Goal: Task Accomplishment & Management: Use online tool/utility

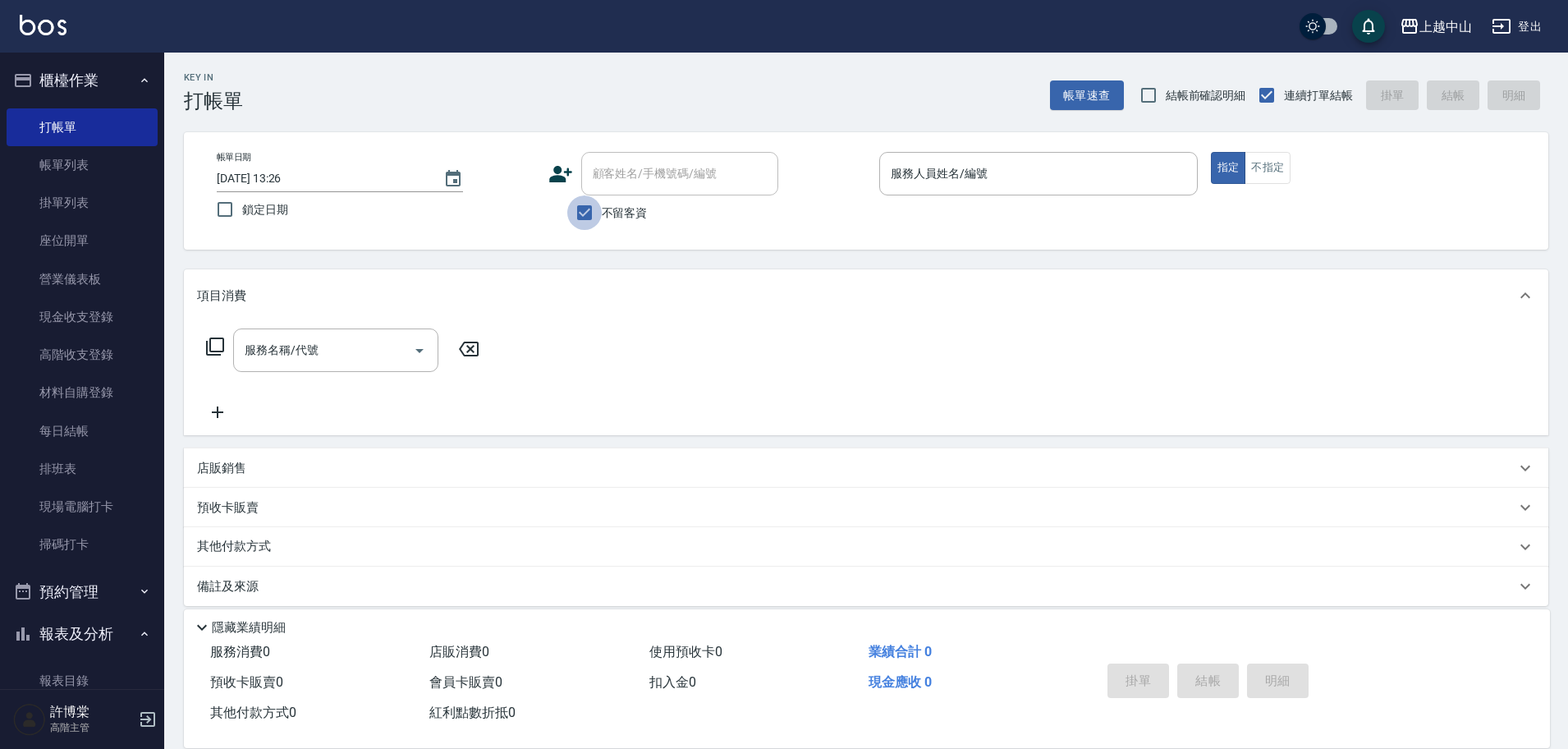
click at [575, 217] on input "不留客資" at bounding box center [584, 212] width 34 height 34
checkbox input "false"
click at [620, 176] on div "顧客姓名/手機號碼/編號 顧客姓名/手機號碼/編號" at bounding box center [680, 174] width 197 height 44
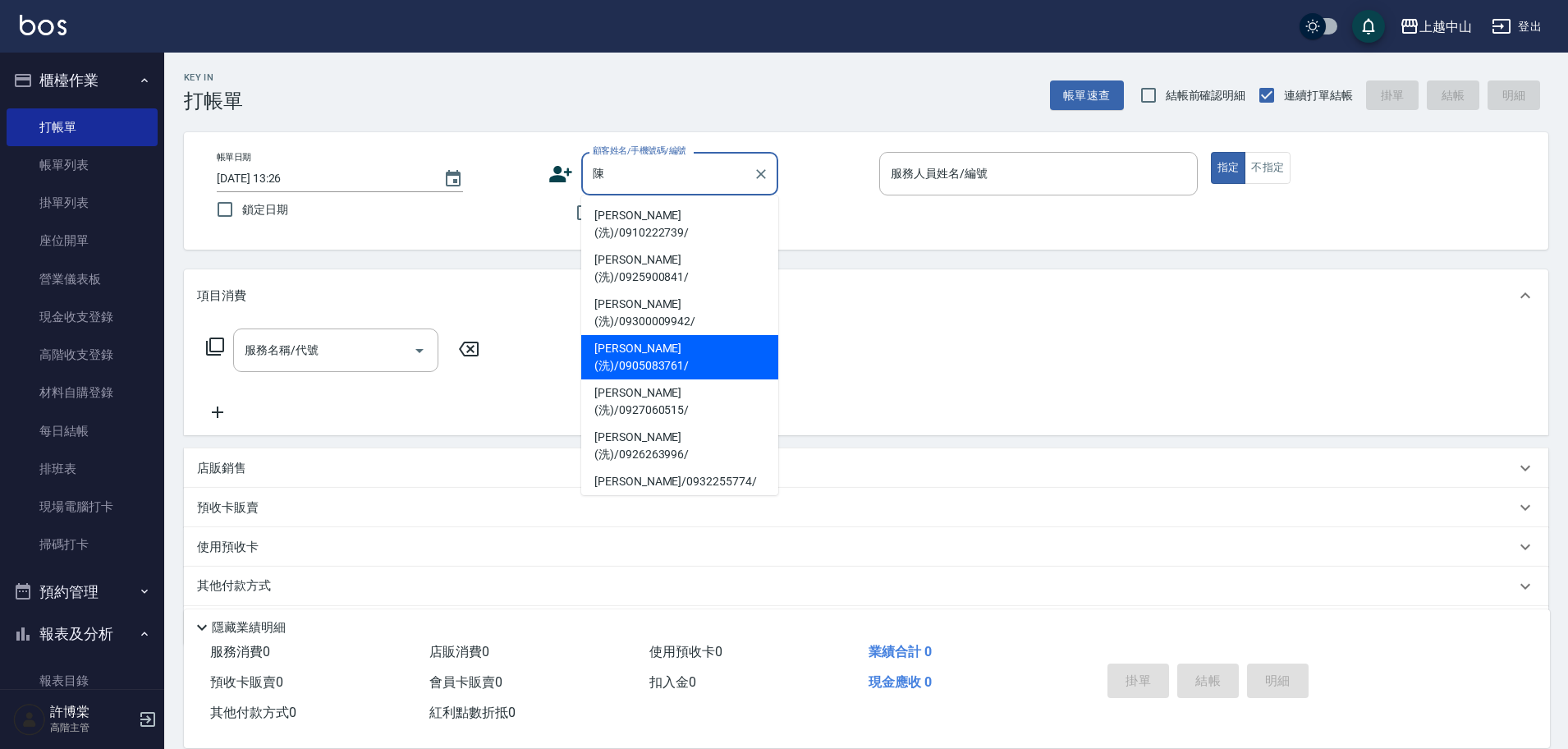
click at [640, 335] on li "[PERSON_NAME](洗)/0905083761/" at bounding box center [680, 356] width 197 height 44
type input "[PERSON_NAME](洗)/0905083761/"
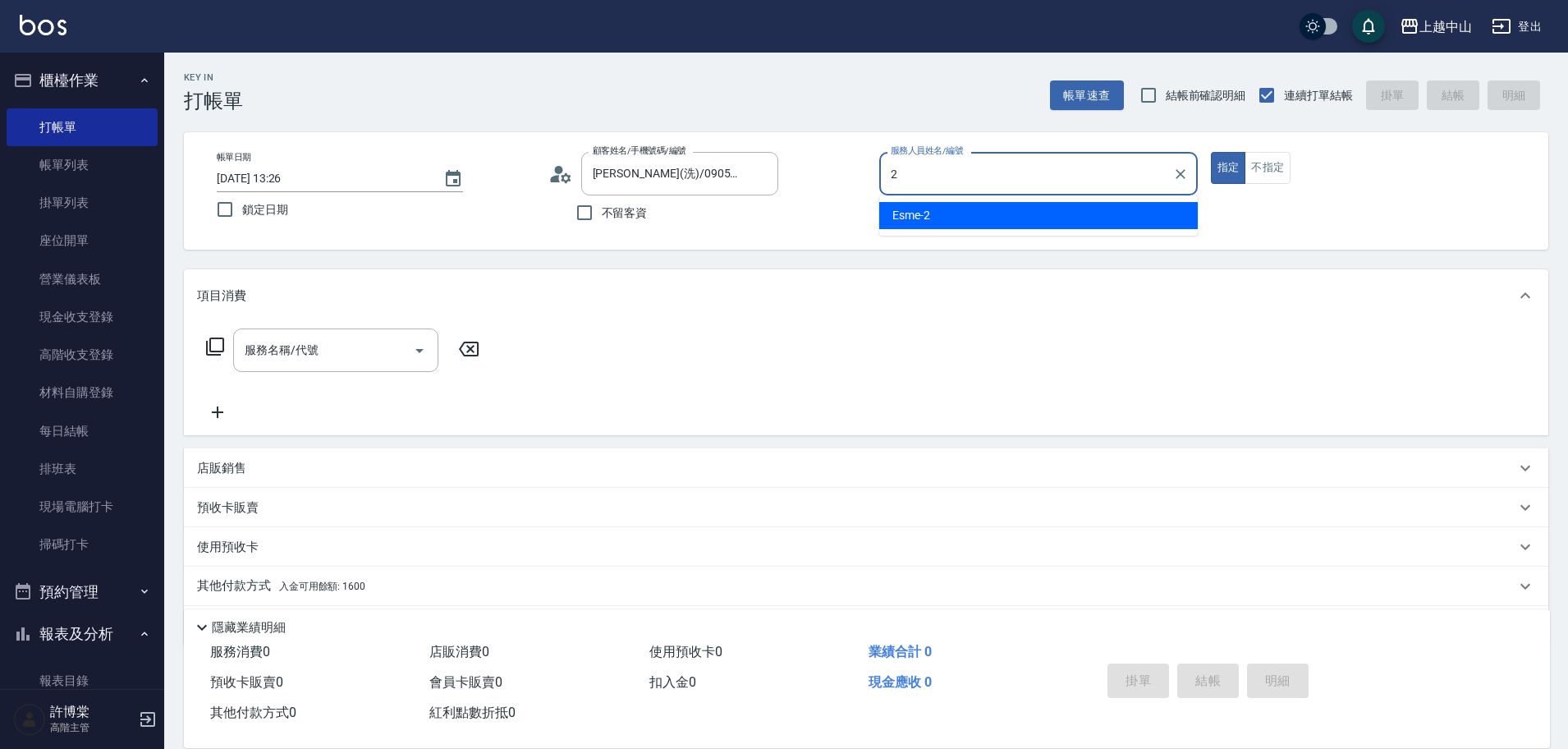
type input "Esme-2"
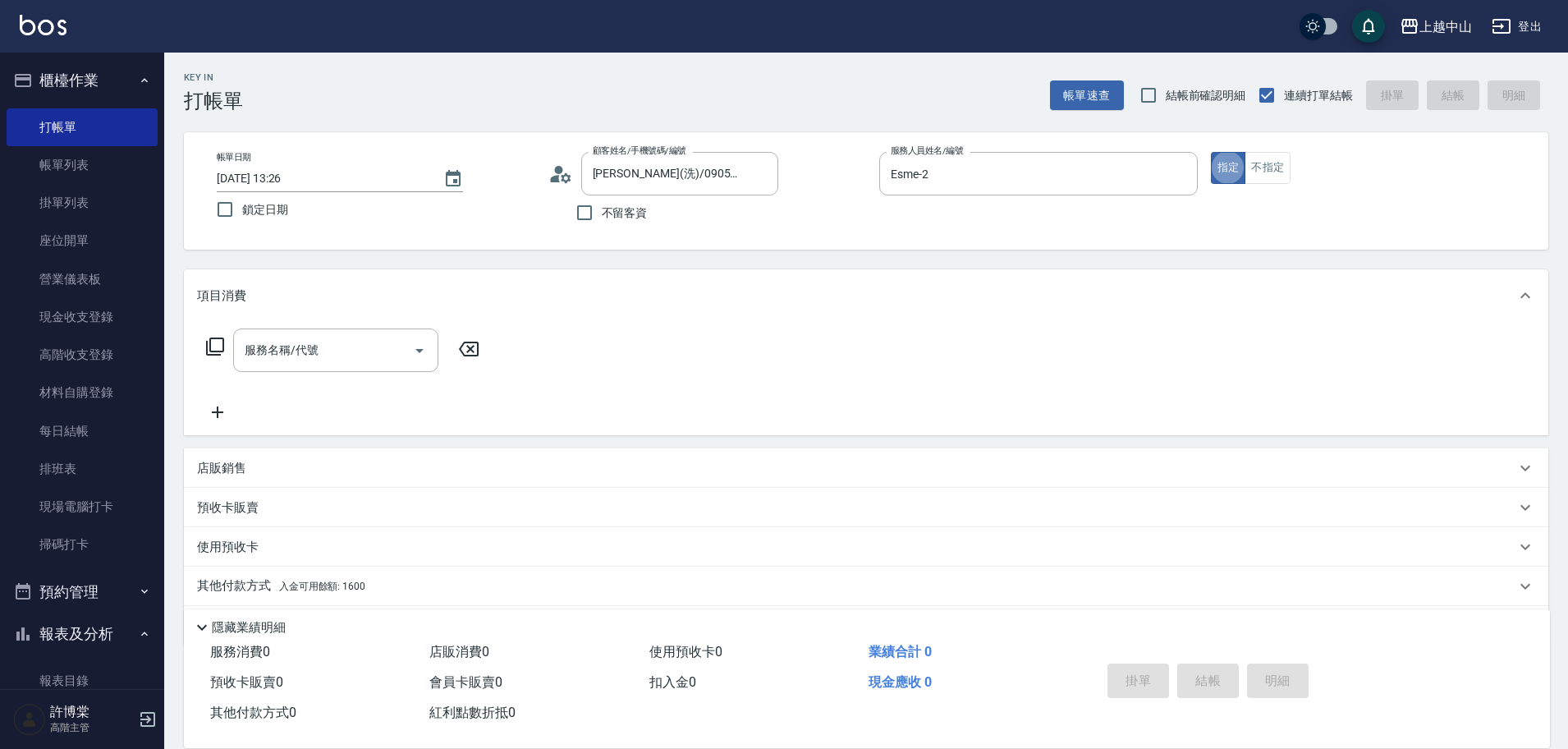
type button "true"
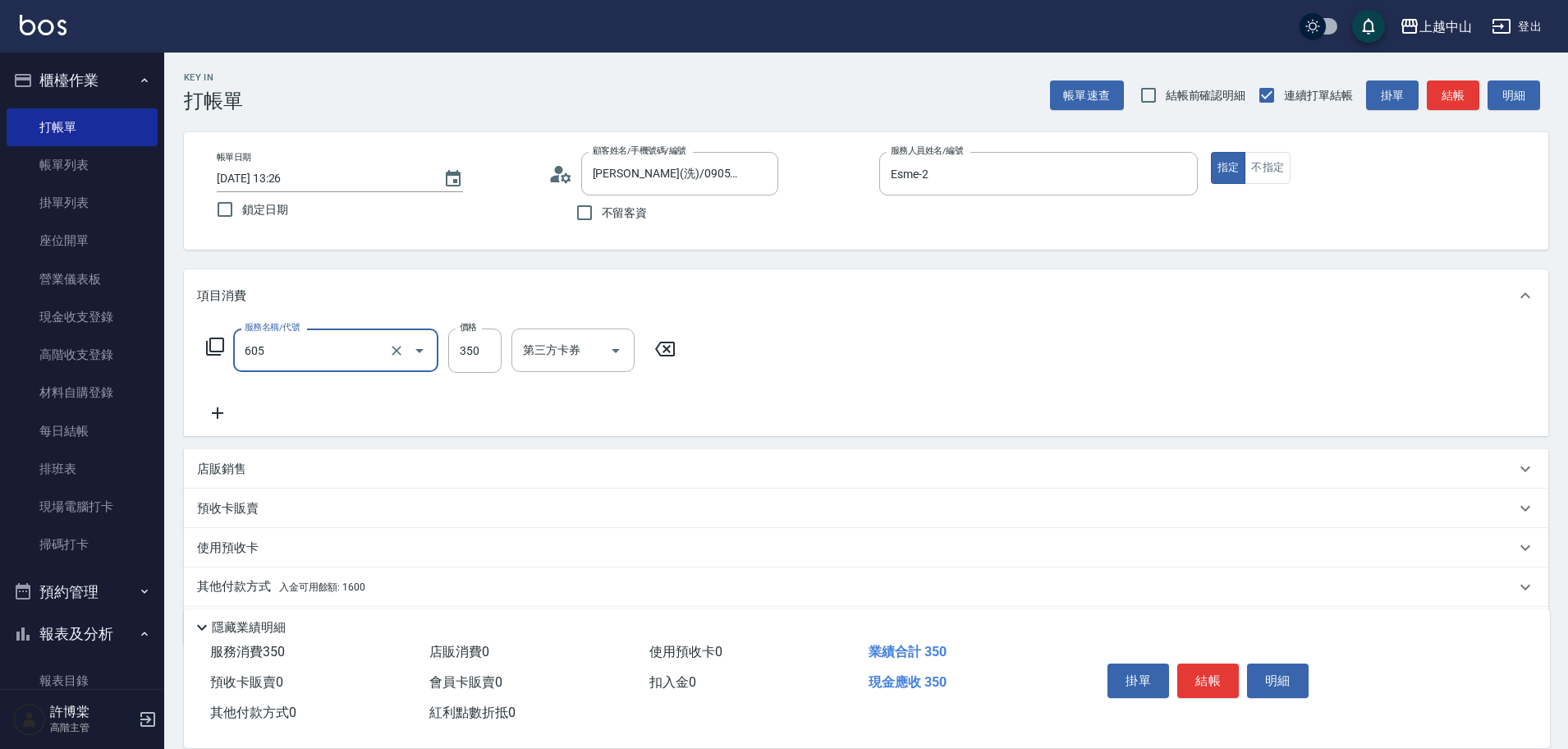
type input "洗髮 (女)(605)"
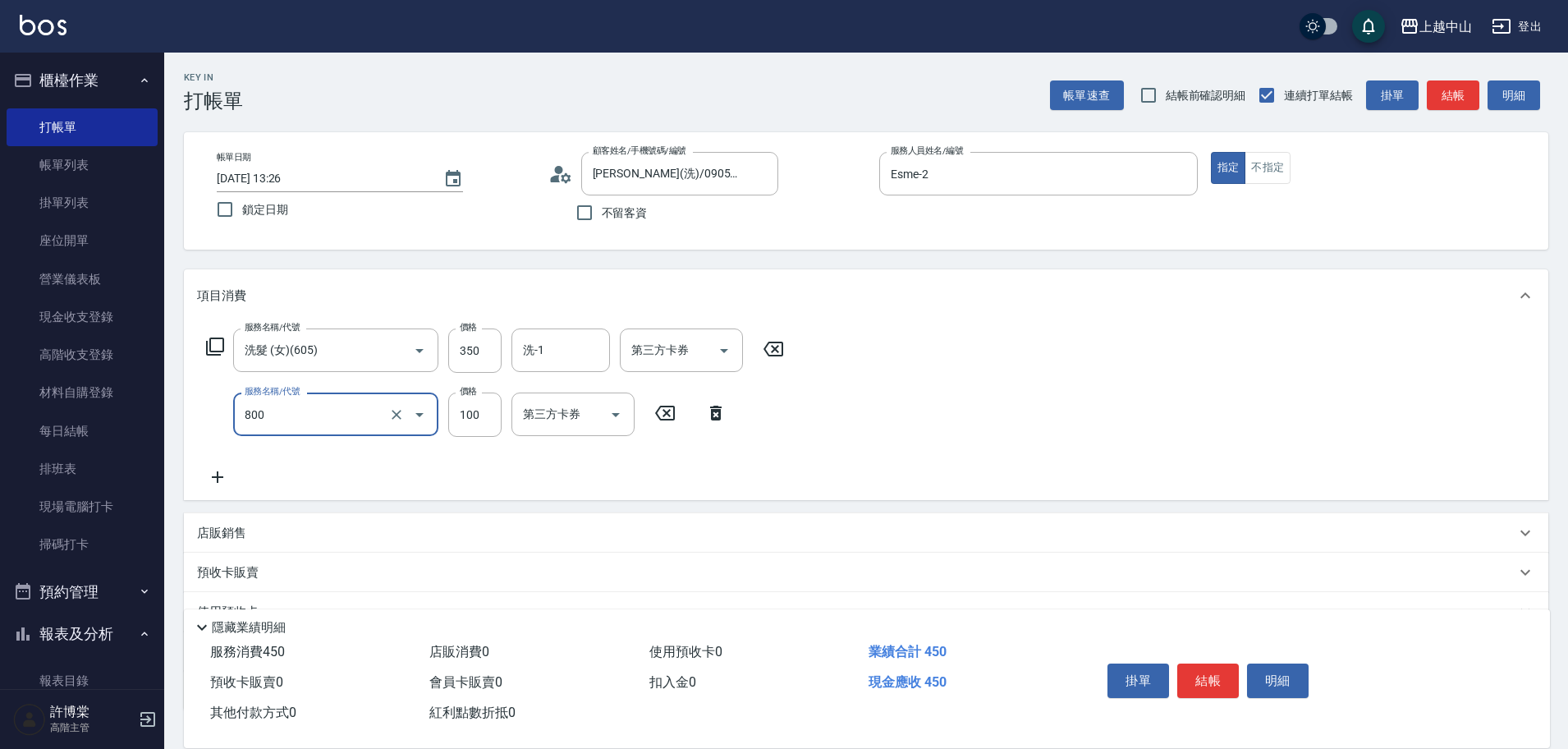
type input "梳髮(800)"
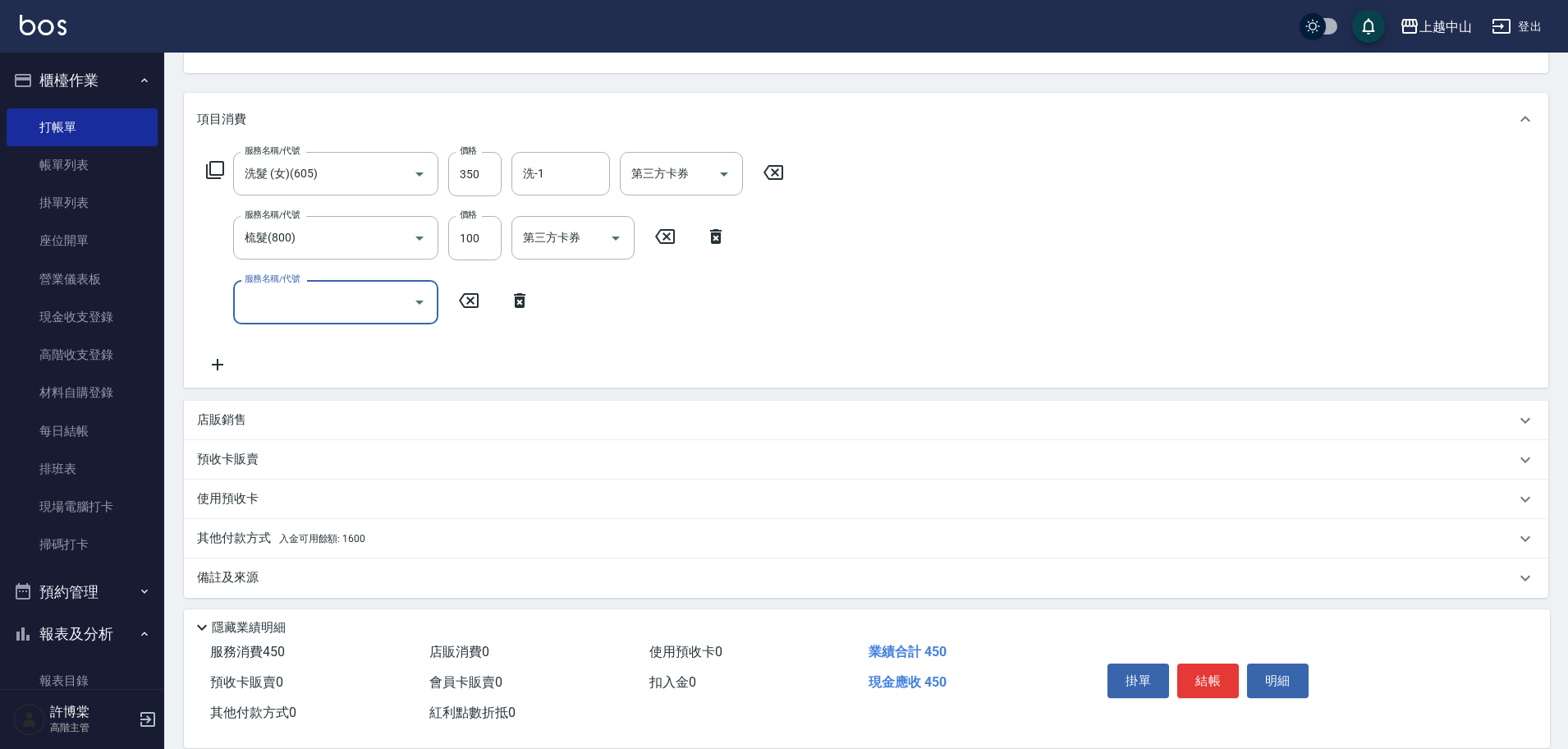
scroll to position [183, 0]
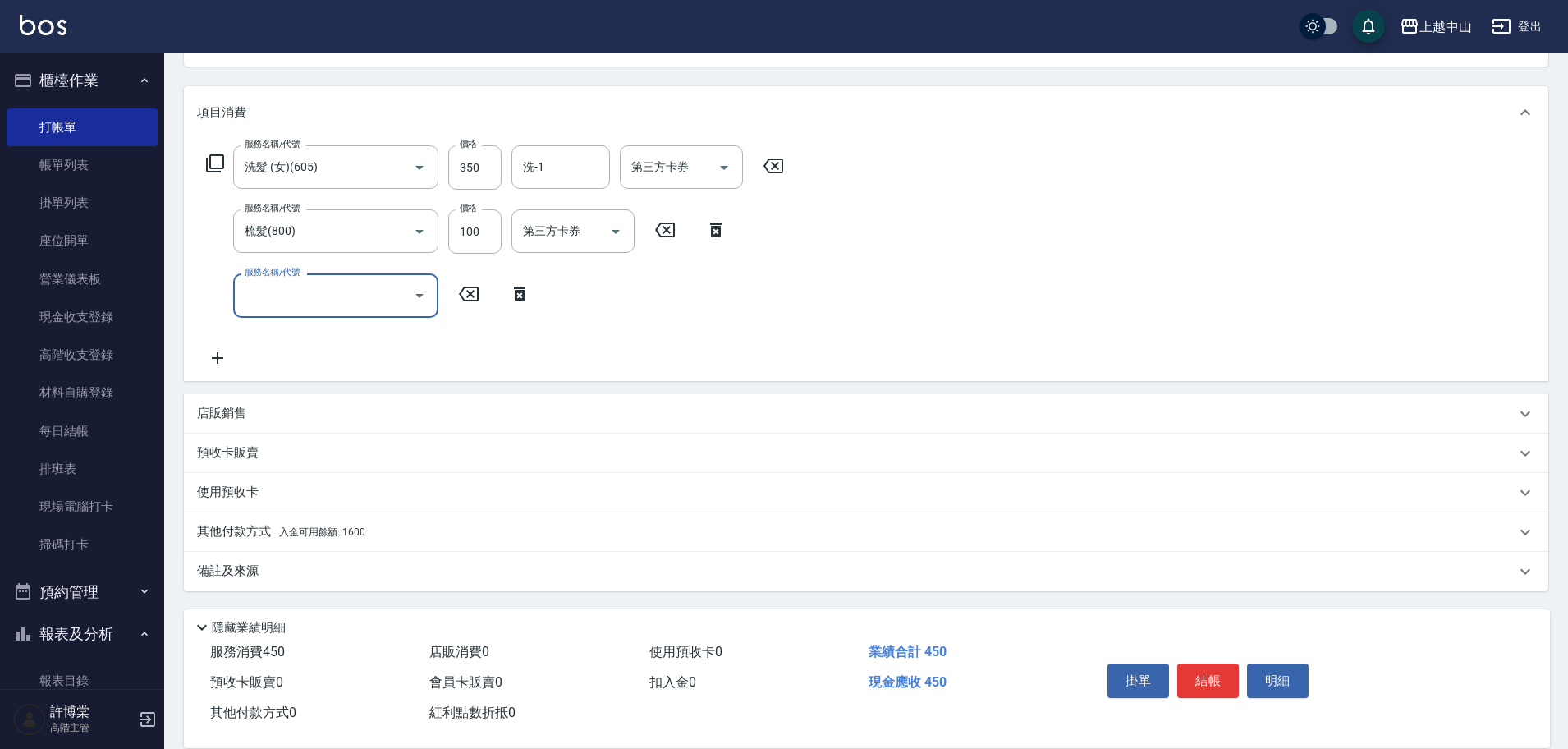
click at [308, 523] on p "其他付款方式 入金可用餘額: 1600" at bounding box center [281, 532] width 168 height 18
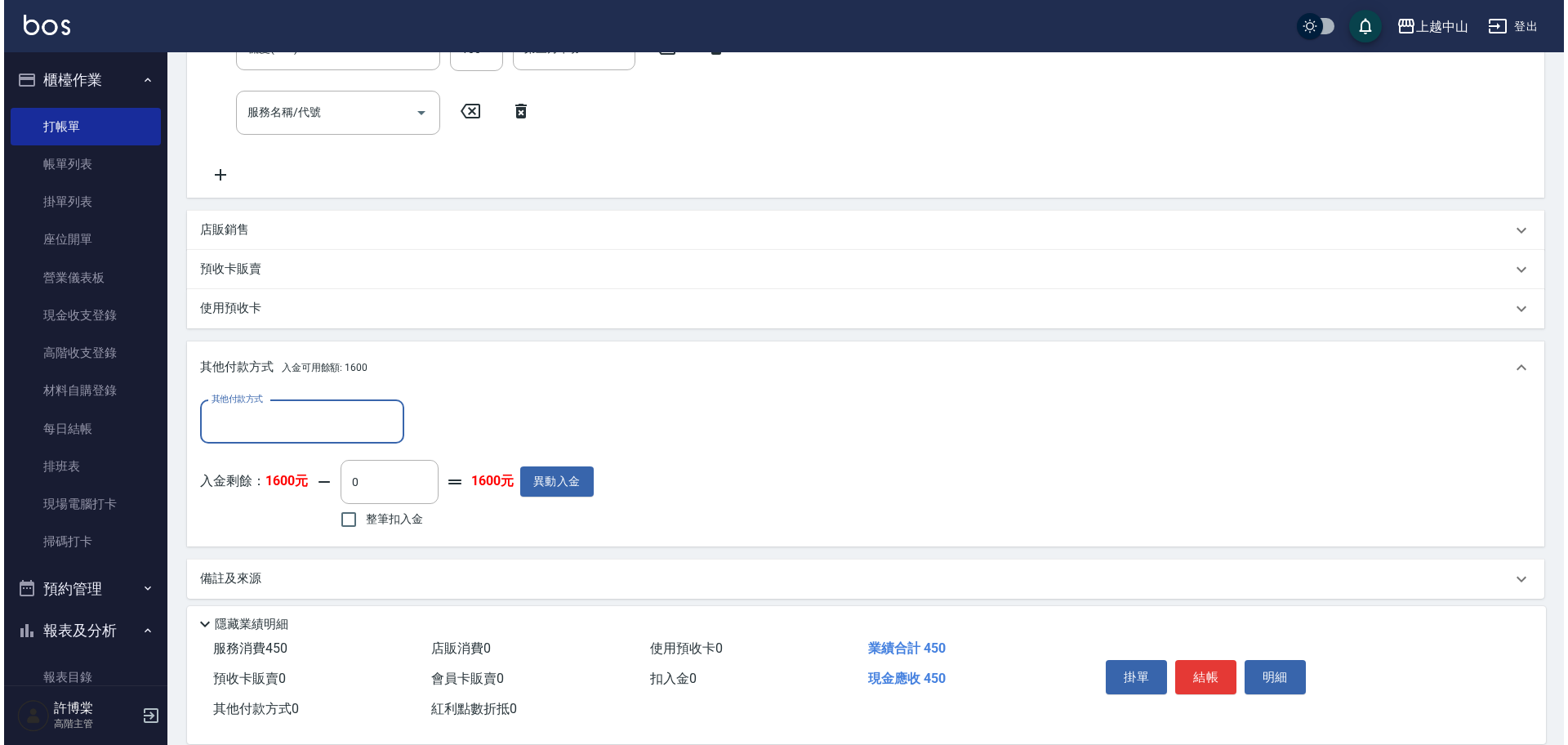
scroll to position [366, 0]
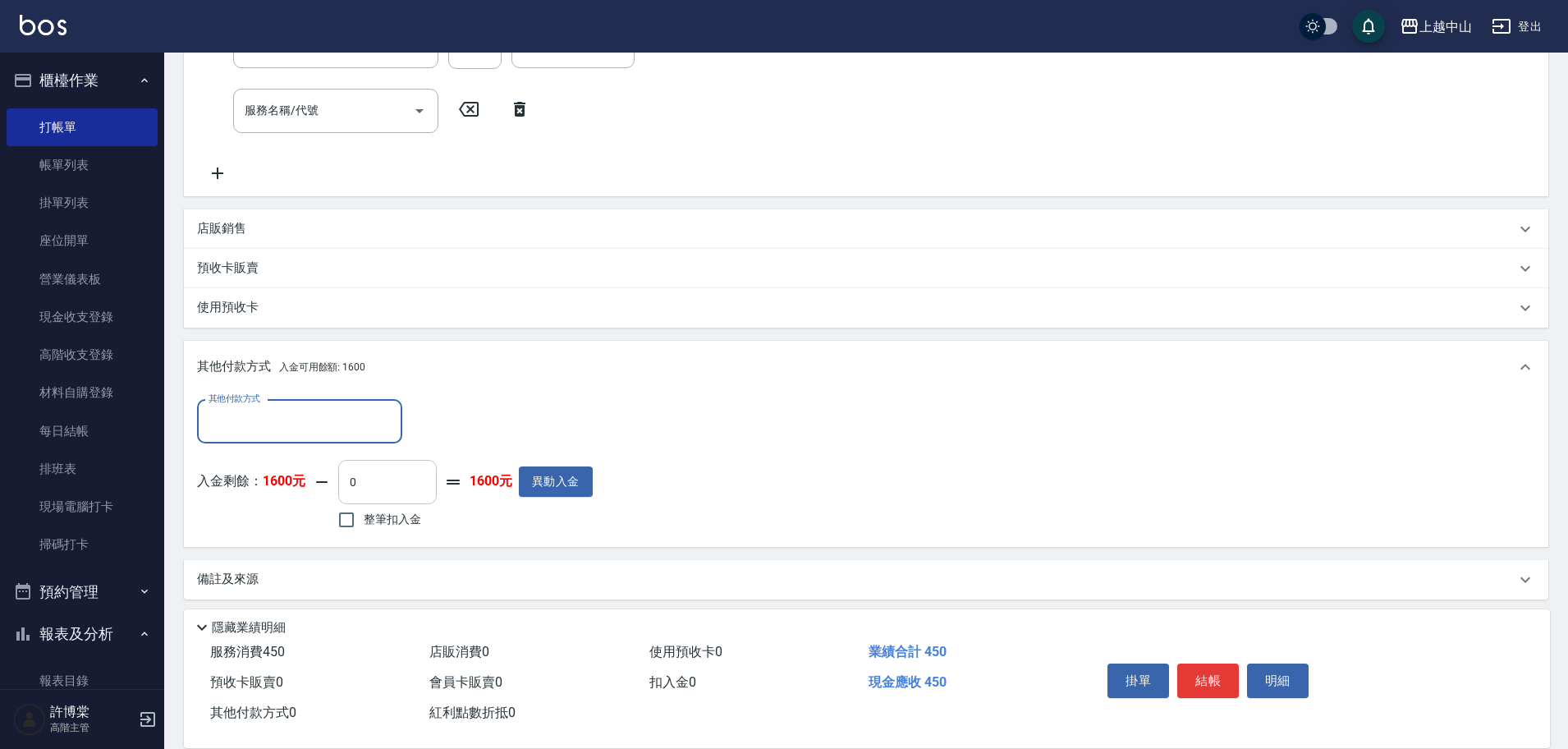
click at [386, 497] on input "0" at bounding box center [387, 481] width 99 height 44
type input "350"
click at [1291, 679] on button "明細" at bounding box center [1277, 680] width 62 height 34
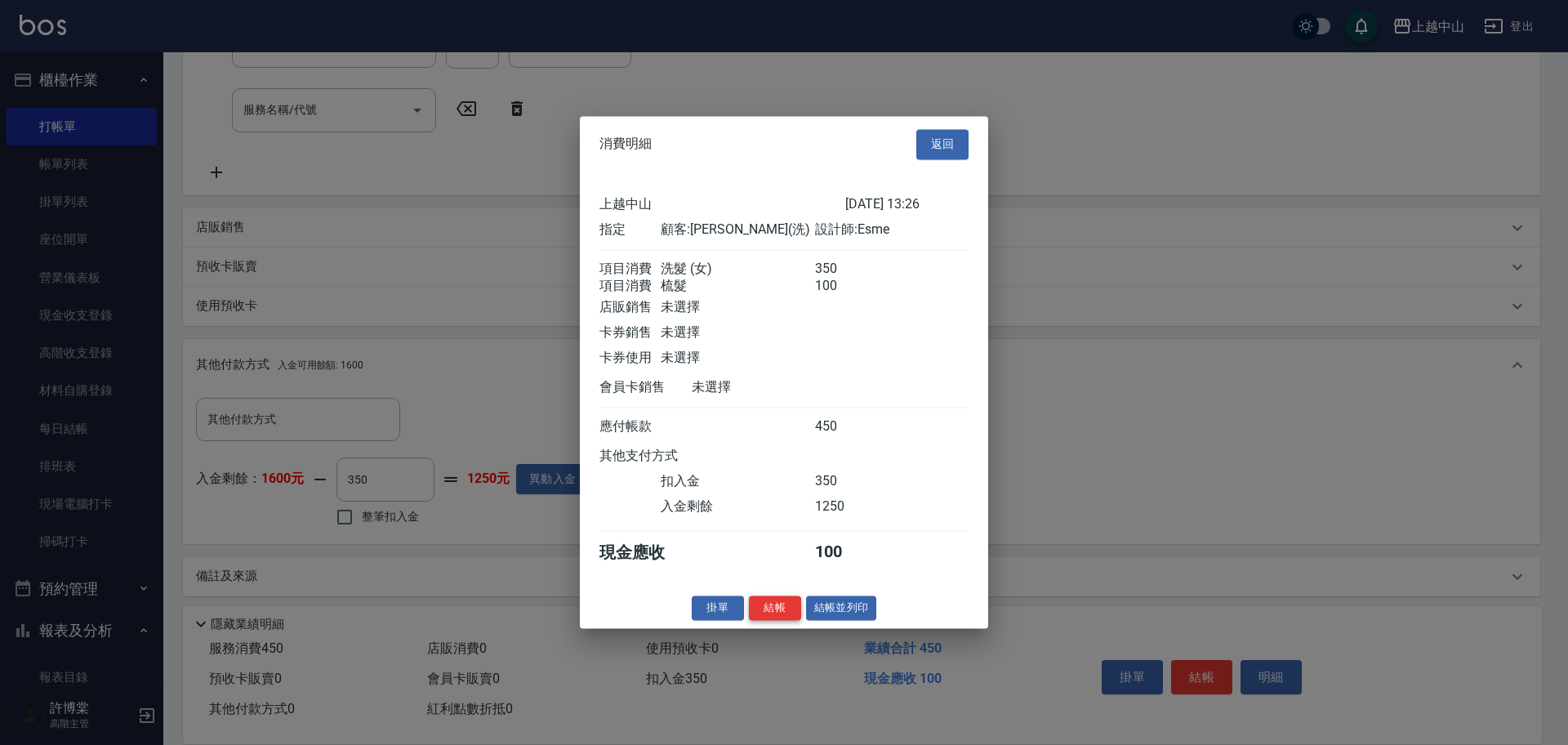
click at [767, 615] on button "結帳" at bounding box center [775, 608] width 52 height 25
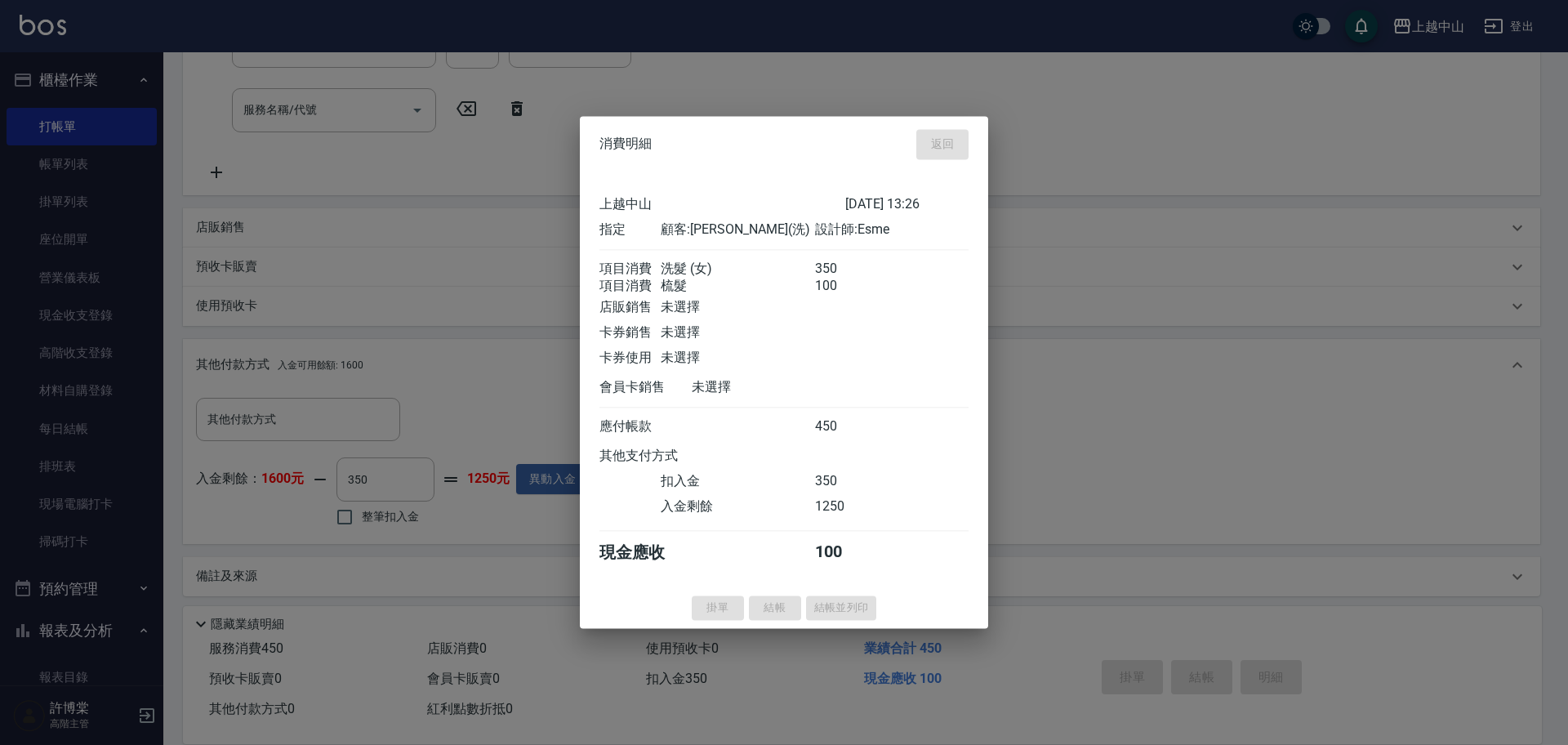
type input "[DATE] 17:36"
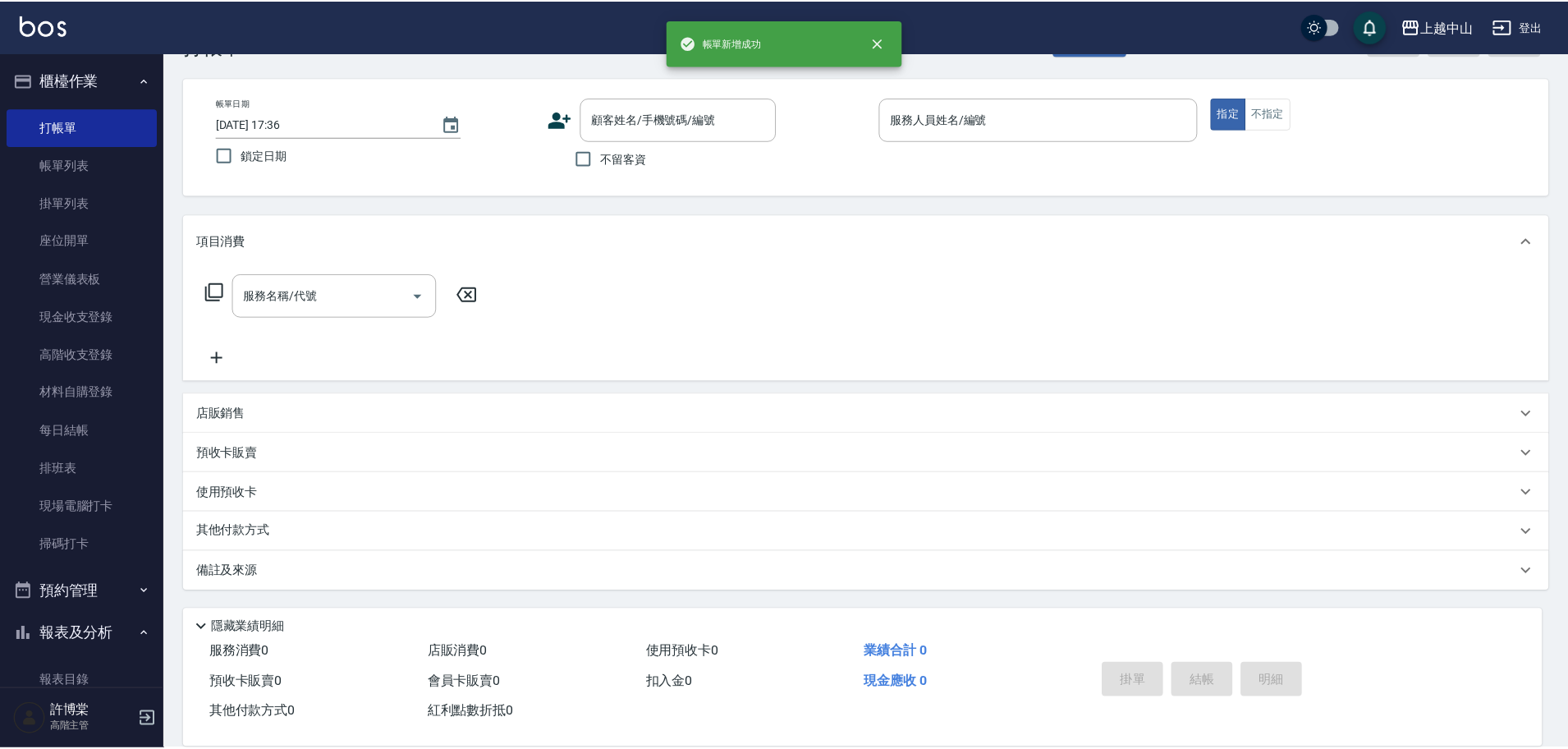
scroll to position [0, 0]
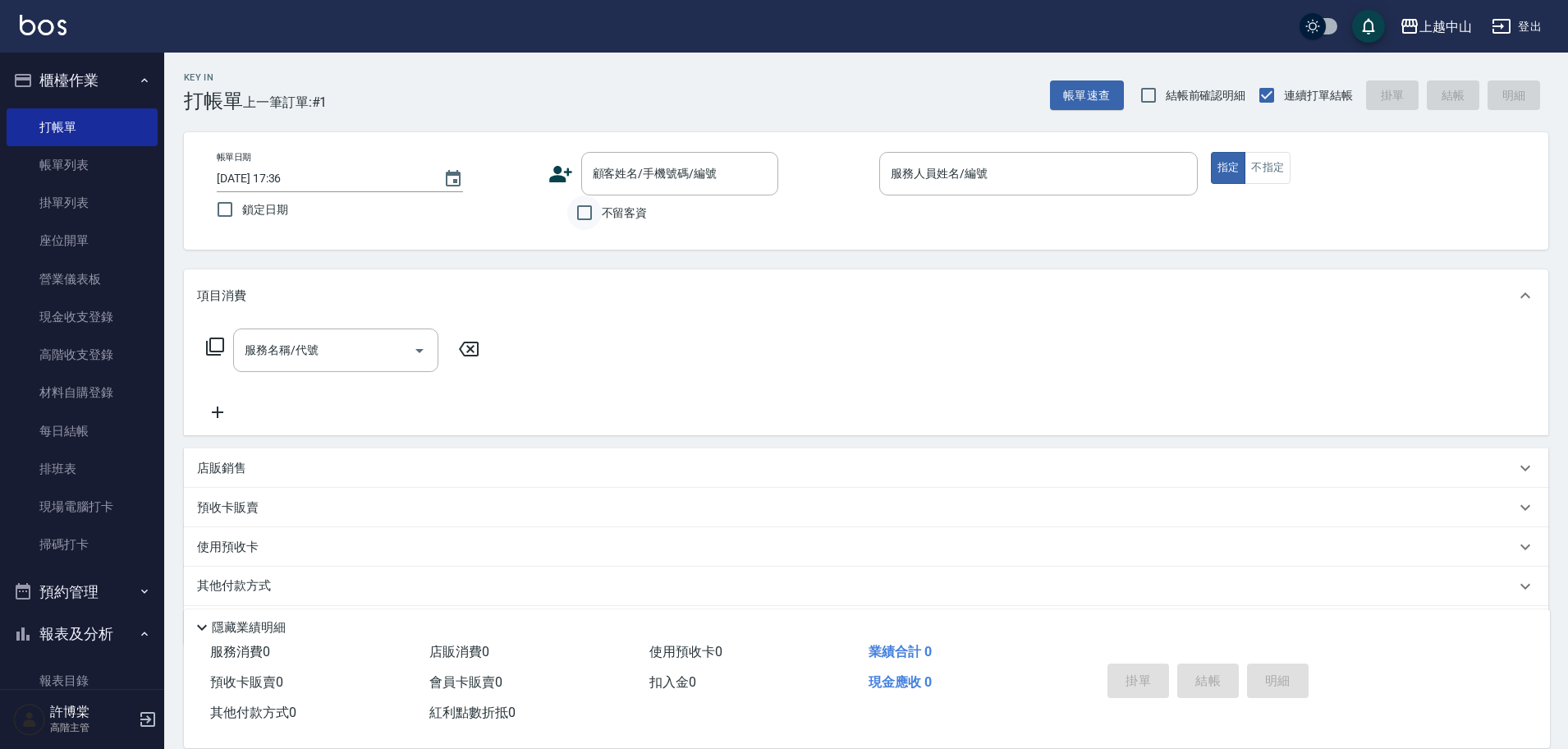
click at [594, 214] on input "不留客資" at bounding box center [584, 212] width 34 height 34
checkbox input "true"
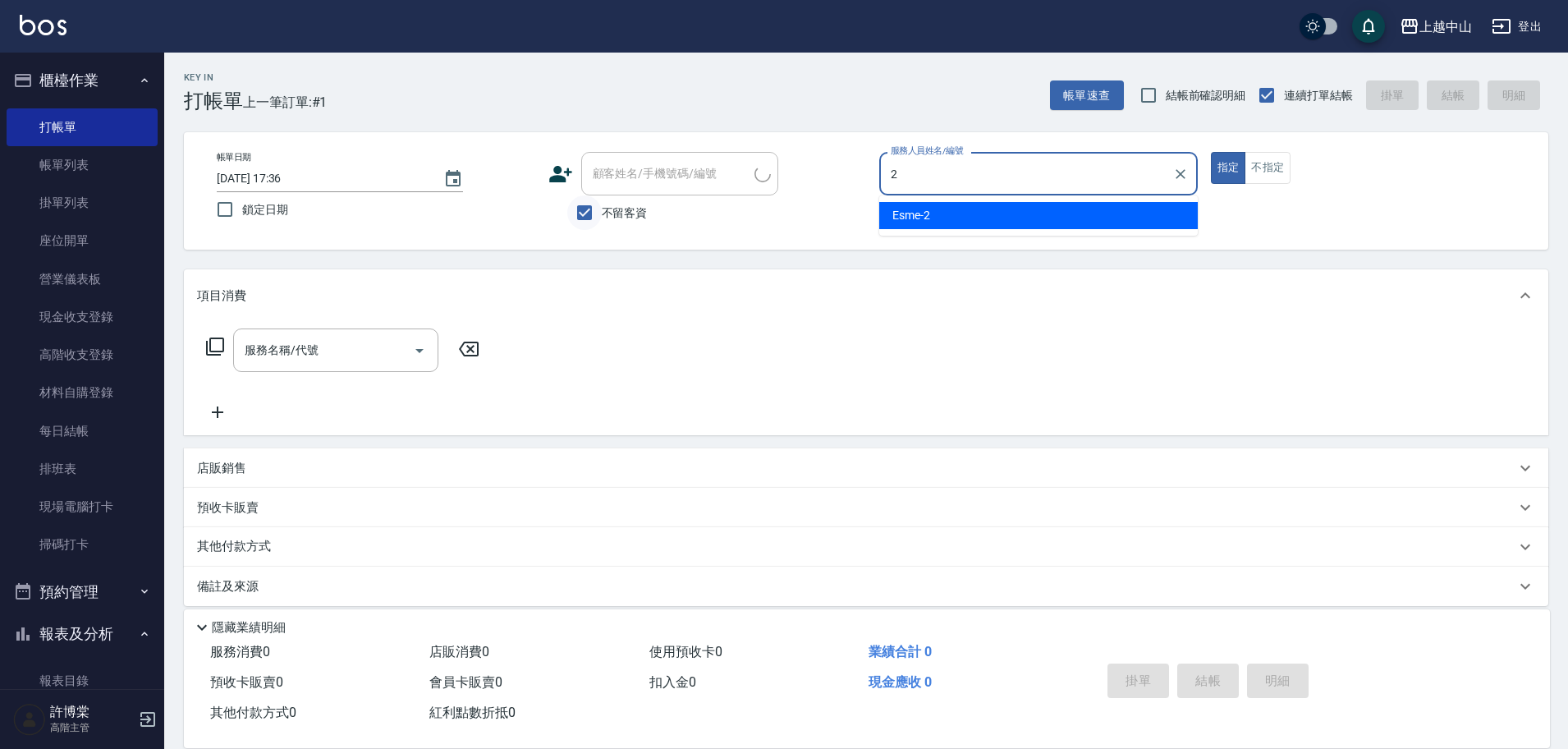
type input "Esme-2"
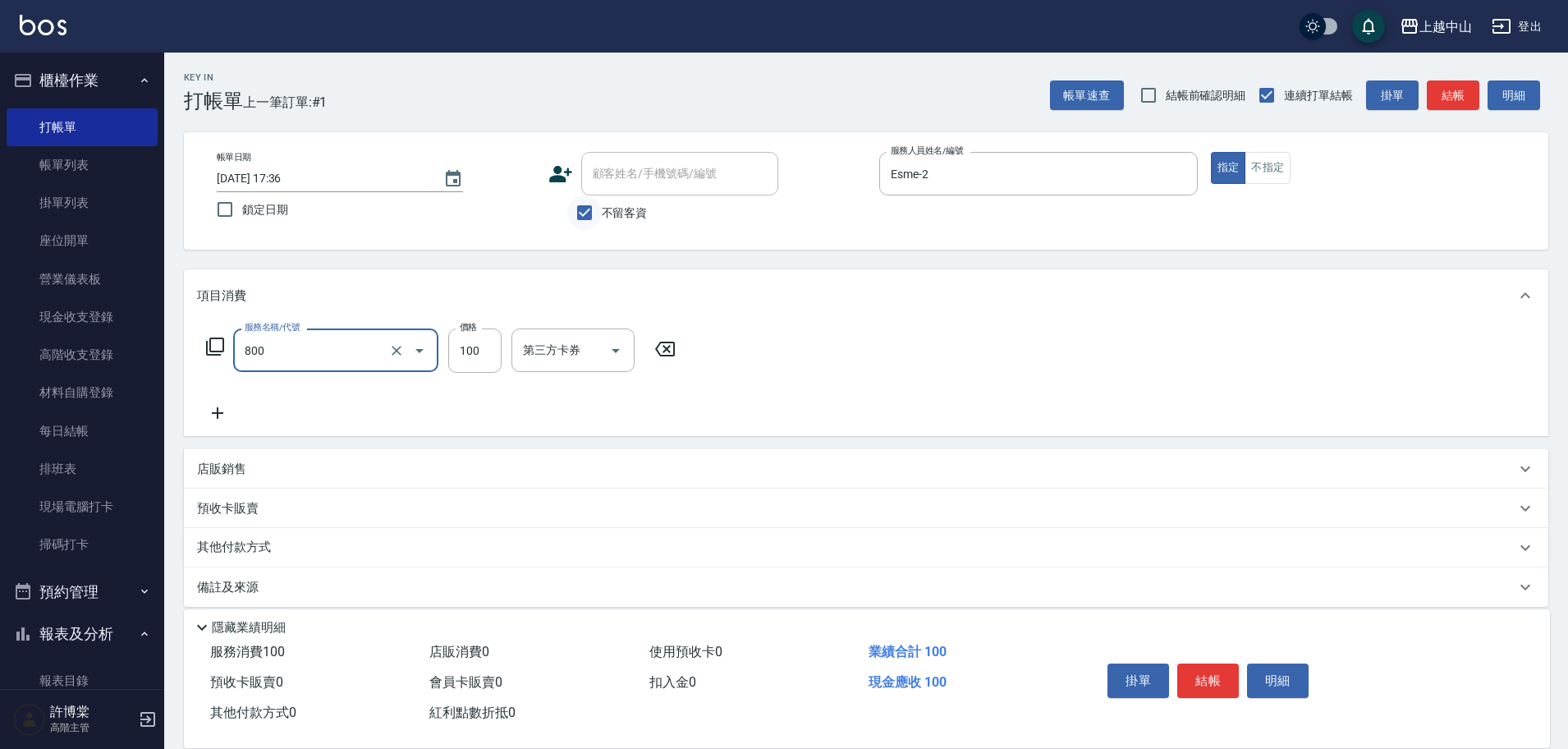
type input "梳髮(800)"
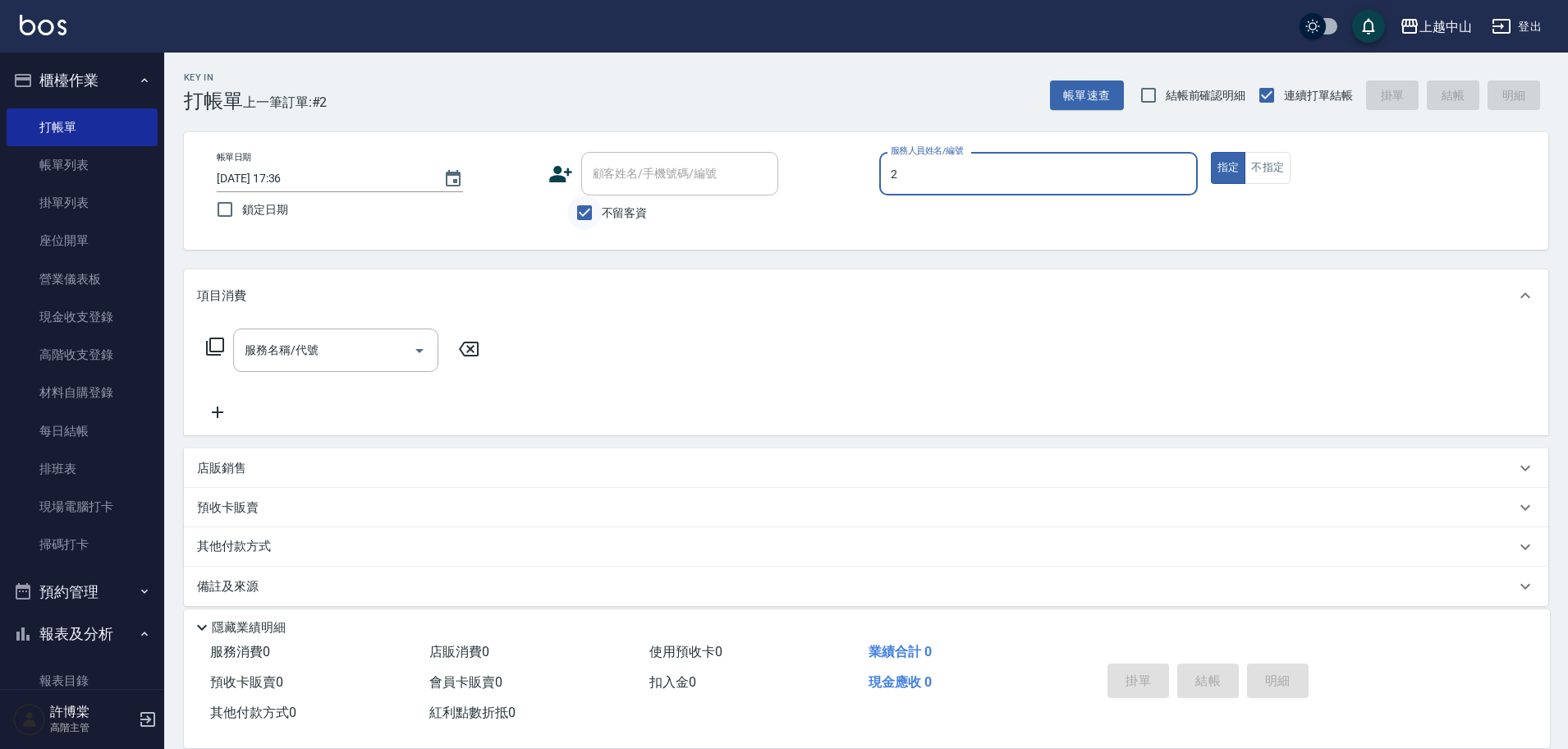
type input "Esme-2"
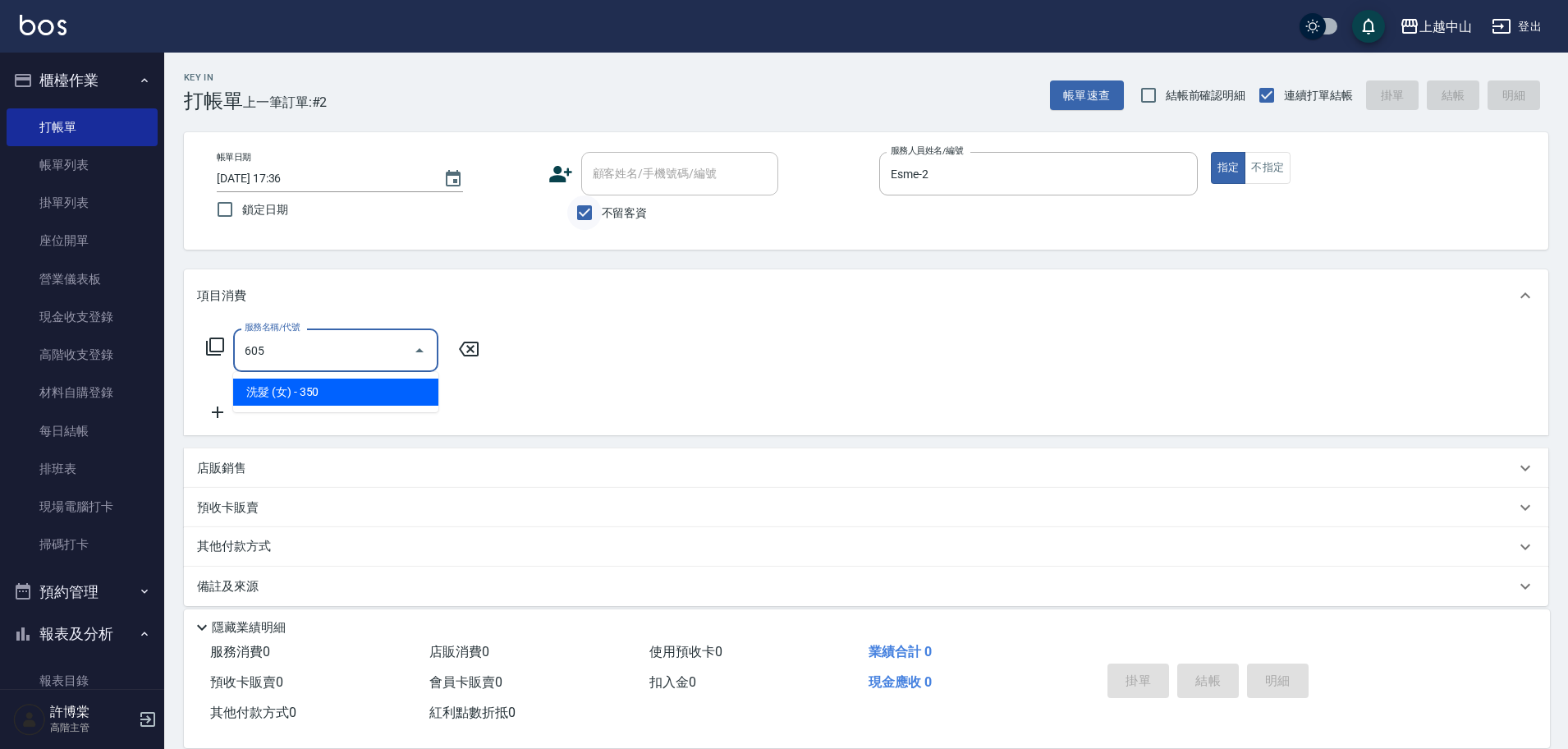
type input "洗髮 (女)(605)"
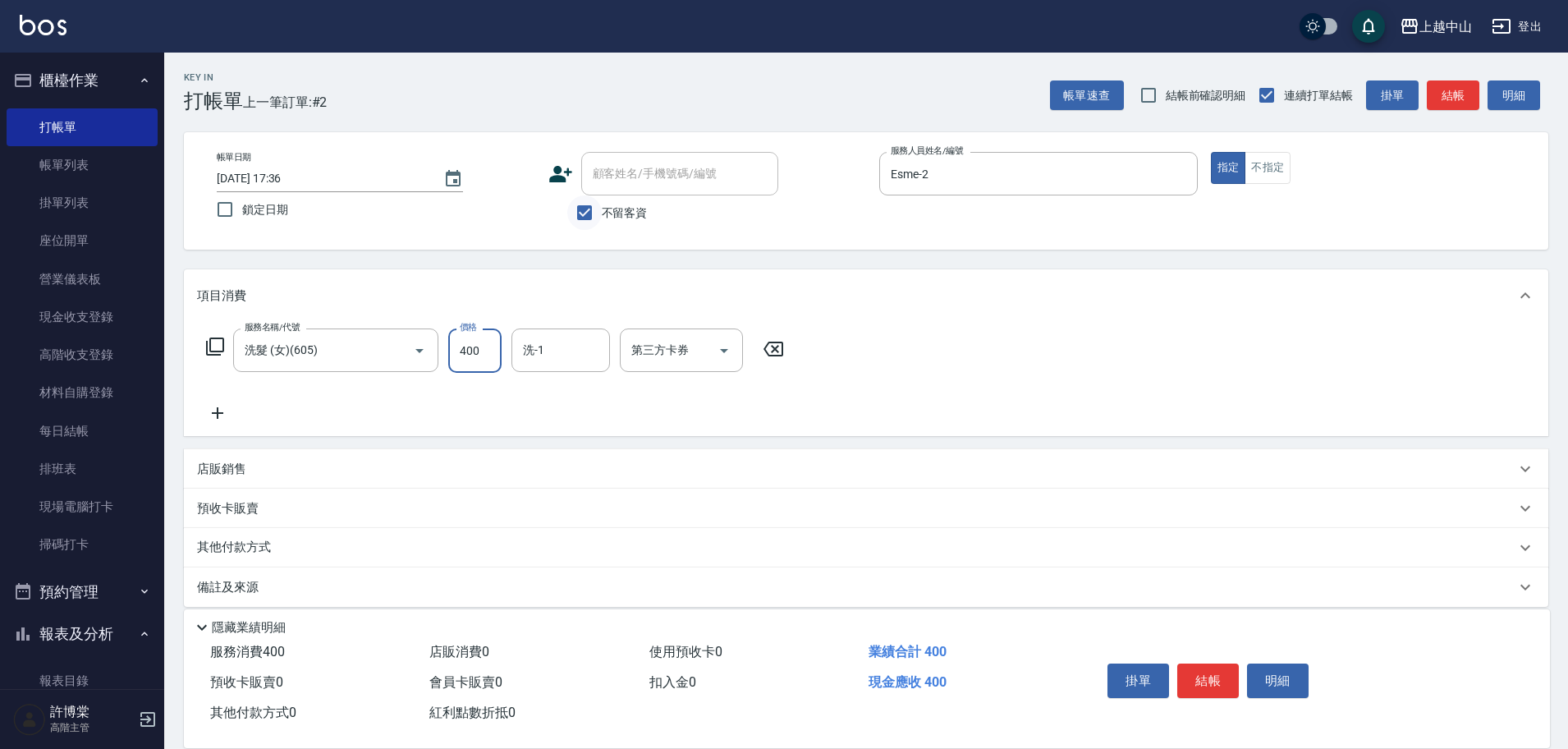
type input "400"
type input "[PERSON_NAME]-39"
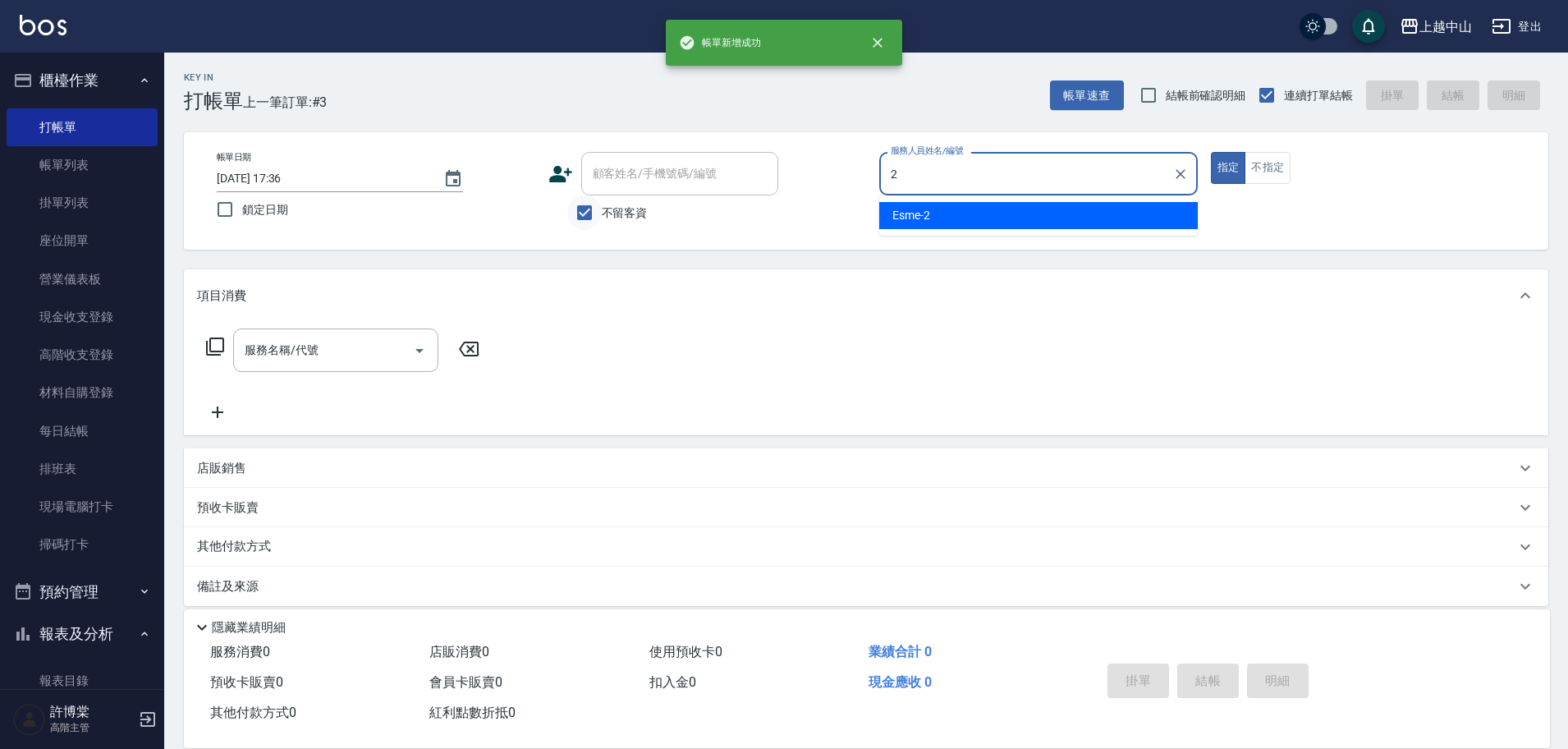
type input "Esme-2"
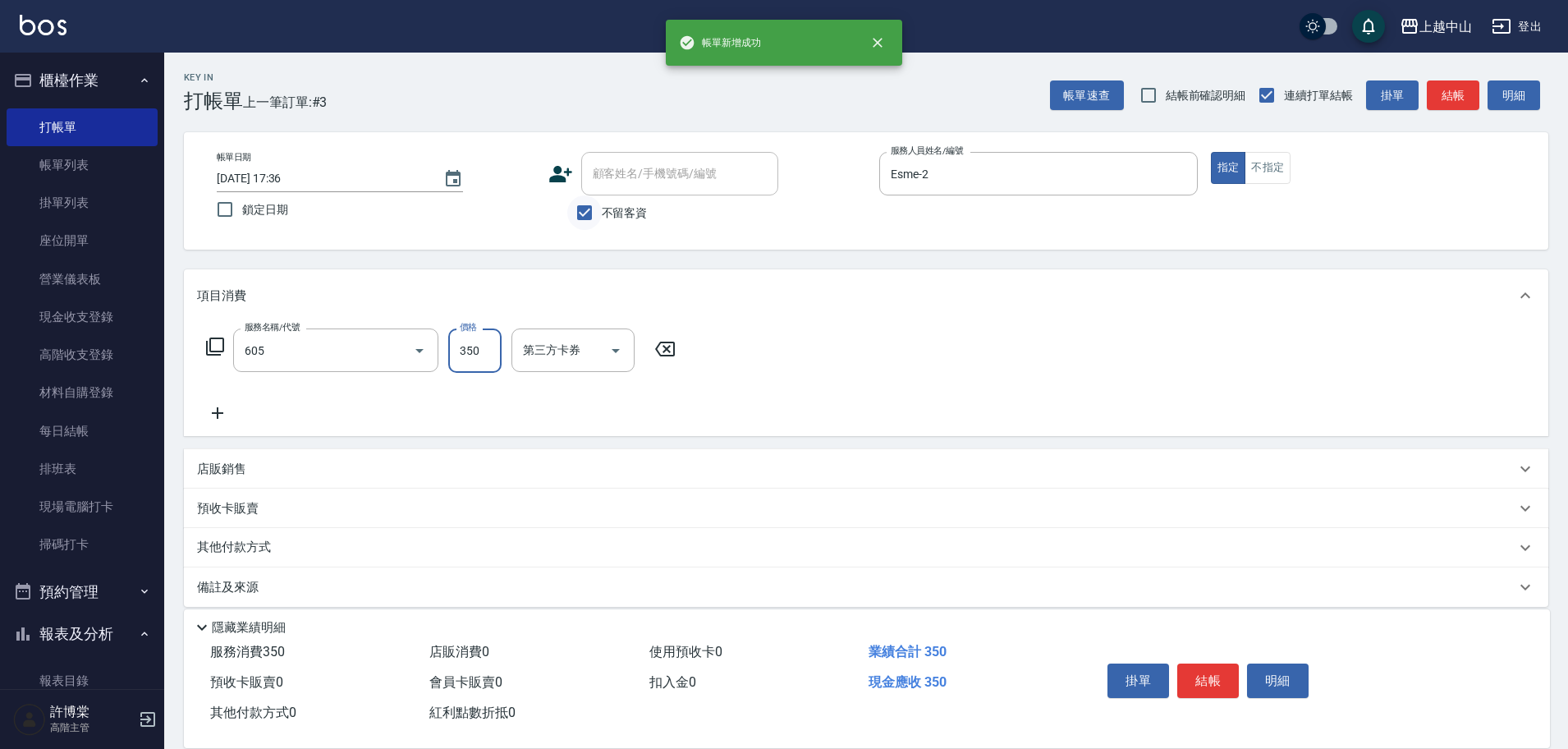
type input "洗髮 (女)(605)"
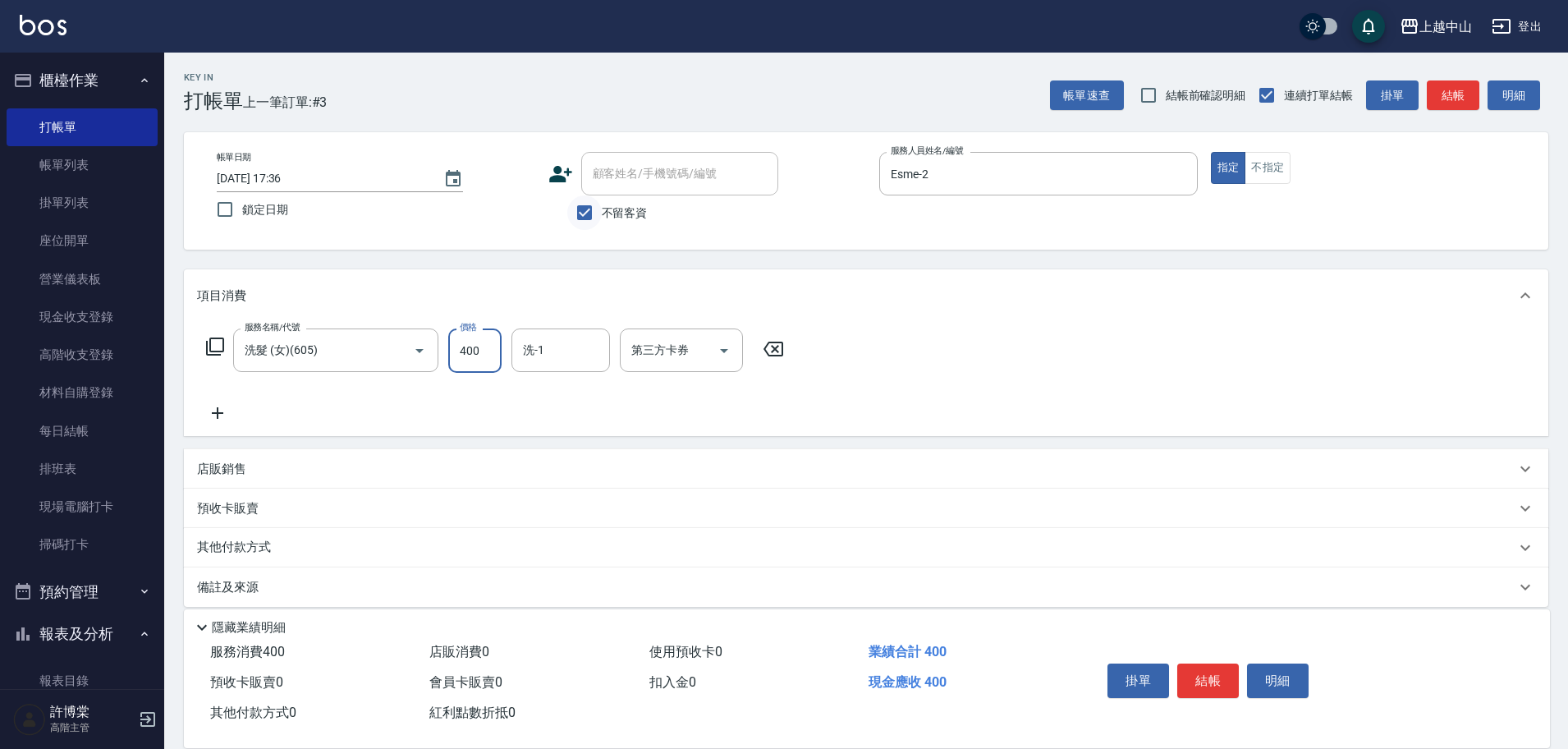
type input "400"
type input "薇慈-36"
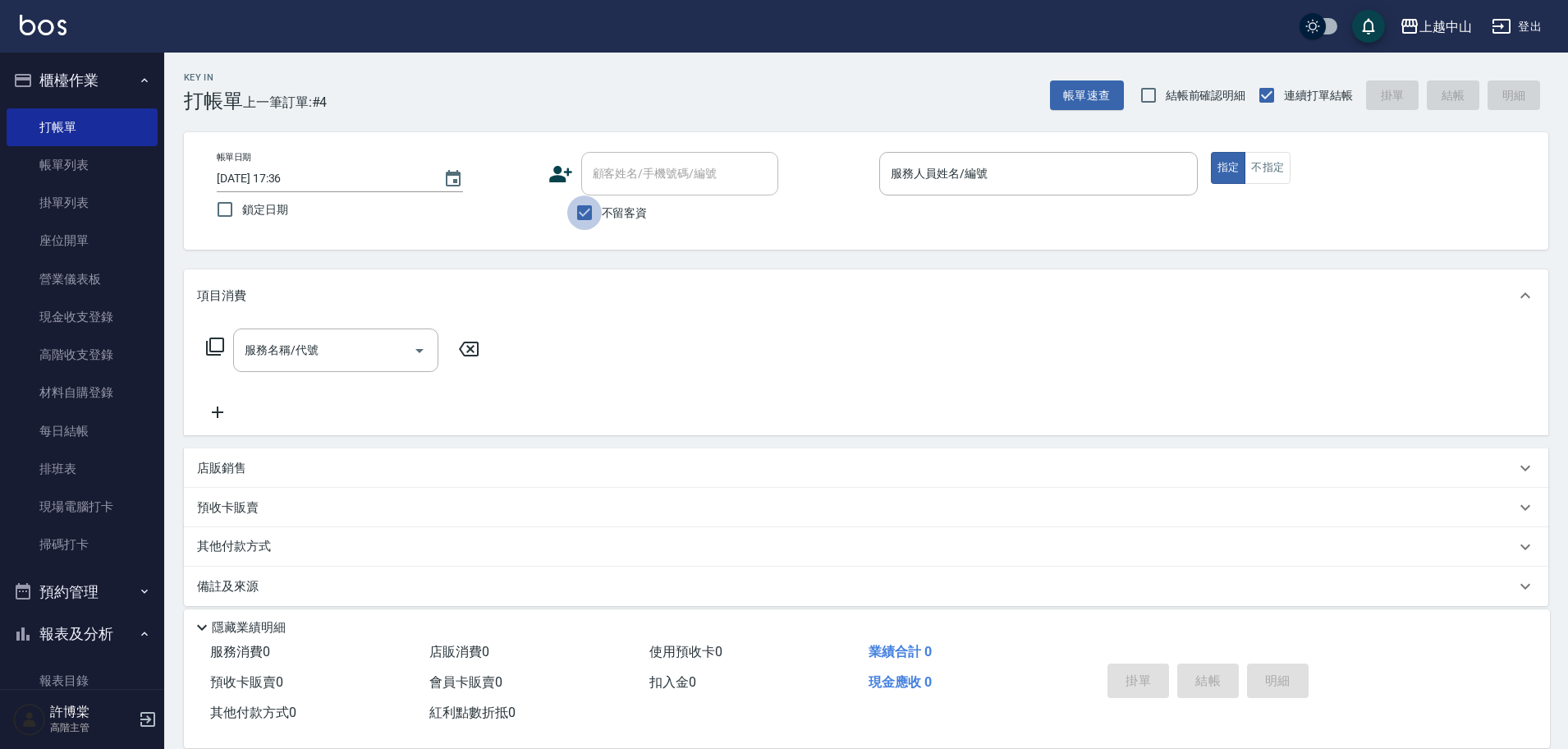
click at [594, 214] on input "不留客資" at bounding box center [584, 212] width 34 height 34
checkbox input "false"
click at [632, 175] on div "顧客姓名/手機號碼/編號 顧客姓名/手機號碼/編號" at bounding box center [680, 174] width 197 height 44
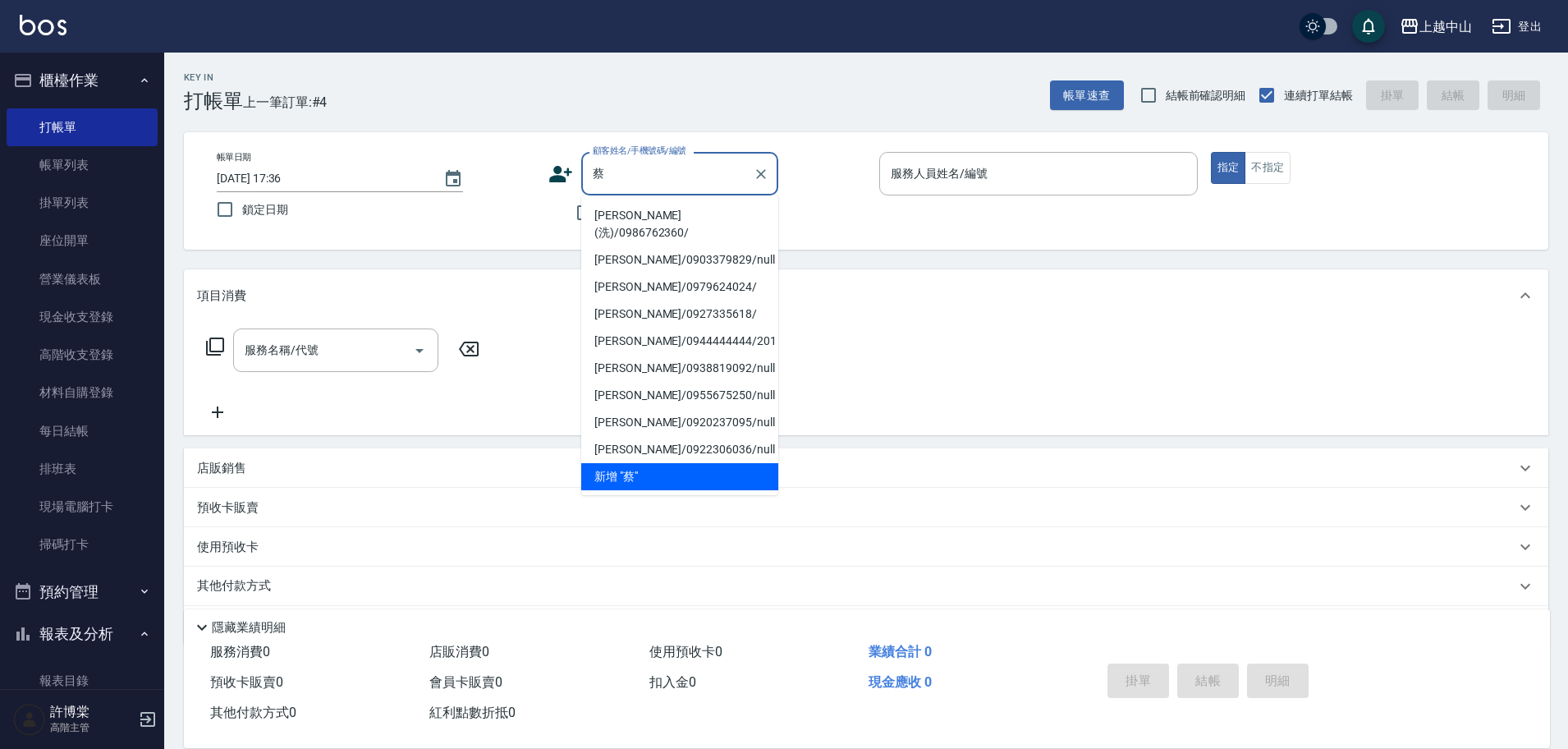
click at [643, 217] on li "[PERSON_NAME](洗)/0986762360/" at bounding box center [680, 224] width 197 height 44
type input "[PERSON_NAME](洗)/0986762360/"
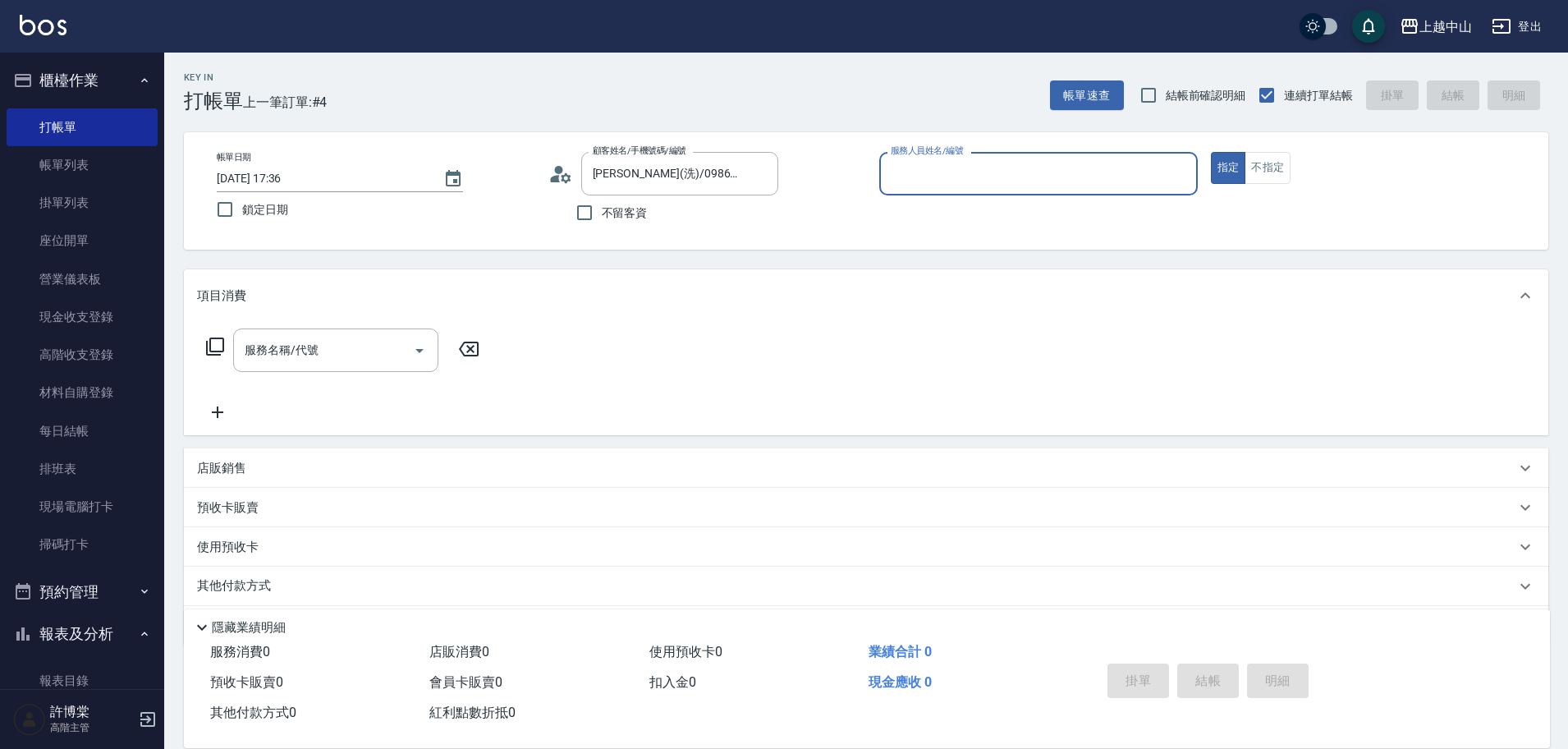
type input "Esme-2"
click at [1211, 152] on button "指定" at bounding box center [1228, 168] width 35 height 32
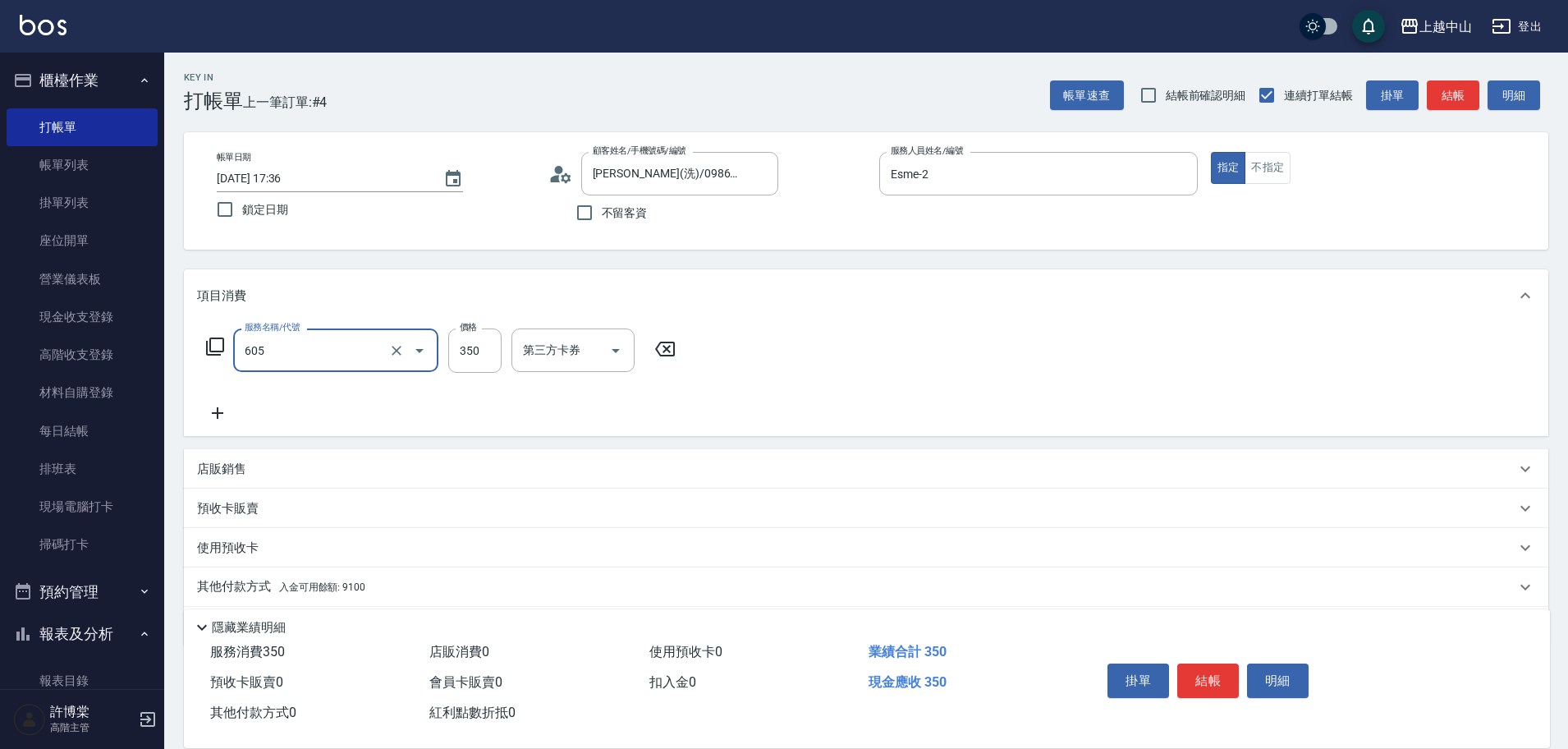
type input "洗髮 (女)(605)"
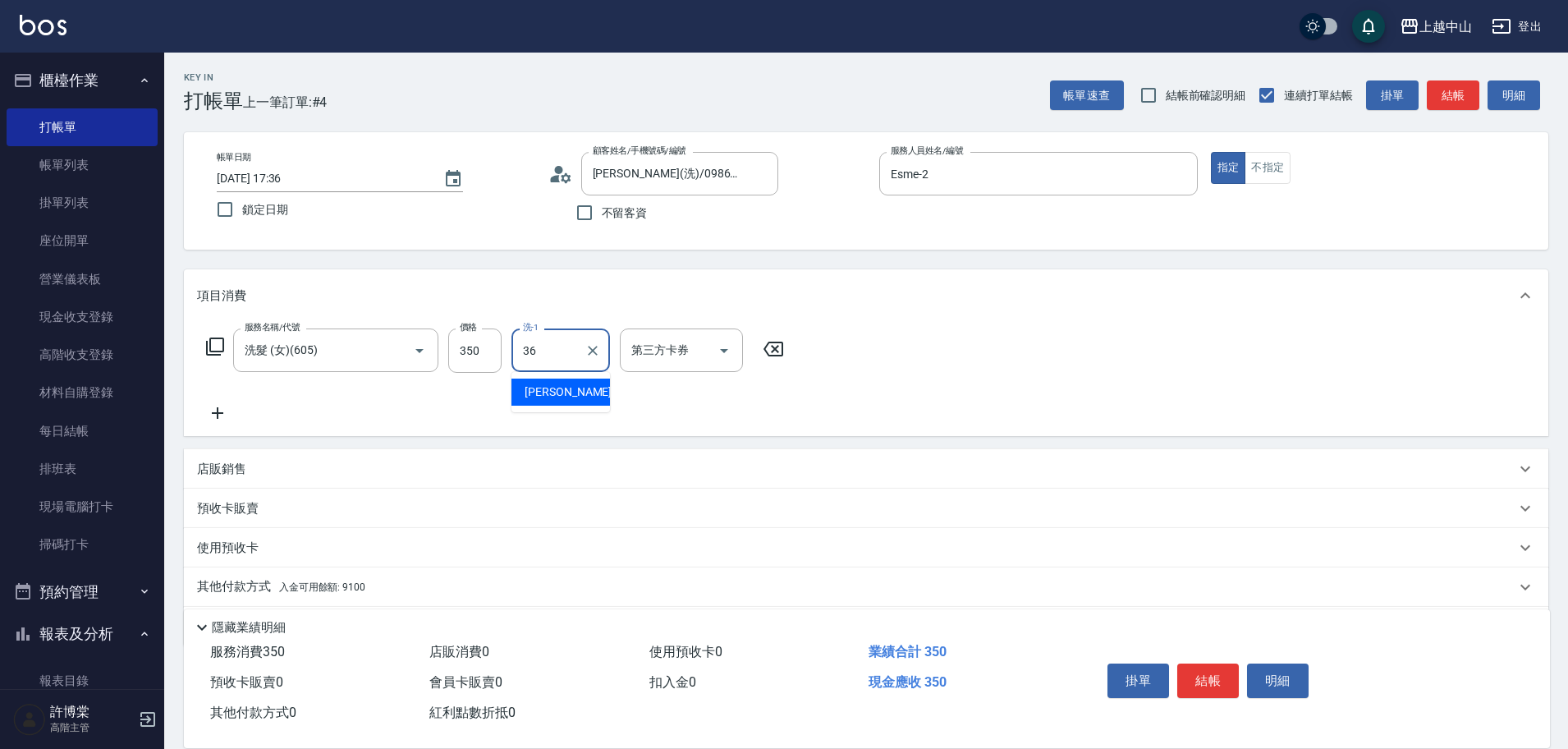
type input "薇慈-36"
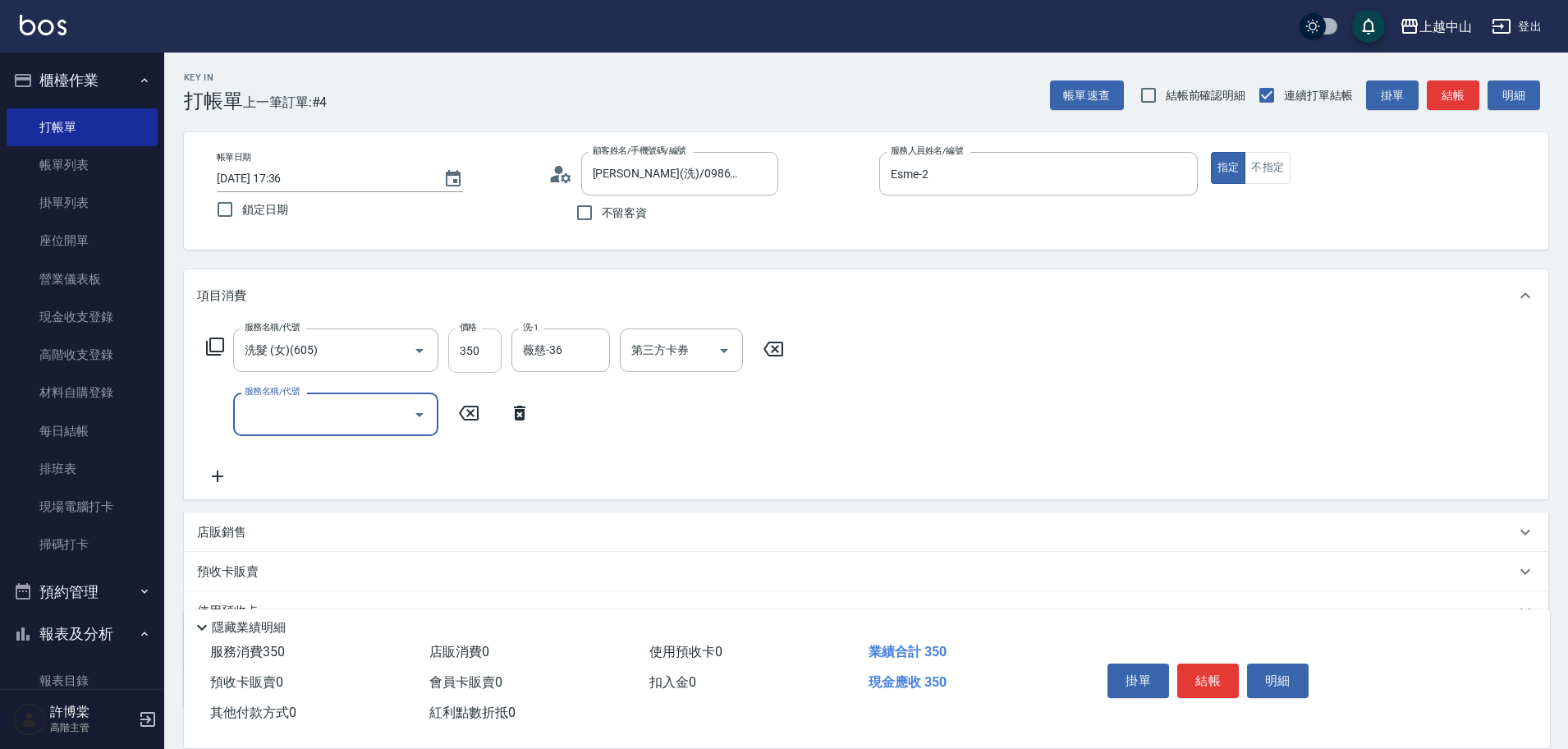
click at [478, 361] on input "350" at bounding box center [475, 350] width 54 height 44
type input "400"
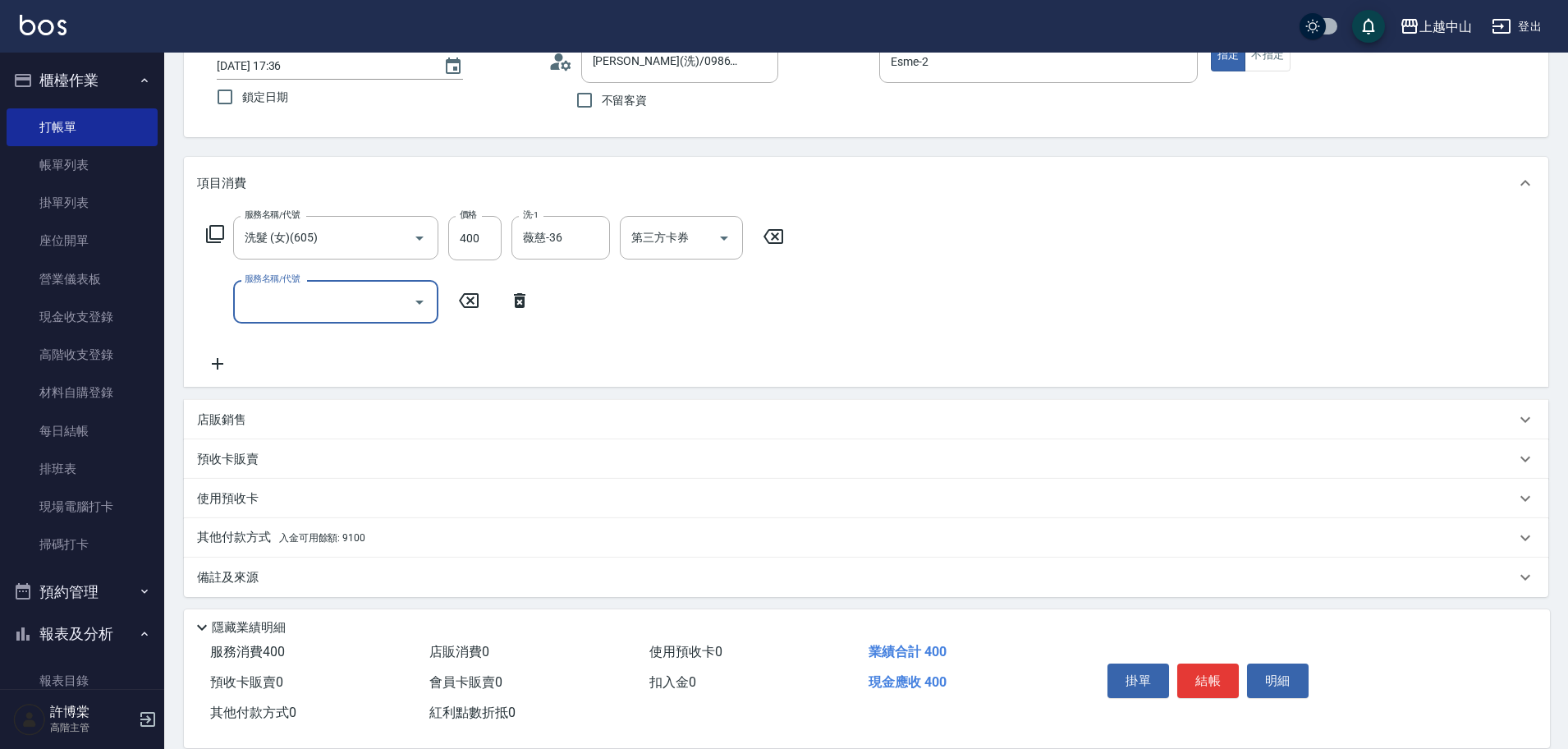
scroll to position [118, 0]
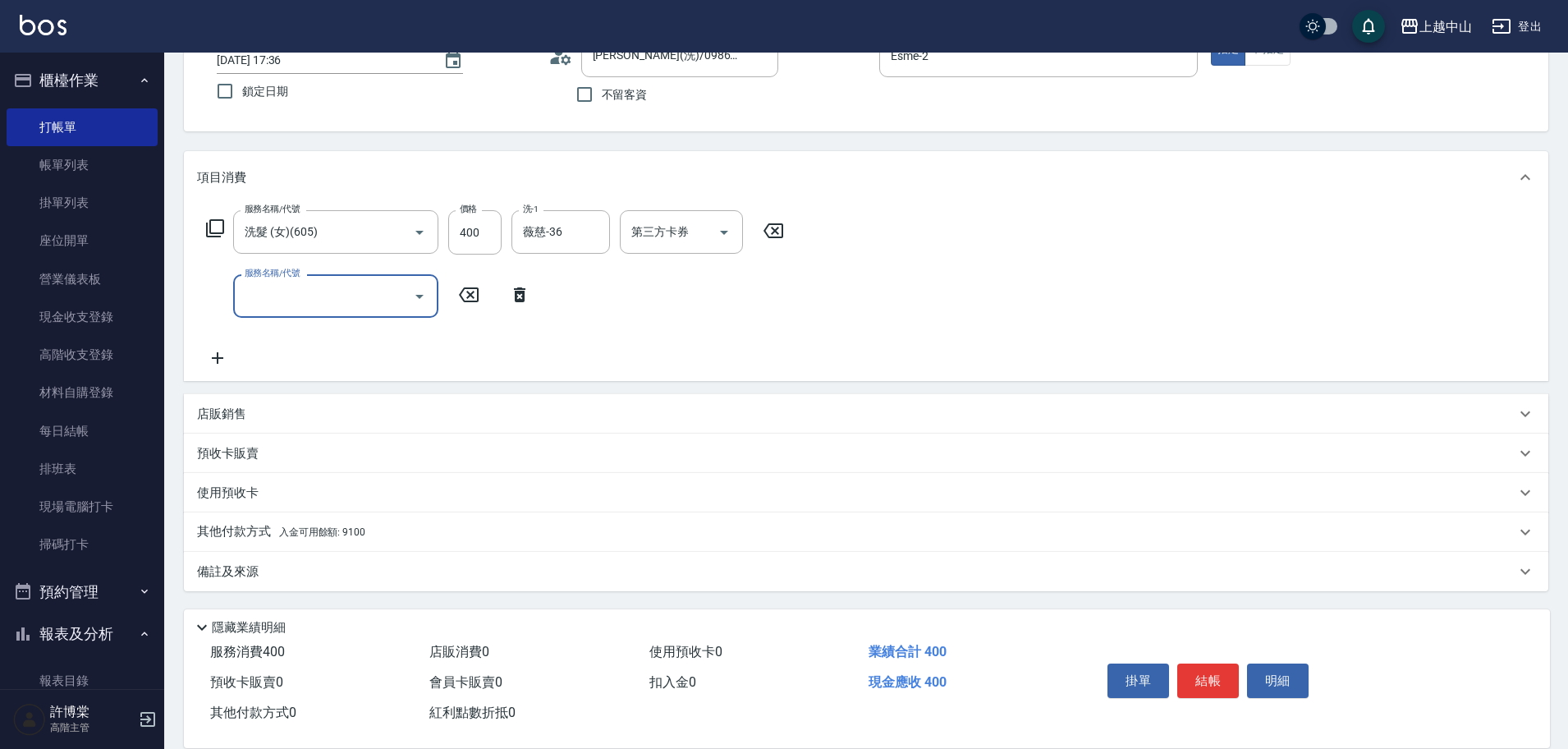
click at [386, 536] on div "其他付款方式 入金可用餘額: 9100" at bounding box center [856, 532] width 1318 height 18
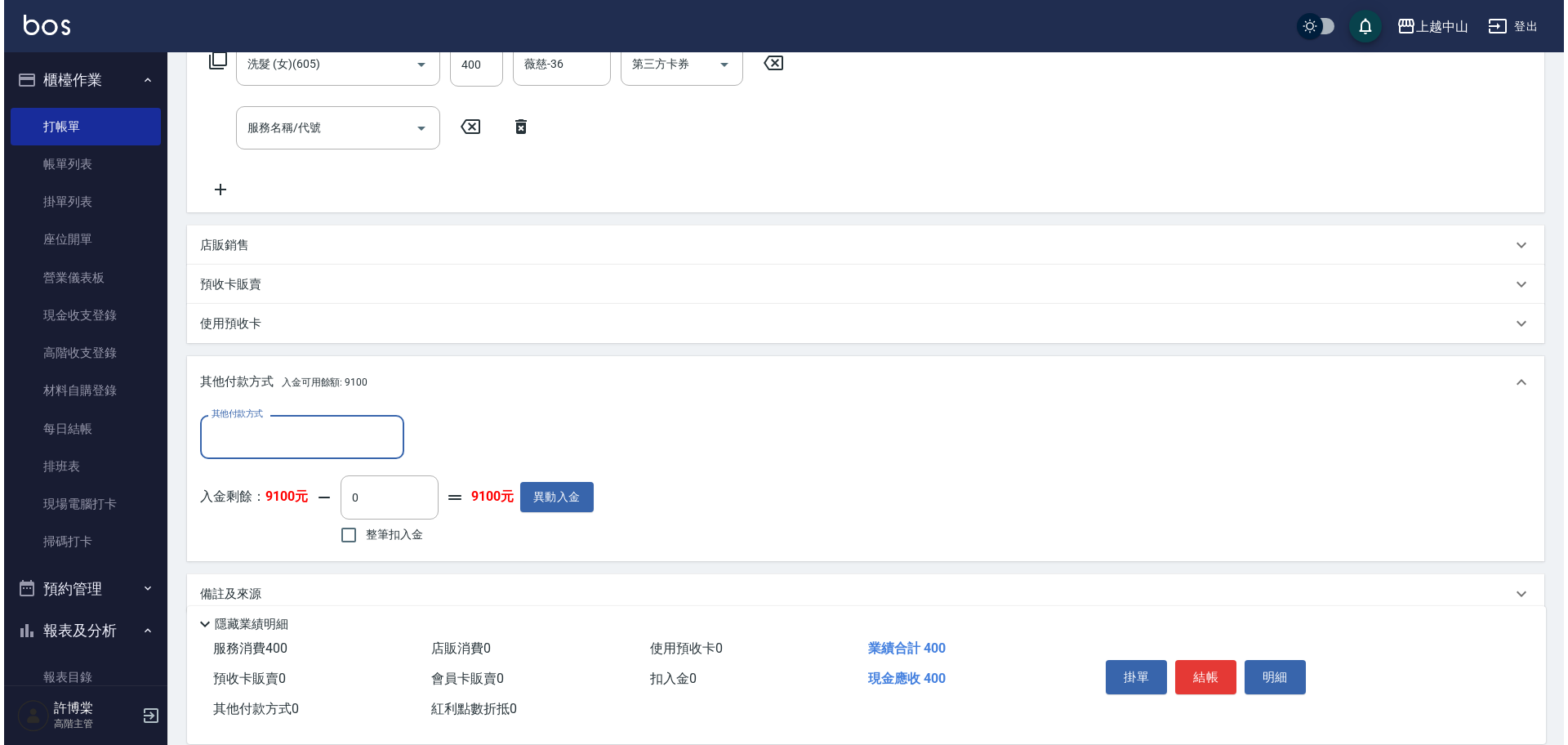
scroll to position [290, 0]
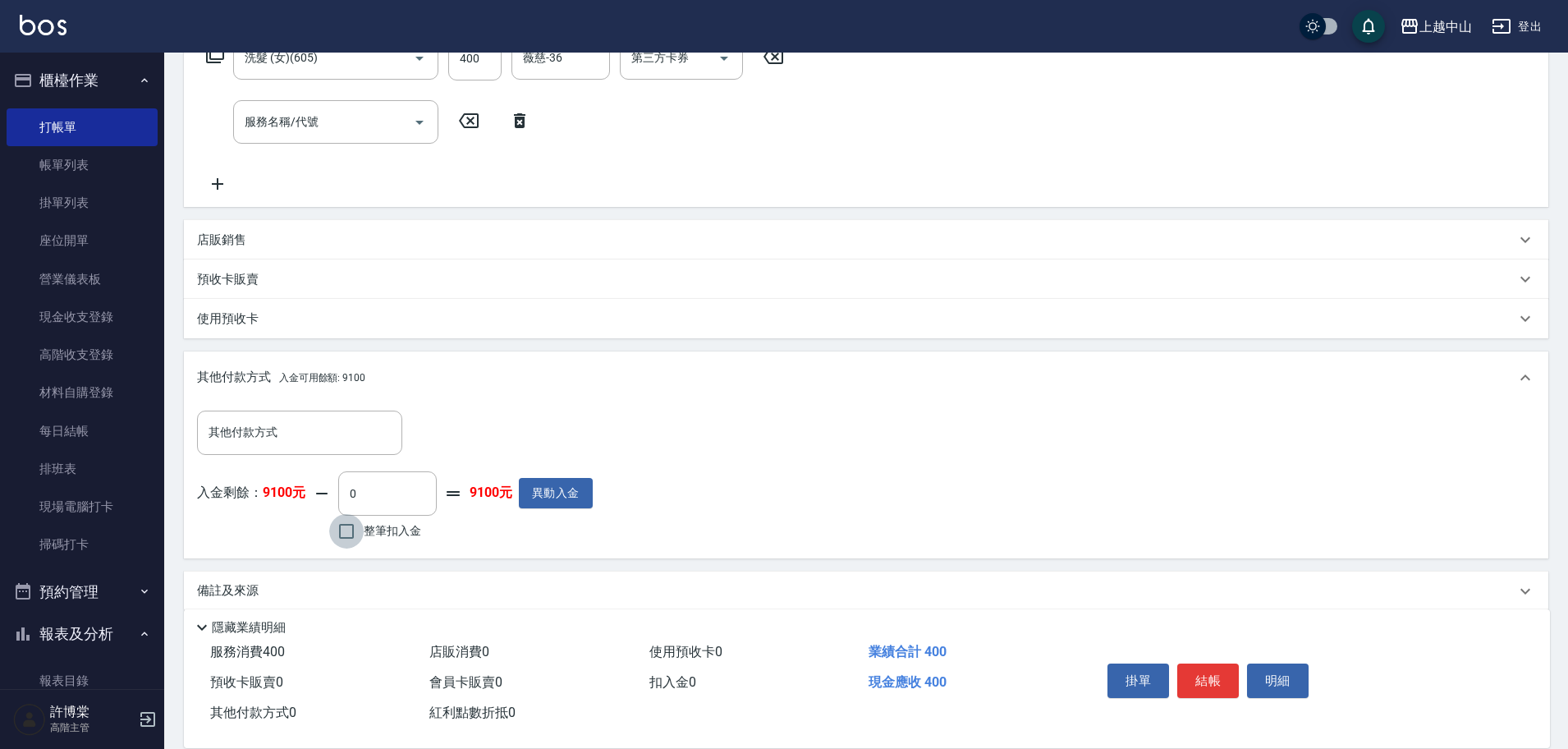
click at [348, 539] on input "整筆扣入金" at bounding box center [346, 530] width 34 height 34
checkbox input "true"
type input "400"
click at [1286, 677] on button "明細" at bounding box center [1277, 680] width 62 height 34
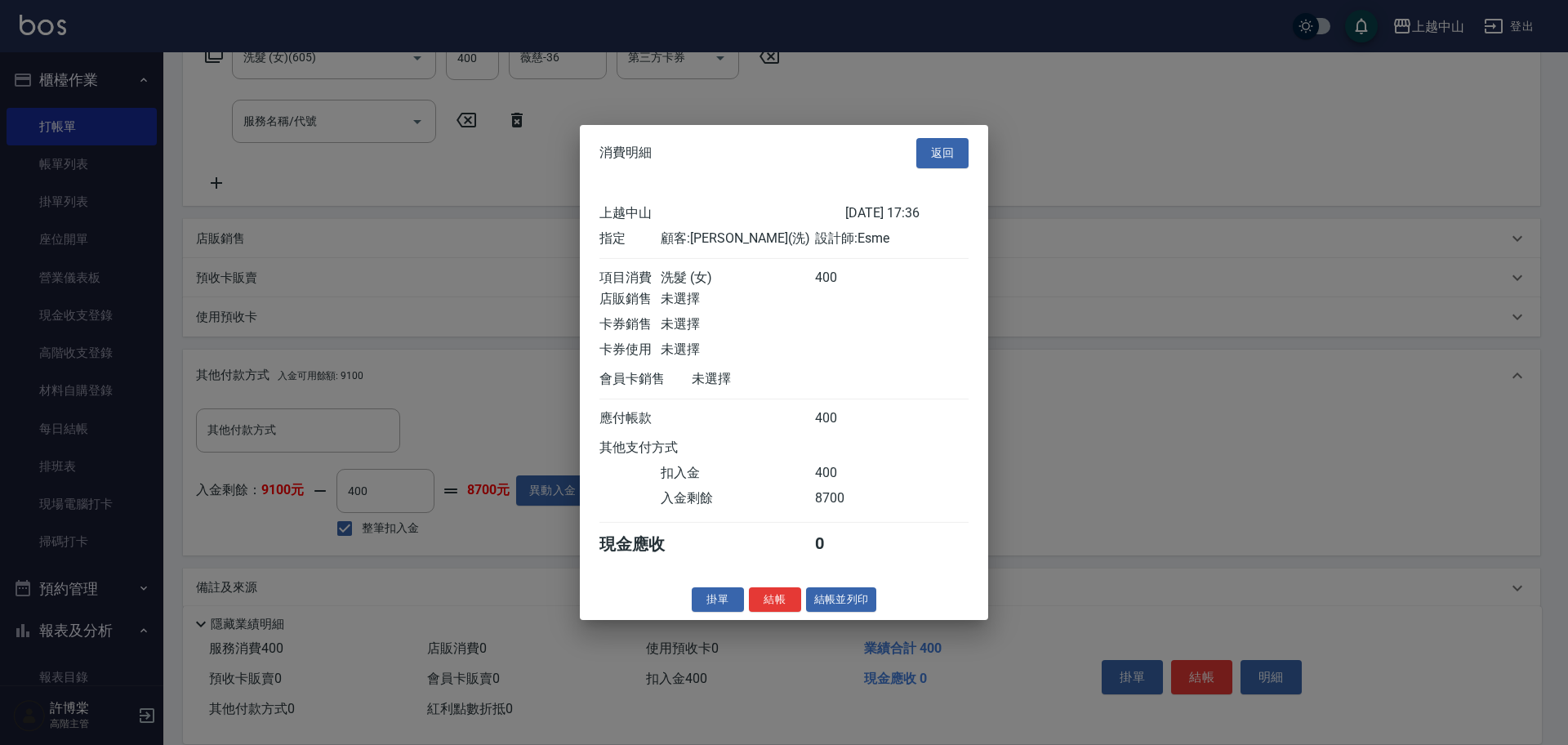
click at [771, 612] on button "結帳" at bounding box center [775, 599] width 52 height 25
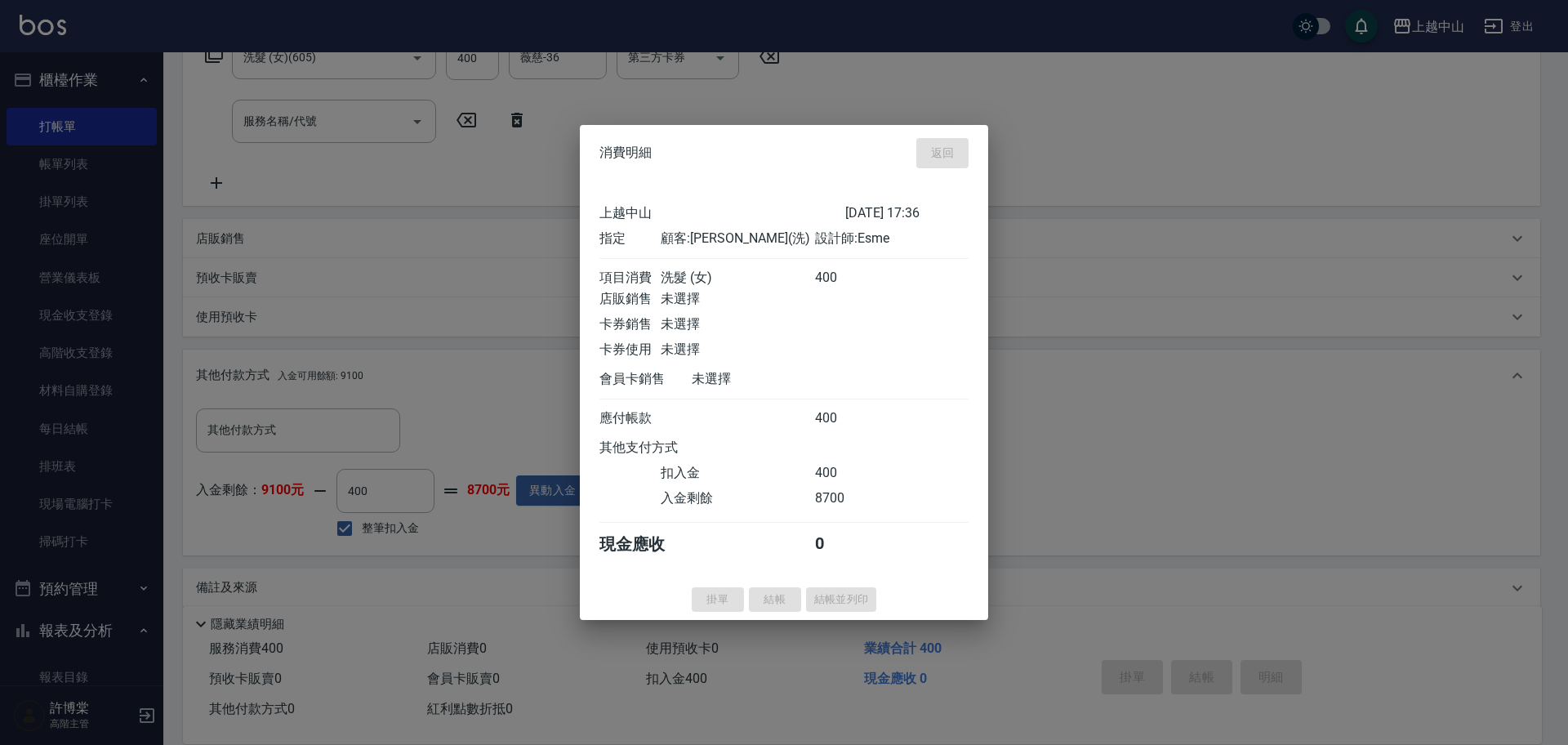
type input "[DATE] 17:37"
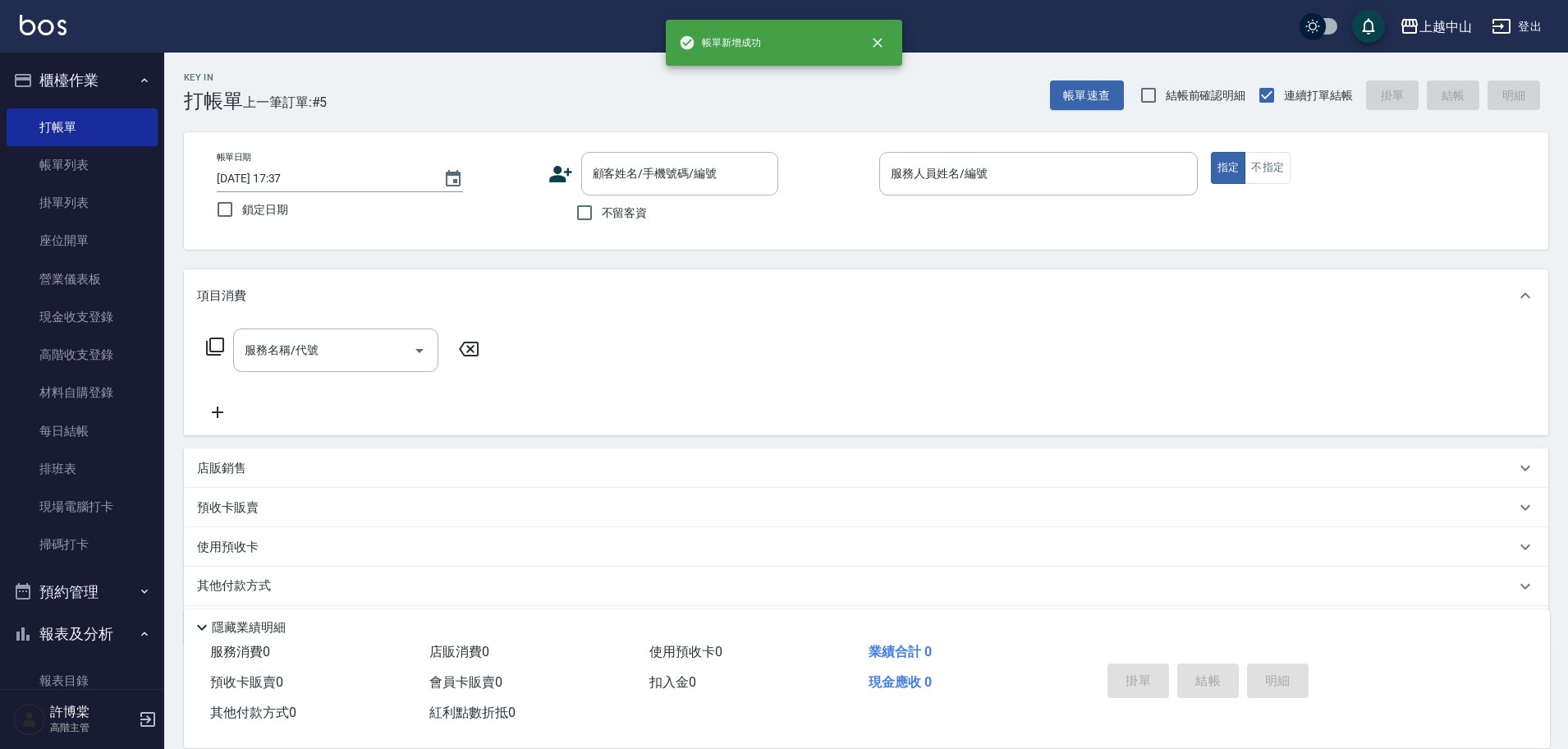
scroll to position [0, 0]
click at [594, 218] on input "不留客資" at bounding box center [584, 212] width 34 height 34
checkbox input "true"
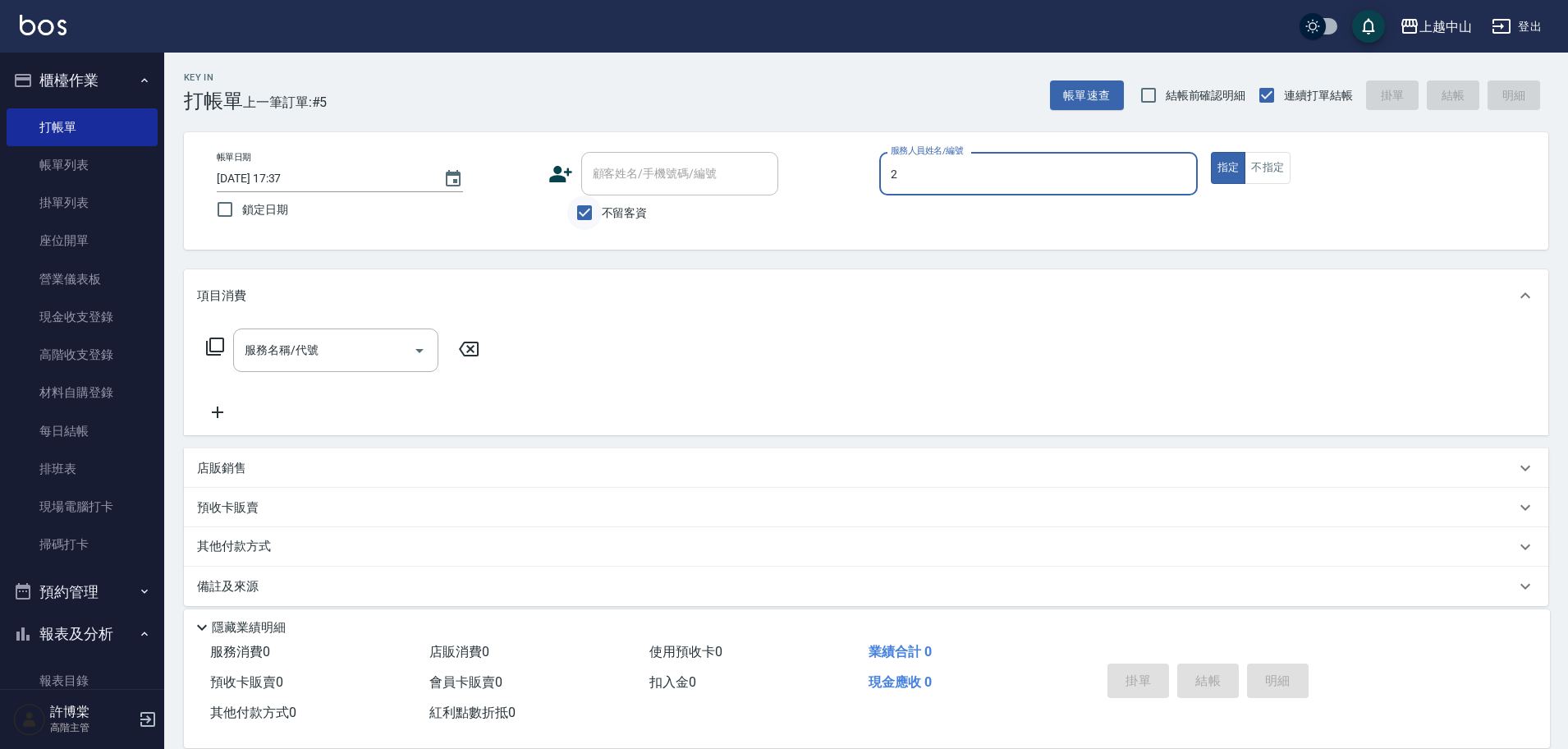
type input "Esme-2"
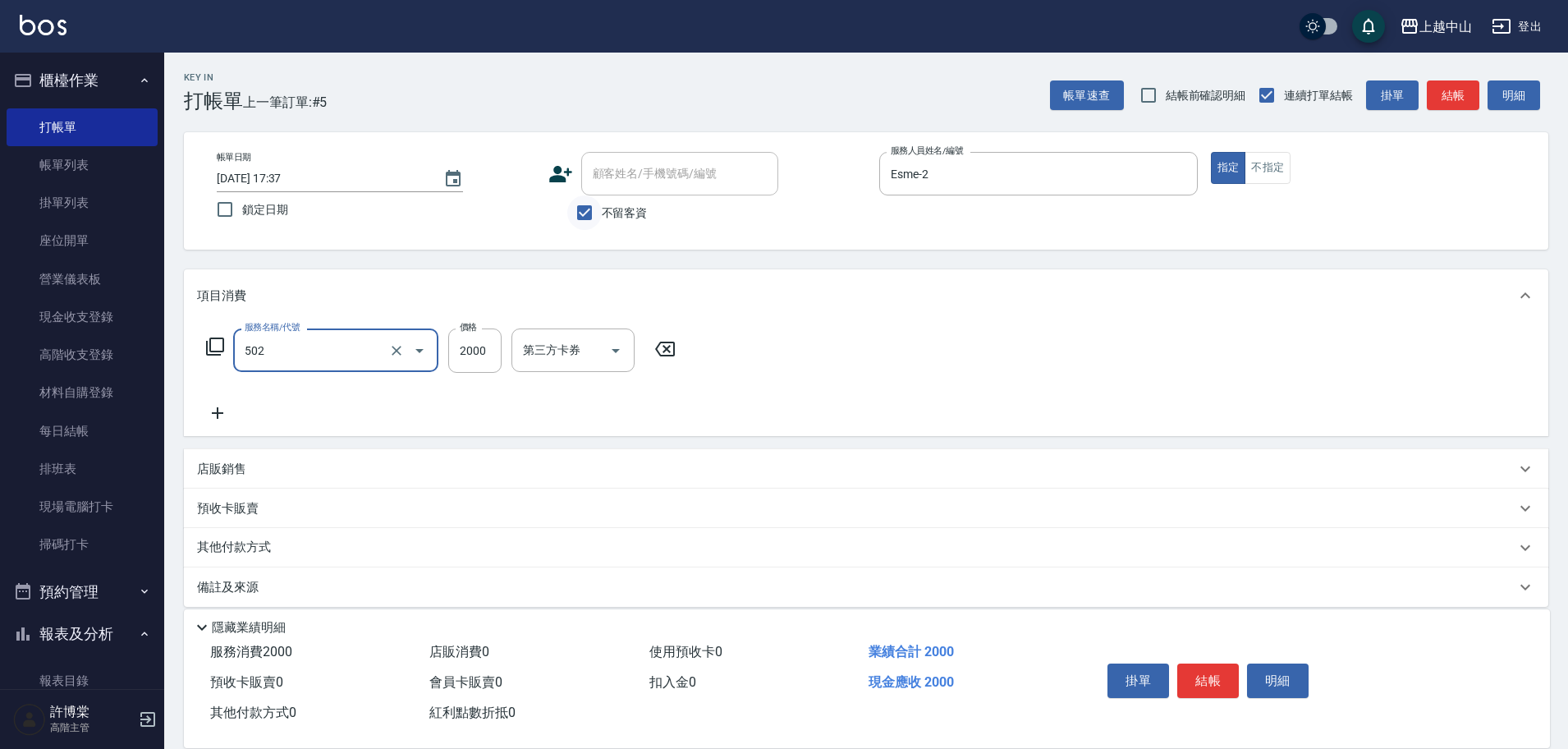
type input "染髮2000以上(502)"
type input "3400"
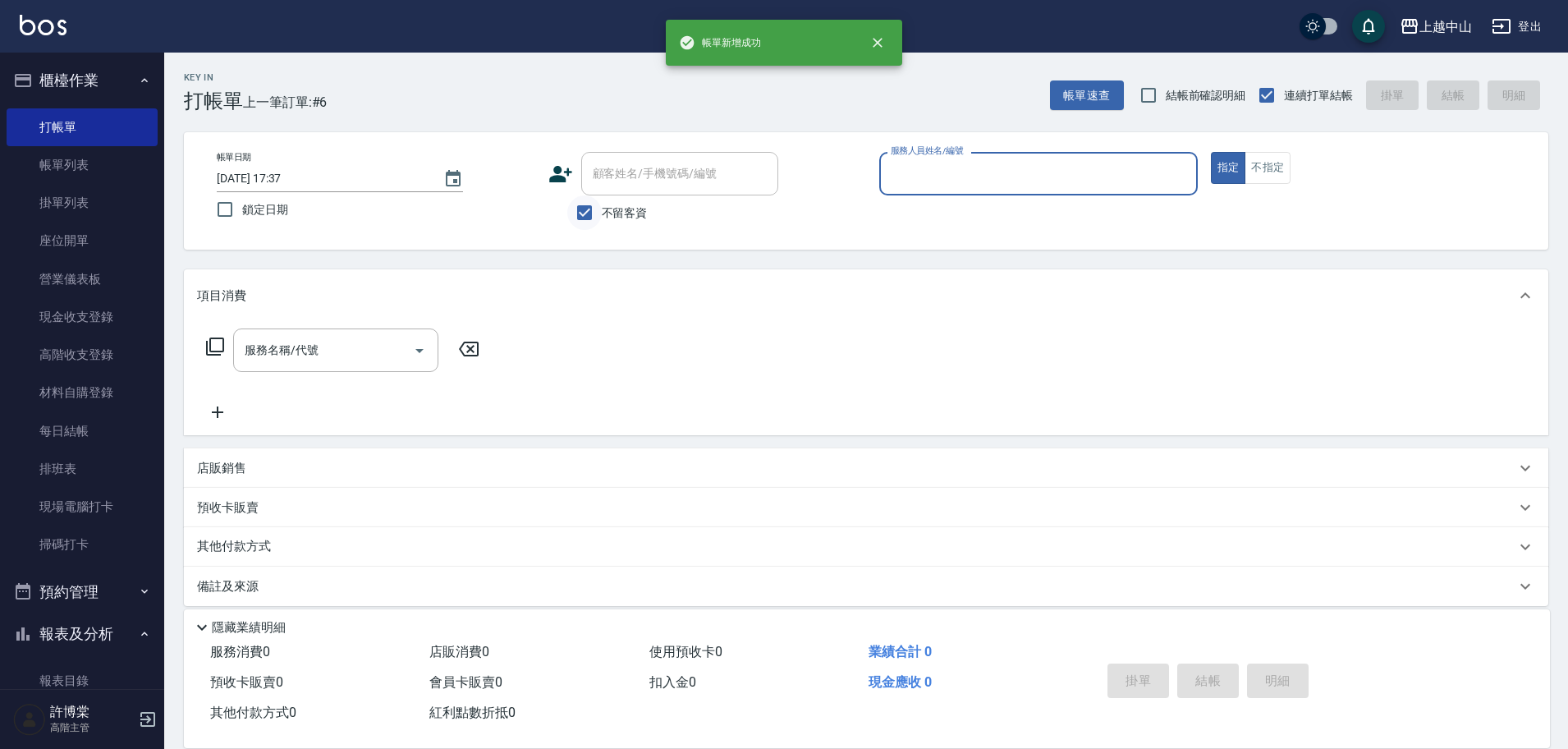
click at [594, 218] on input "不留客資" at bounding box center [584, 212] width 34 height 34
checkbox input "false"
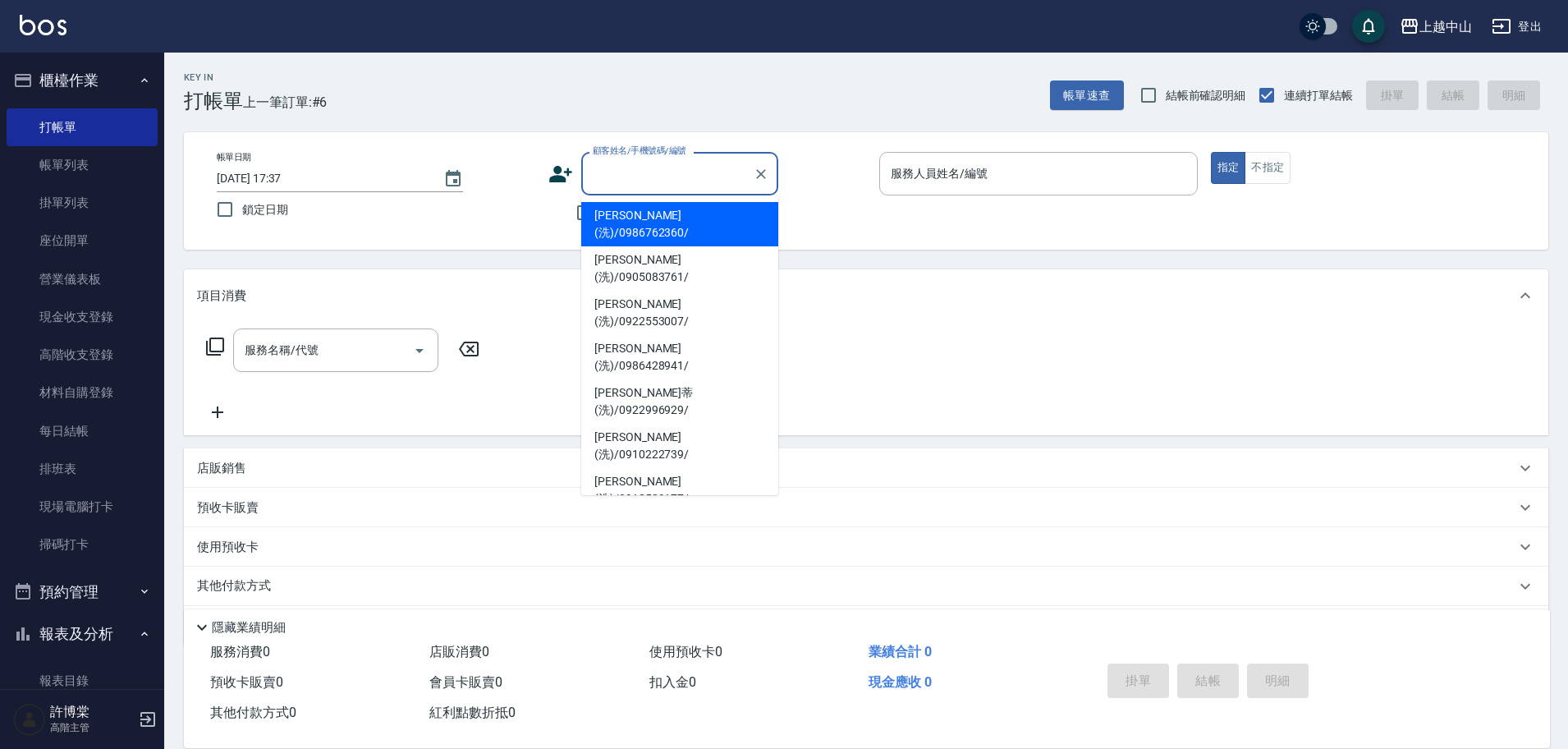
click at [635, 171] on div "顧客姓名/手機號碼/編號 顧客姓名/手機號碼/編號" at bounding box center [680, 174] width 197 height 44
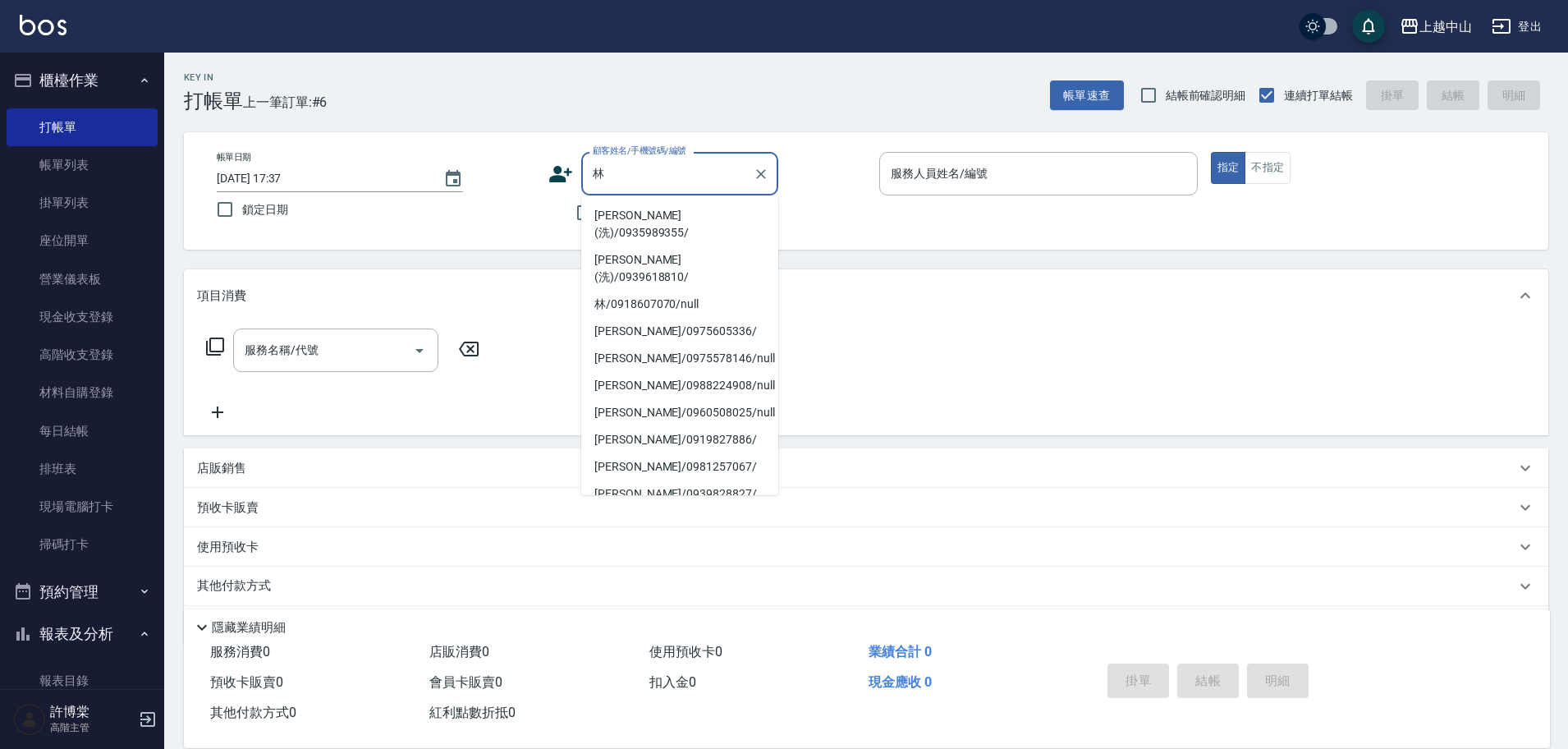
click at [647, 219] on li "[PERSON_NAME](洗)/0935989355/" at bounding box center [680, 224] width 197 height 44
type input "[PERSON_NAME](洗)/0935989355/"
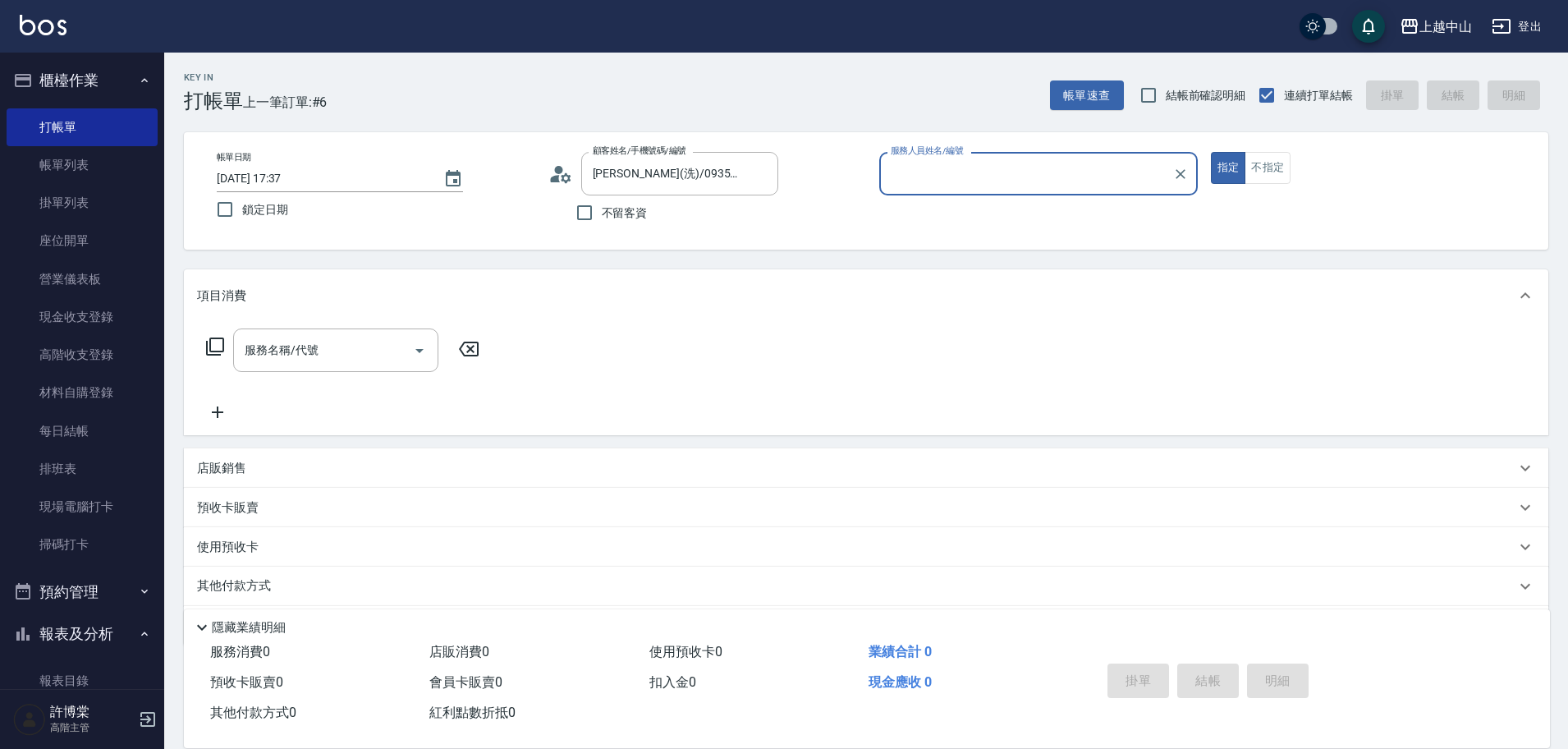
type input "NINI-4"
click at [1211, 152] on button "指定" at bounding box center [1228, 168] width 35 height 32
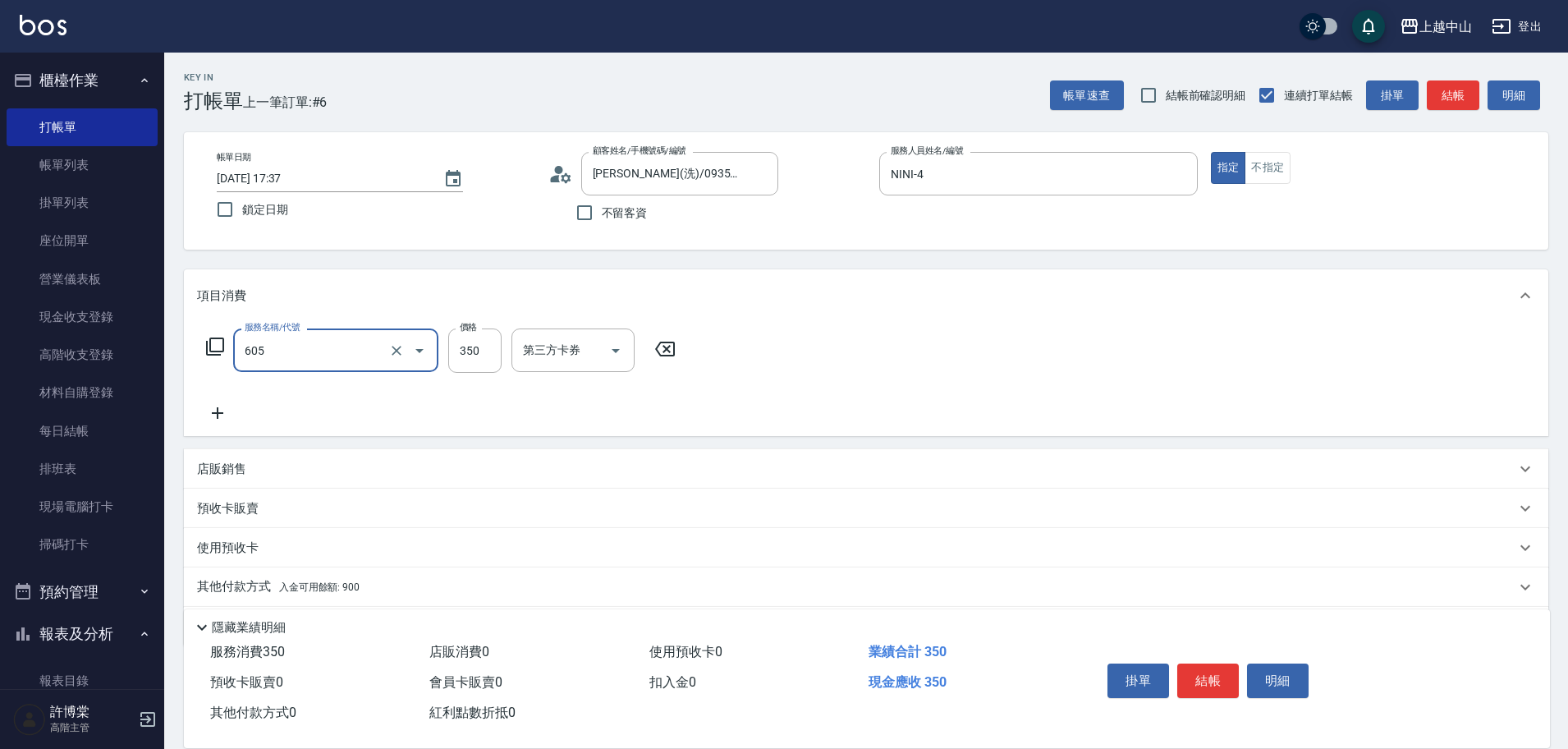
type input "洗髮 (女)(605)"
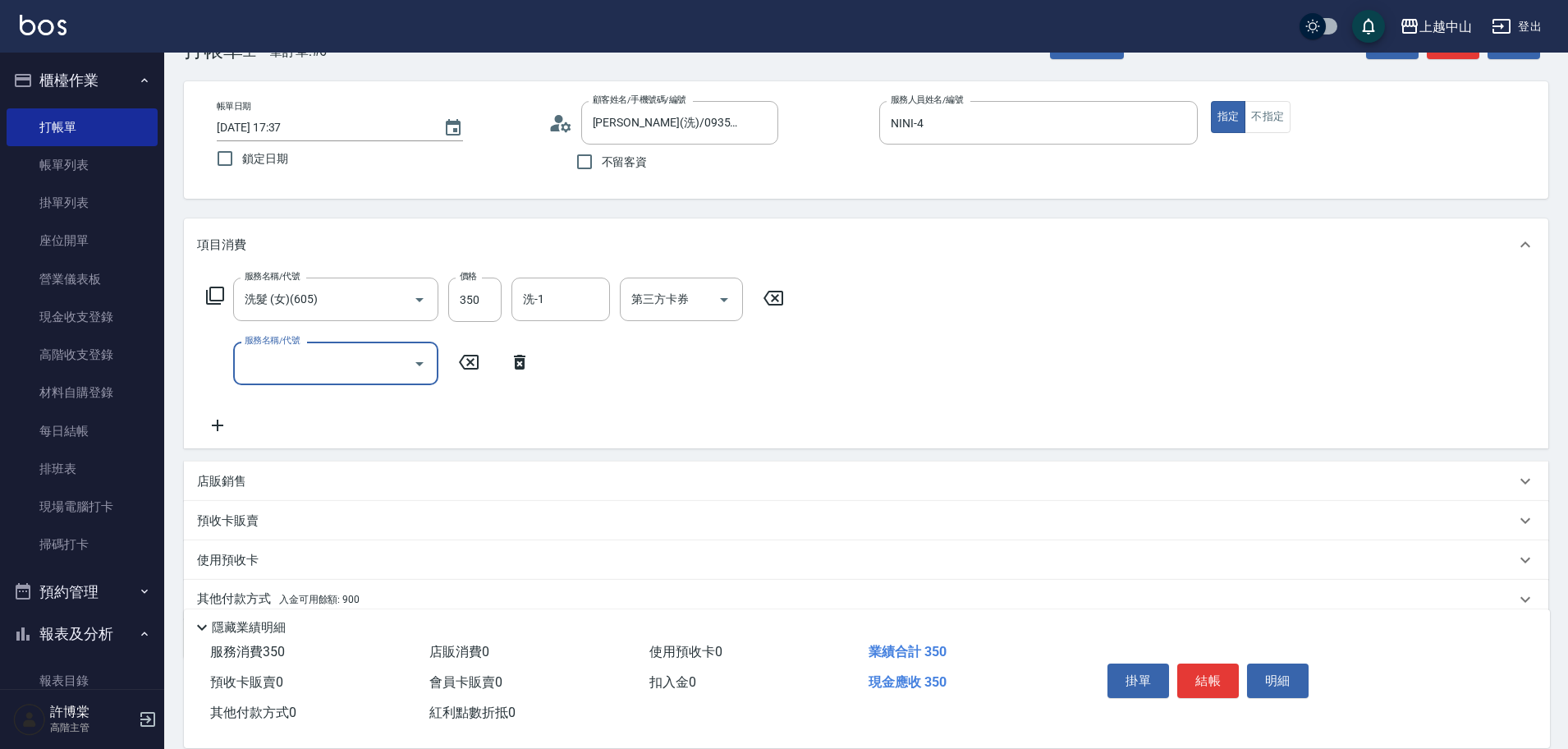
scroll to position [82, 0]
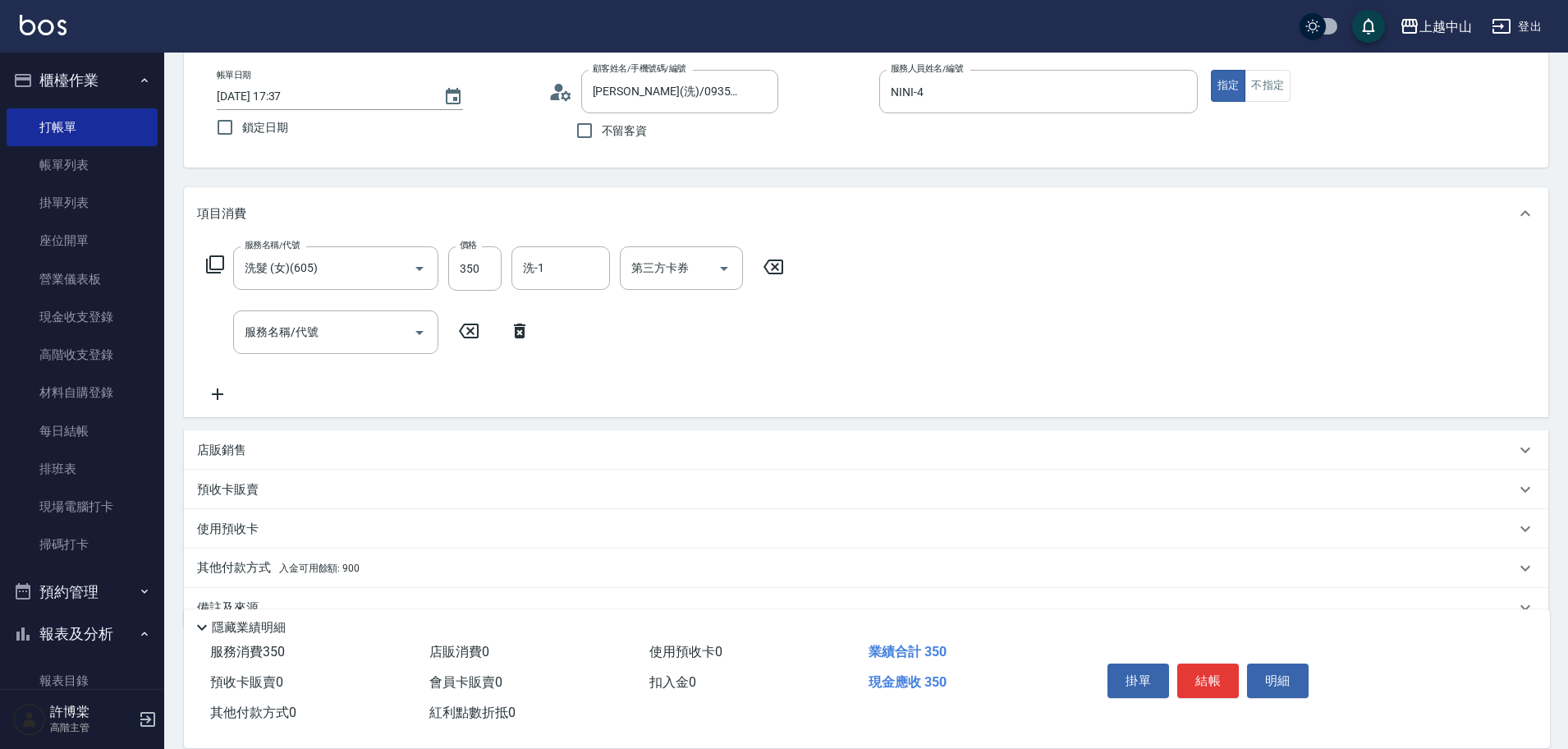
click at [386, 562] on div "其他付款方式 入金可用餘額: 900" at bounding box center [856, 568] width 1318 height 18
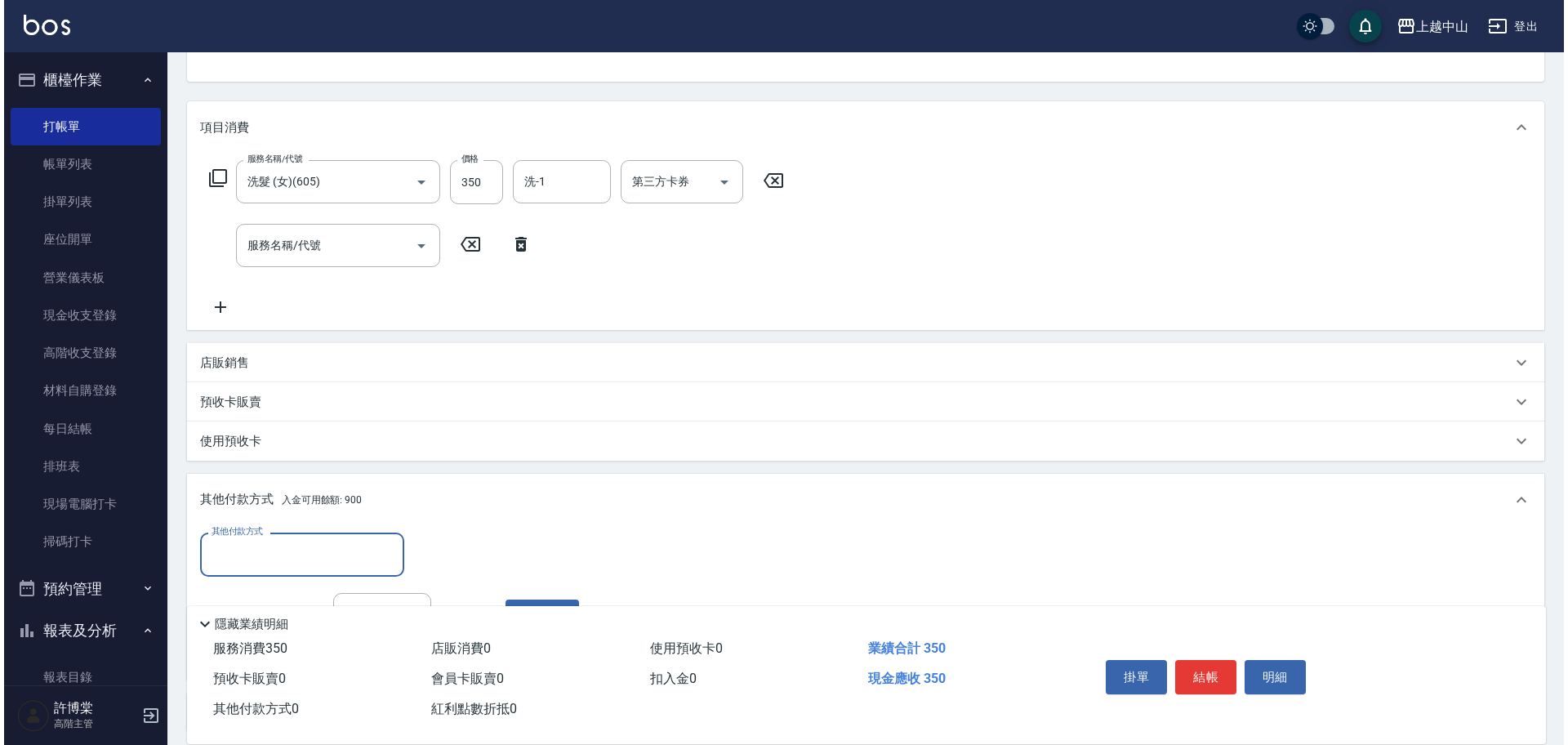
scroll to position [310, 0]
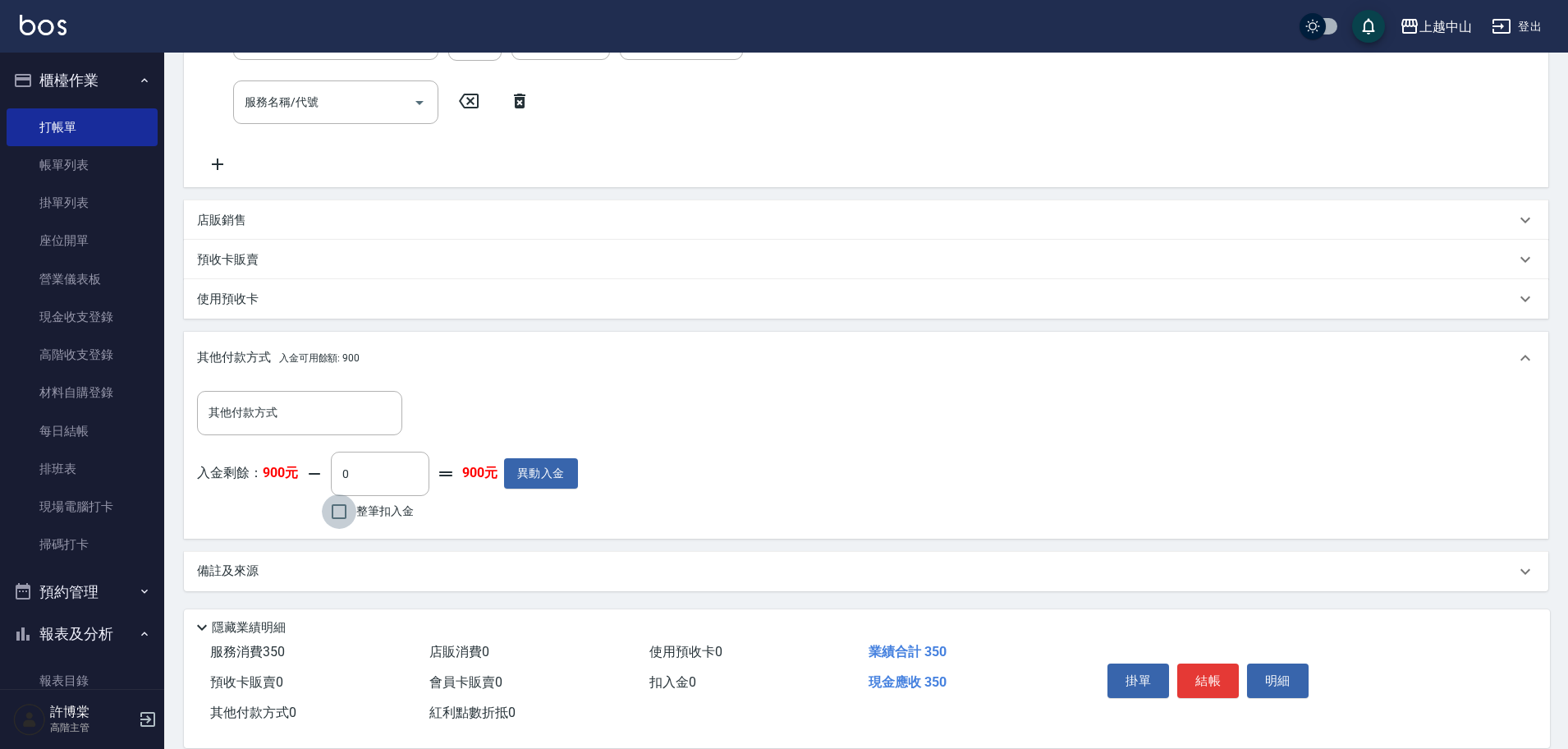
click at [336, 519] on input "整筆扣入金" at bounding box center [339, 511] width 34 height 34
checkbox input "true"
type input "350"
click at [1263, 673] on button "明細" at bounding box center [1277, 680] width 62 height 34
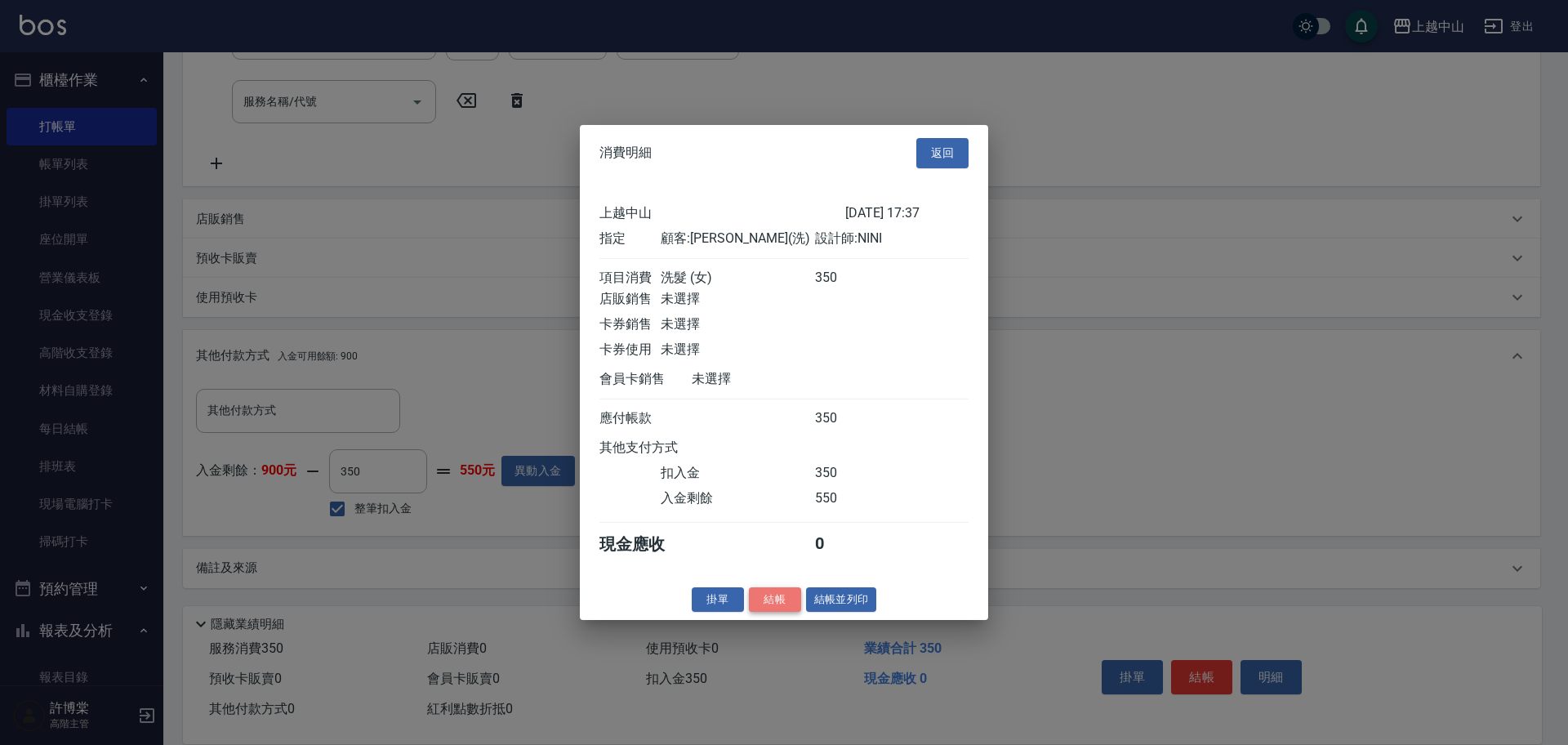
click at [792, 609] on button "結帳" at bounding box center [775, 599] width 52 height 25
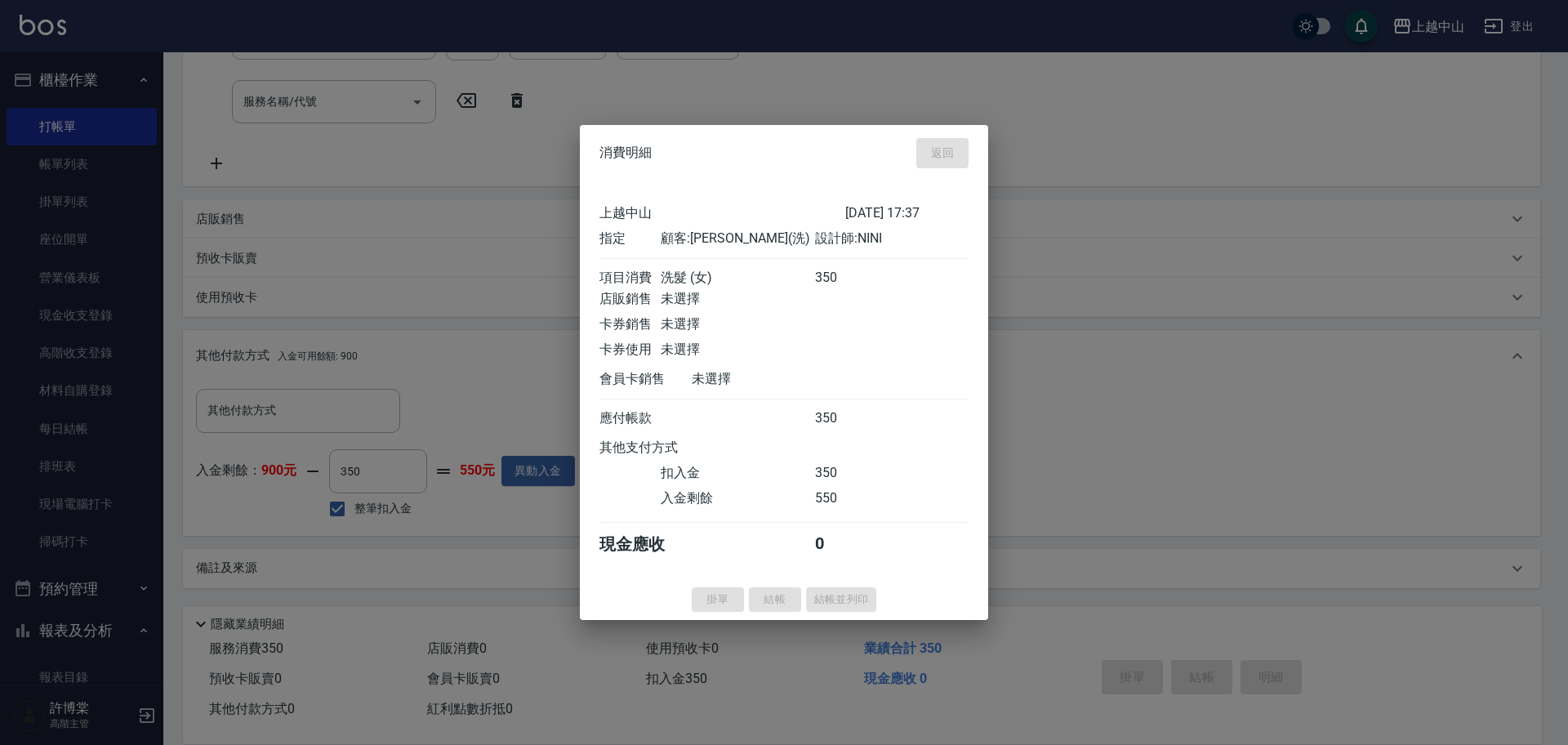
type input "[DATE] 17:38"
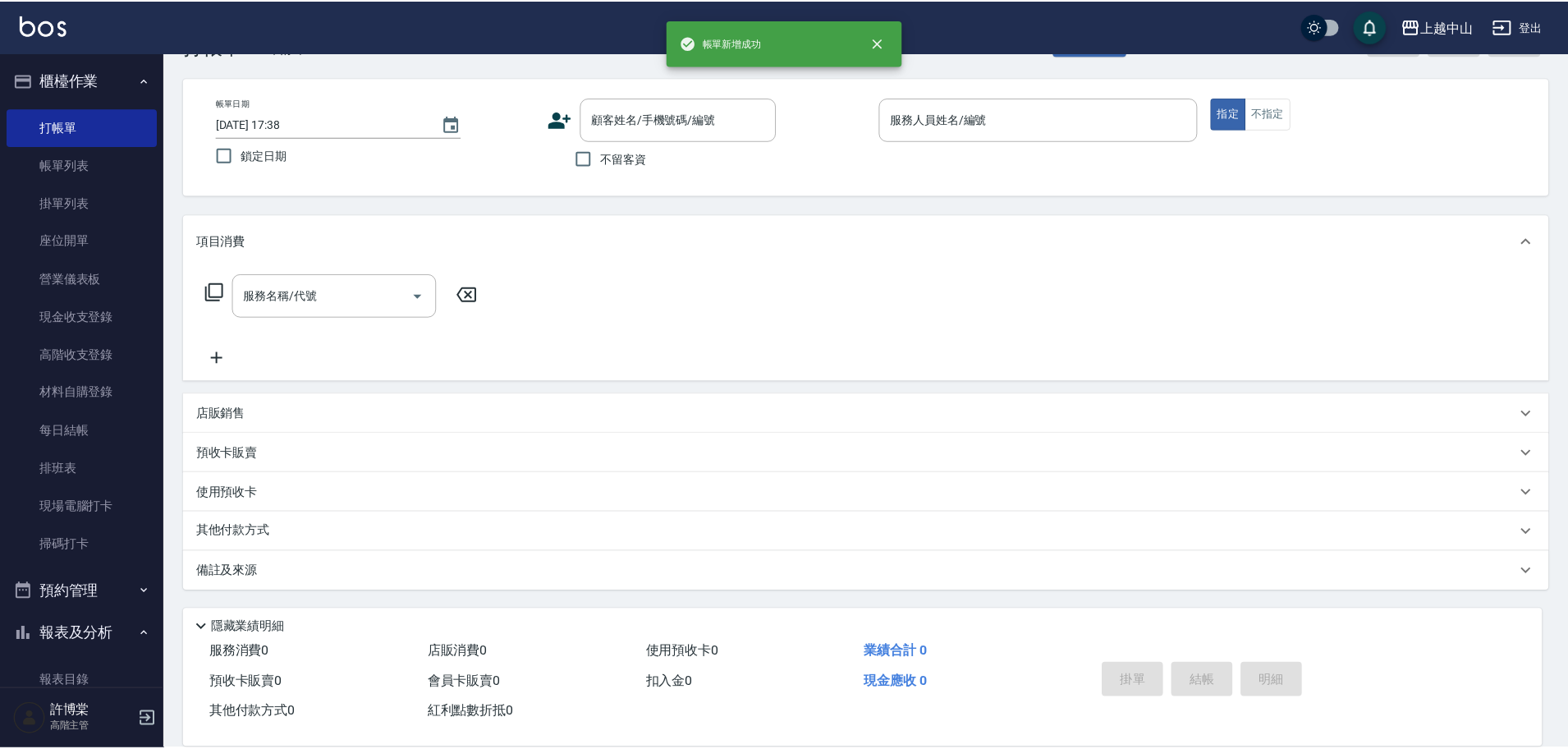
scroll to position [0, 0]
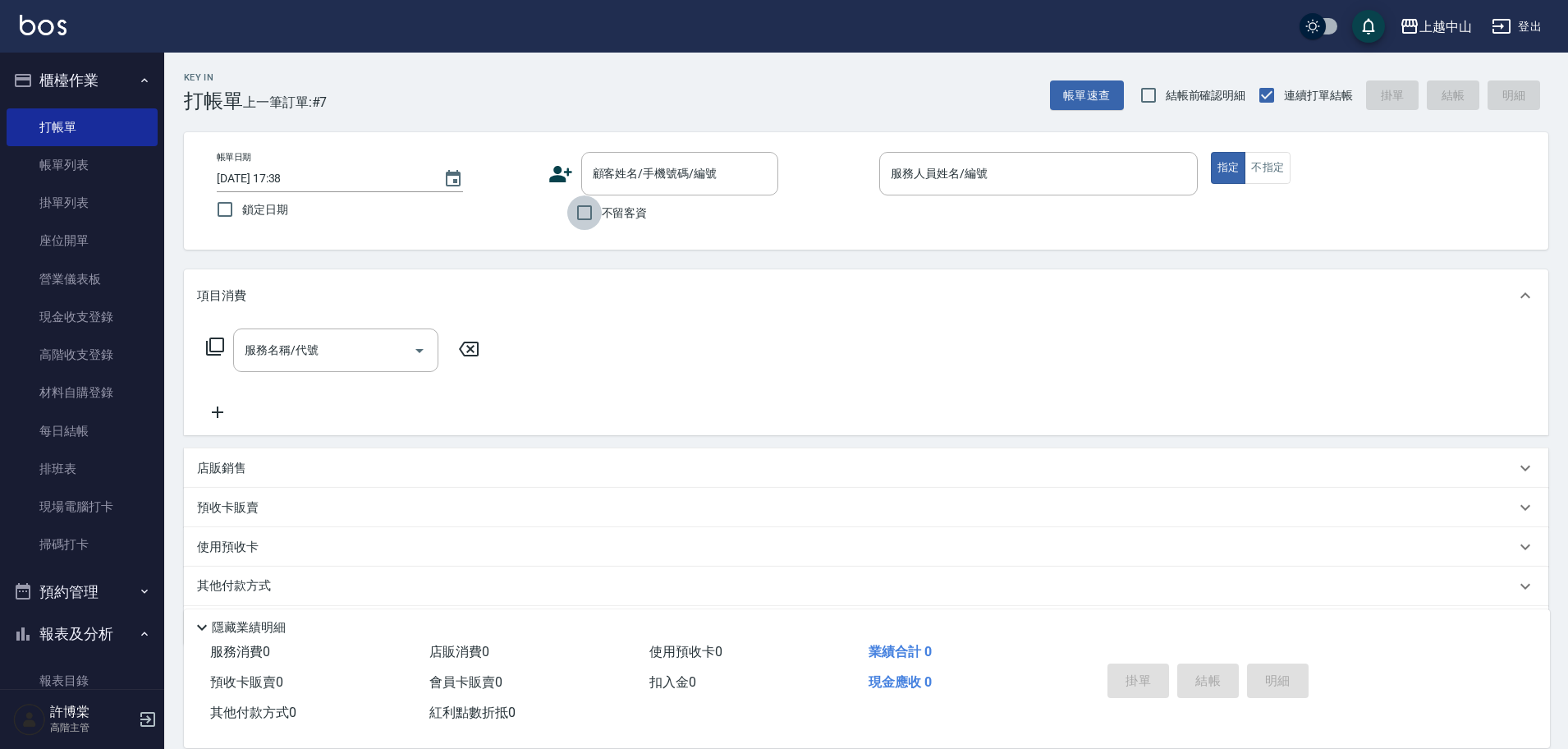
click at [595, 220] on input "不留客資" at bounding box center [584, 212] width 34 height 34
checkbox input "true"
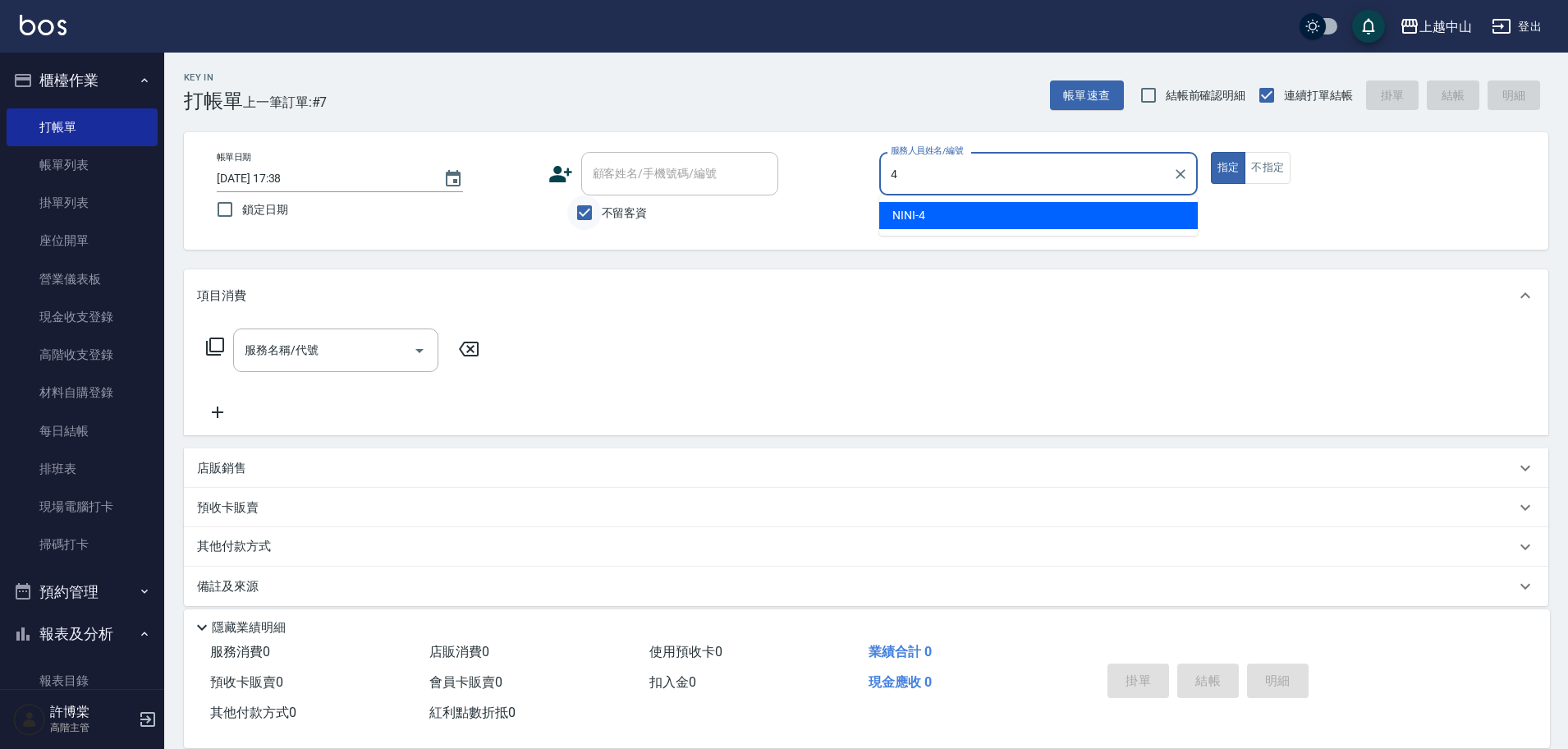
type input "NINI-4"
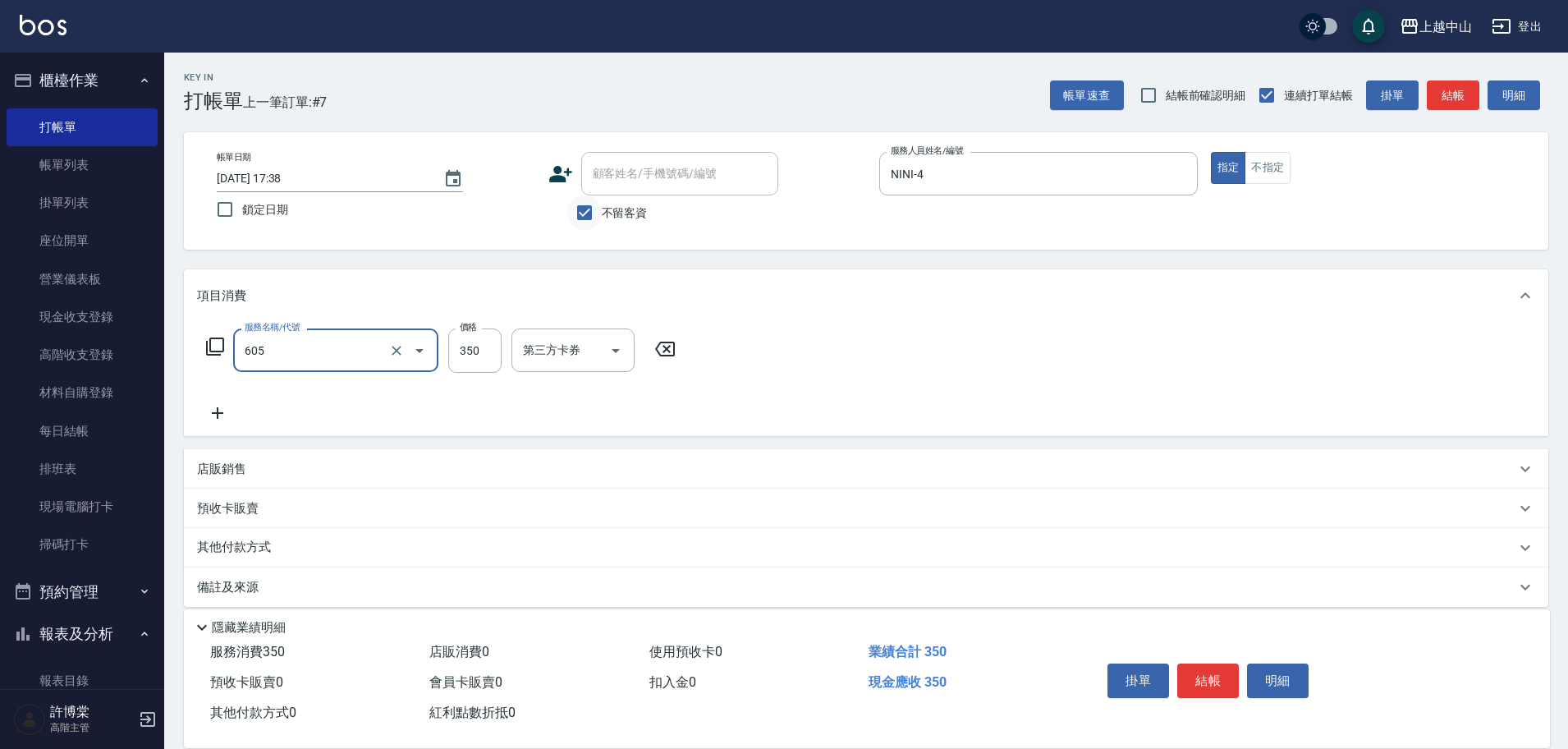
type input "洗髮 (女)(605)"
type input "400"
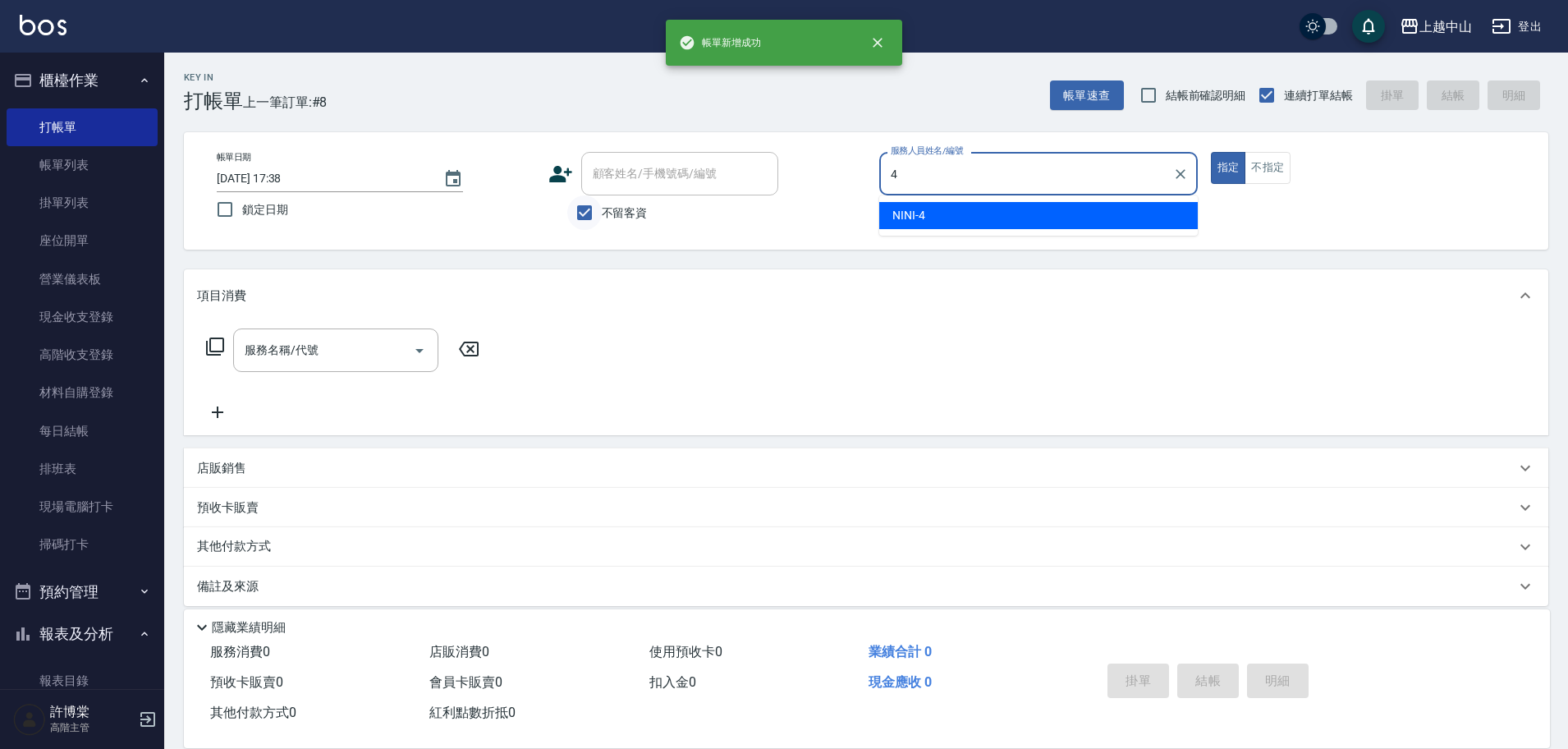
type input "NINI-4"
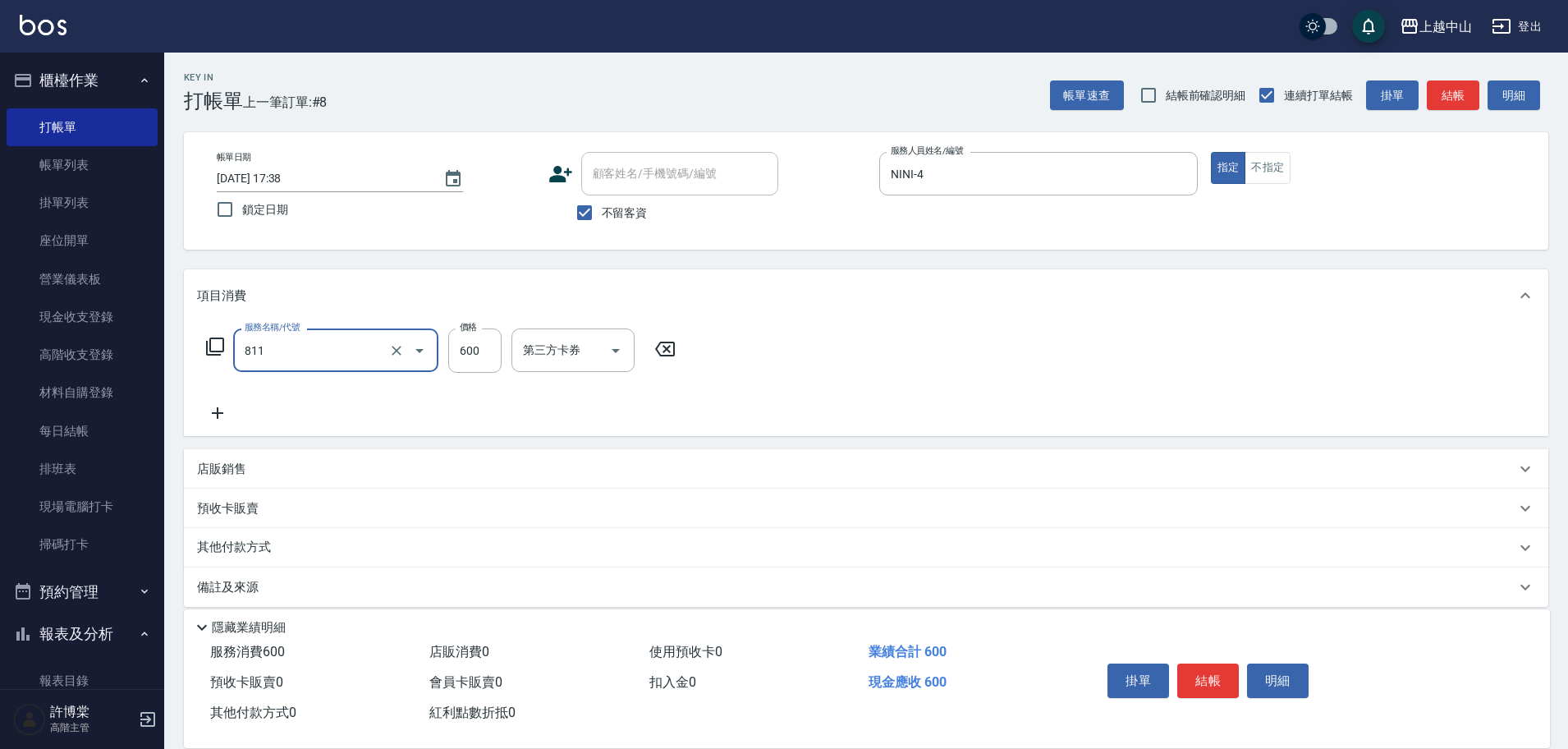
type input "洗+剪(811)"
type input "399"
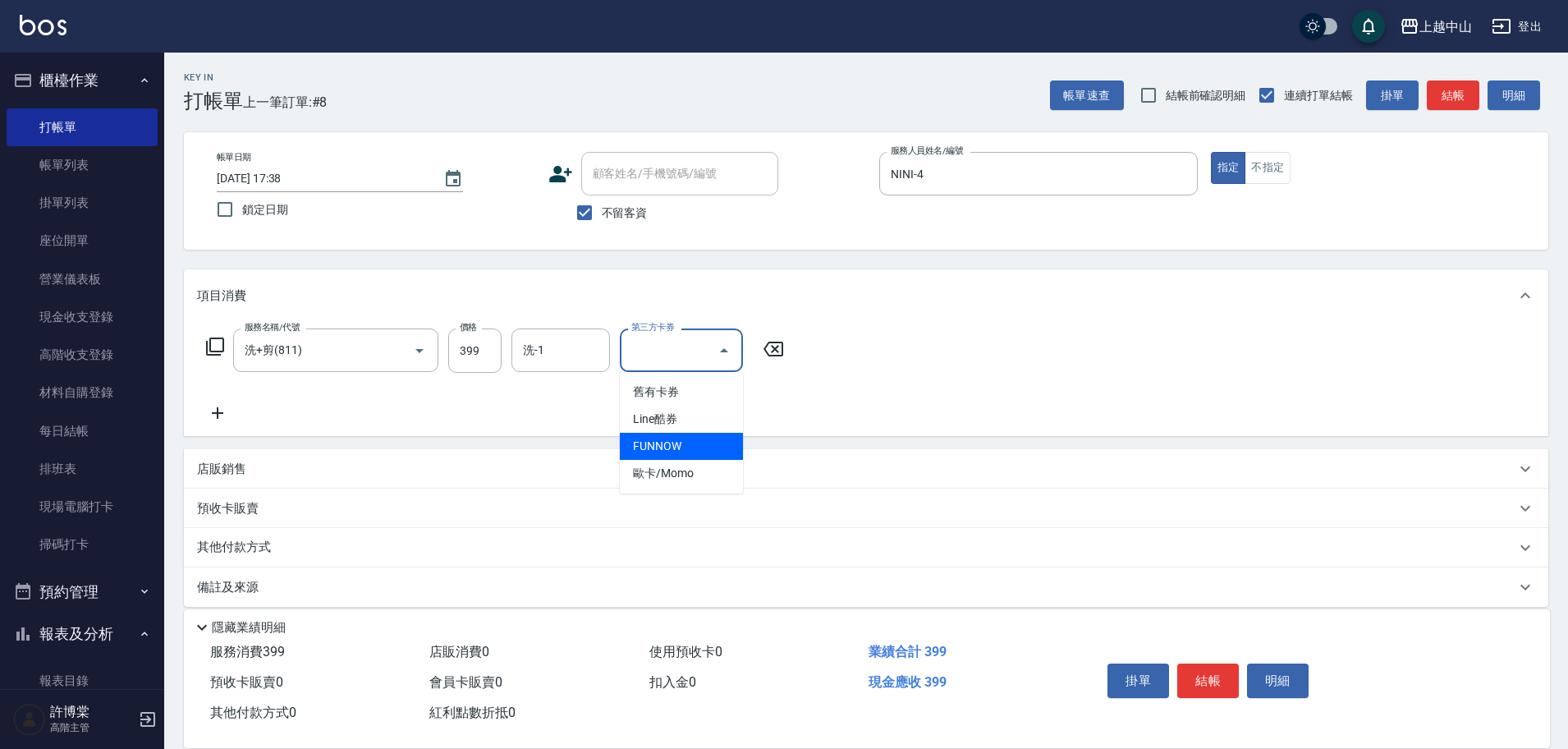
type input "FUNNOW"
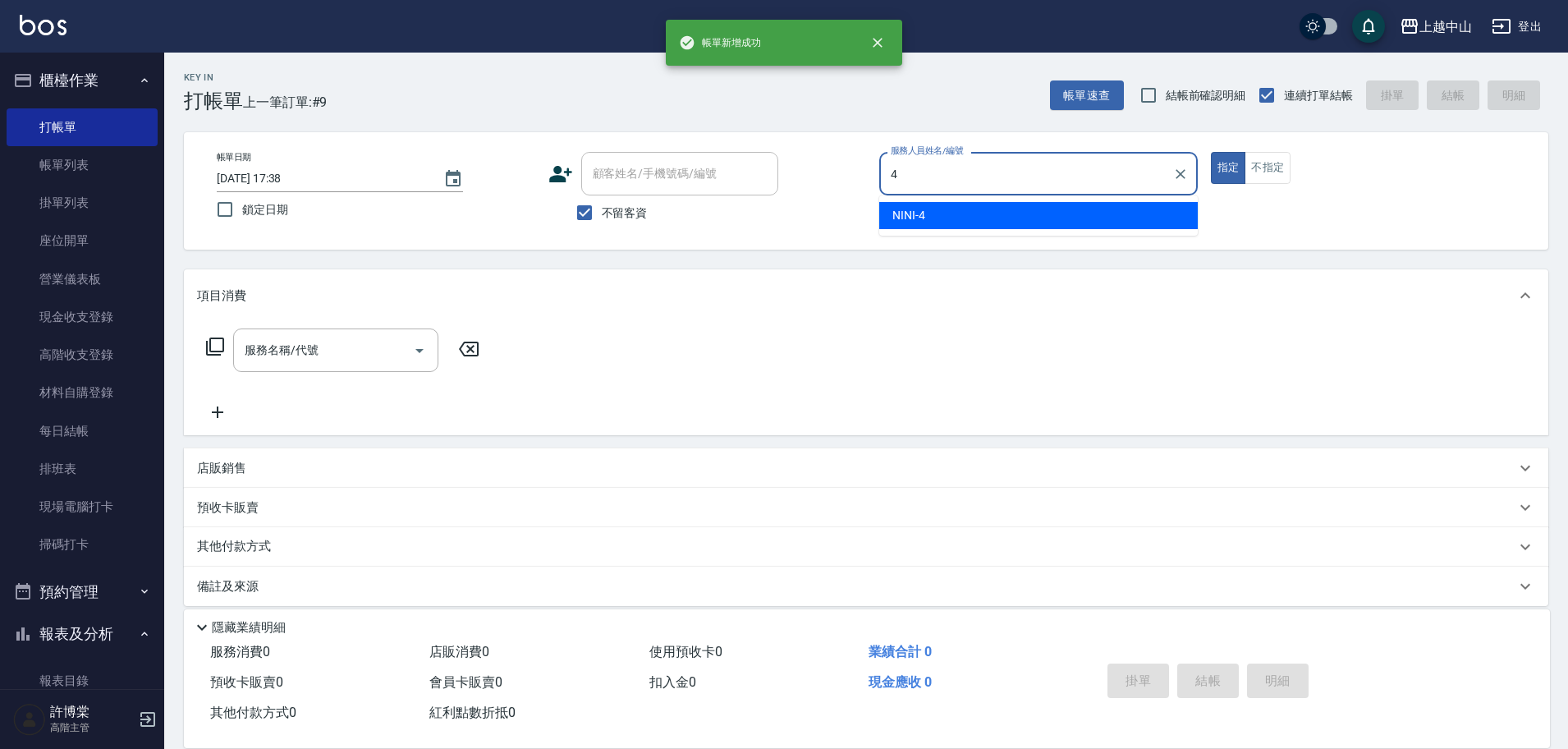
type input "NINI-4"
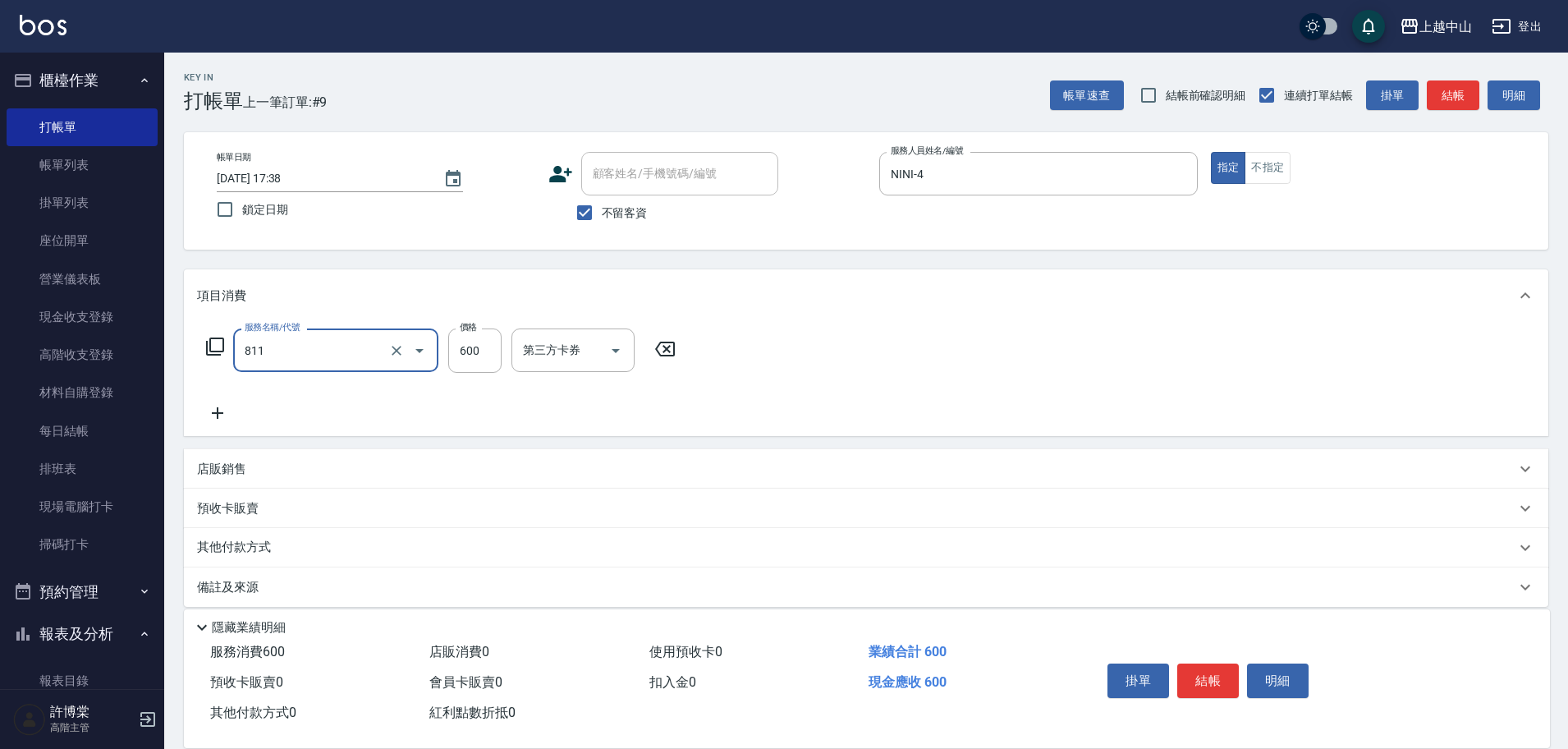
type input "洗+剪(811)"
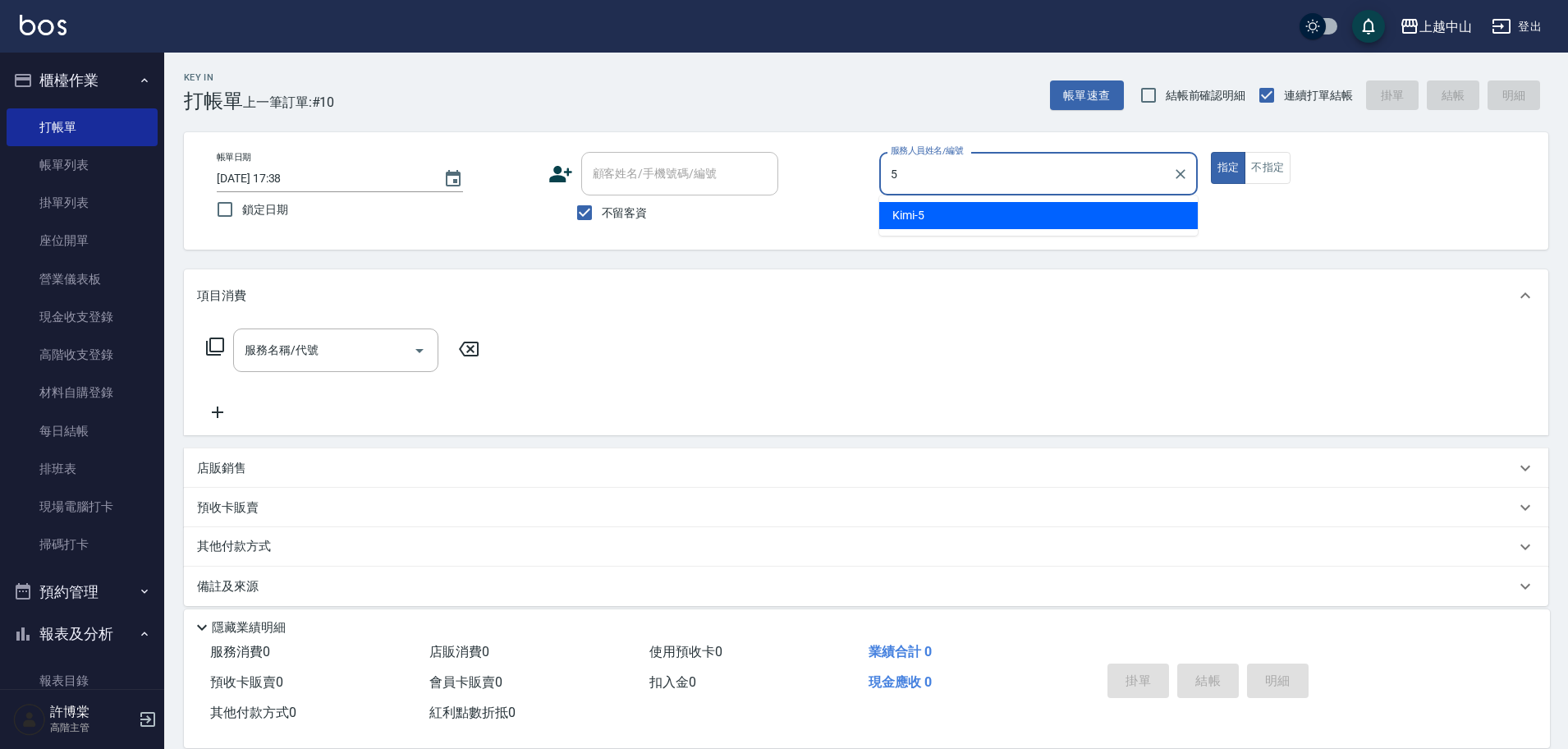
type input "Kimi-5"
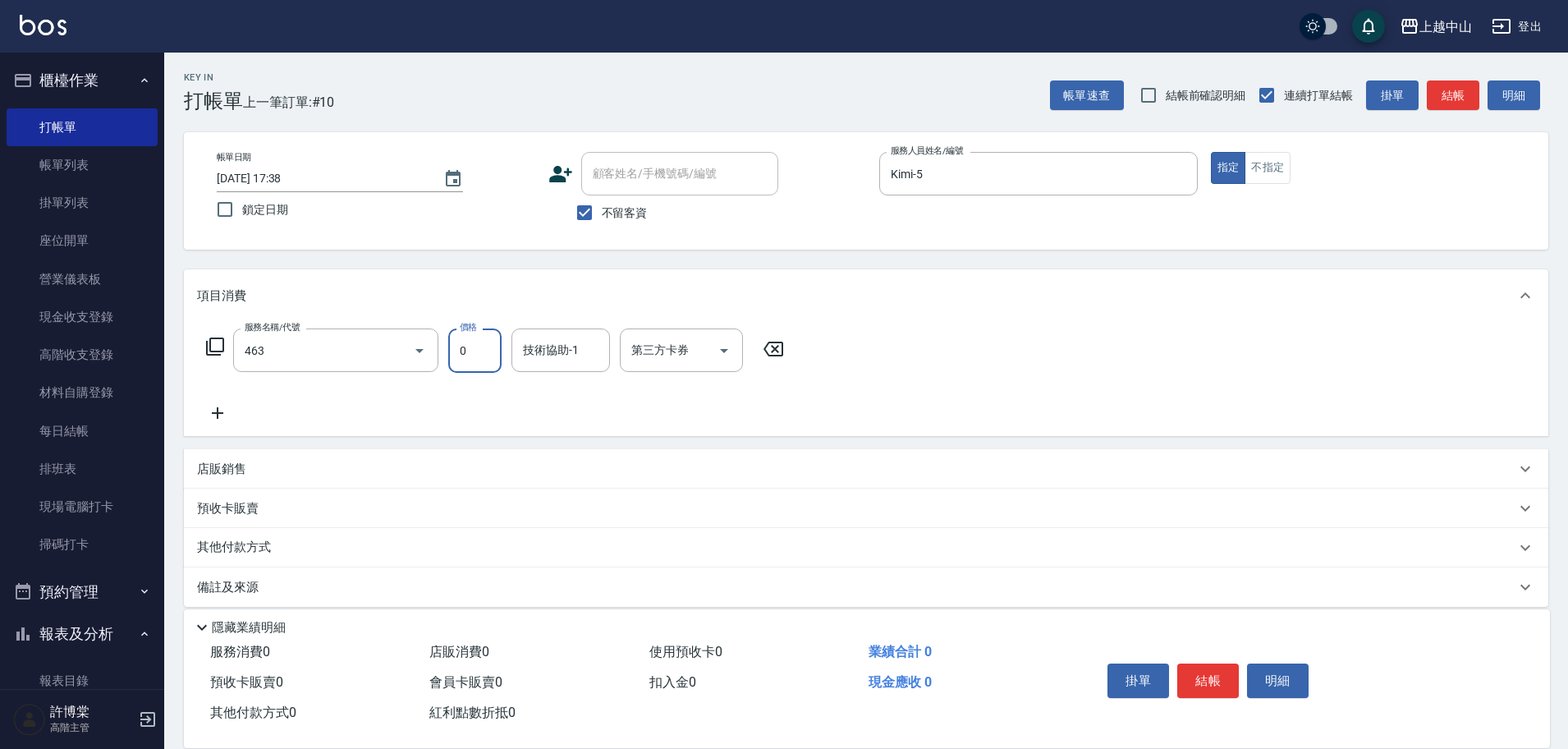
type input "護髮卡使用(463)"
type input "[PERSON_NAME]-33"
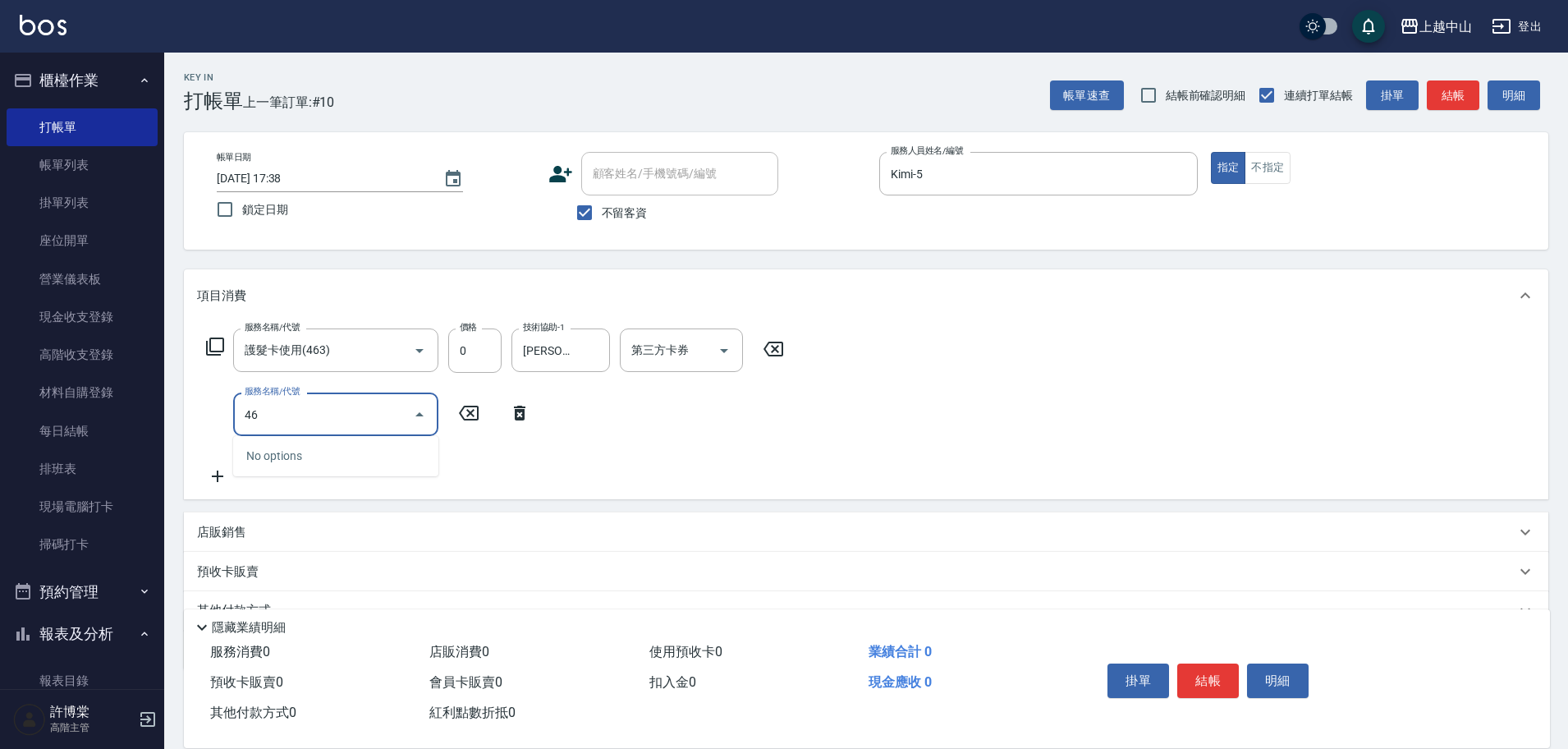
type input "463"
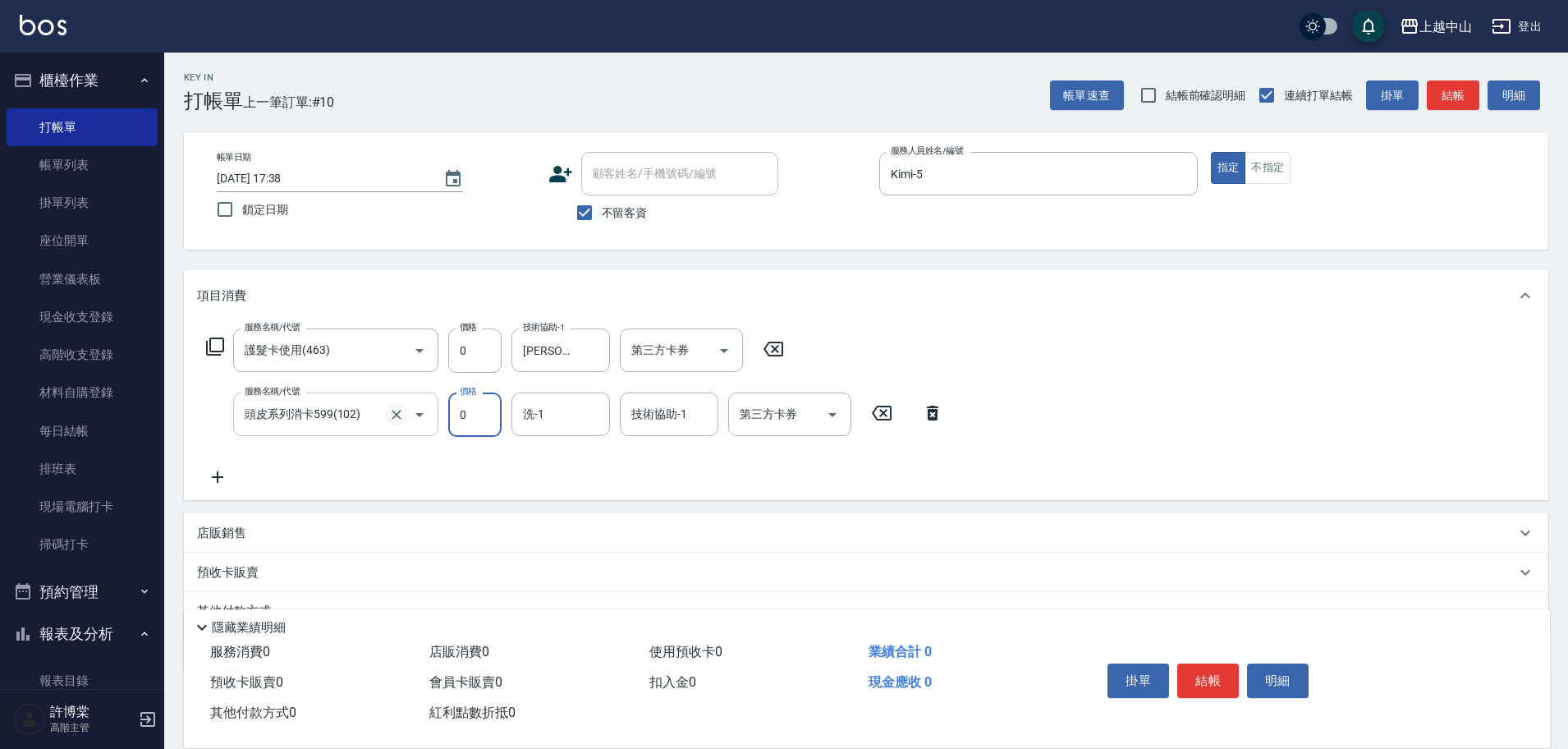
click at [404, 420] on button "Clear" at bounding box center [396, 415] width 23 height 23
type input "頭皮系列消卡599(102)"
click at [401, 420] on icon "Clear" at bounding box center [396, 414] width 17 height 17
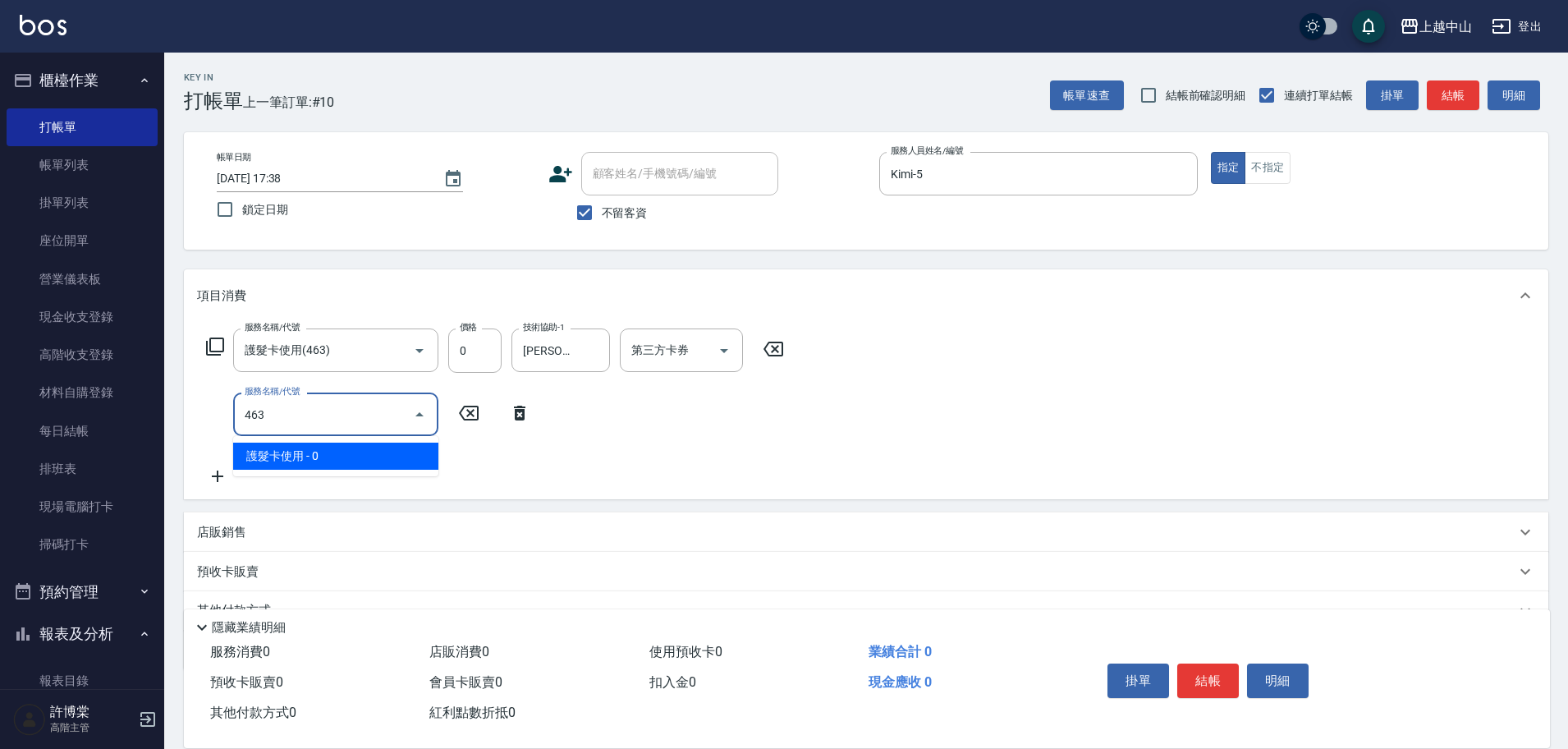
type input "護髮卡使用(463)"
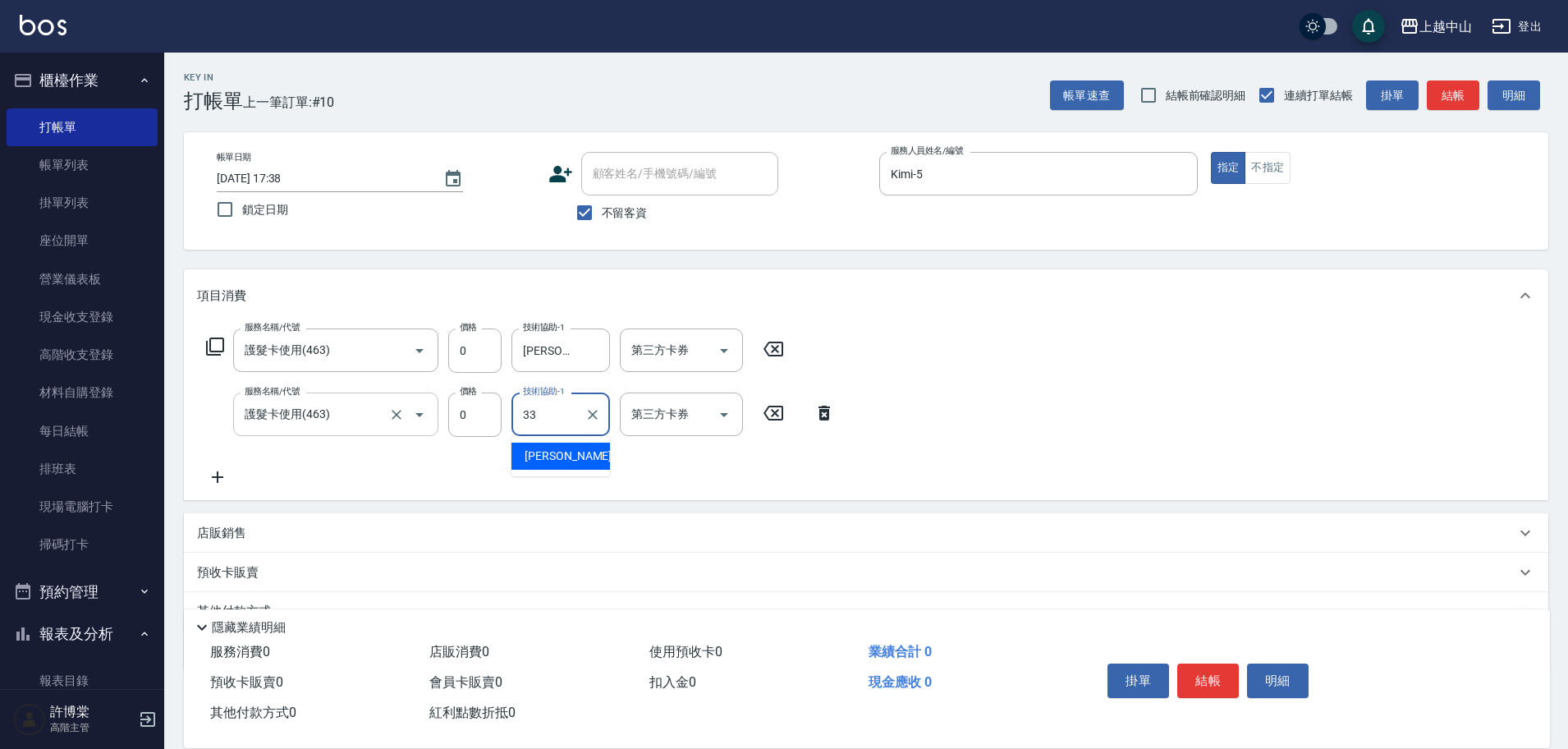
type input "[PERSON_NAME]-33"
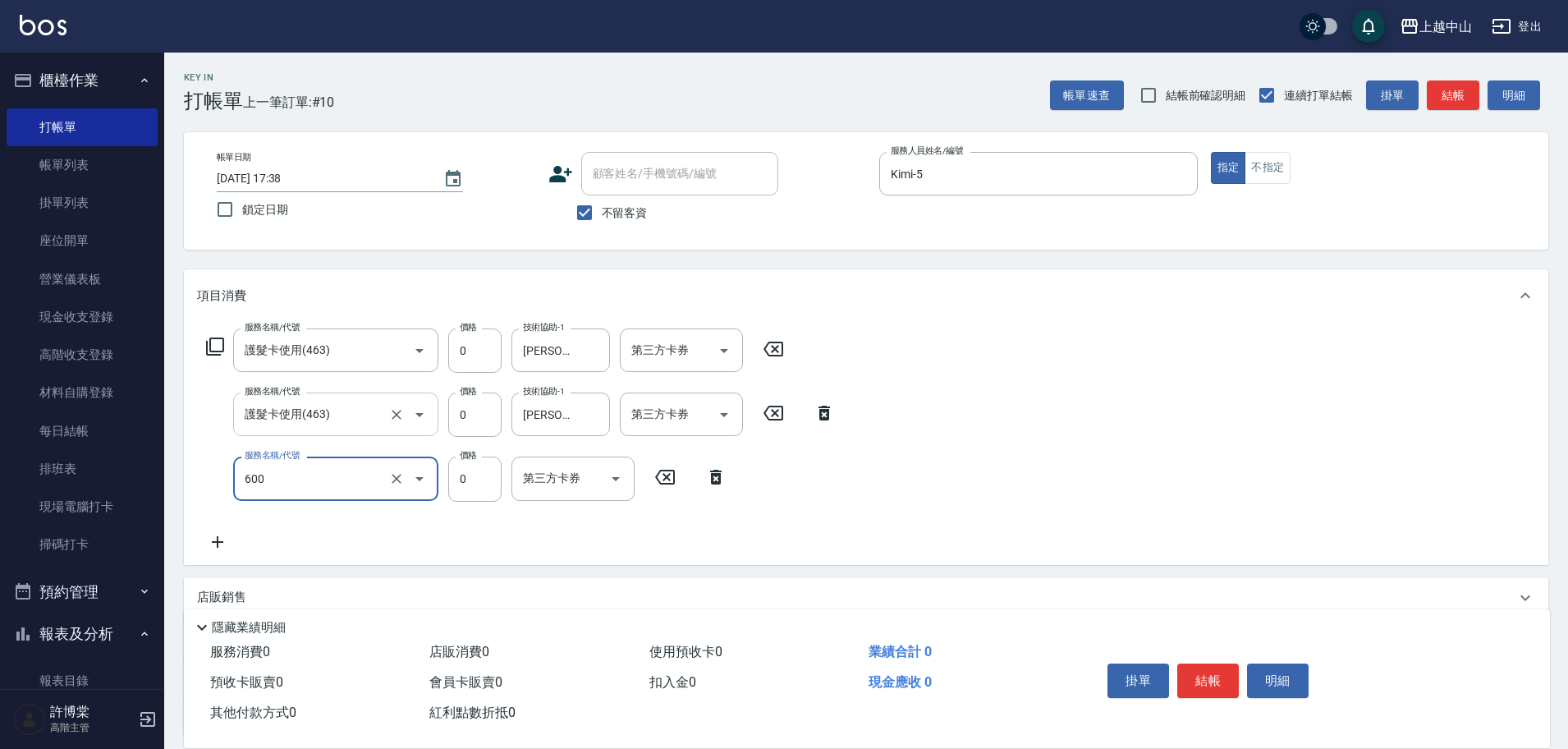
type input "洗髮(免費)(600)"
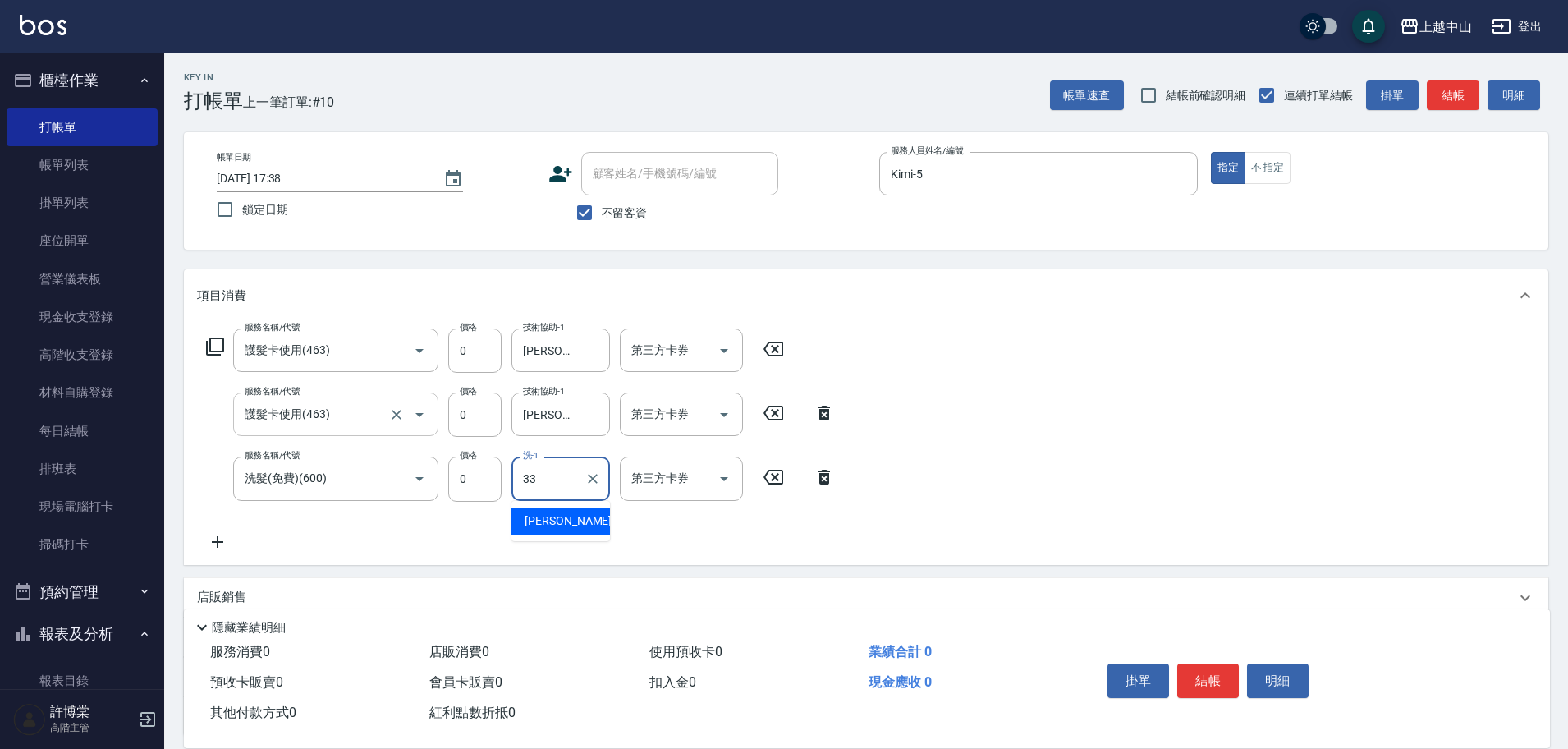
type input "[PERSON_NAME]-33"
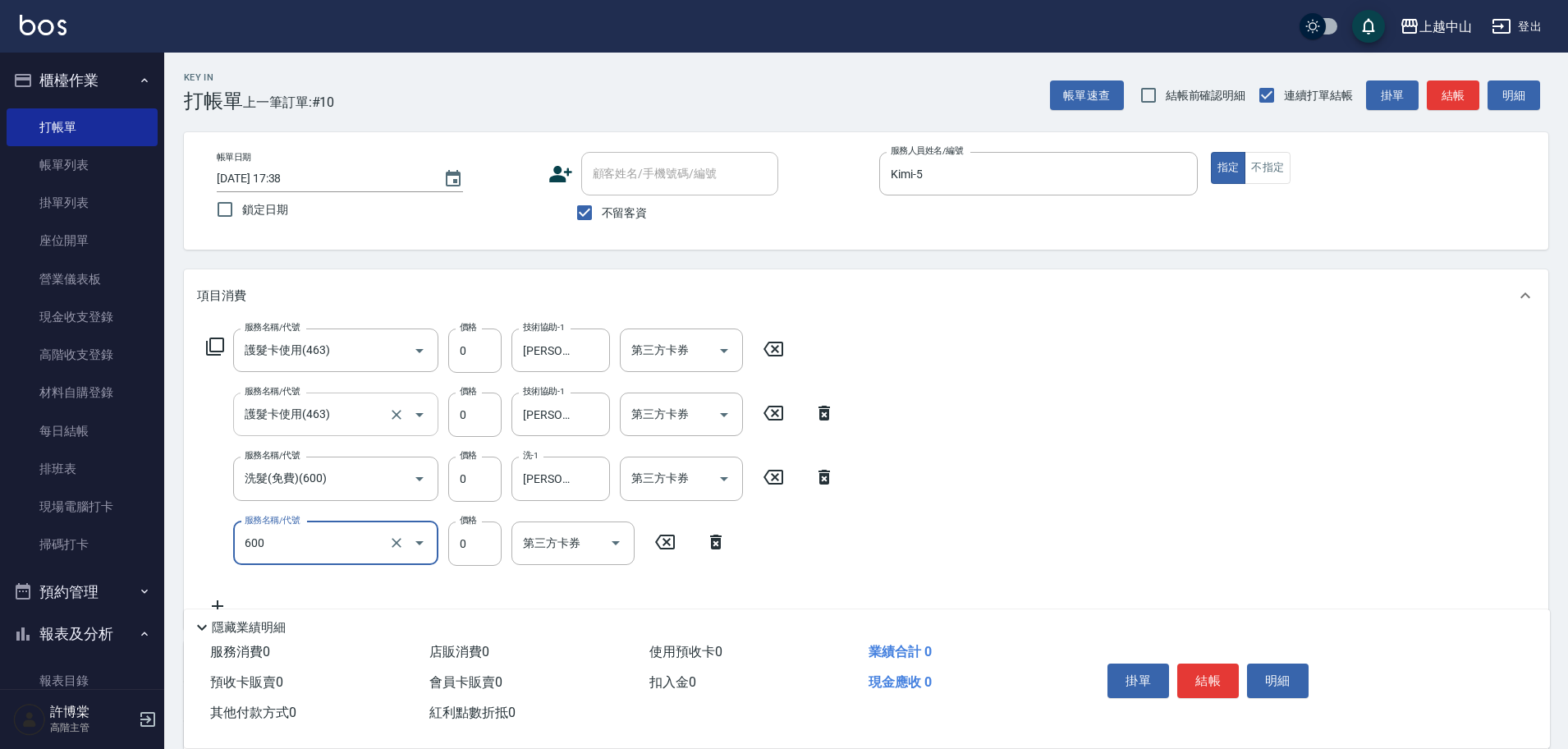
type input "洗髮(免費)(600)"
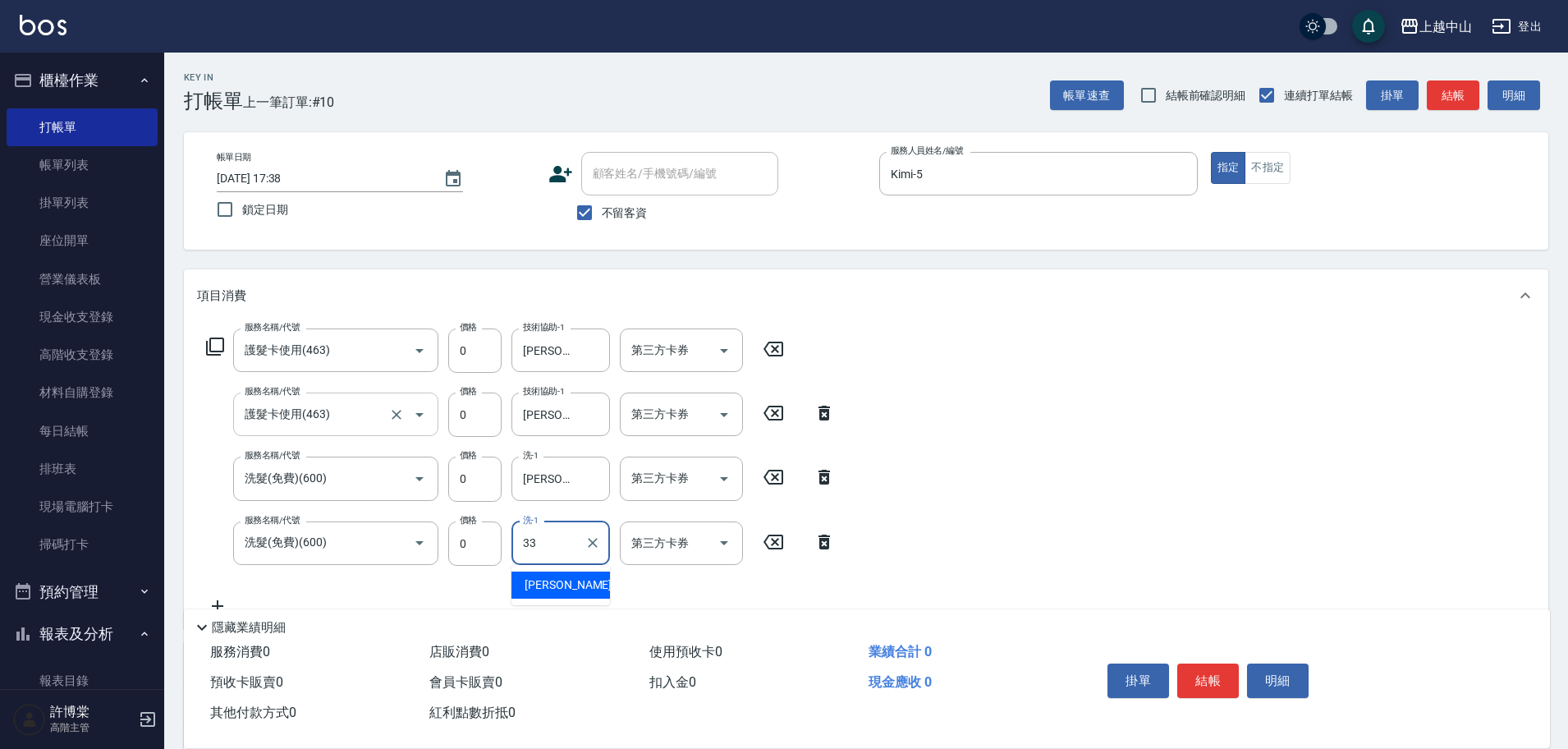
type input "[PERSON_NAME]-33"
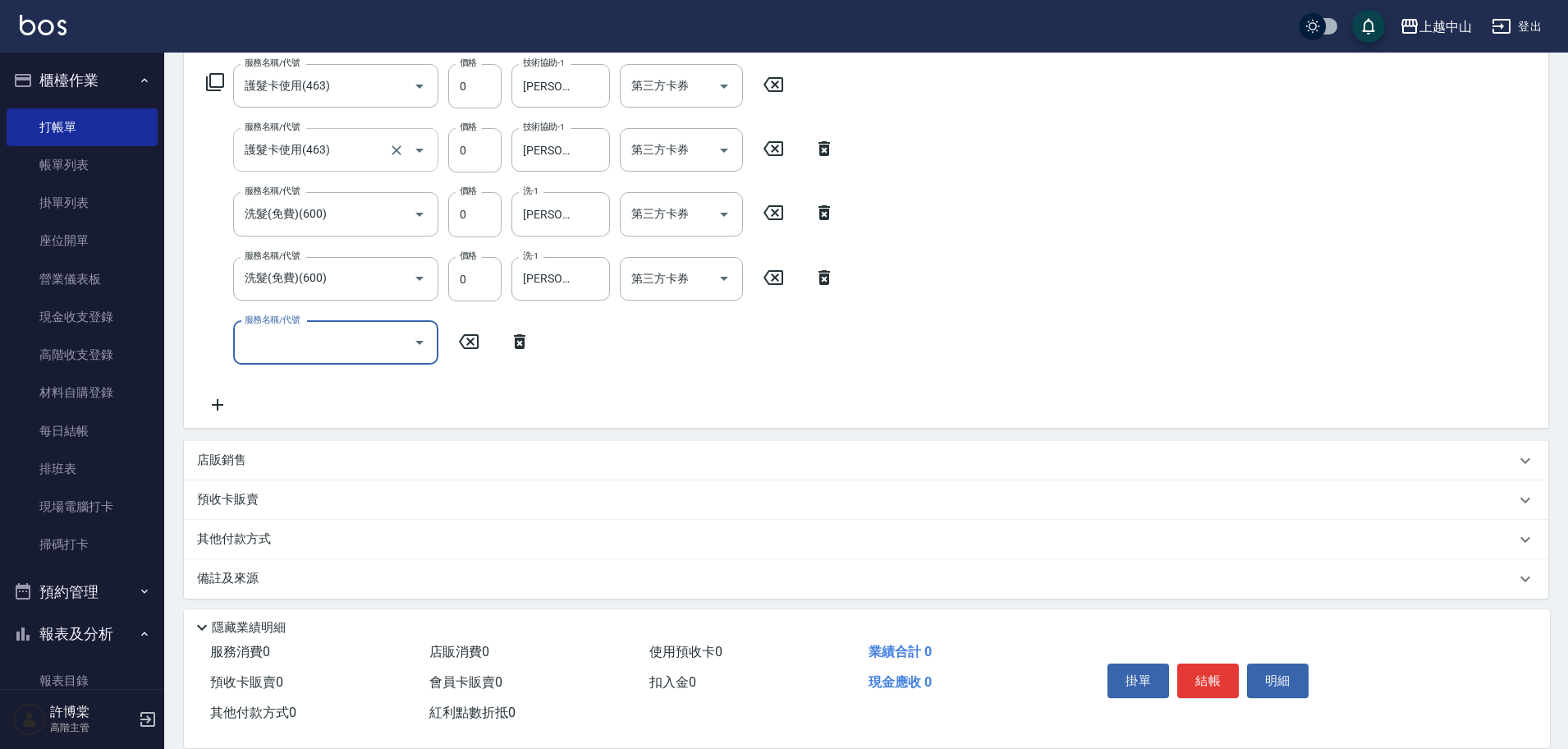
scroll to position [271, 0]
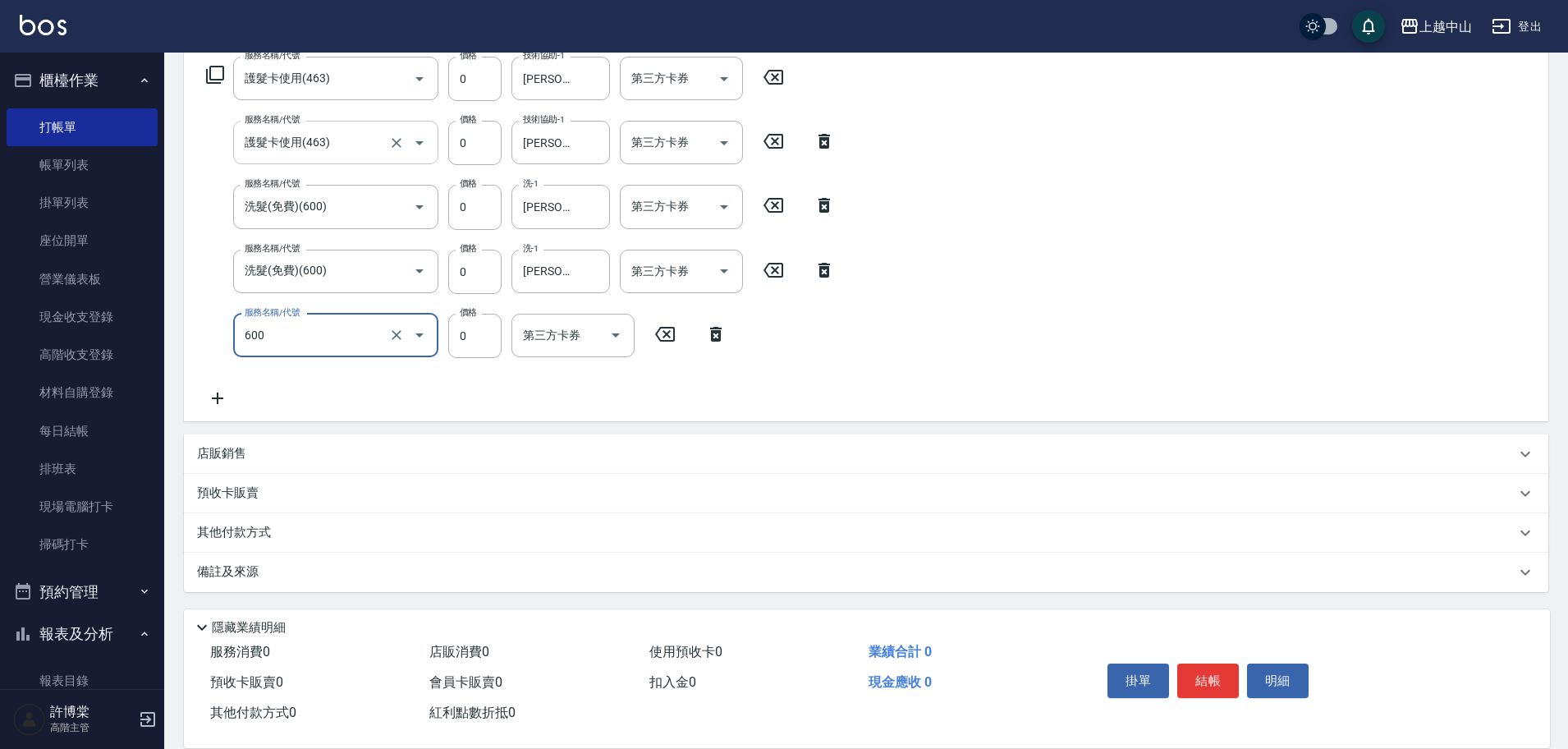
type input "洗髮(免費)(600)"
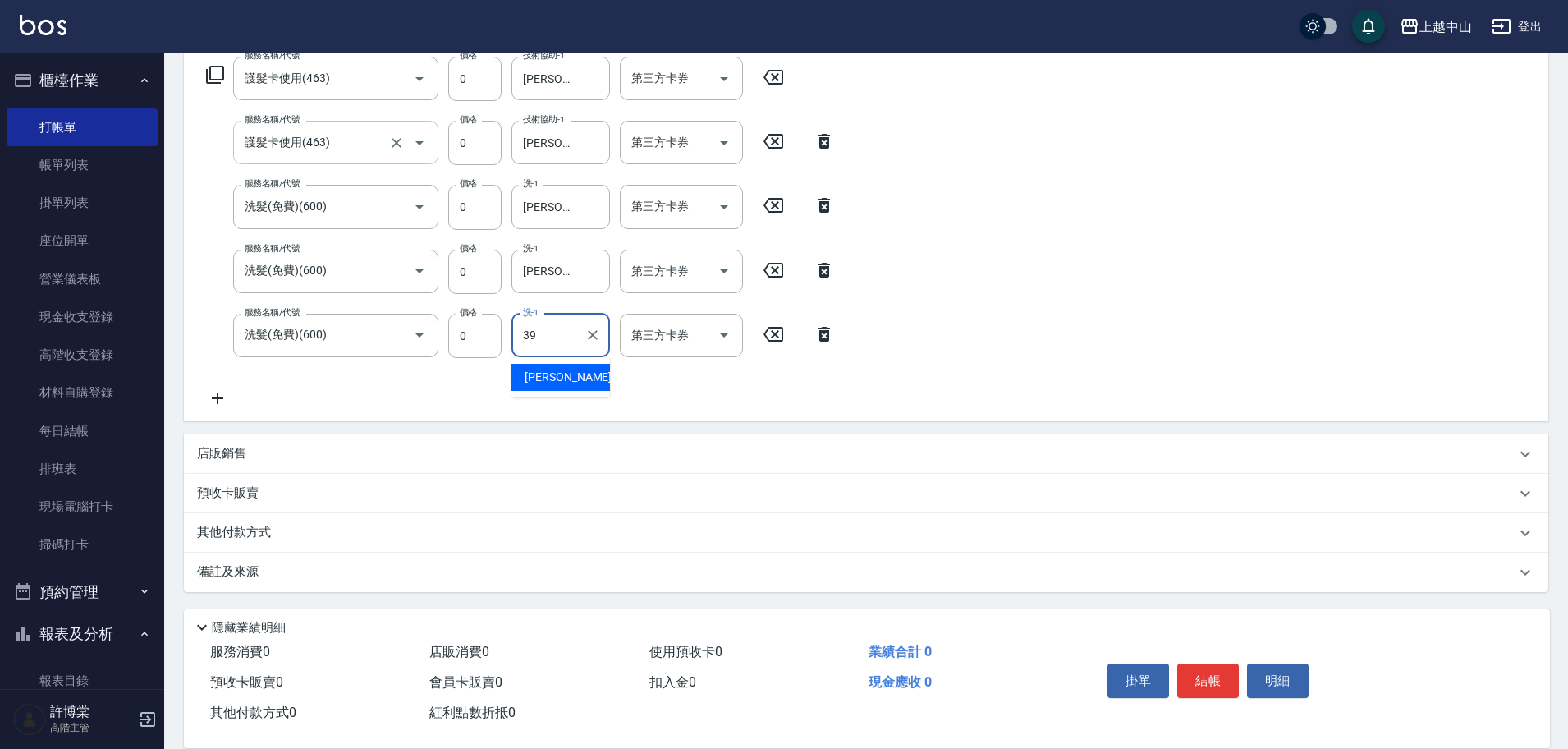
type input "[PERSON_NAME]-39"
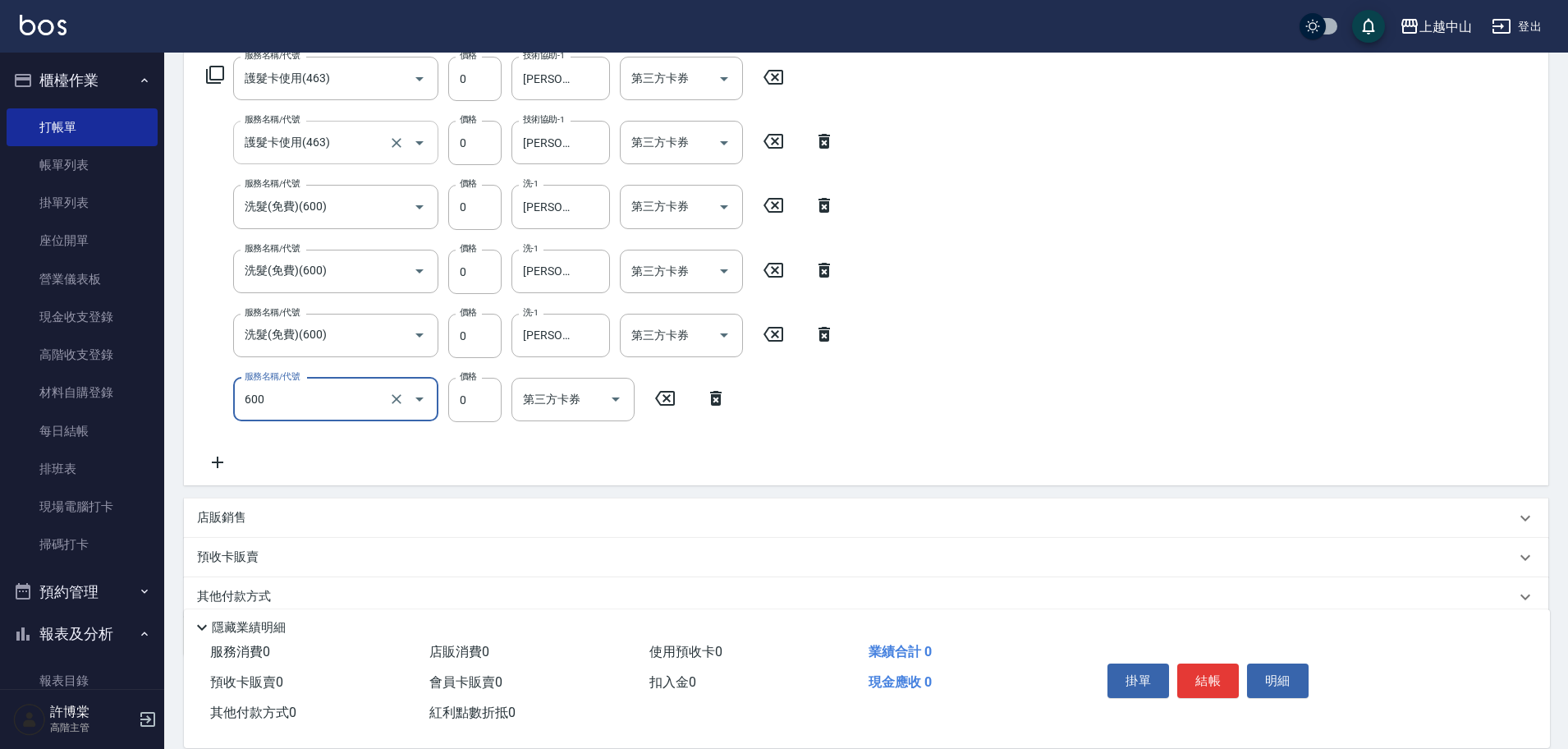
type input "洗髮(免費)(600)"
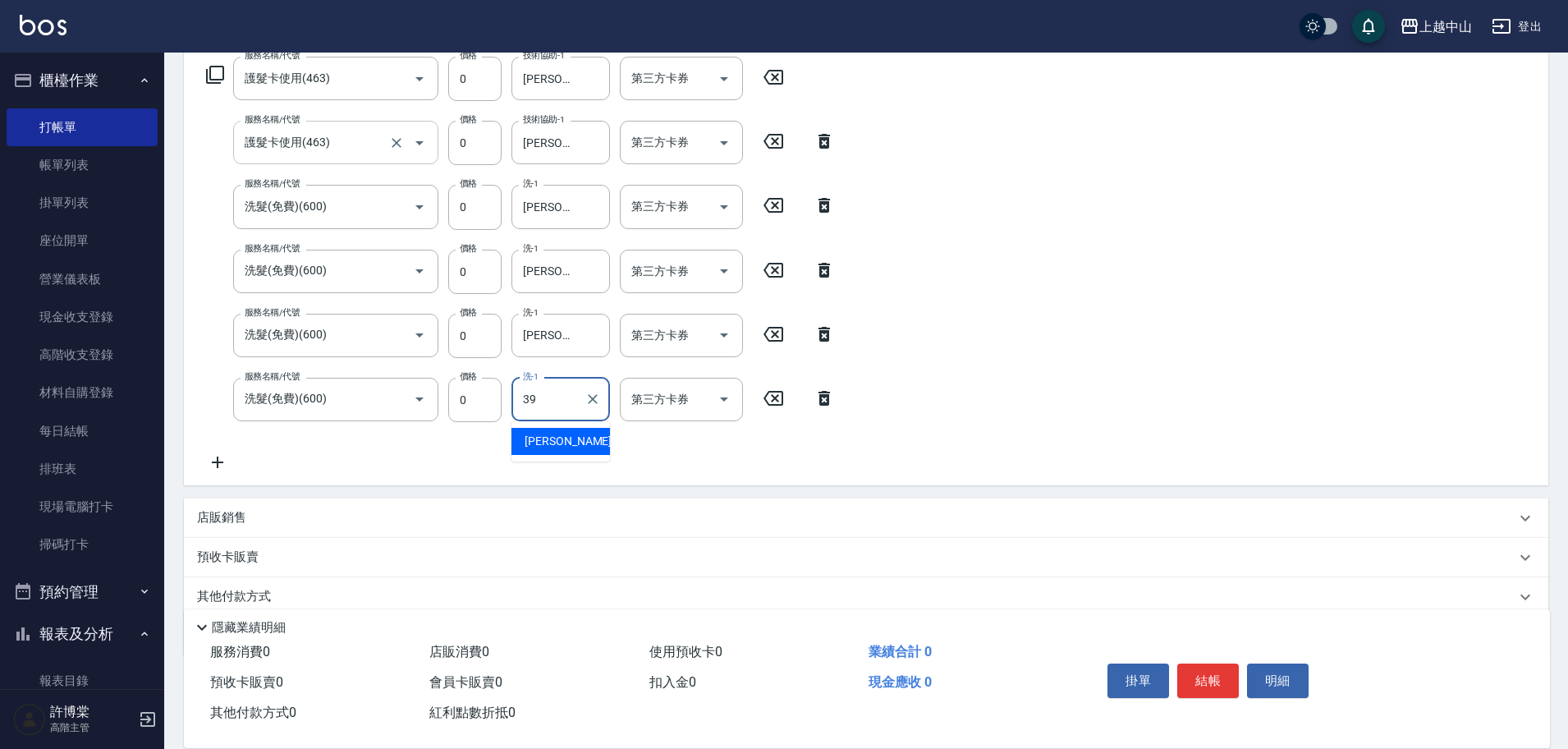
type input "[PERSON_NAME]-39"
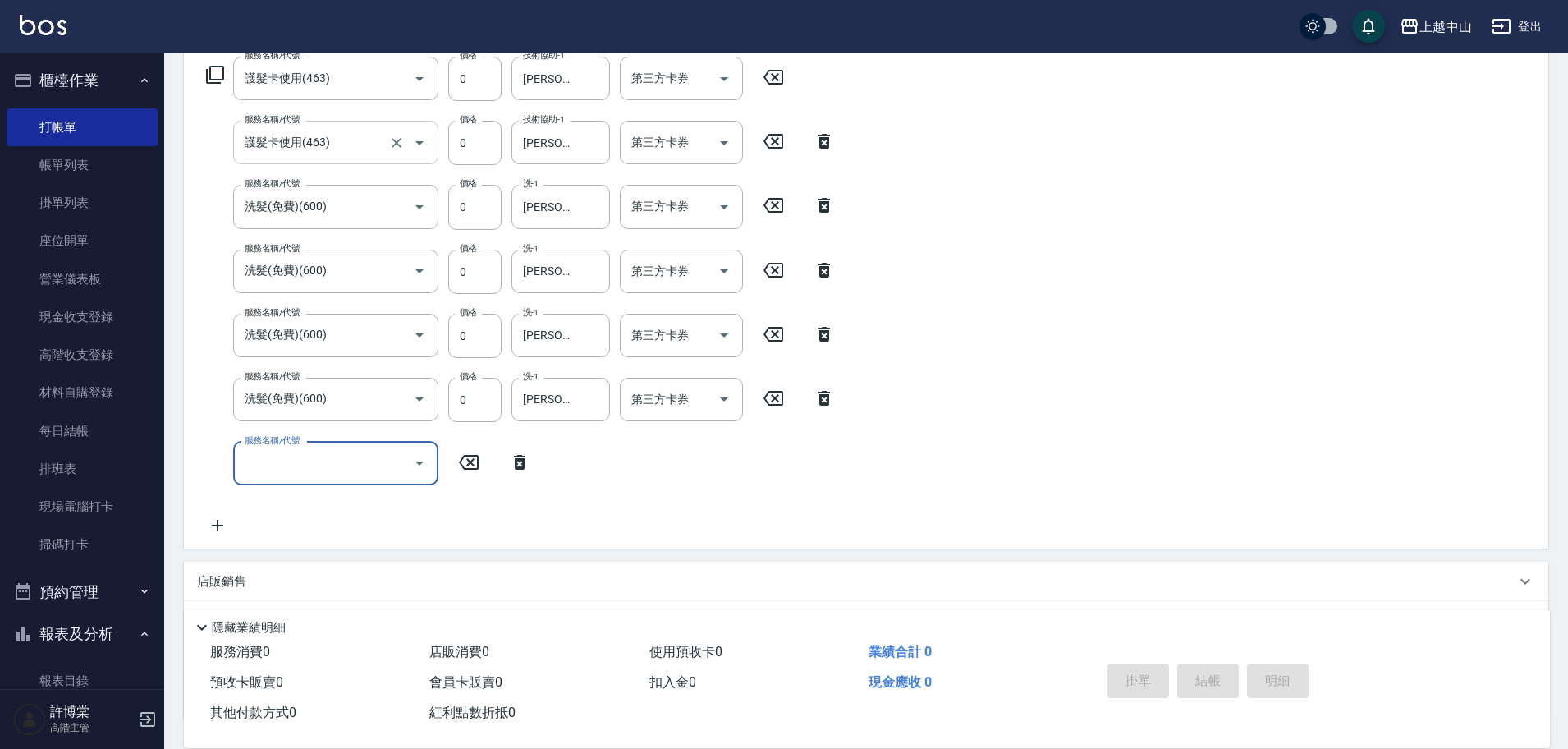
type input "[DATE] 17:39"
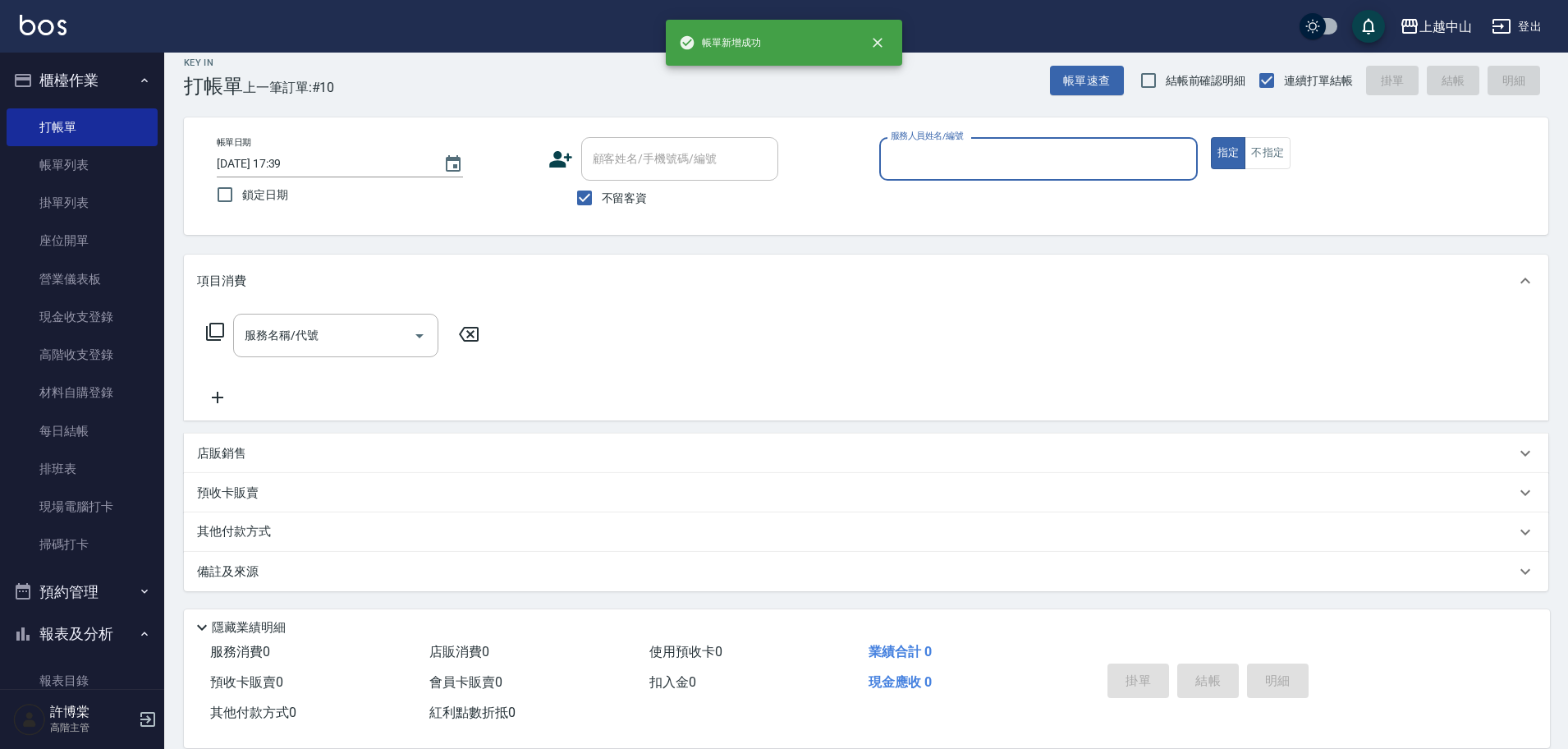
scroll to position [15, 0]
type input "Kimi-5"
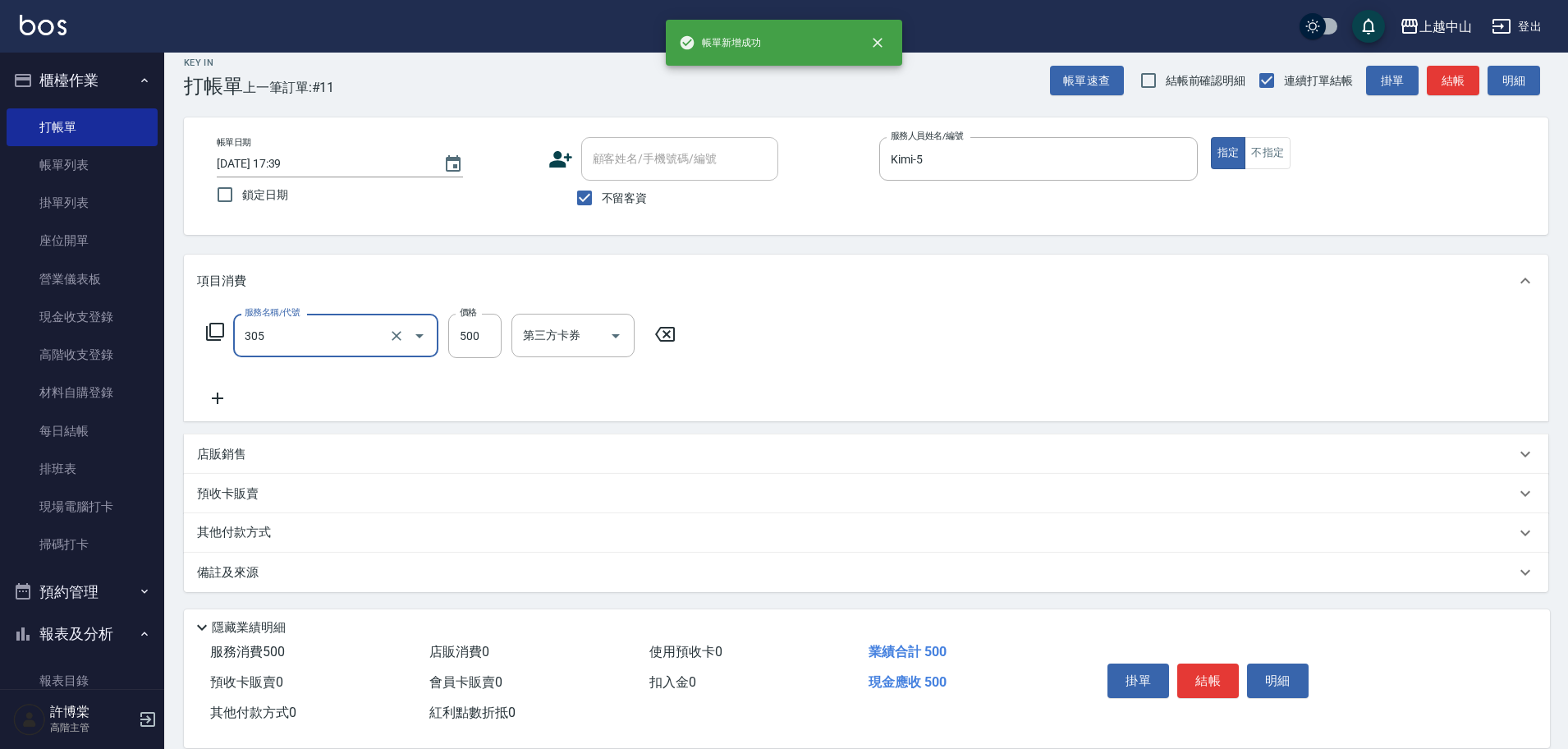
type input "剪髮(305)"
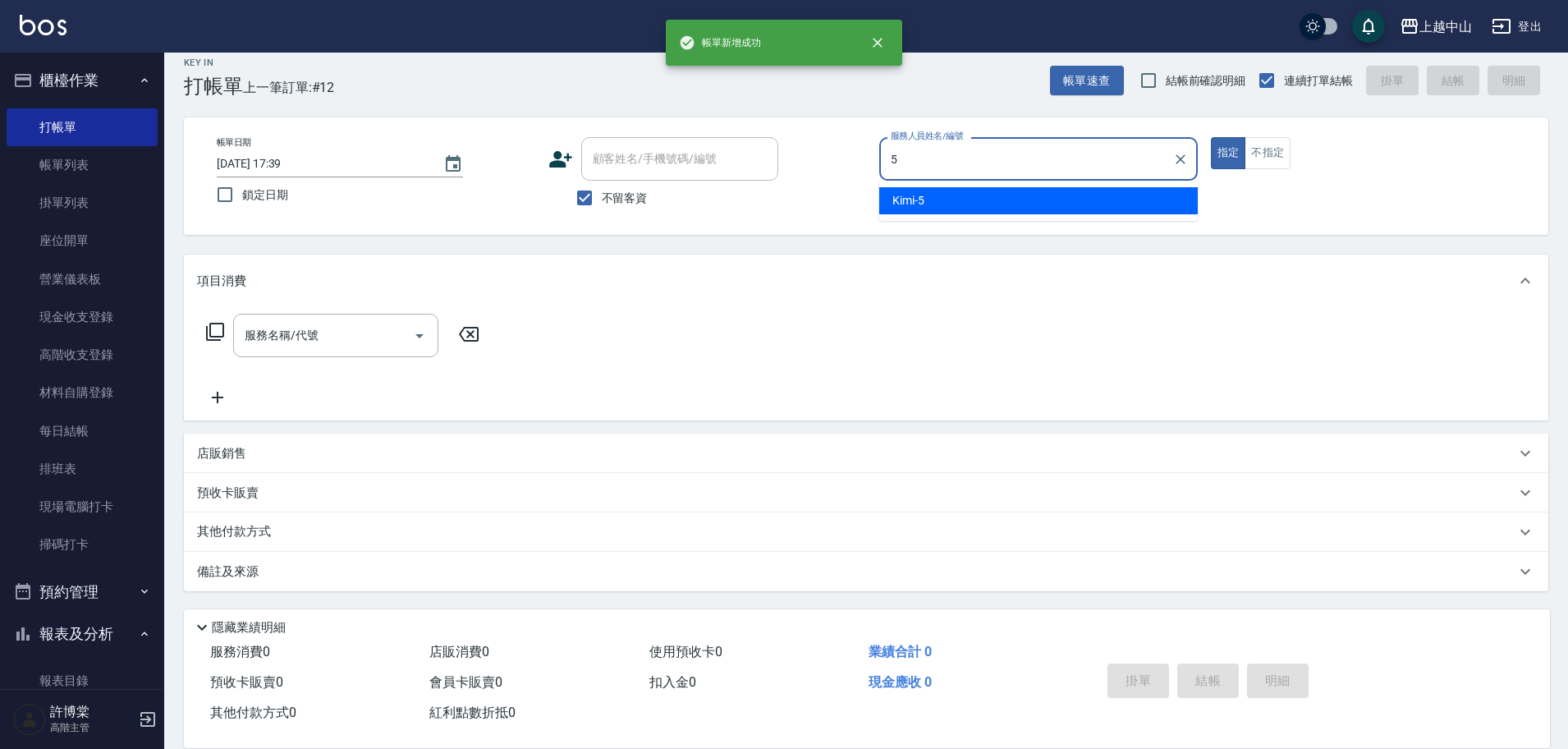
type input "Kimi-5"
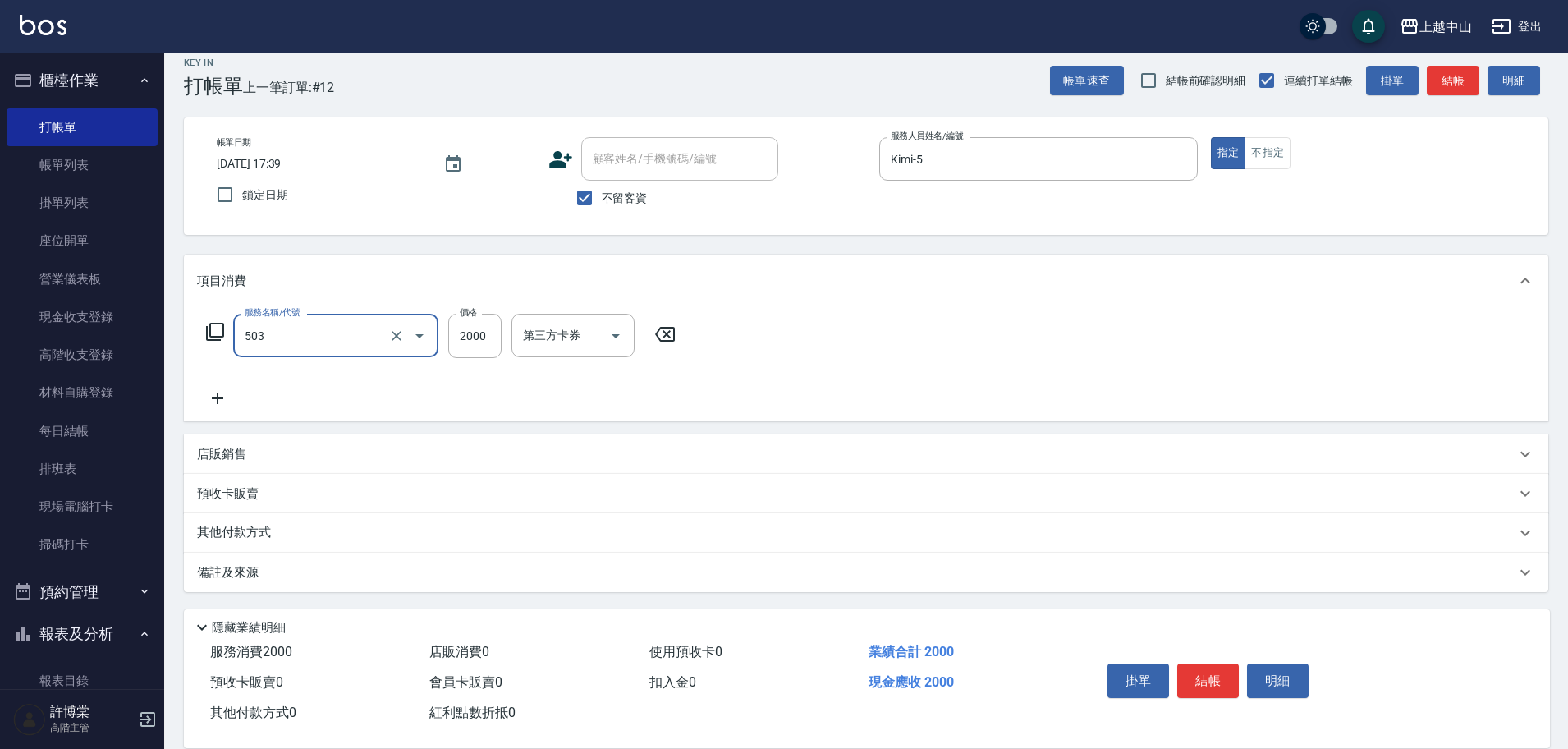
type input "染髮2000以下(503)"
type input "1400"
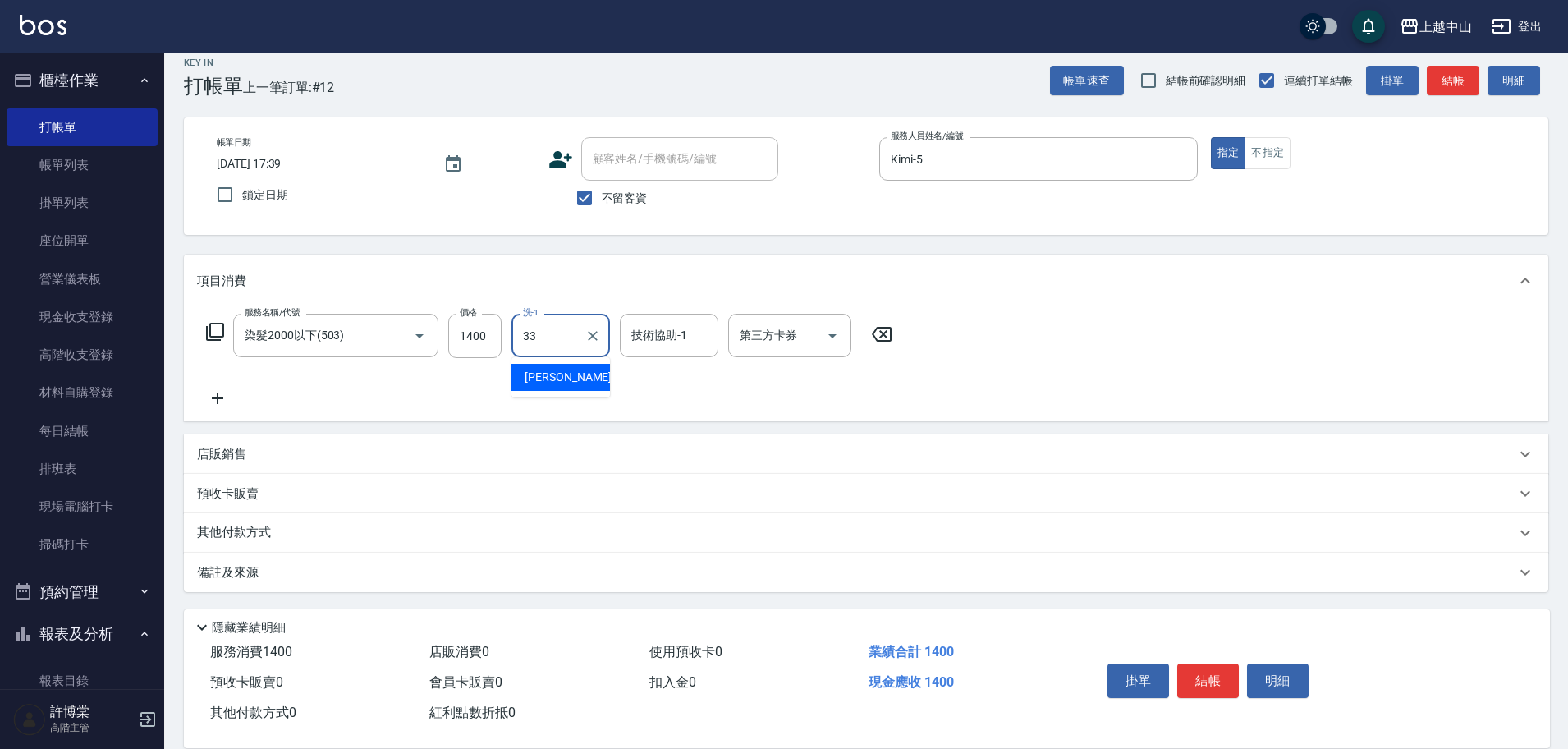
type input "[PERSON_NAME]-33"
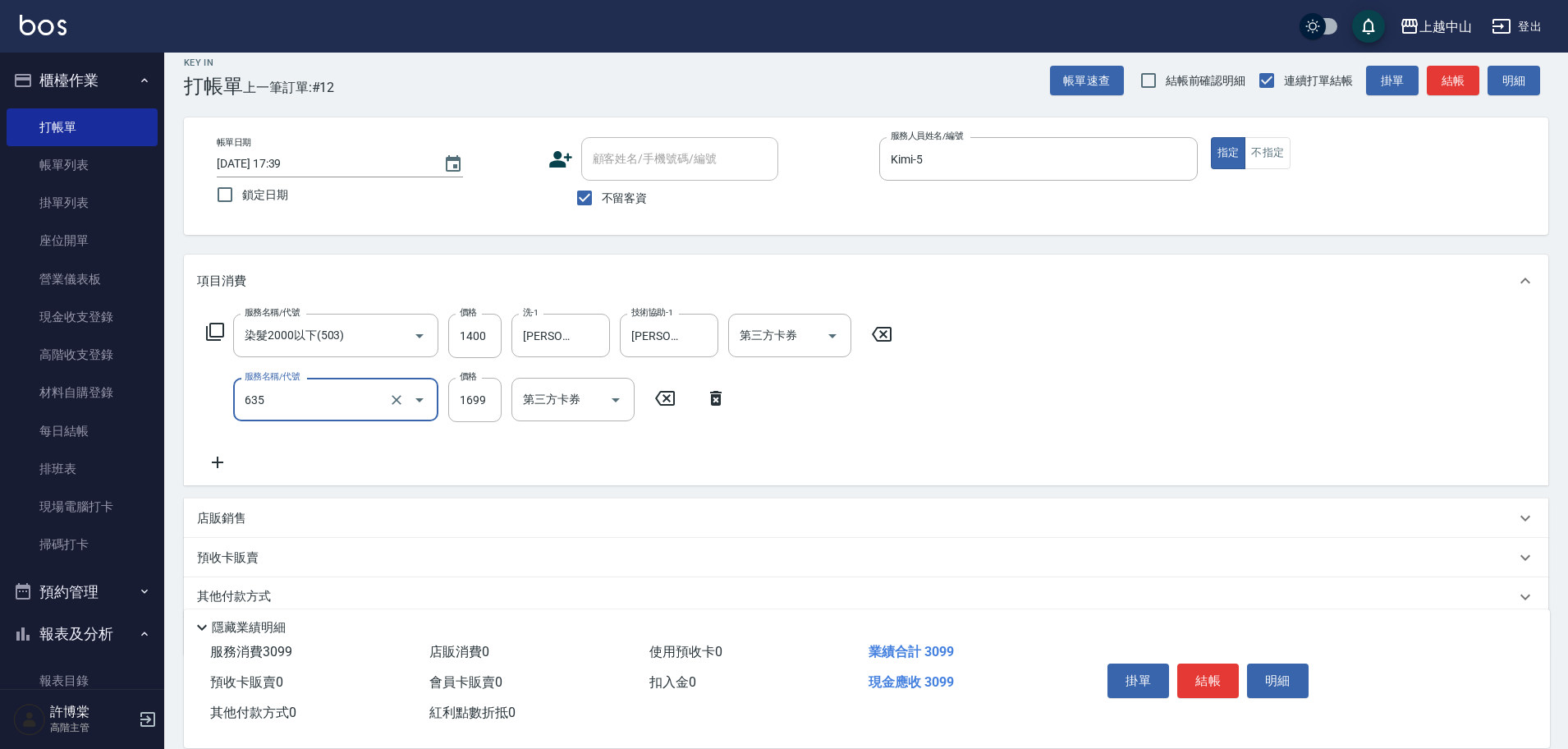
type input "兩段自備單次(635)"
type input "1999"
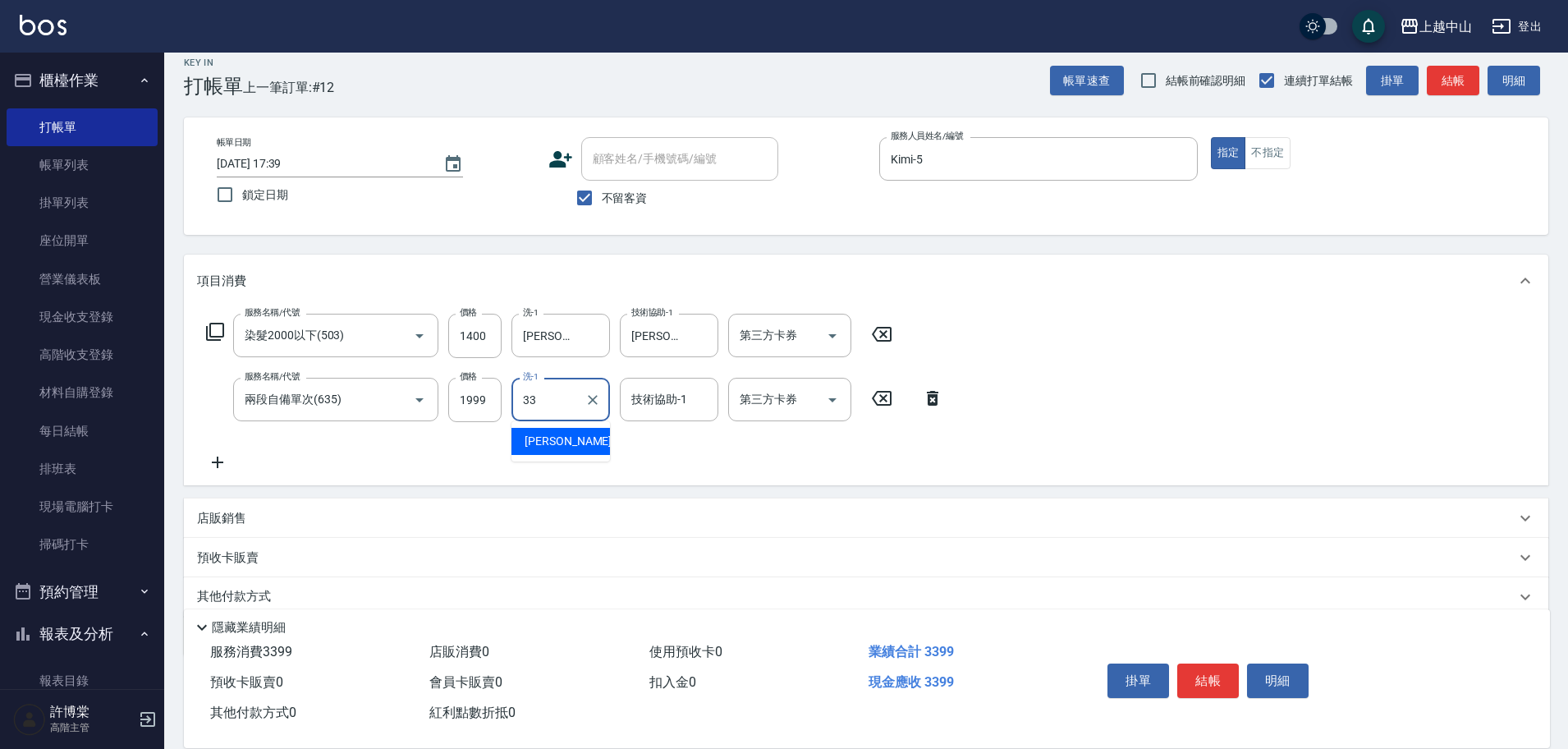
type input "[PERSON_NAME]-33"
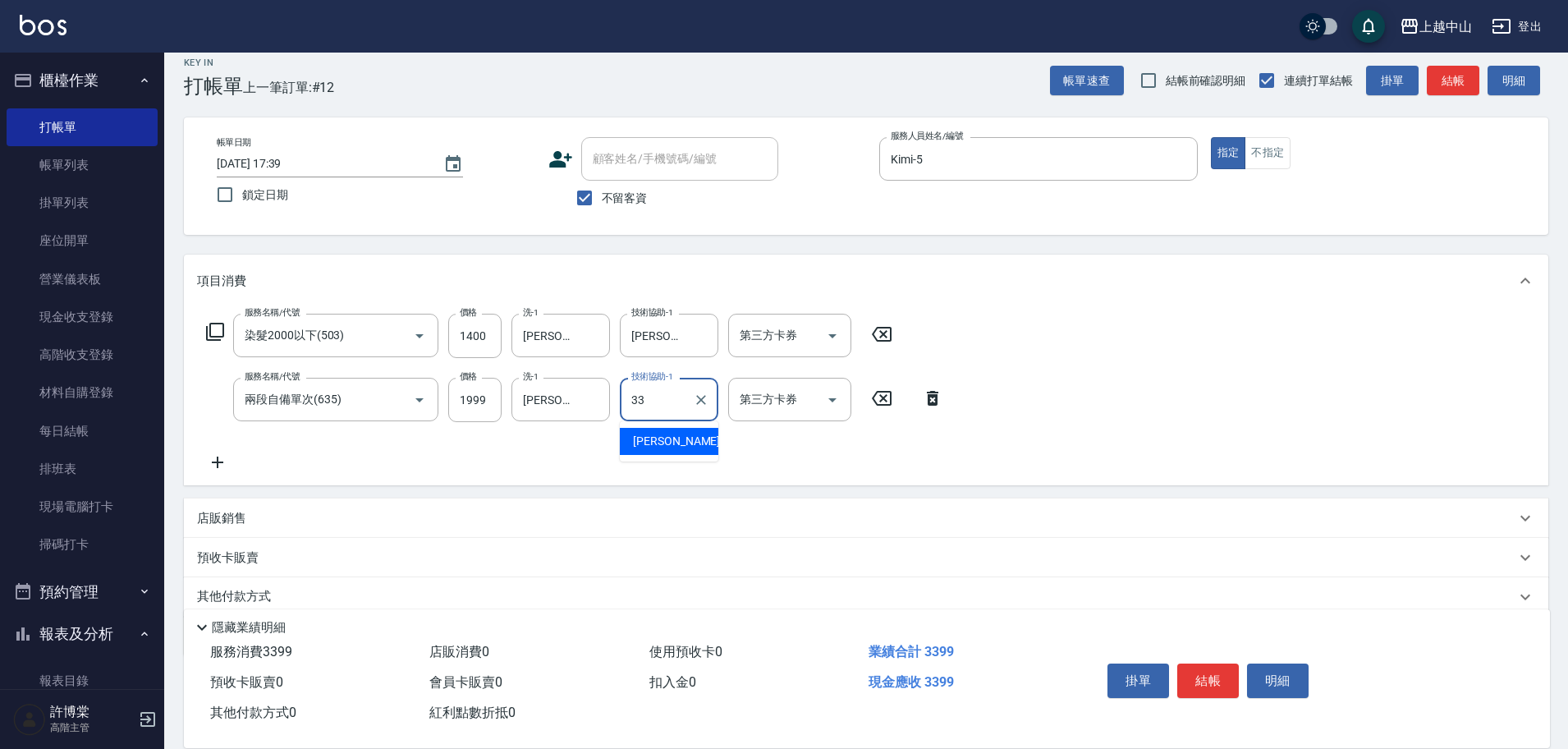
type input "[PERSON_NAME]-33"
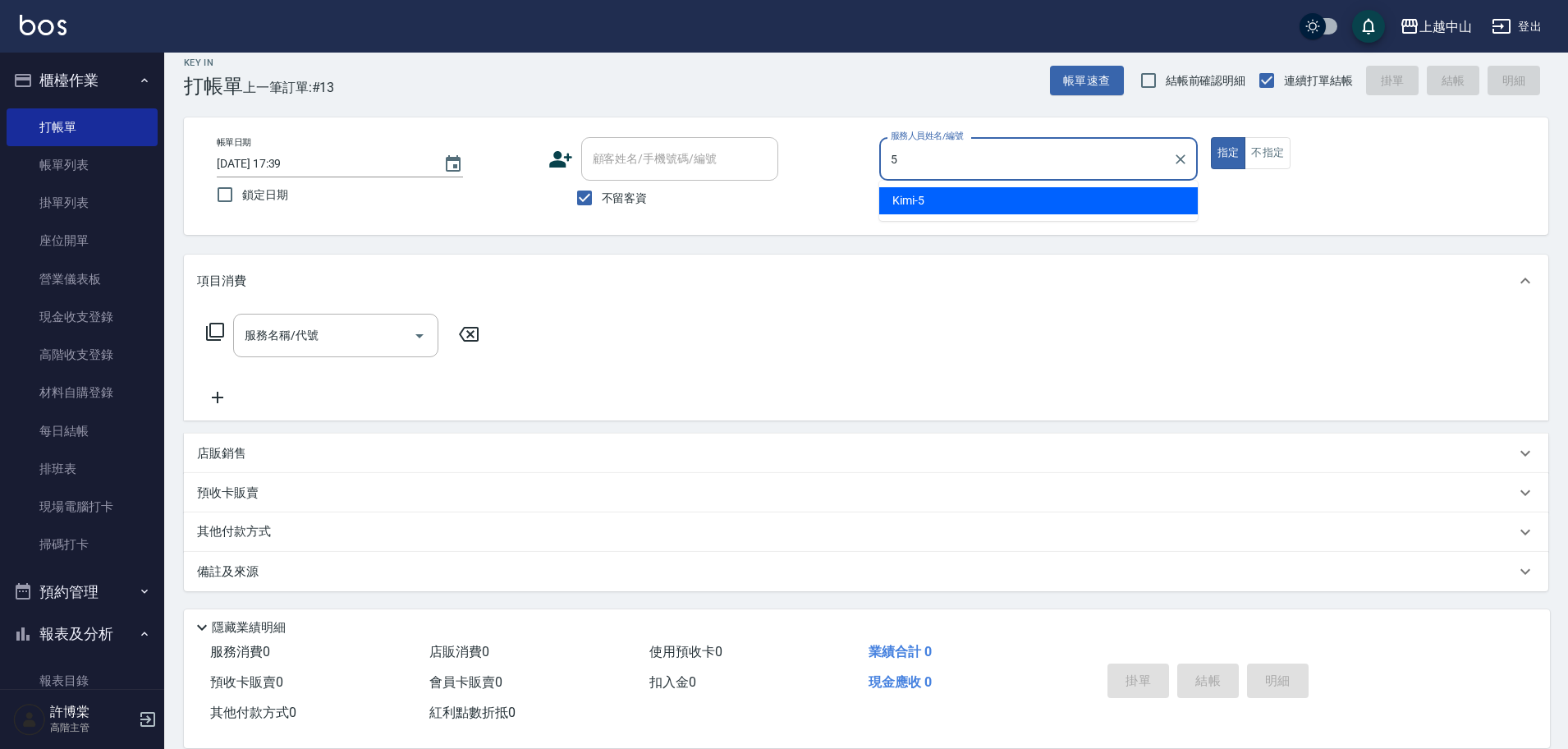
type input "Kimi-5"
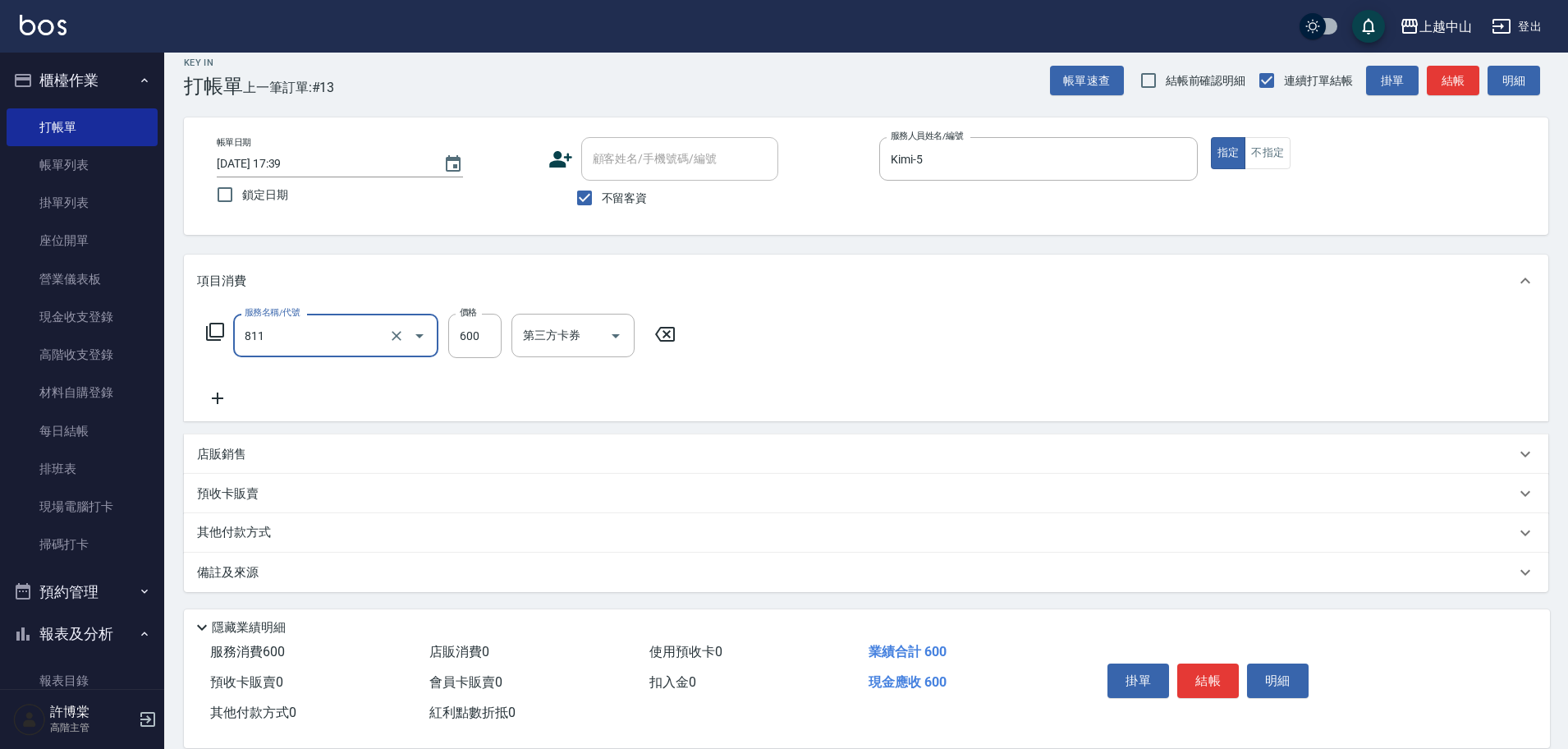
type input "洗+剪(811)"
type input "[PERSON_NAME]-39"
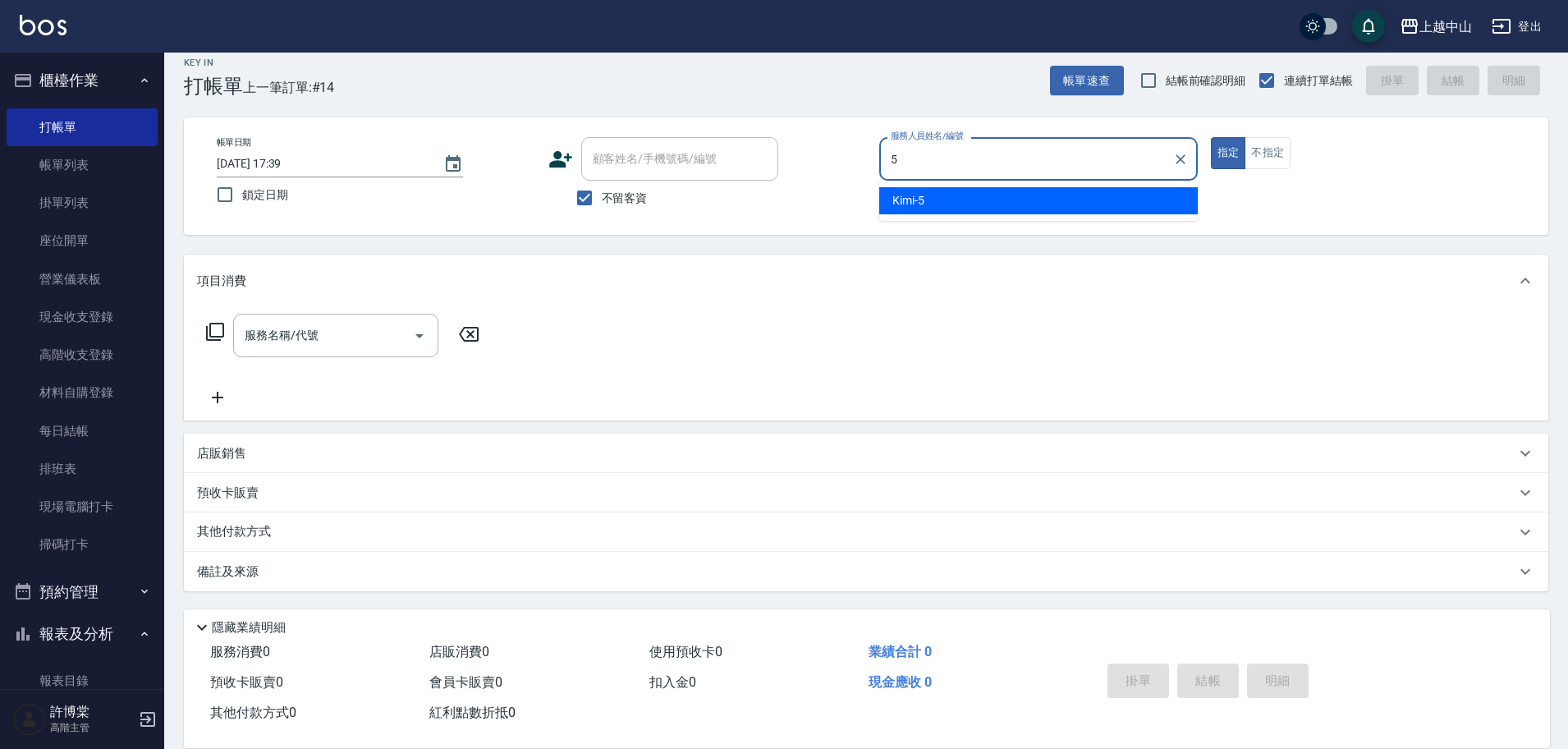
type input "Kimi-5"
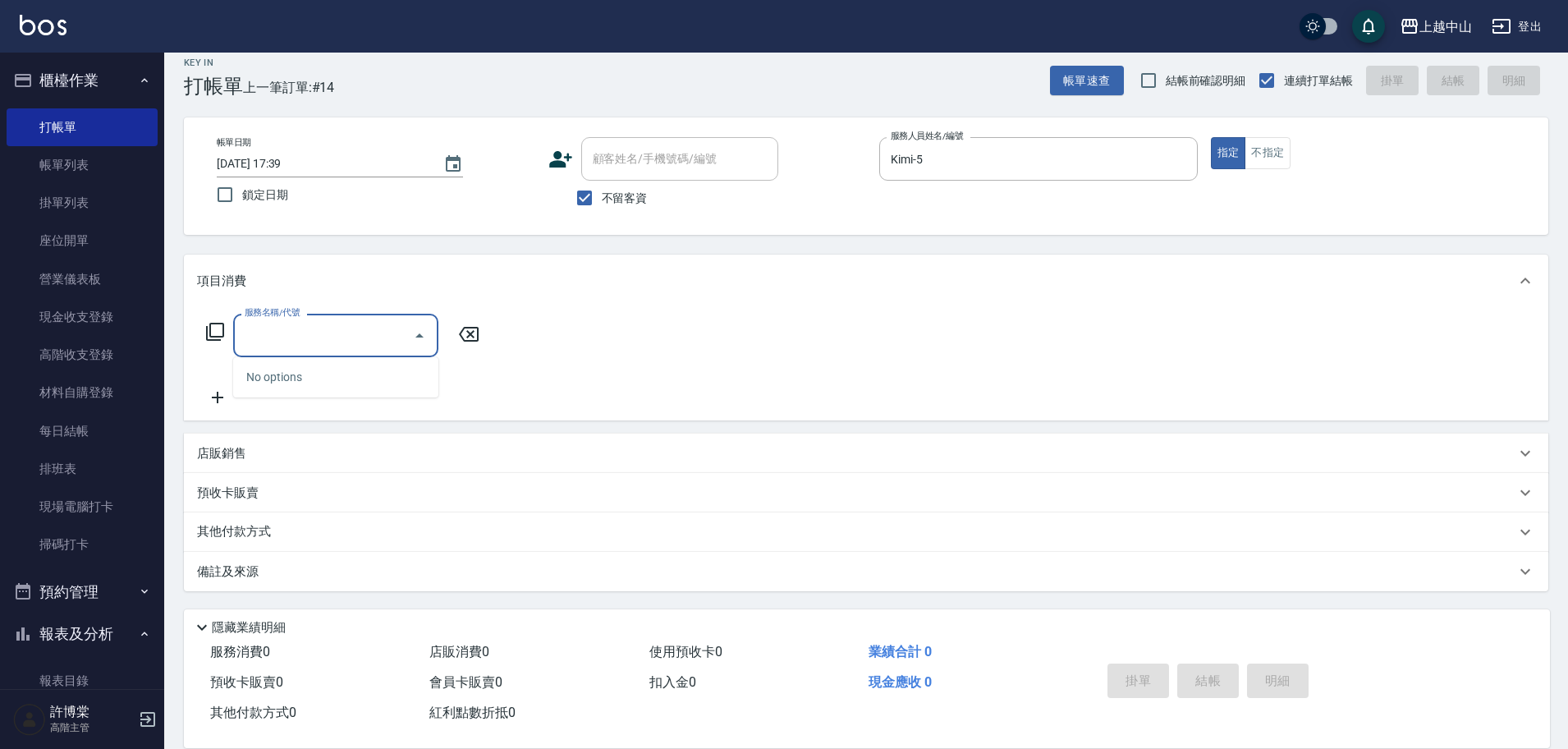
type input "6"
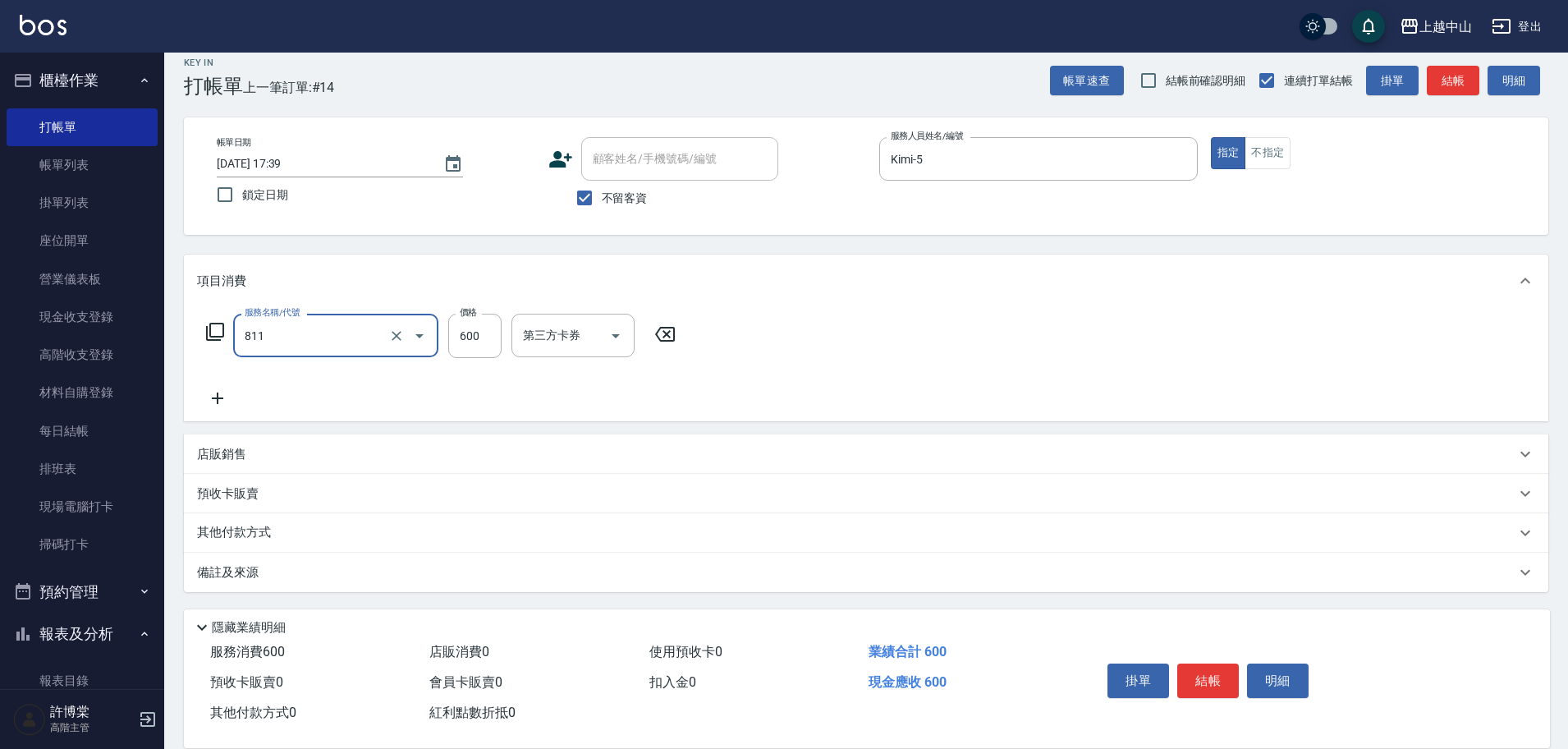
type input "洗+剪(811)"
type input "薇慈-36"
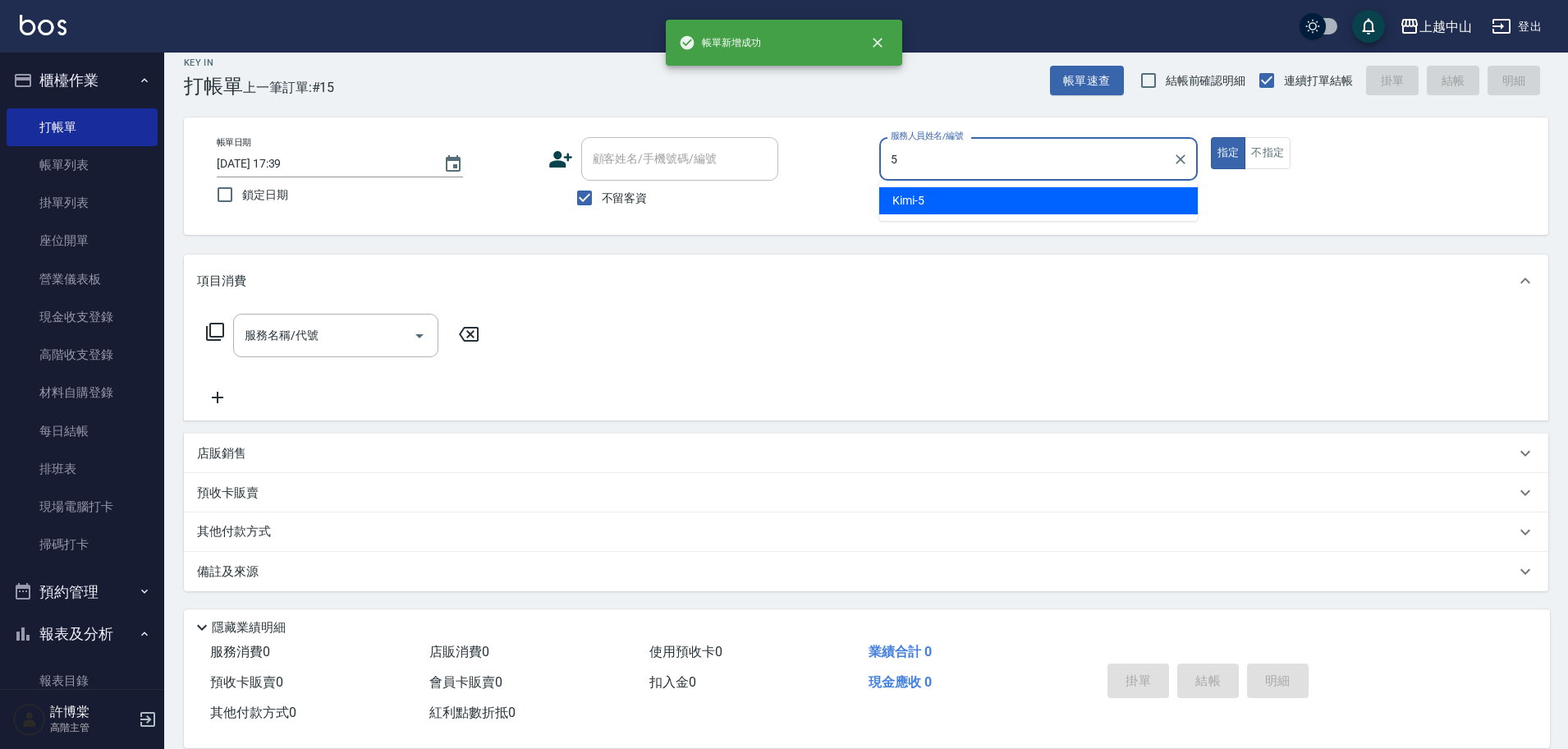
type input "Kimi-5"
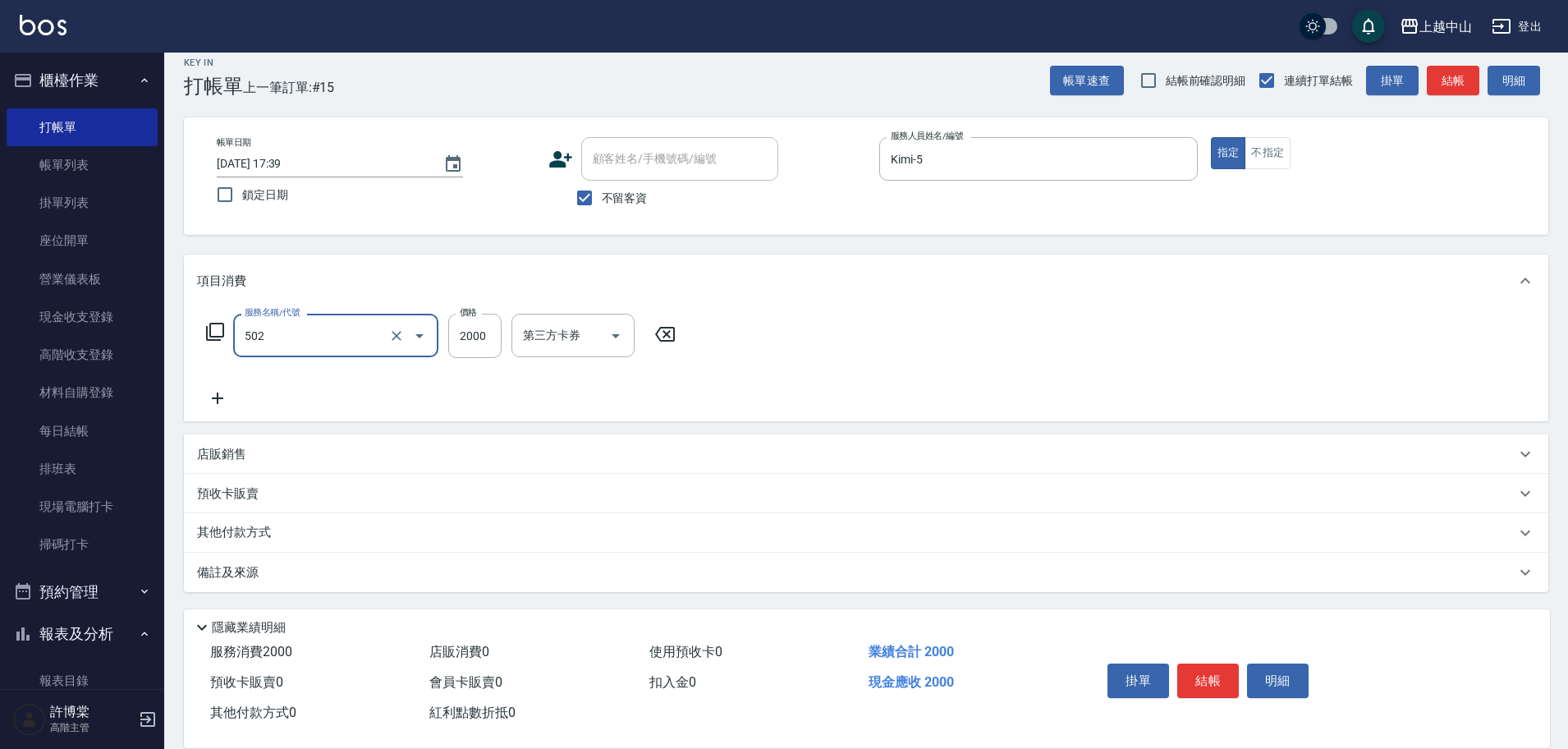
type input "染髮2000以上(502)"
type input "7000"
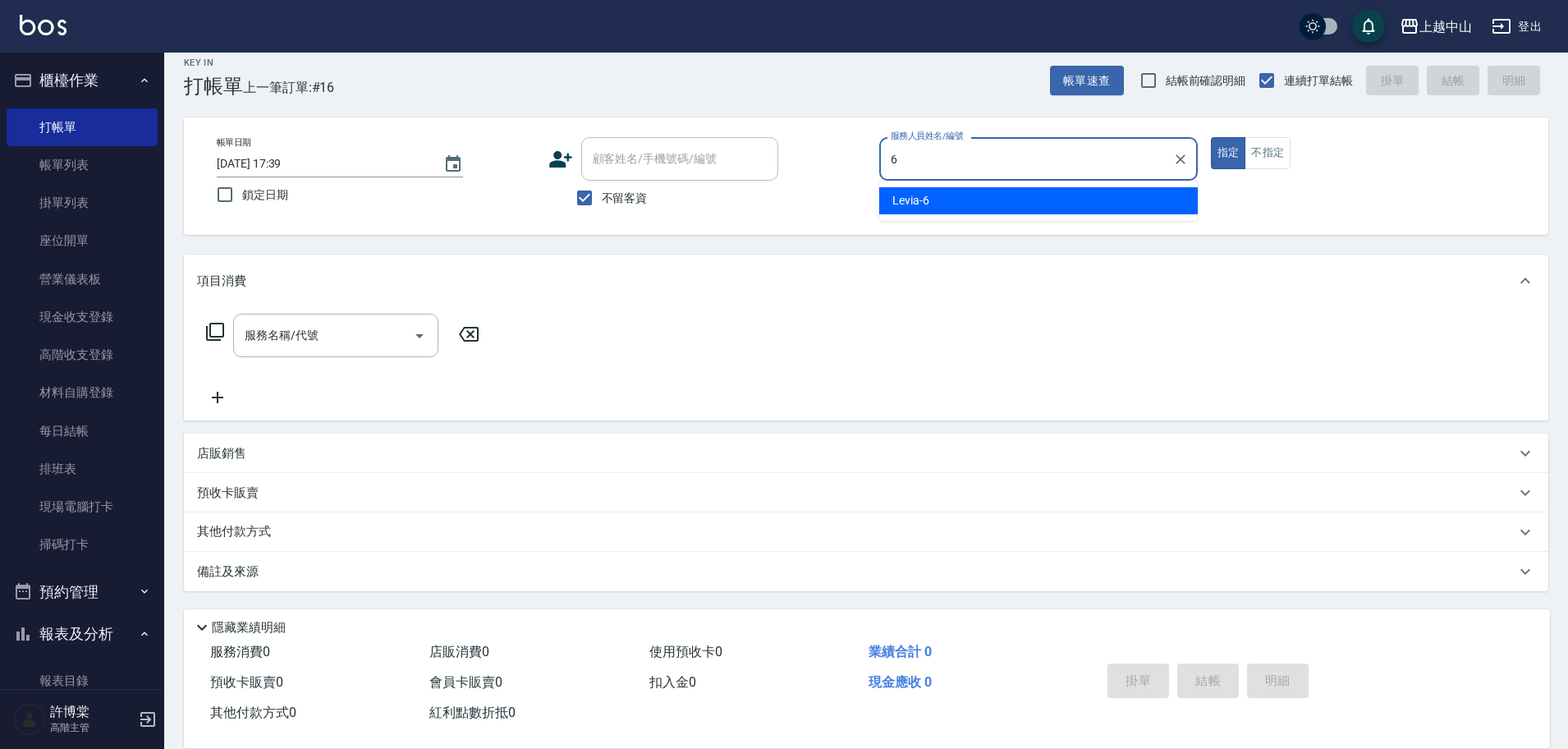
type input "Levia-6"
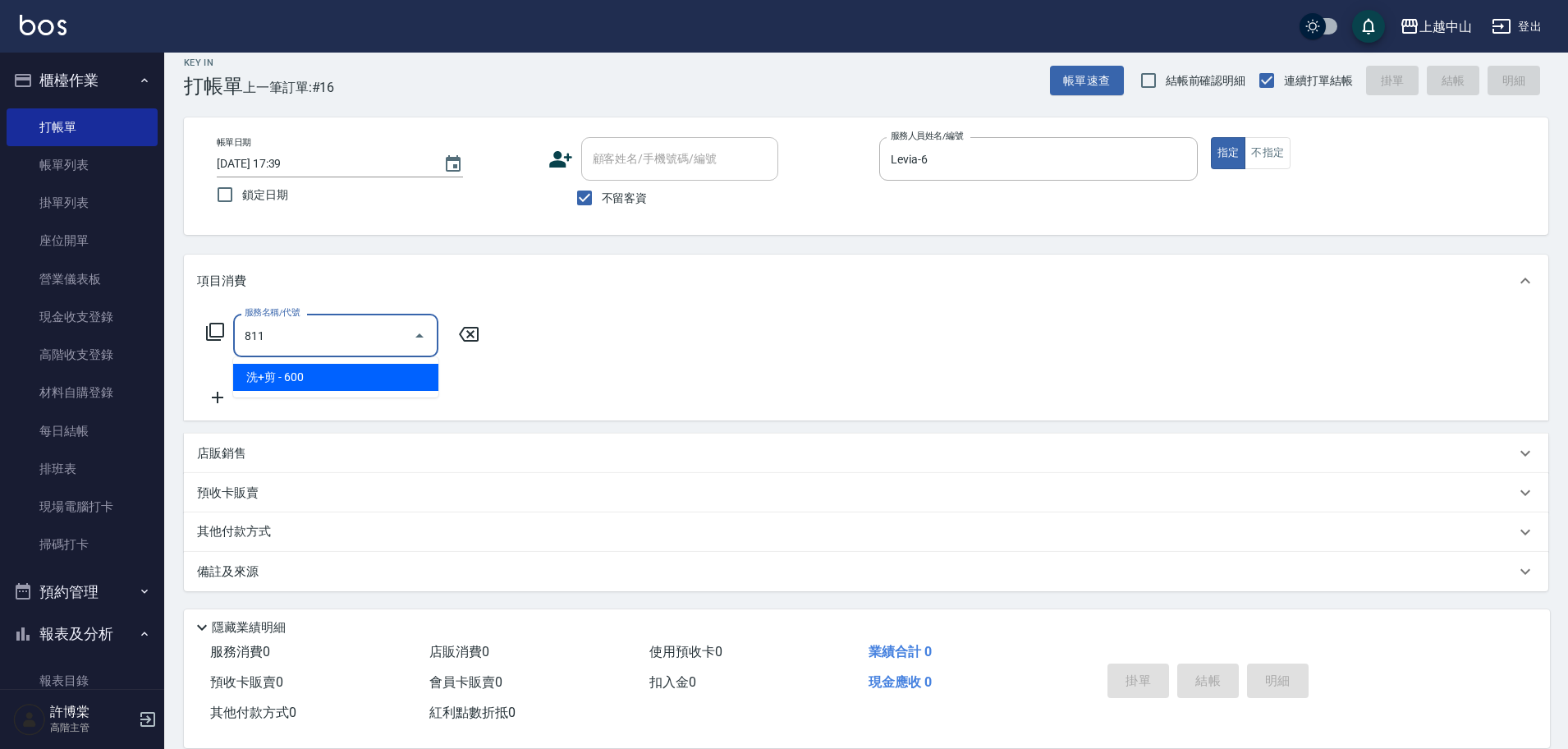
type input "洗+剪(811)"
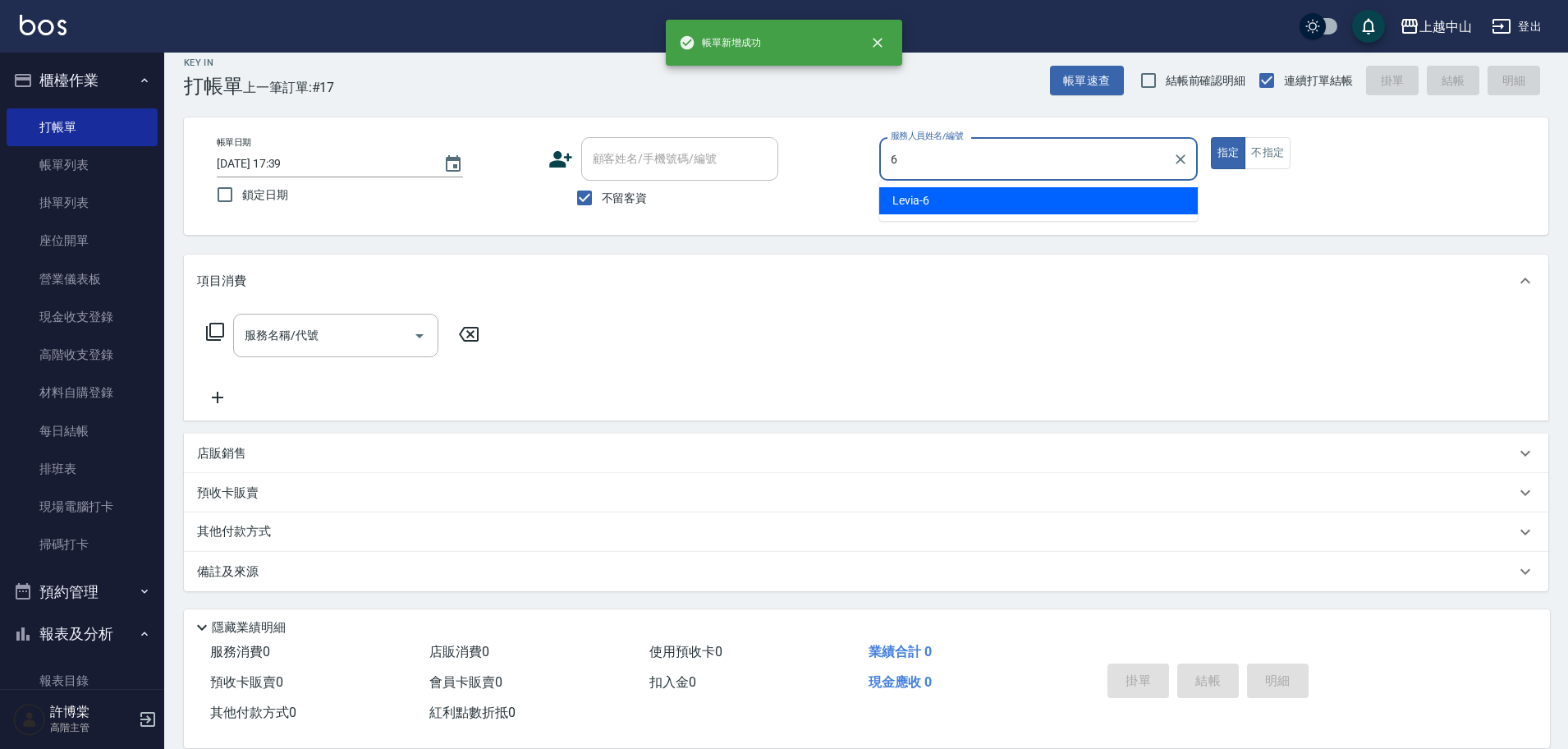
type input "Levia-6"
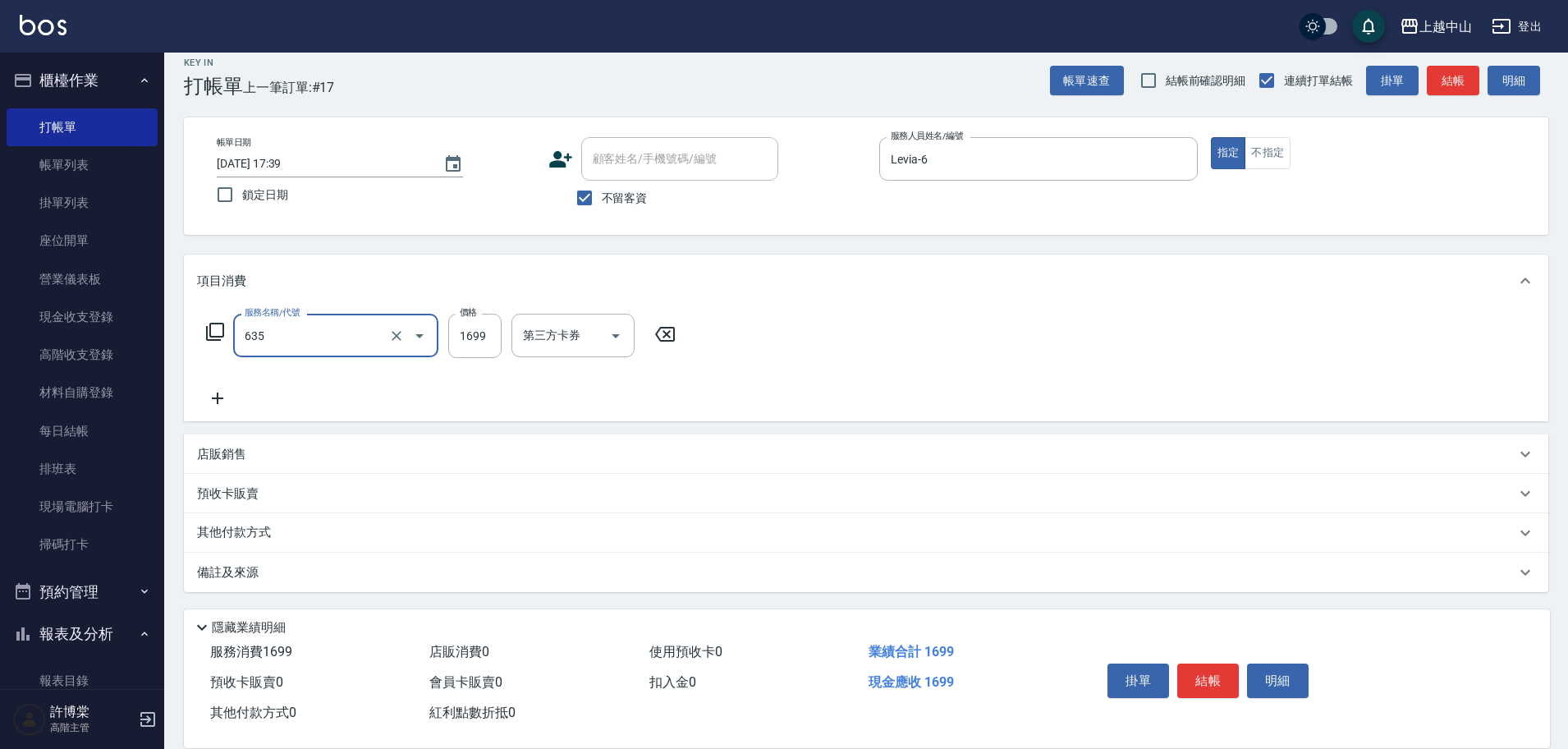
type input "兩段自備單次(635)"
type input "1999"
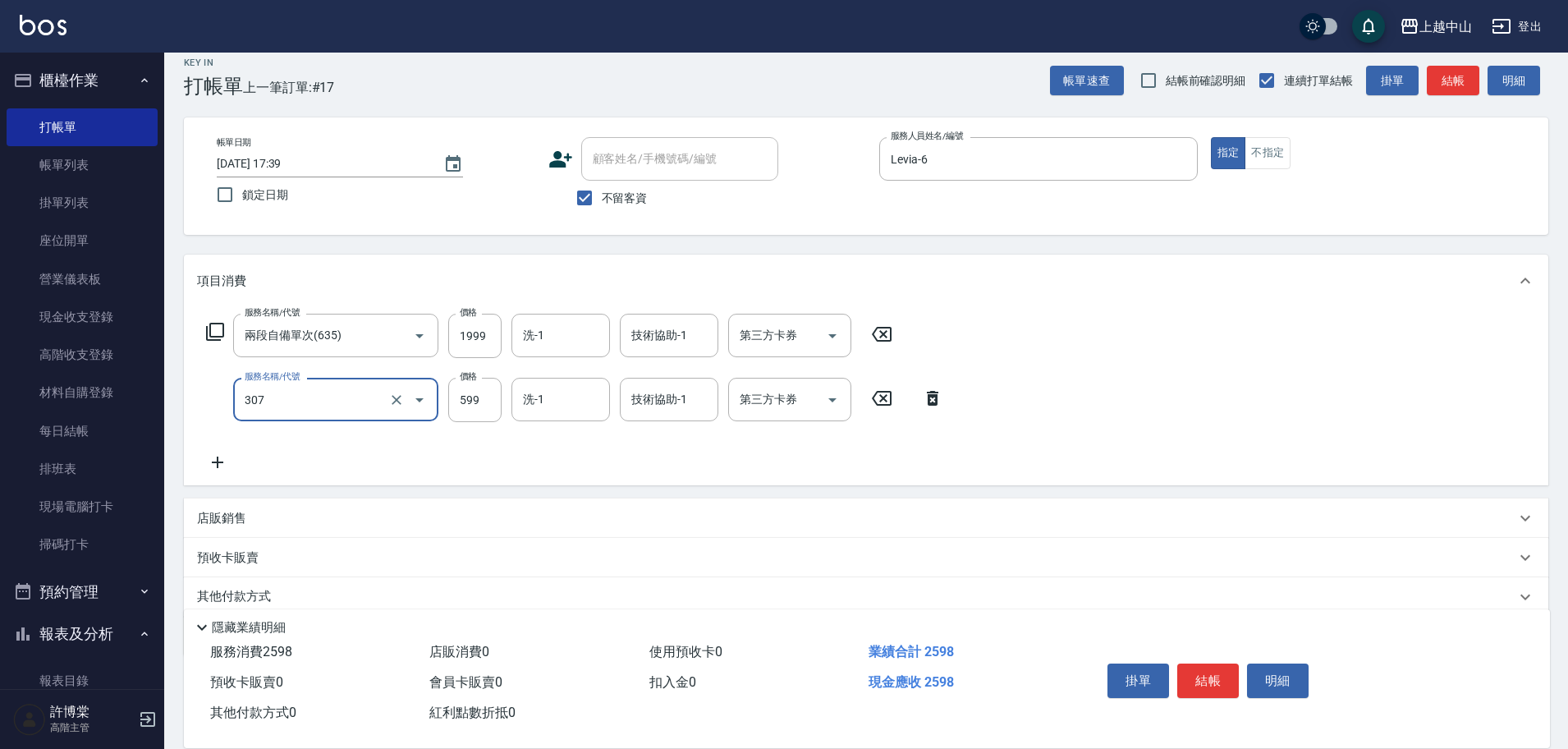
type input "森精萃角質調理髮浴(307)"
type input "650"
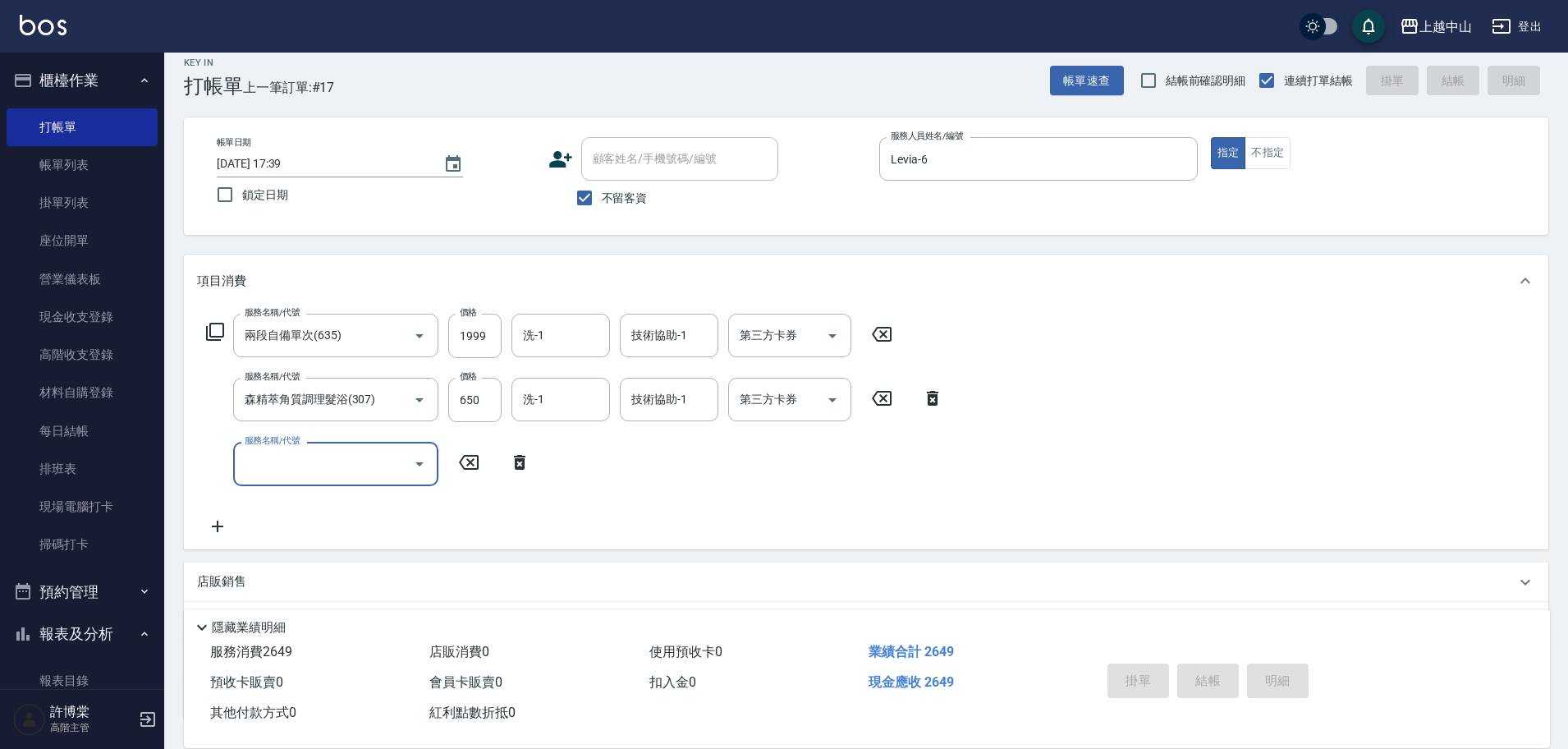
type input "[DATE] 17:40"
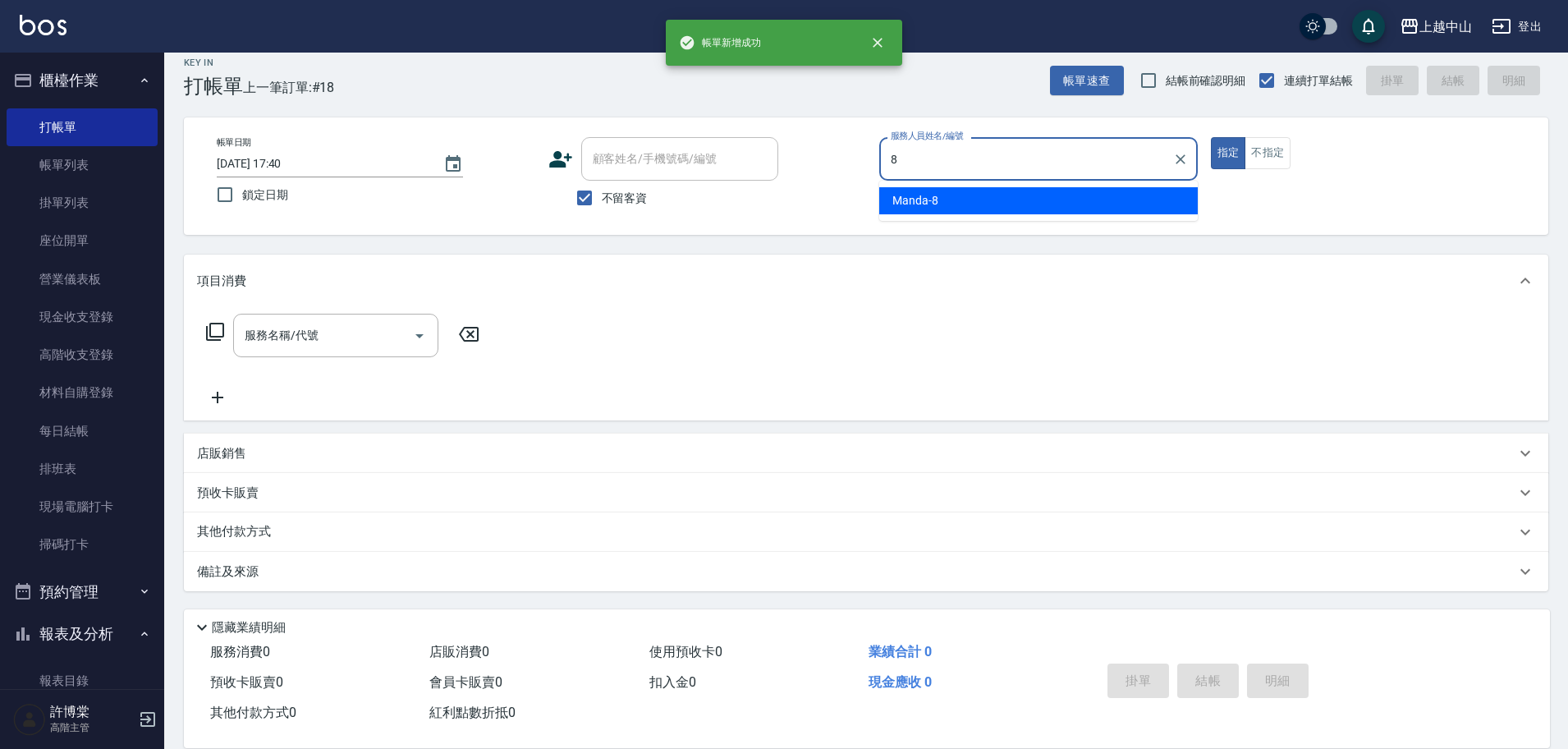
type input "Manda-8"
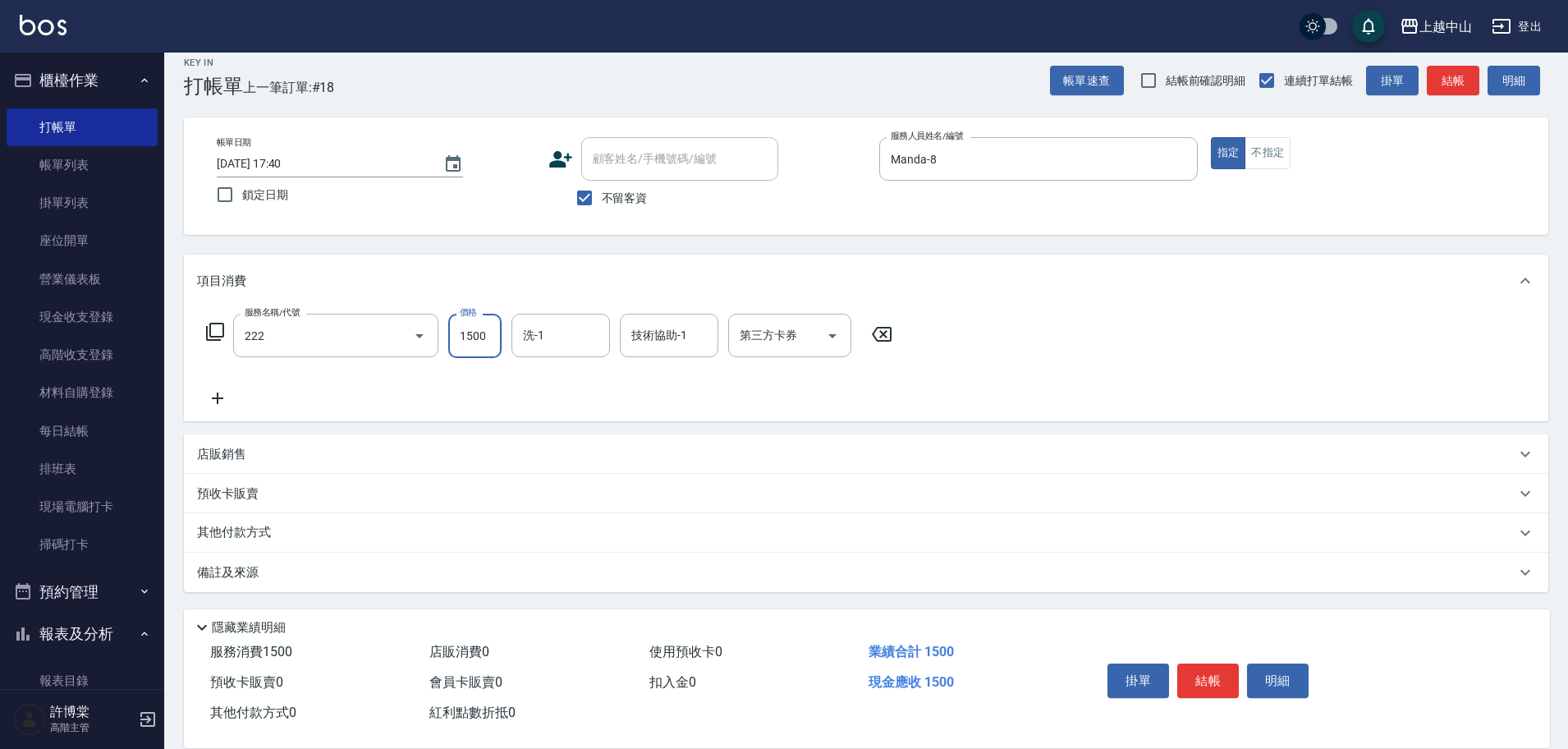
type input "燙髮自備1500以上(222)"
type input "2800"
type input "薇慈-36"
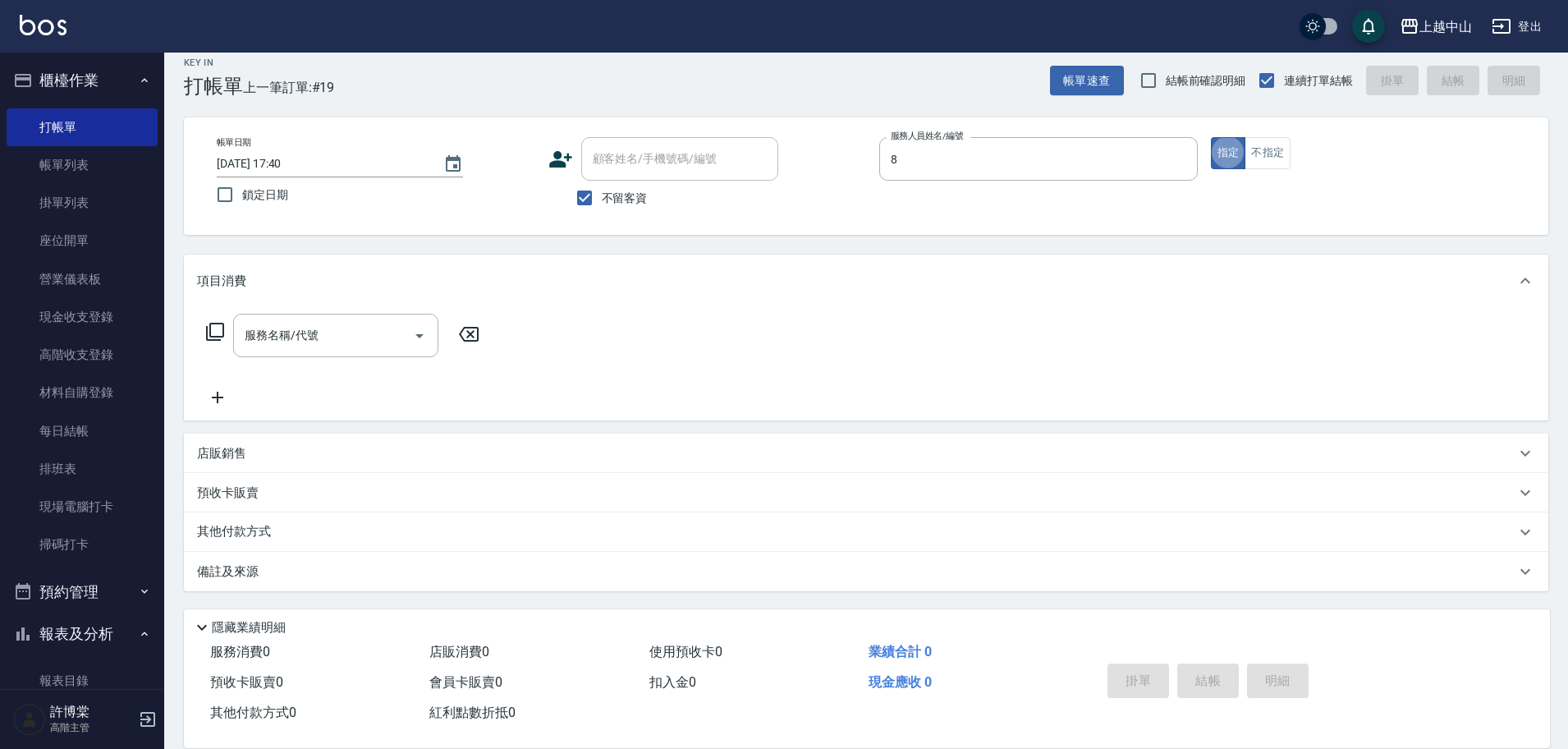
type input "Manda-8"
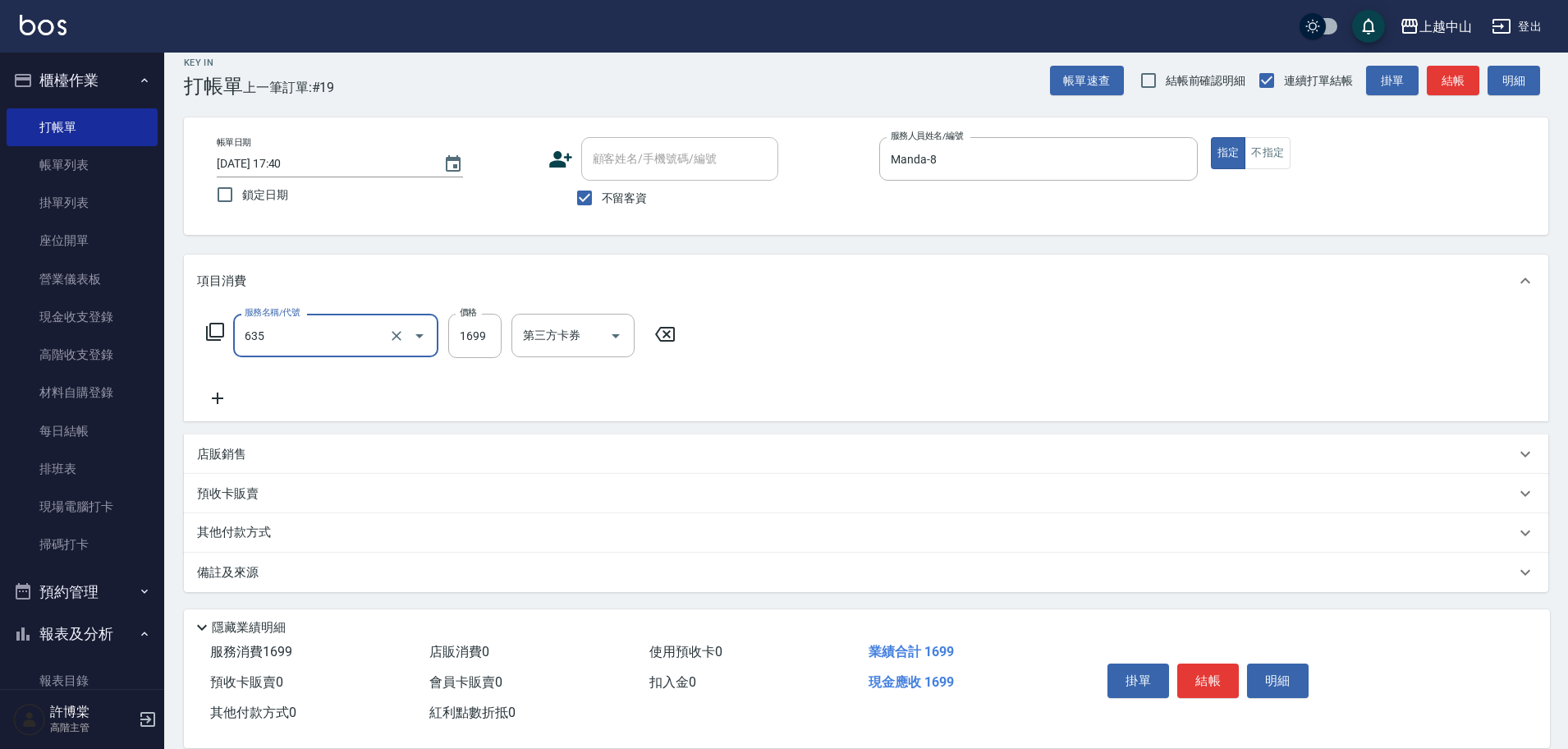
type input "兩段自備單次(635)"
type input "1000"
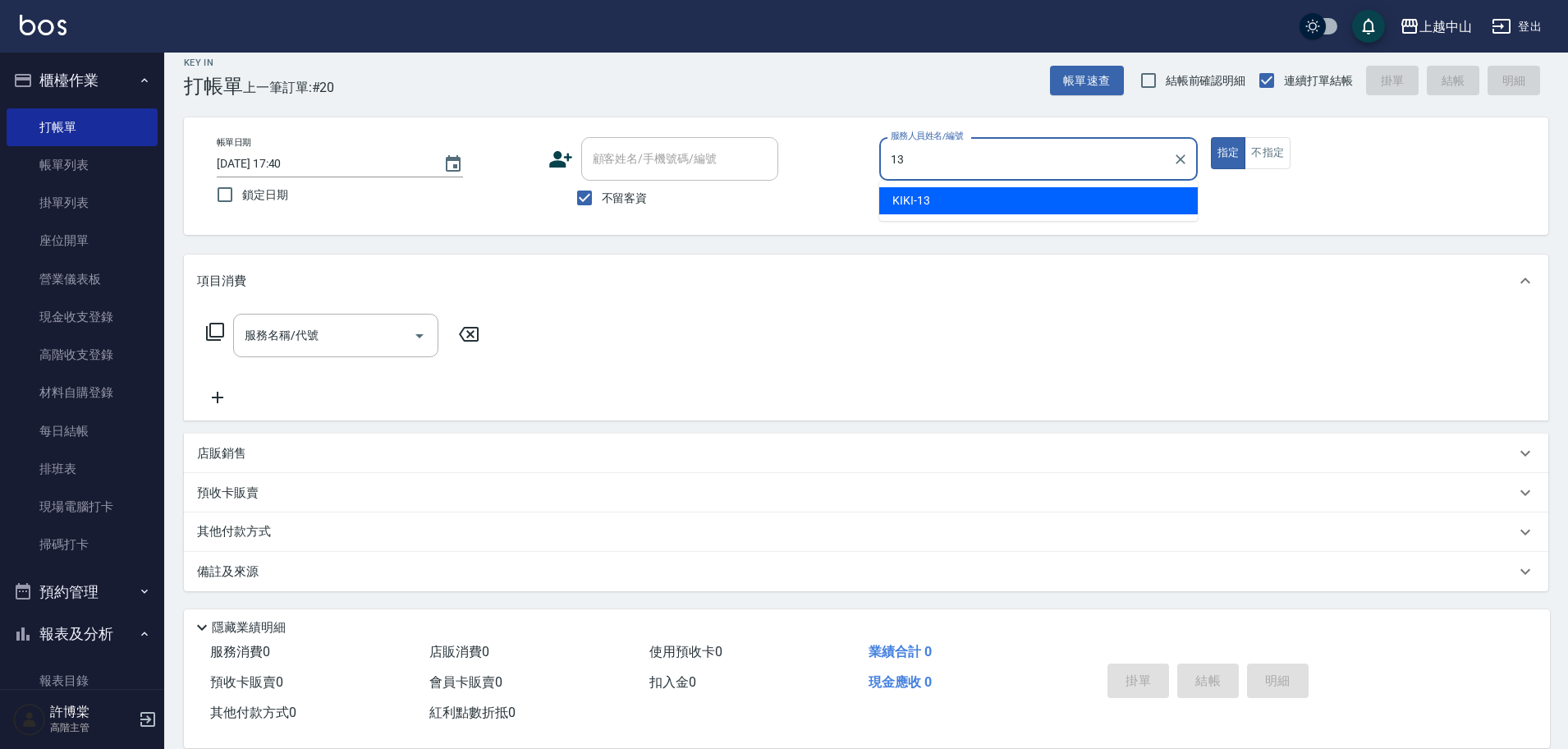
type input "KIKI-13"
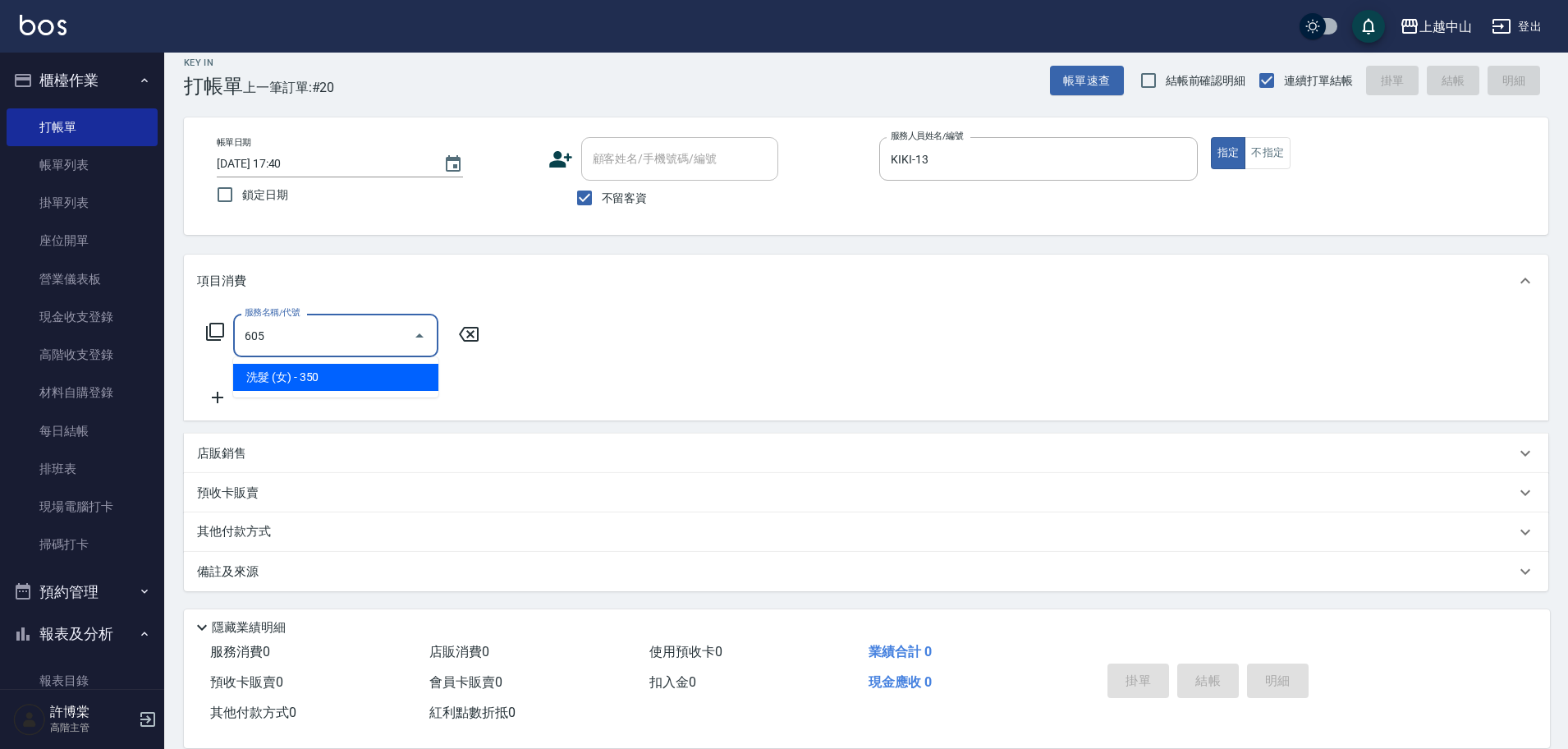
type input "洗髮 (女)(605)"
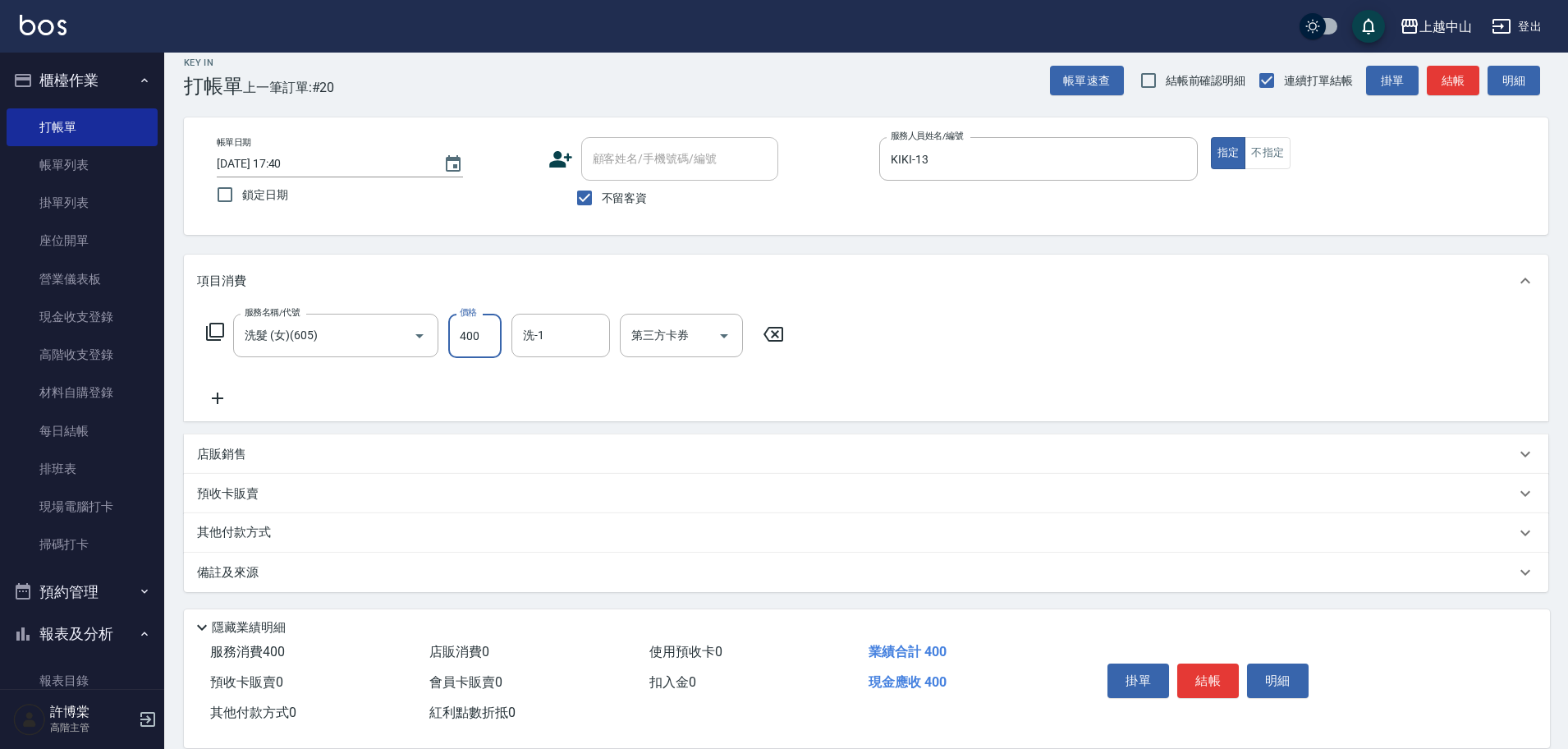
type input "400"
type input "鴨鴨-30"
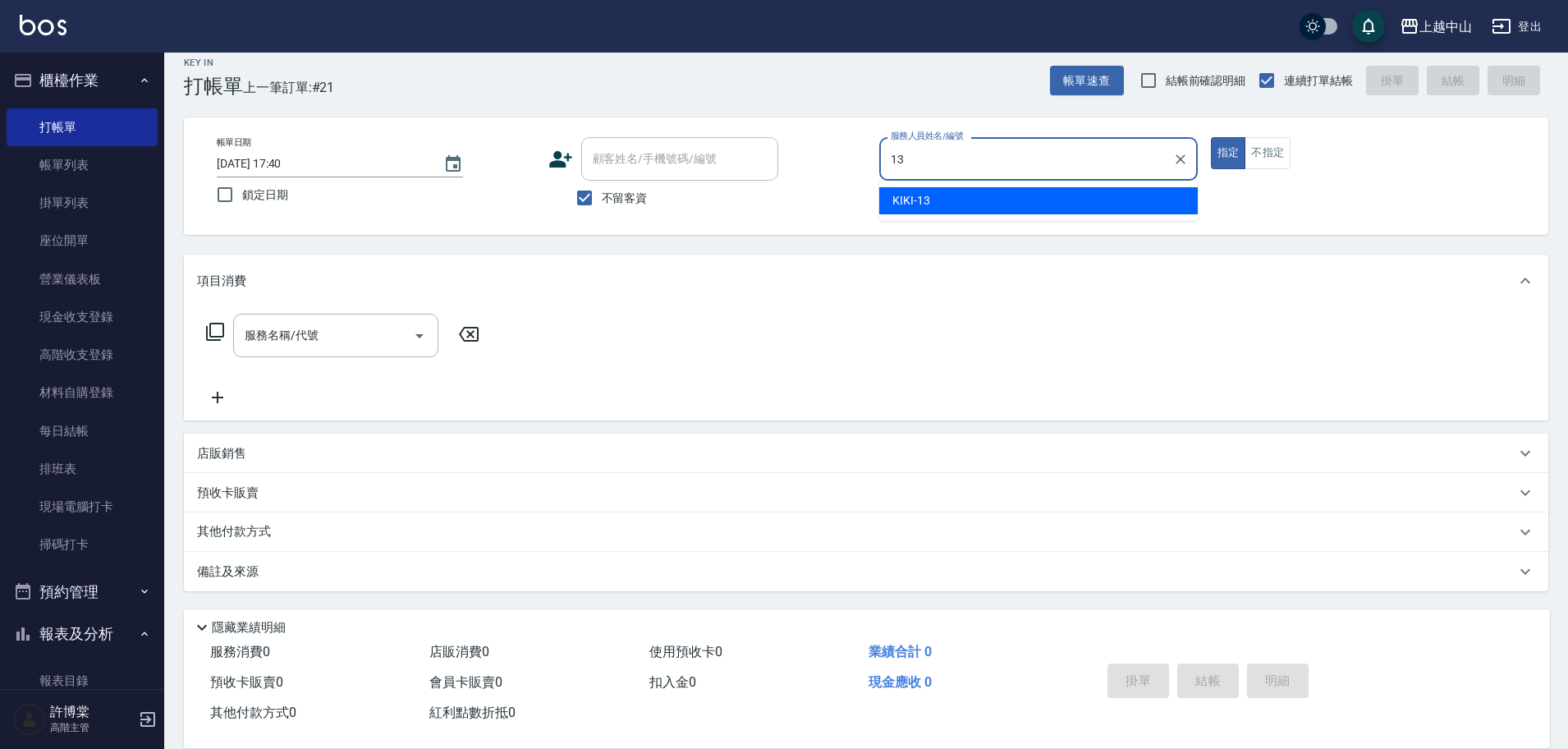
type input "KIKI-13"
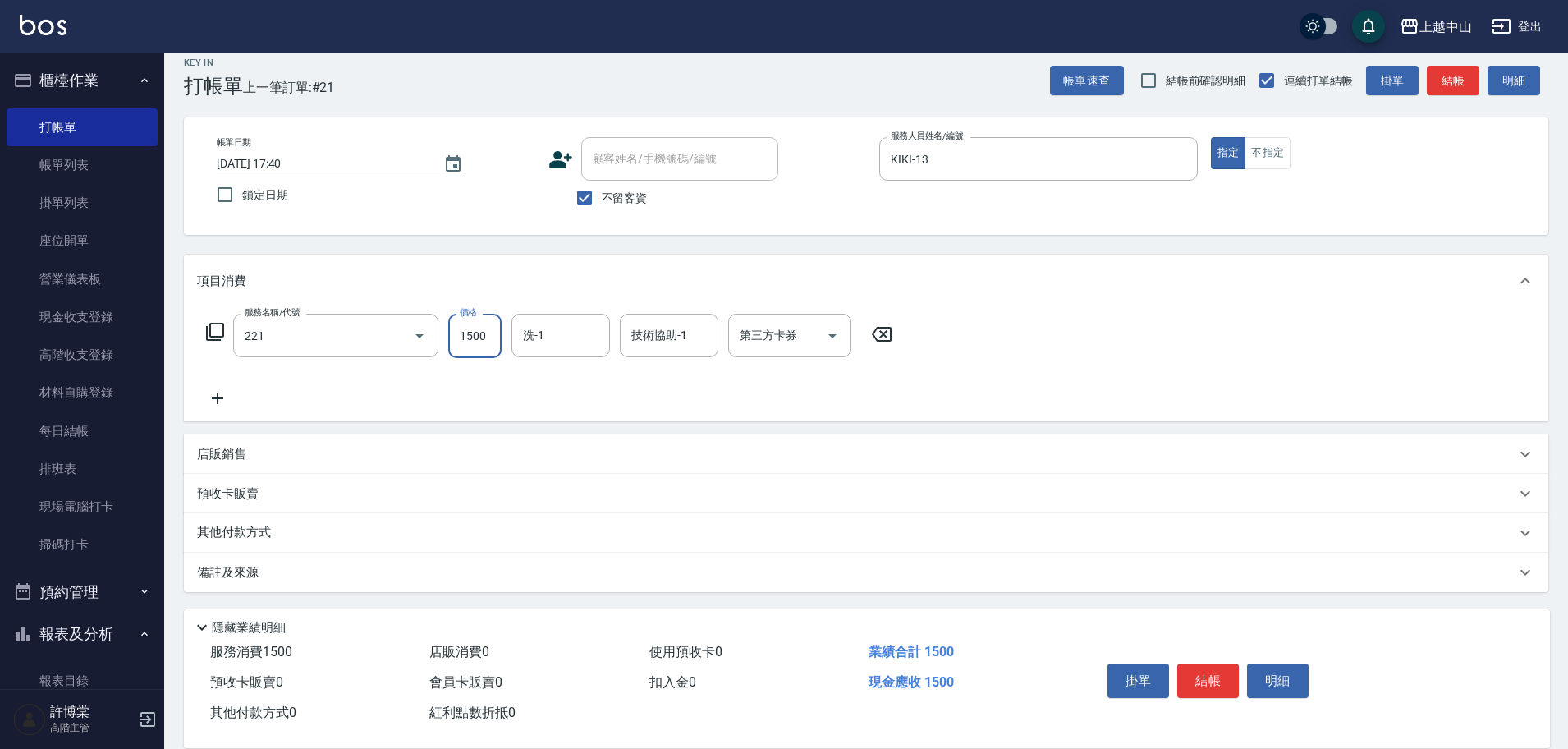
type input "燙髮自備 1500 以 下(221)"
type input "1399"
type input "鴨鴨-30"
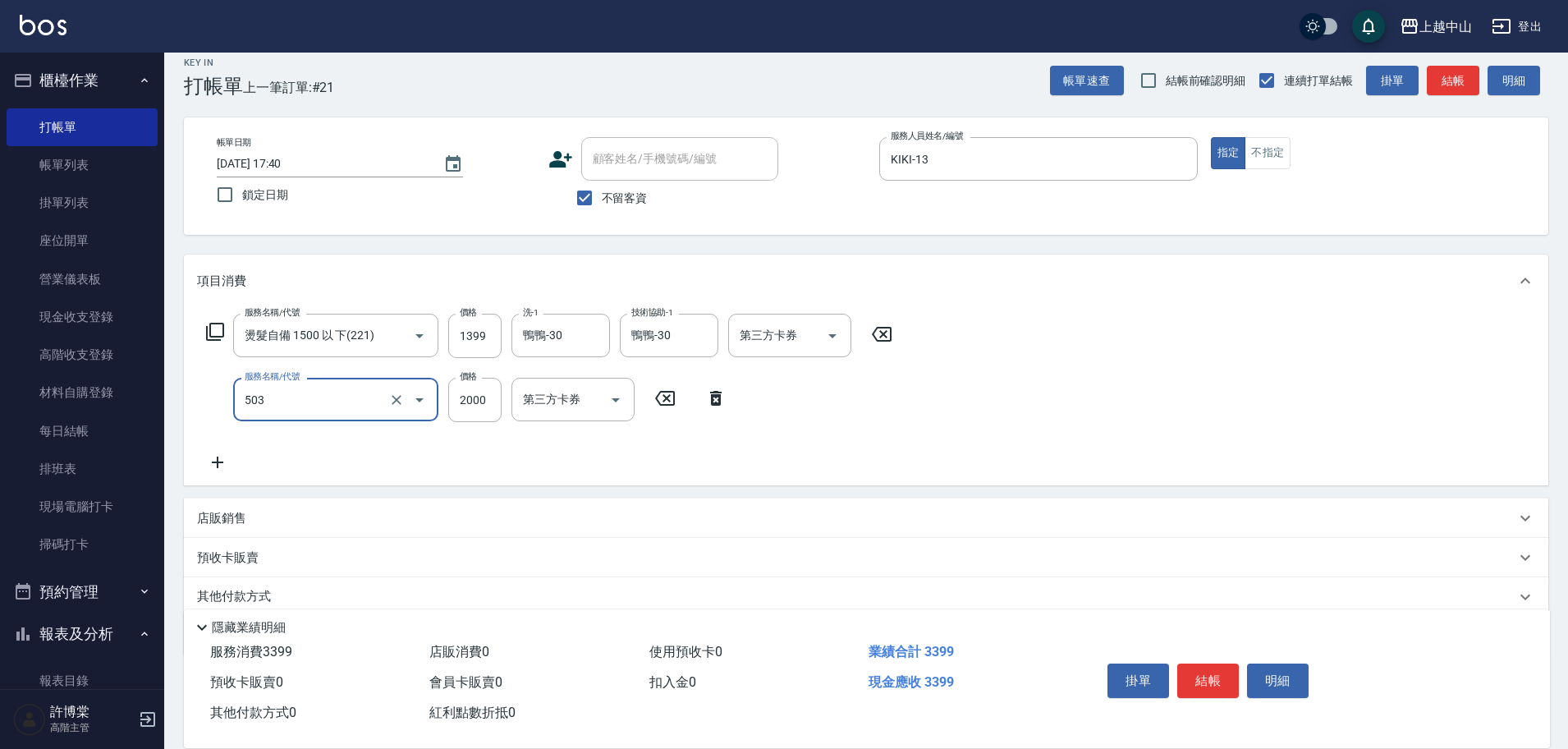
type input "染髮2000以下(503)"
type input "1280"
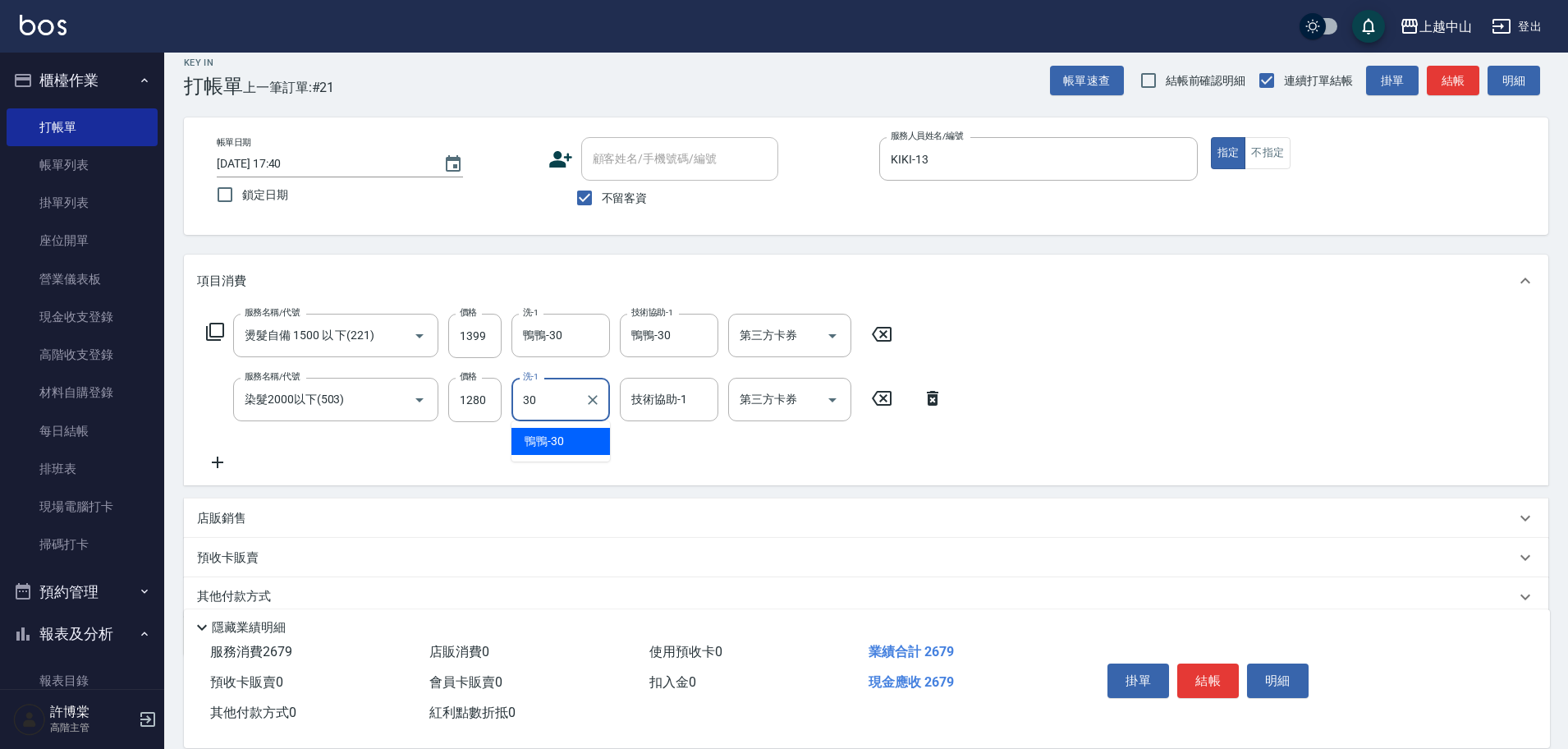
type input "鴨鴨-30"
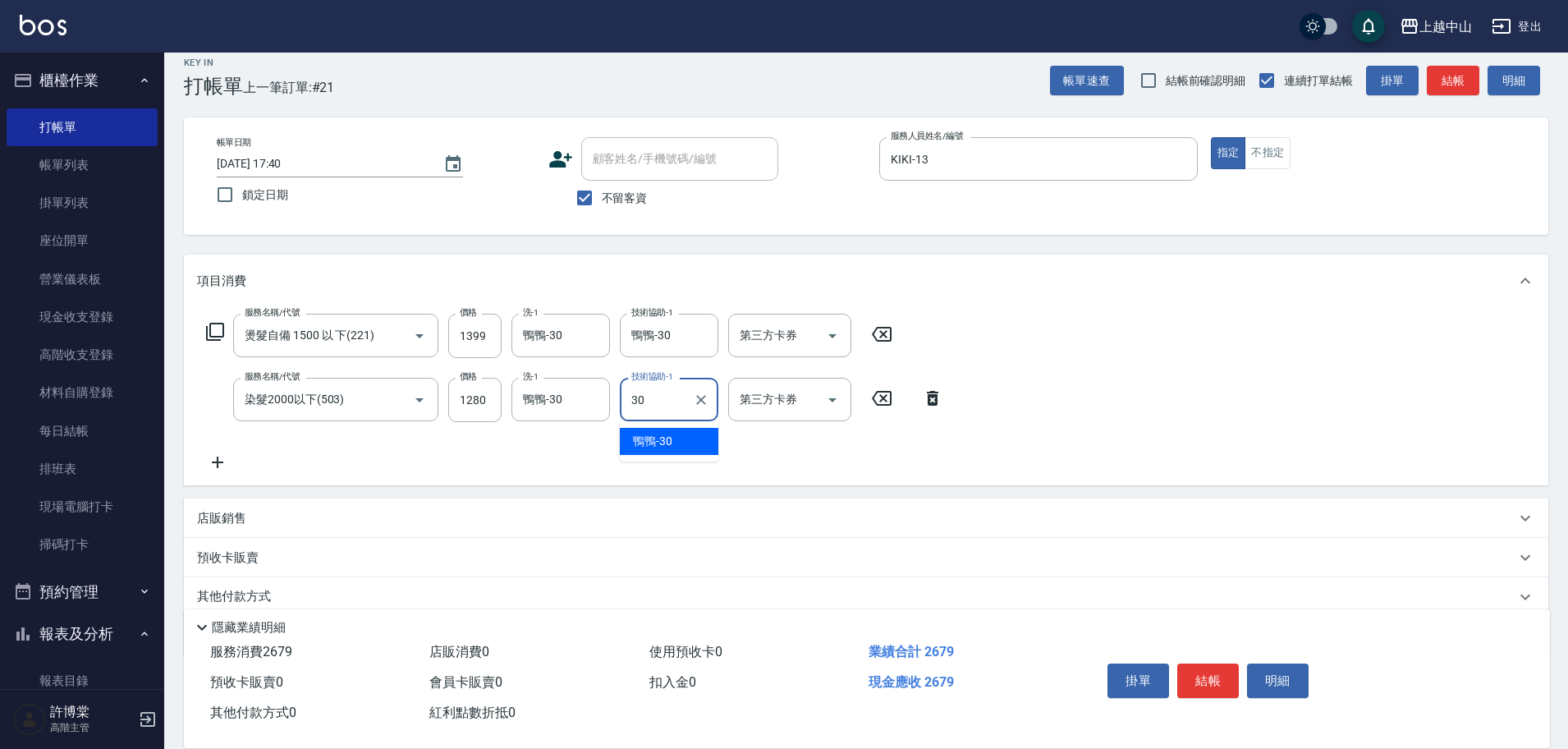
type input "鴨鴨-30"
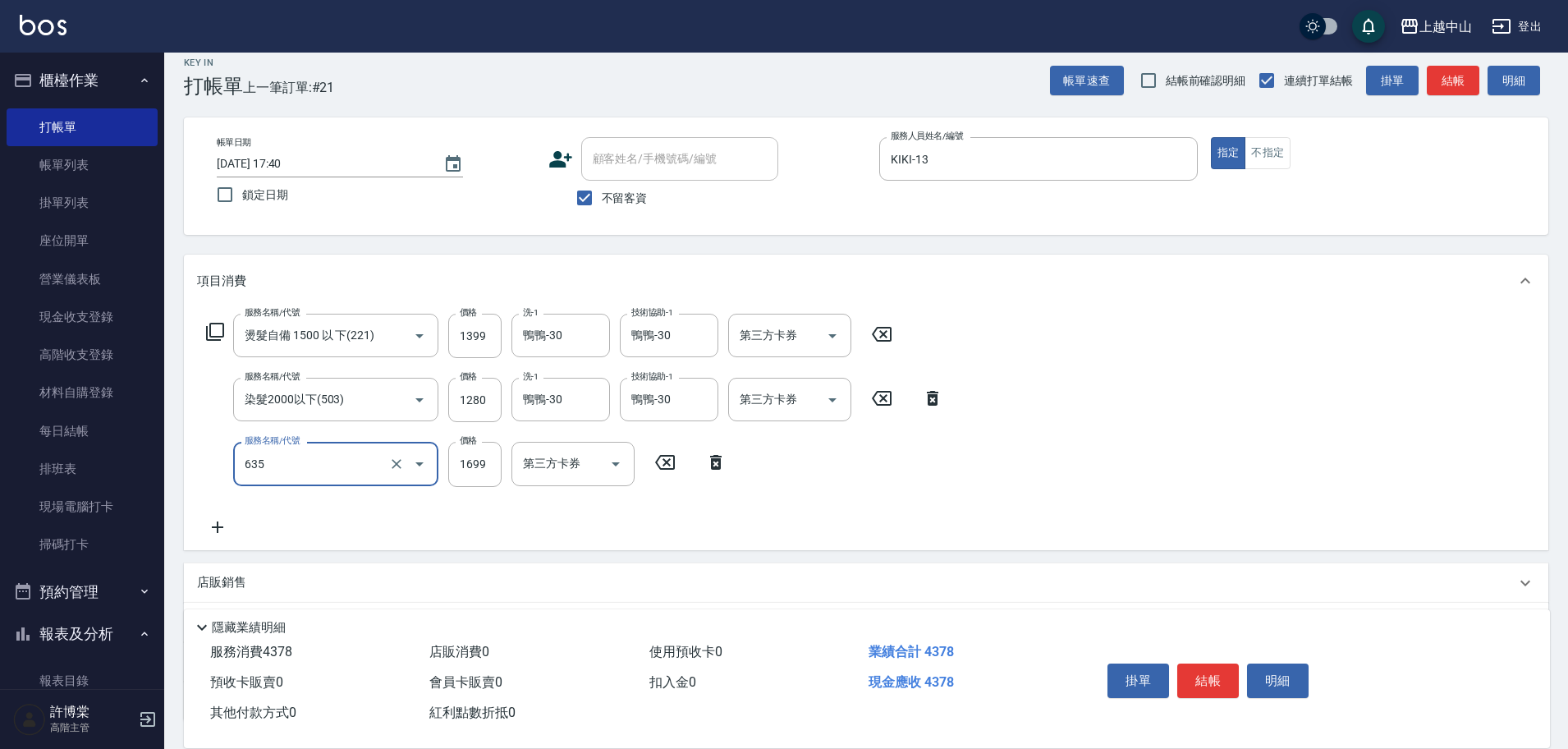
type input "兩段自備單次(635)"
type input "999"
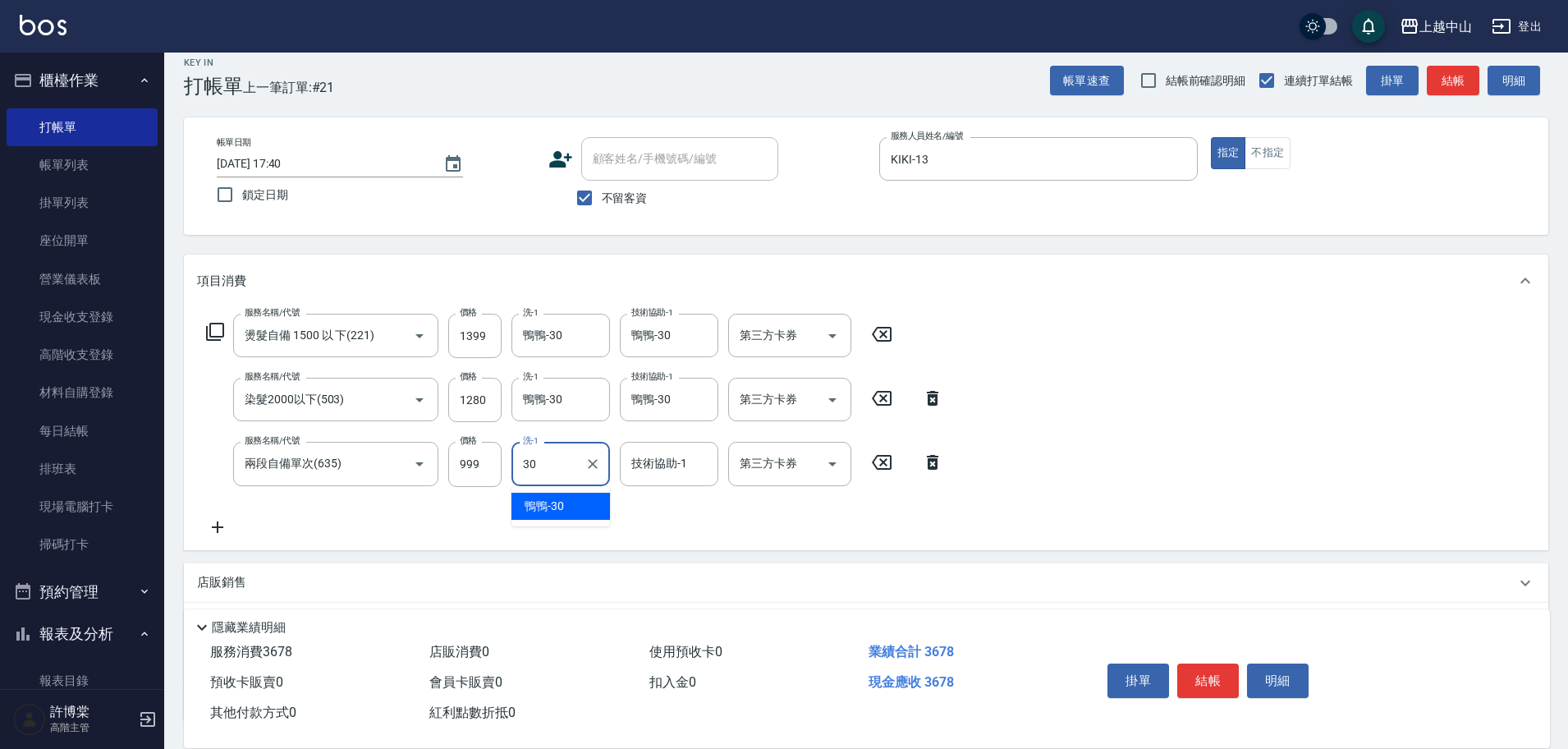
type input "鴨鴨-30"
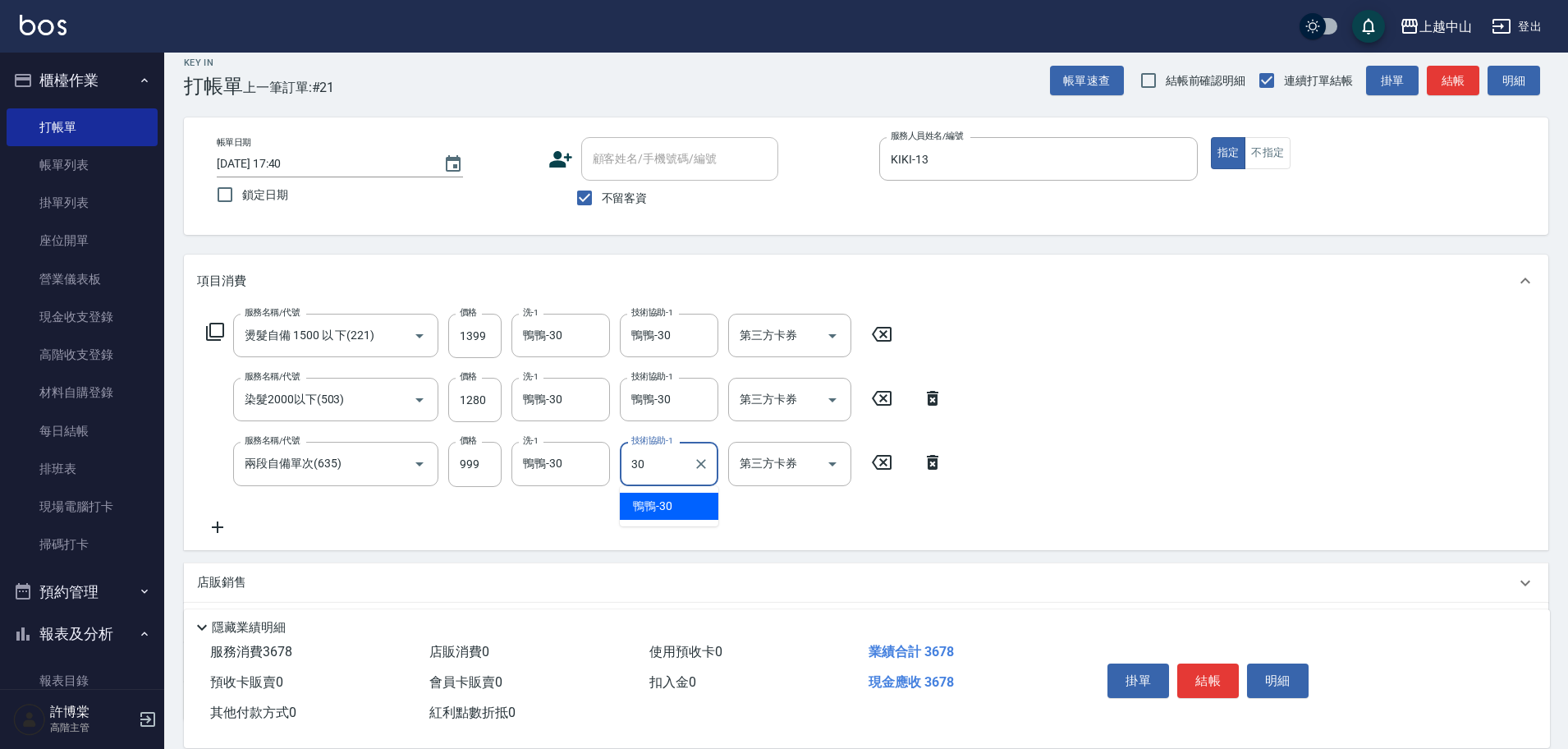
type input "鴨鴨-30"
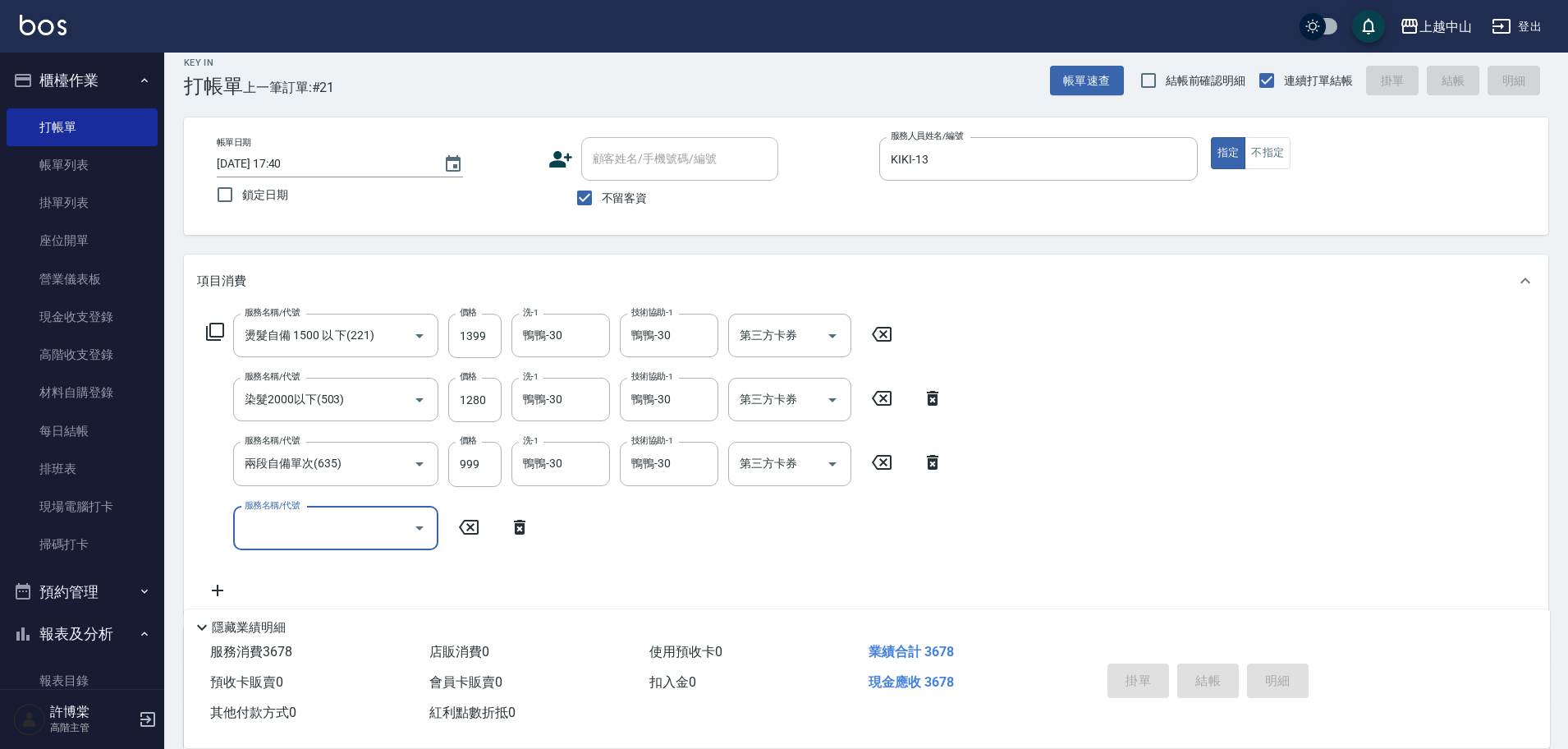
type input "[DATE] 17:41"
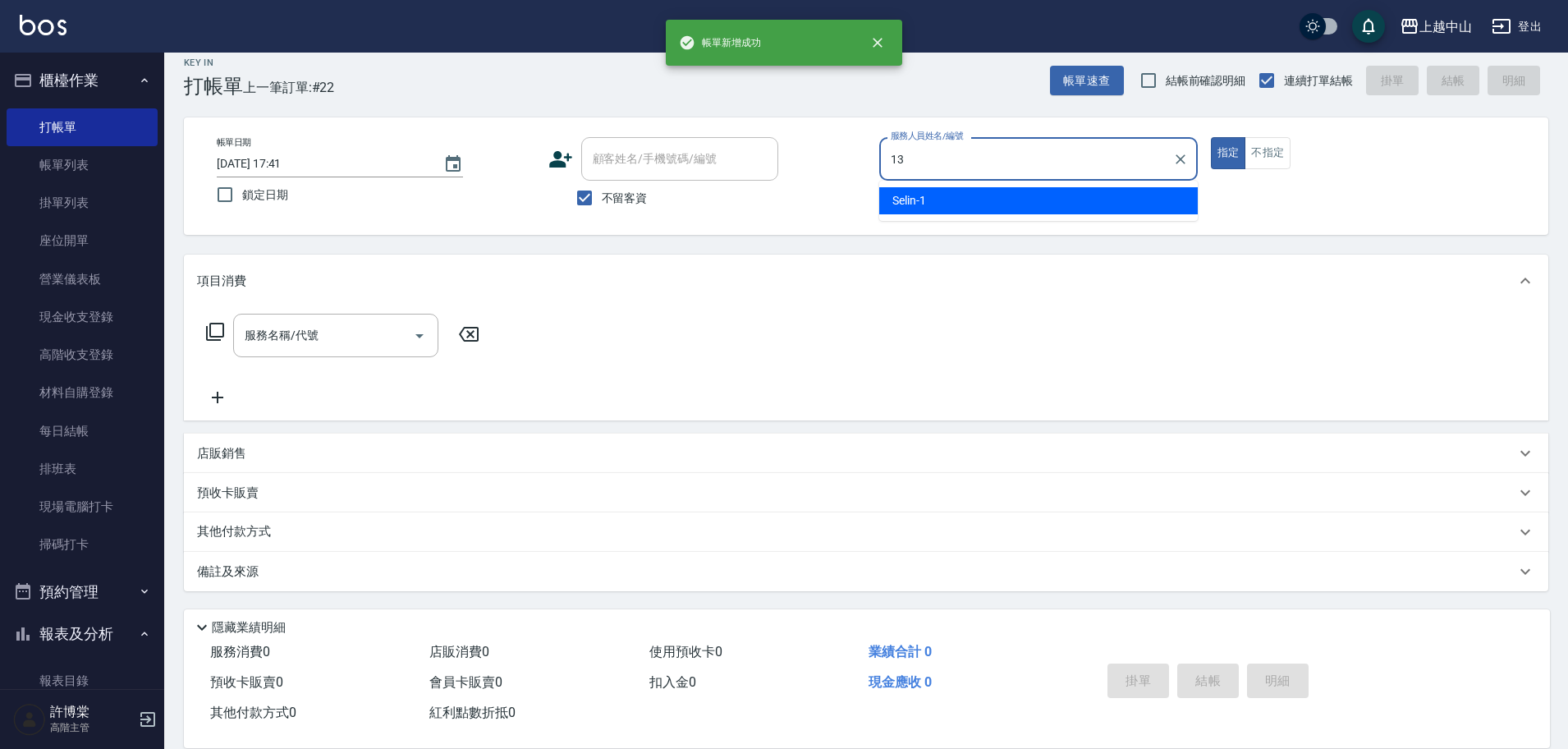
type input "KIKI-13"
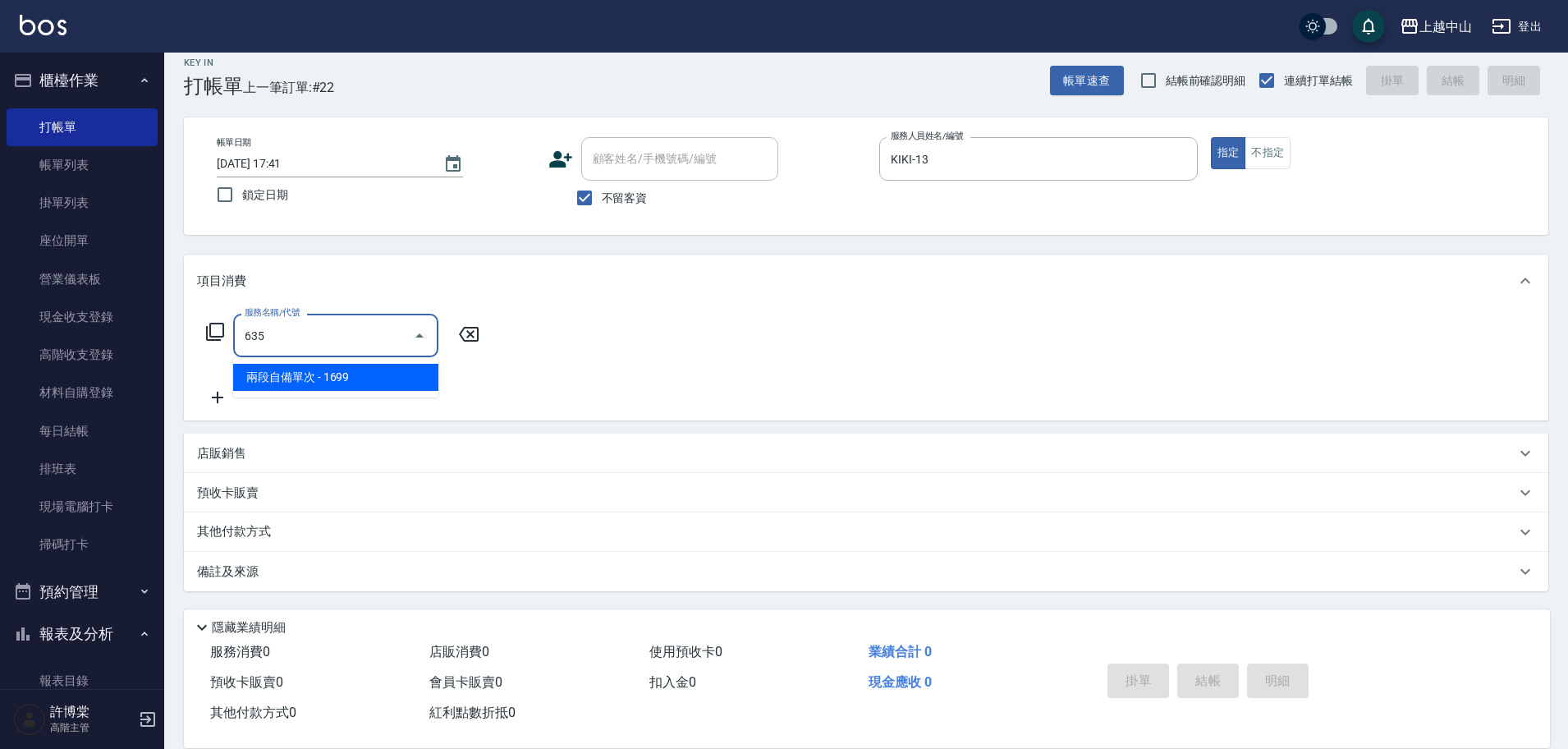
type input "兩段自備單次(635)"
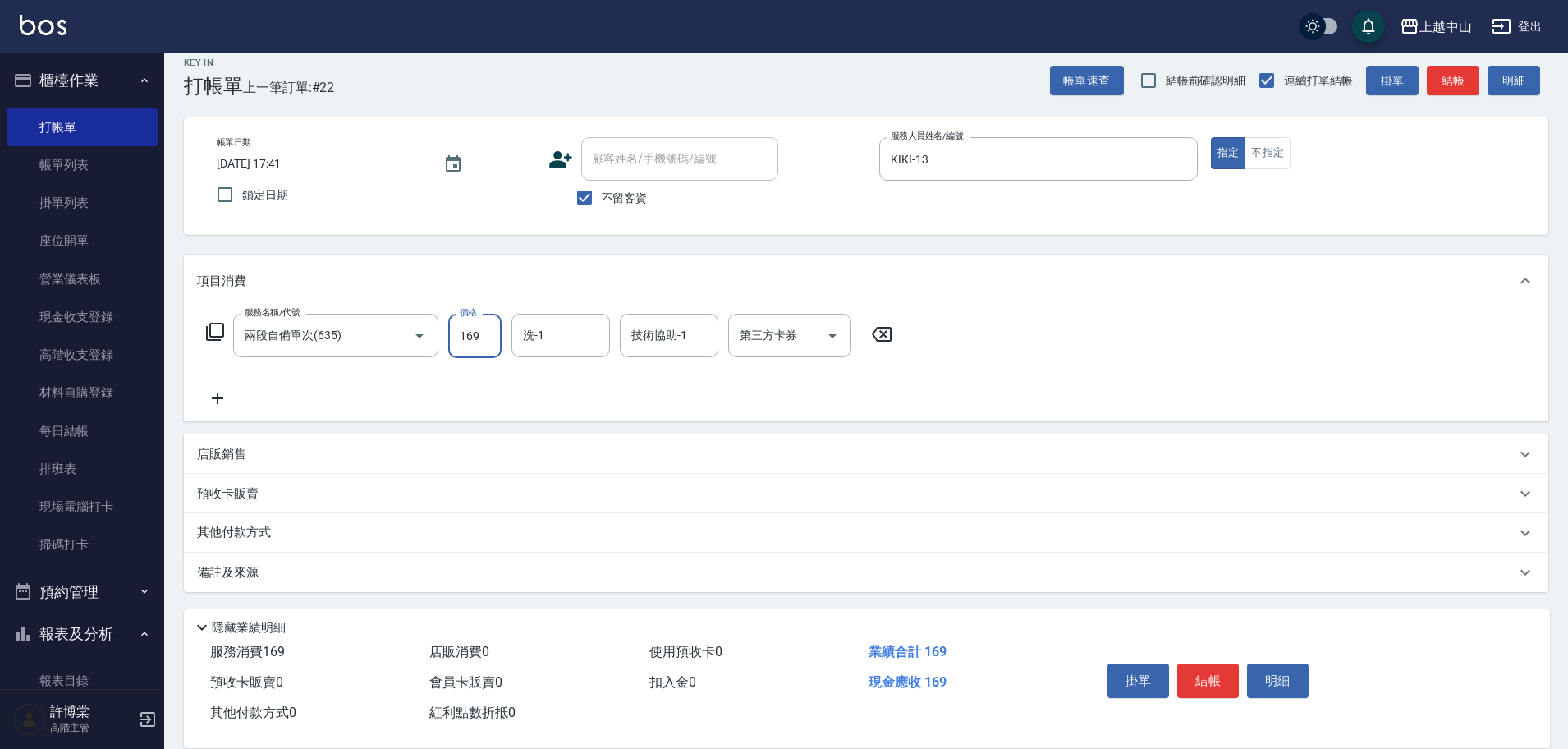
type input "1699"
type input "鴨鴨-30"
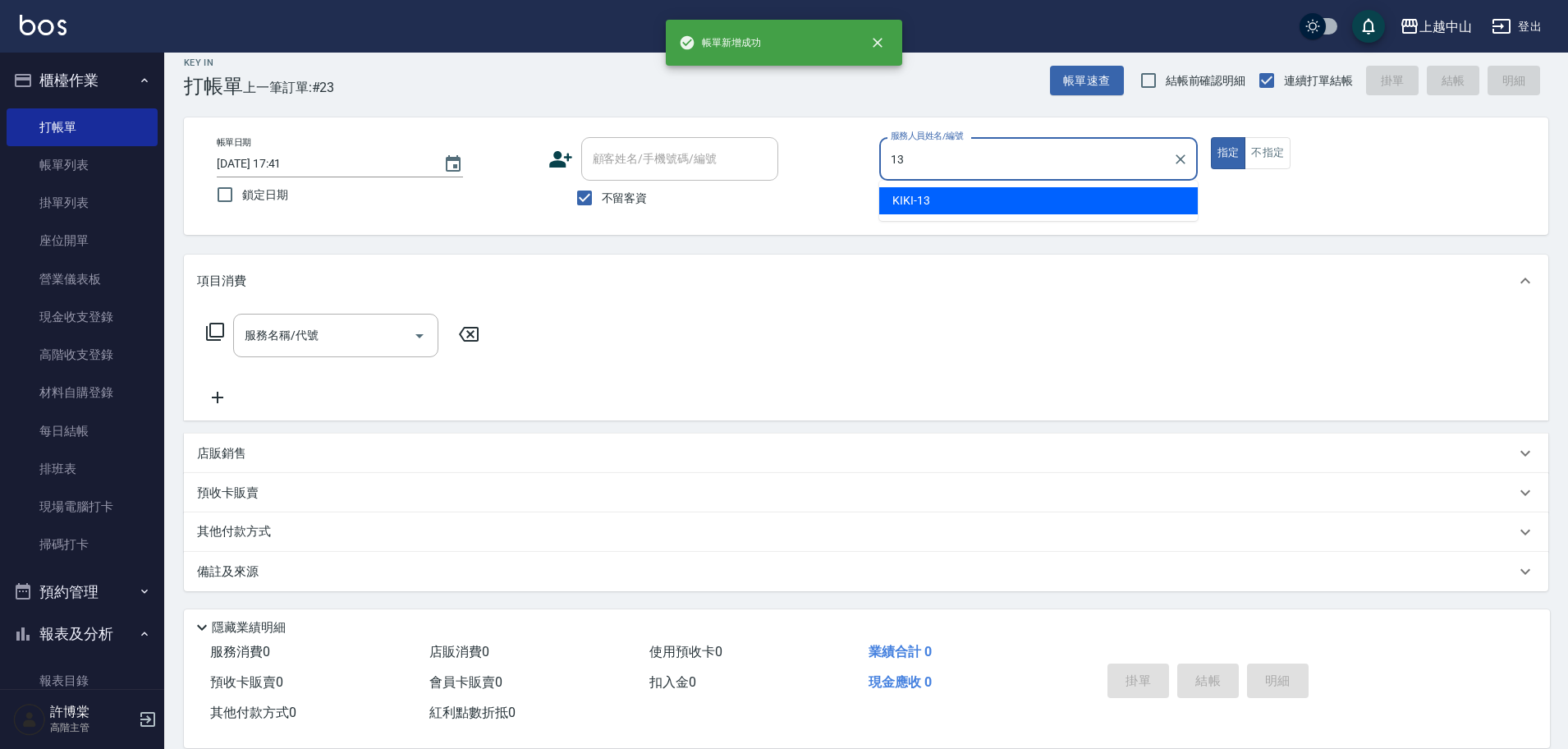
type input "KIKI-13"
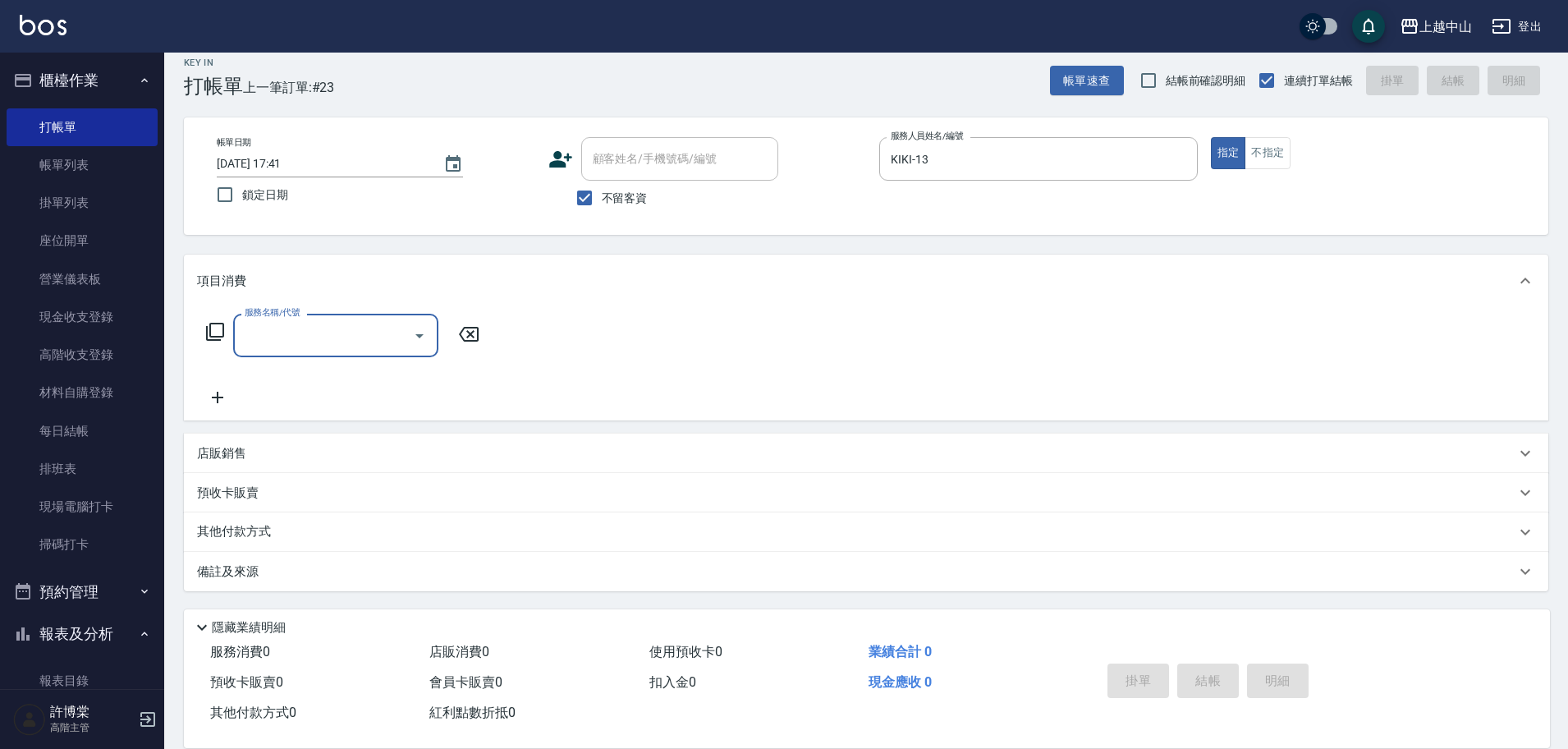
click at [321, 446] on div "店販銷售" at bounding box center [856, 454] width 1318 height 18
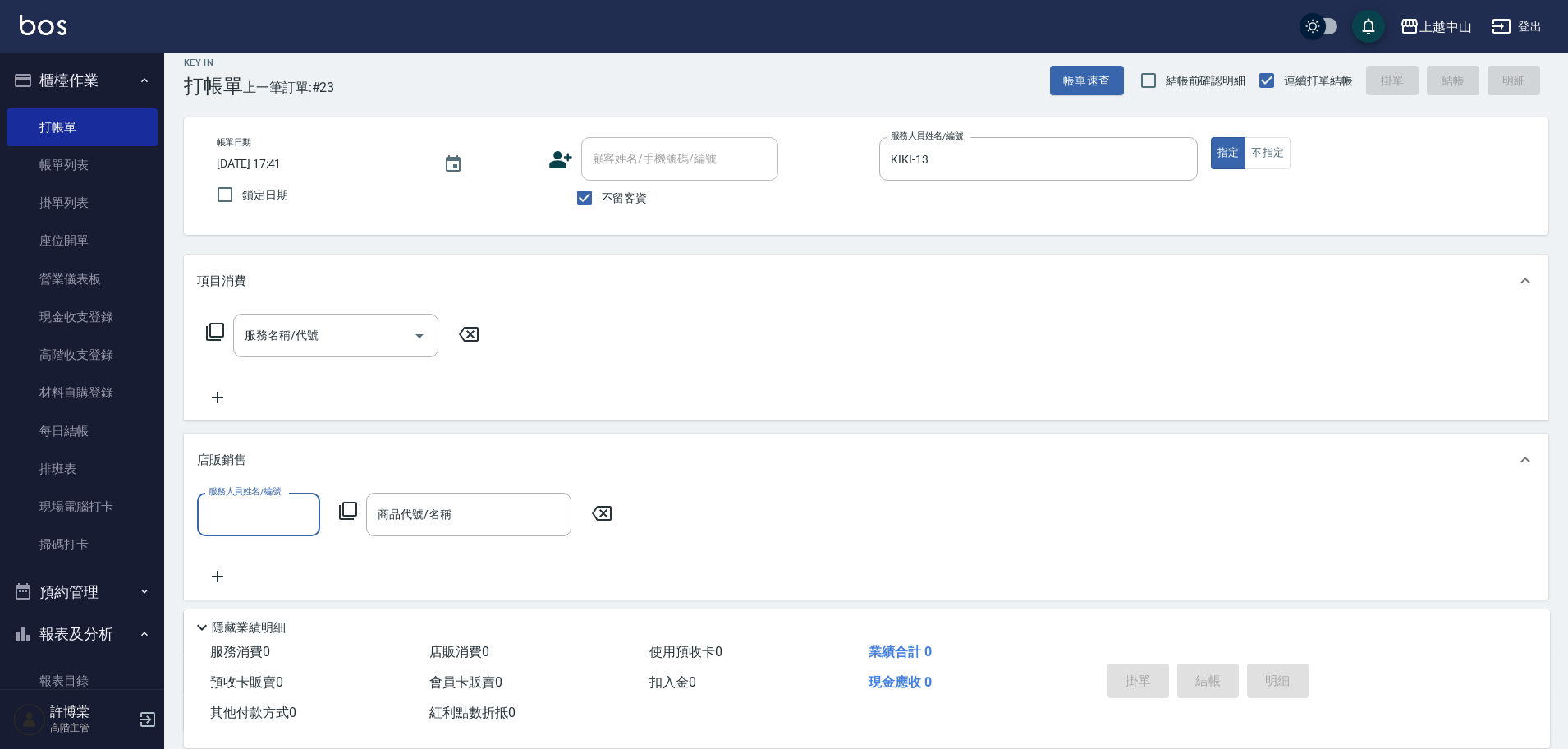
scroll to position [0, 0]
type input "KIKI-13"
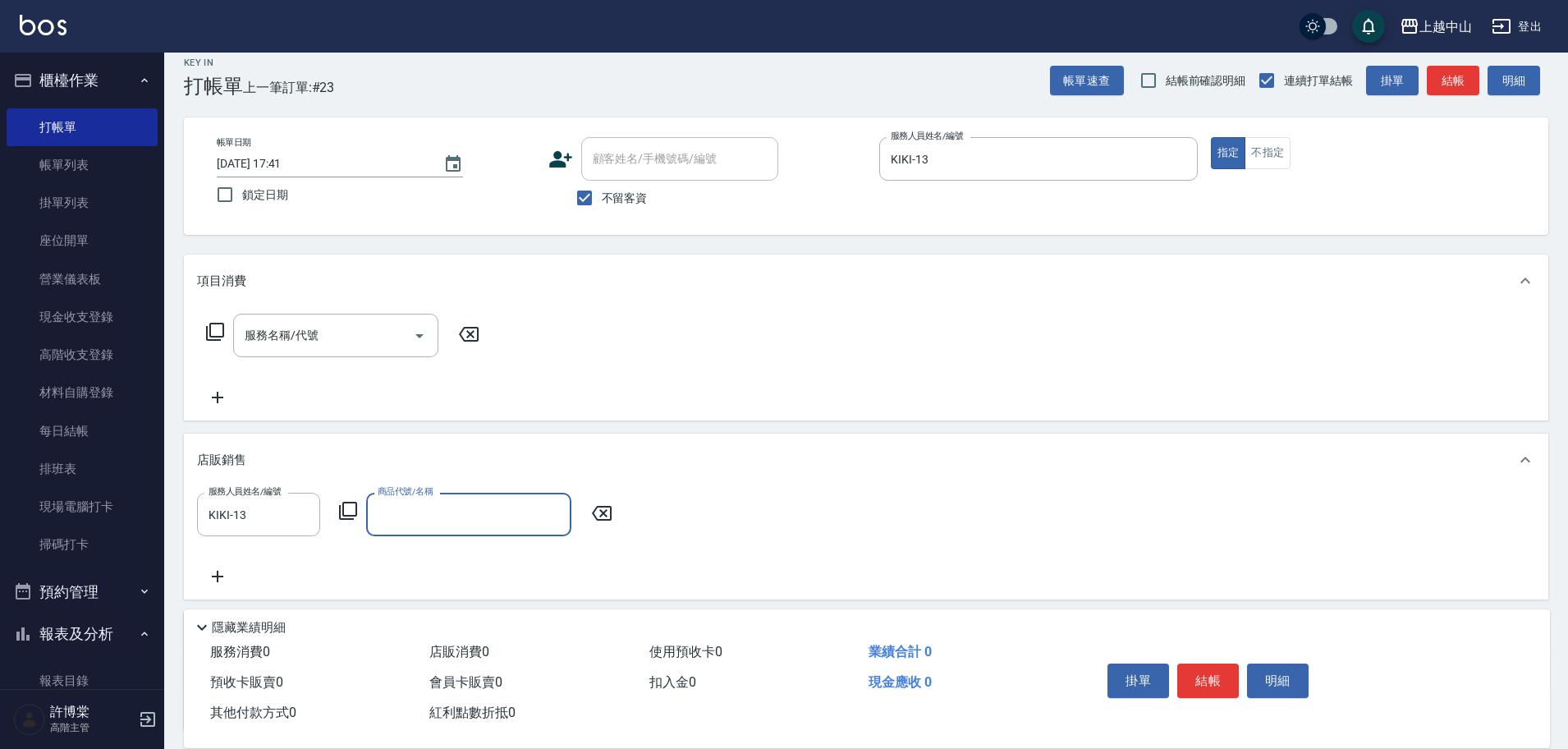
click at [345, 509] on icon at bounding box center [348, 511] width 20 height 20
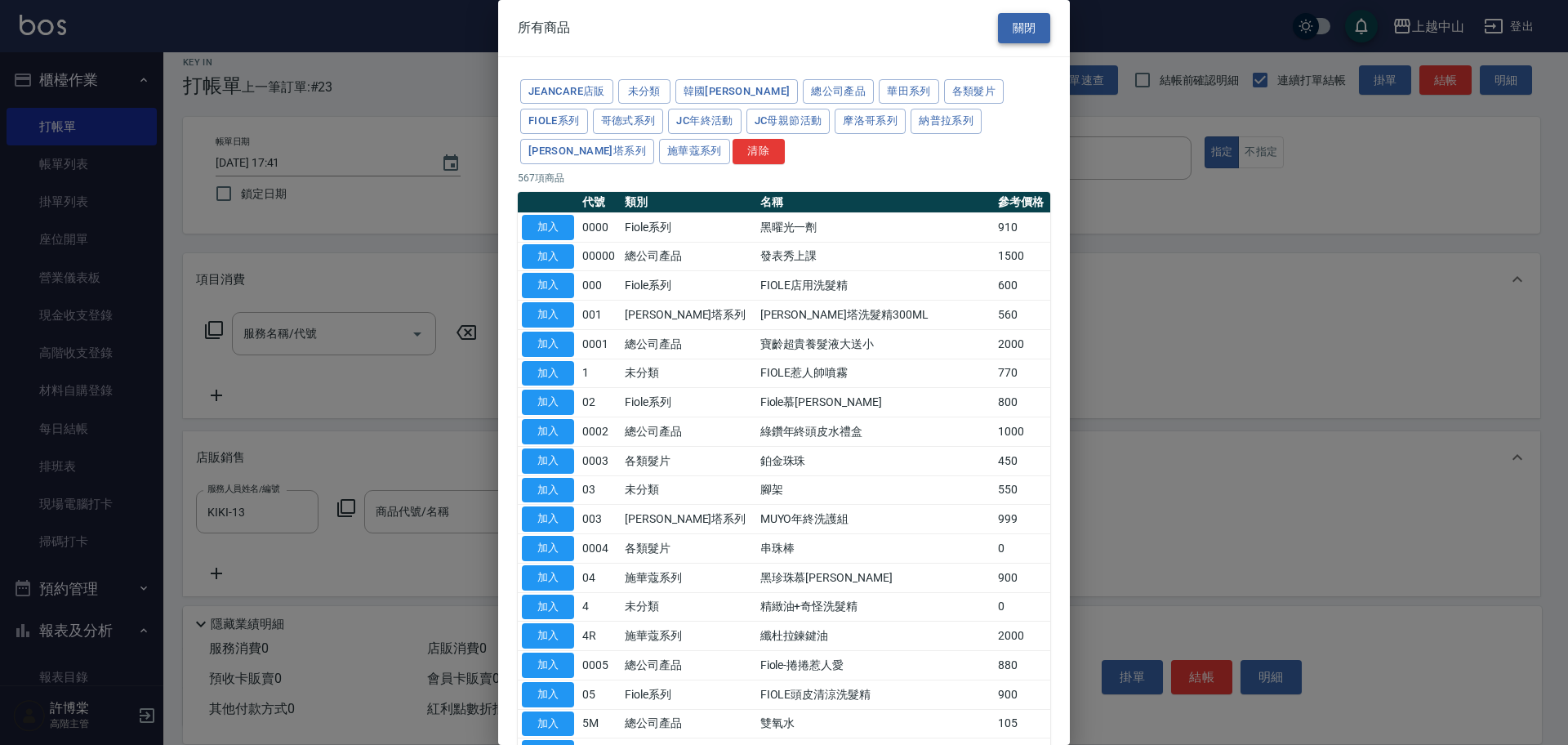
click at [1010, 26] on button "關閉" at bounding box center [1024, 27] width 52 height 30
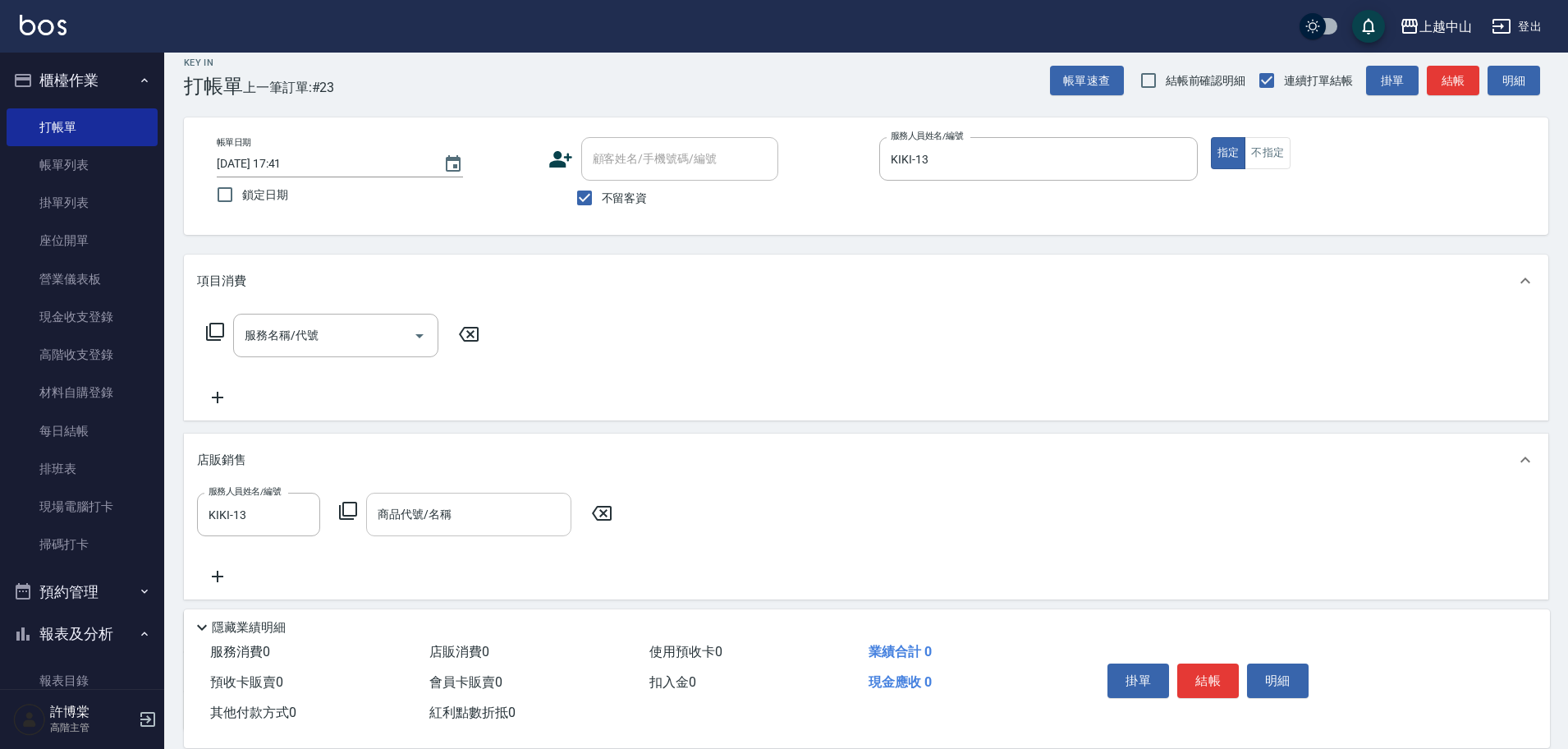
click at [413, 519] on div "商品代號/名稱 商品代號/名稱" at bounding box center [469, 514] width 205 height 44
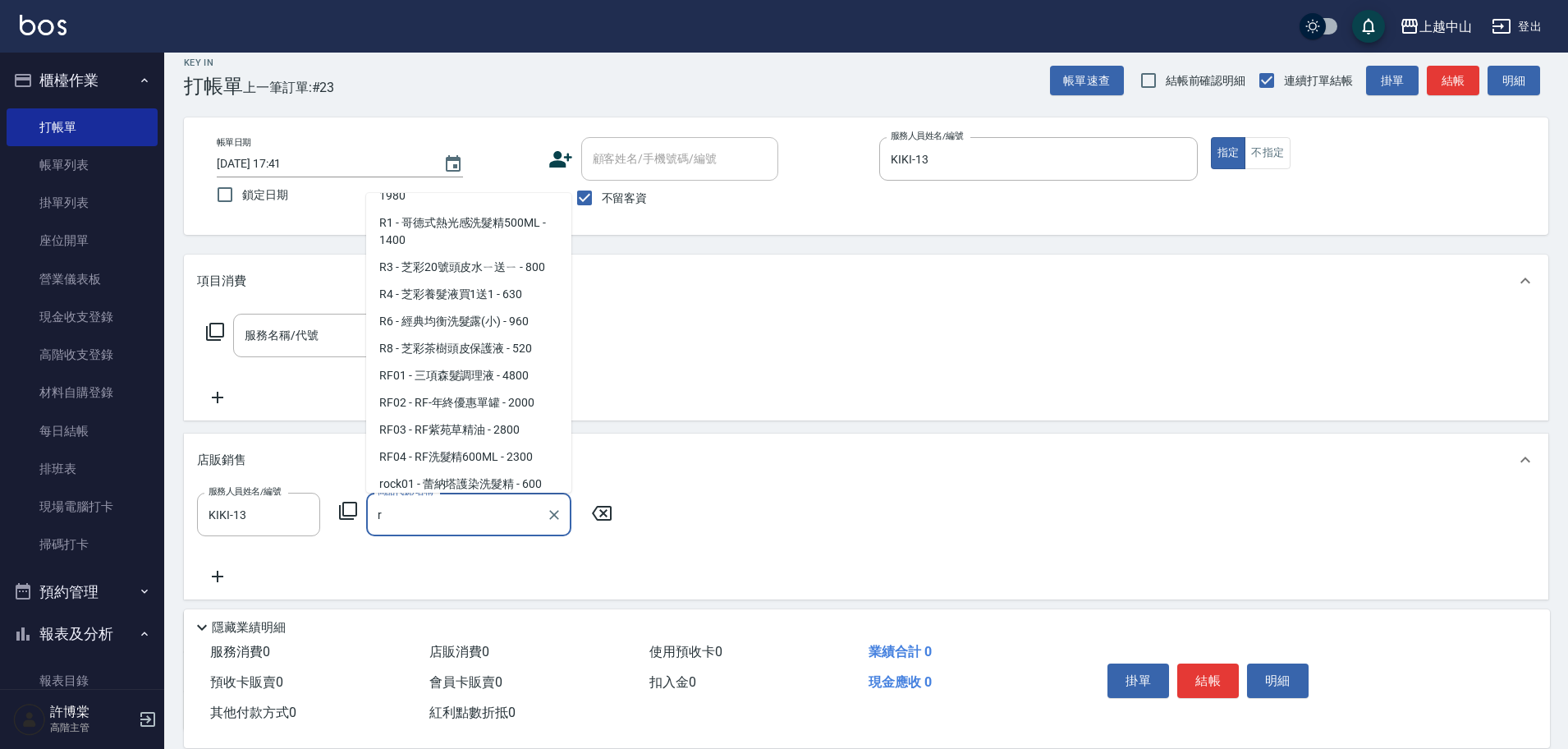
scroll to position [1560, 0]
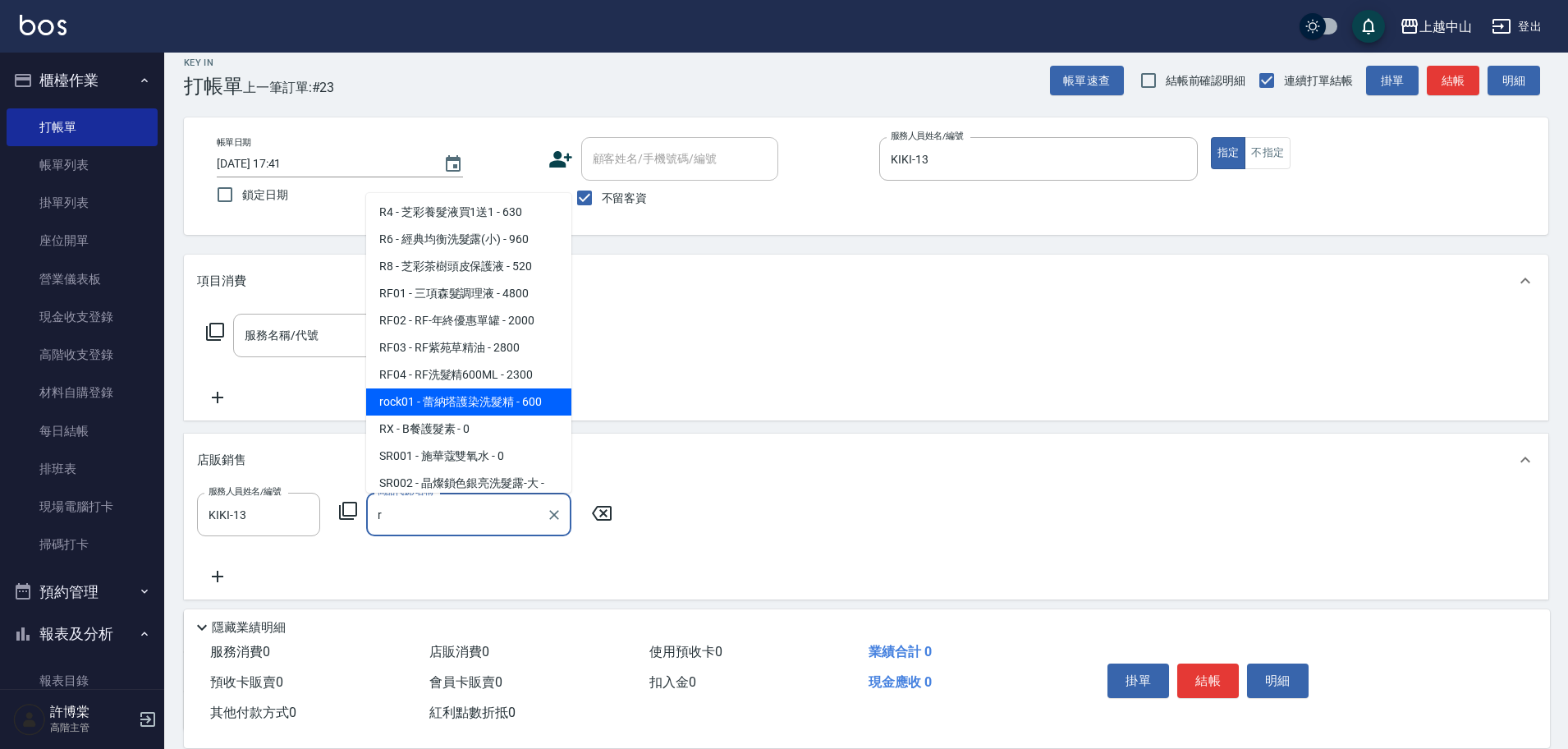
click at [418, 401] on span "rock01 - 蕾納塔護染洗髮精 - 600" at bounding box center [469, 402] width 205 height 27
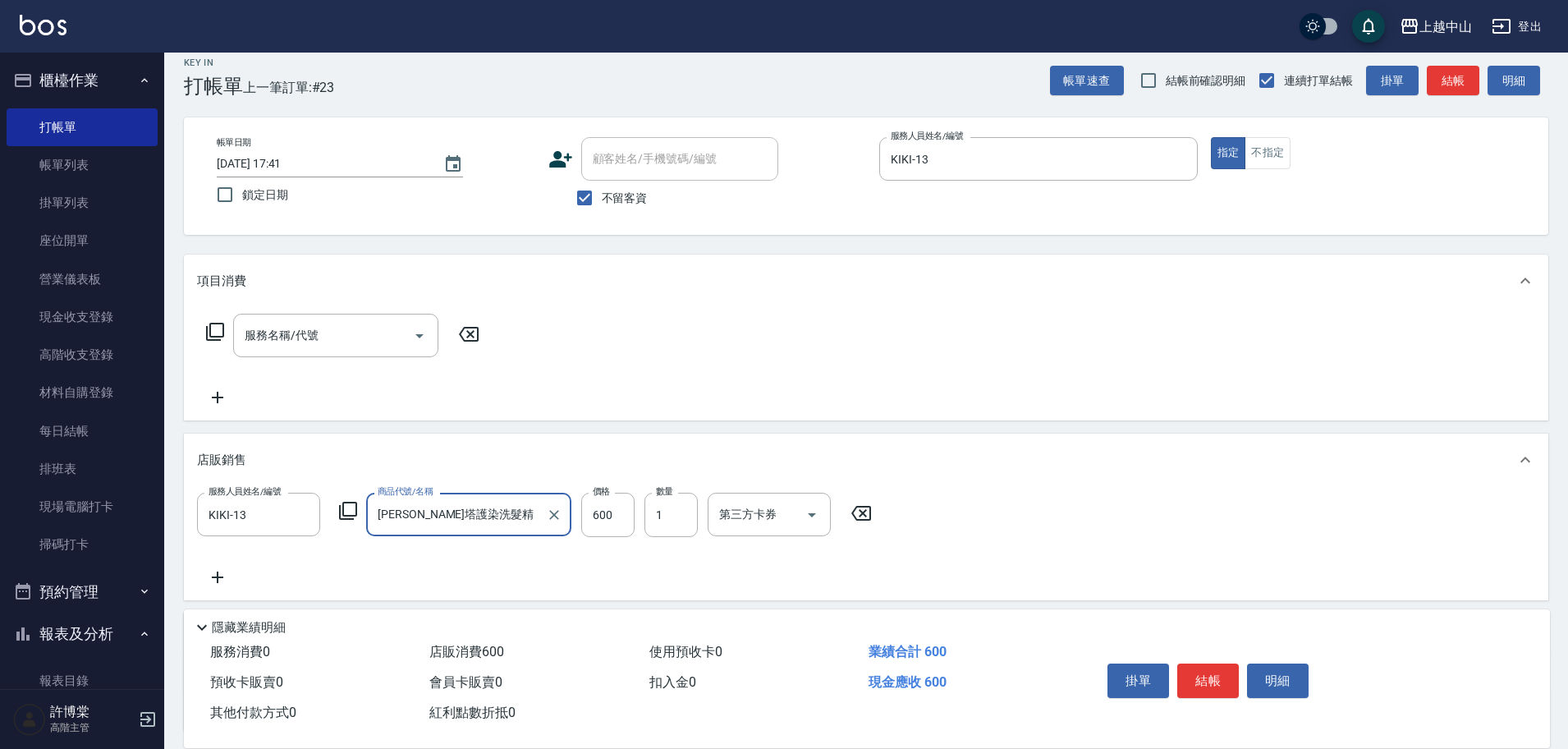
type input "[PERSON_NAME]塔護染洗髮精"
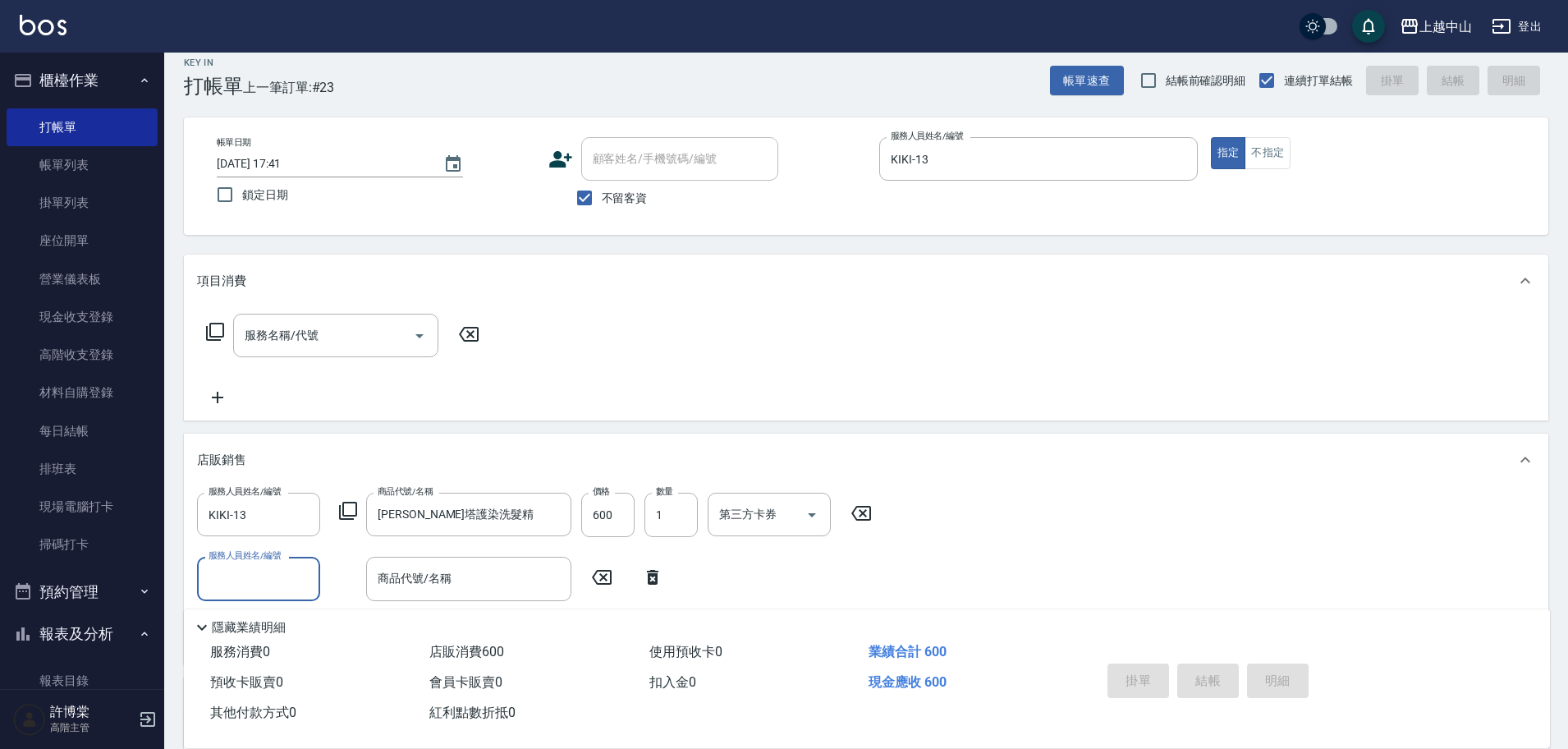
type input "[DATE] 17:42"
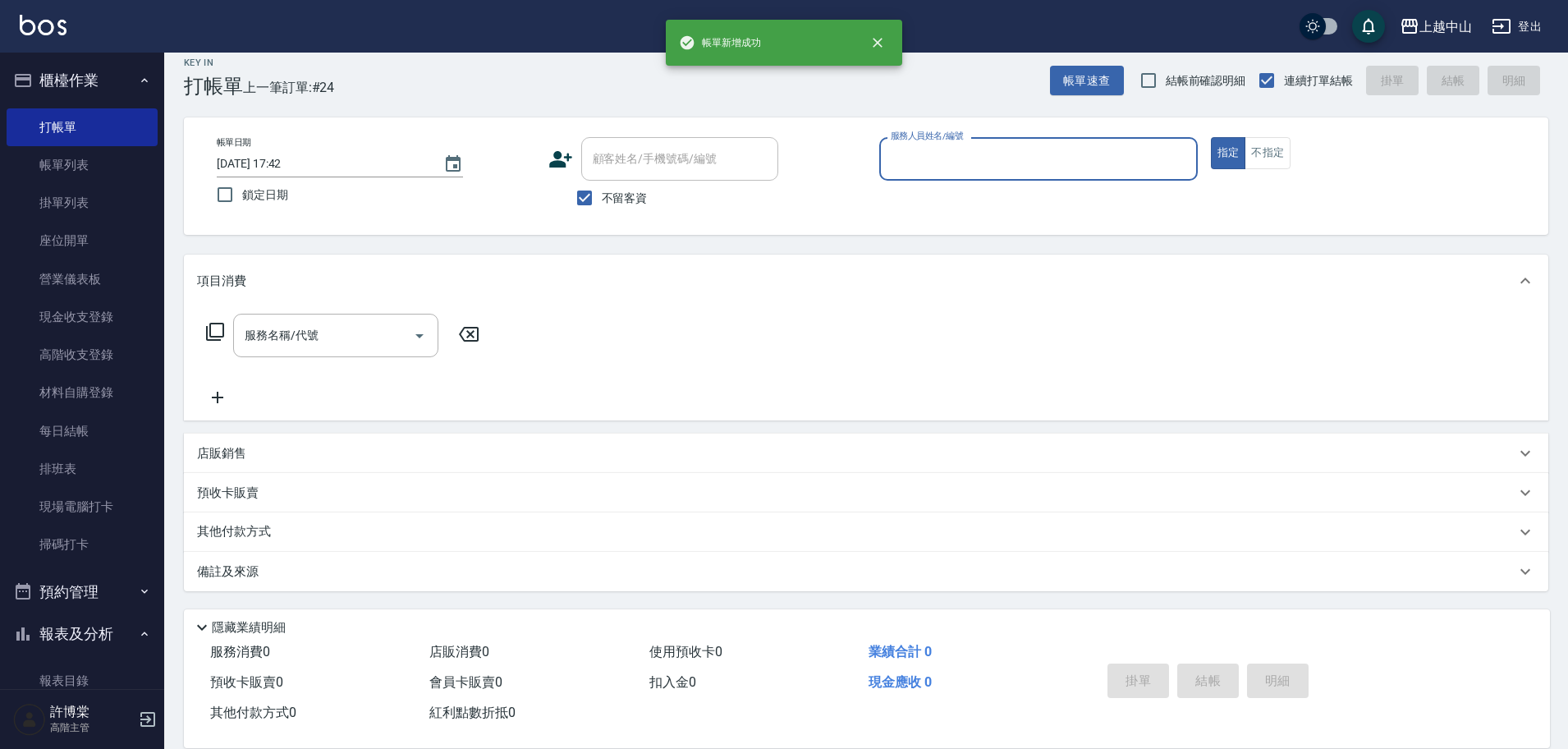
scroll to position [0, 0]
type input "Betty-3"
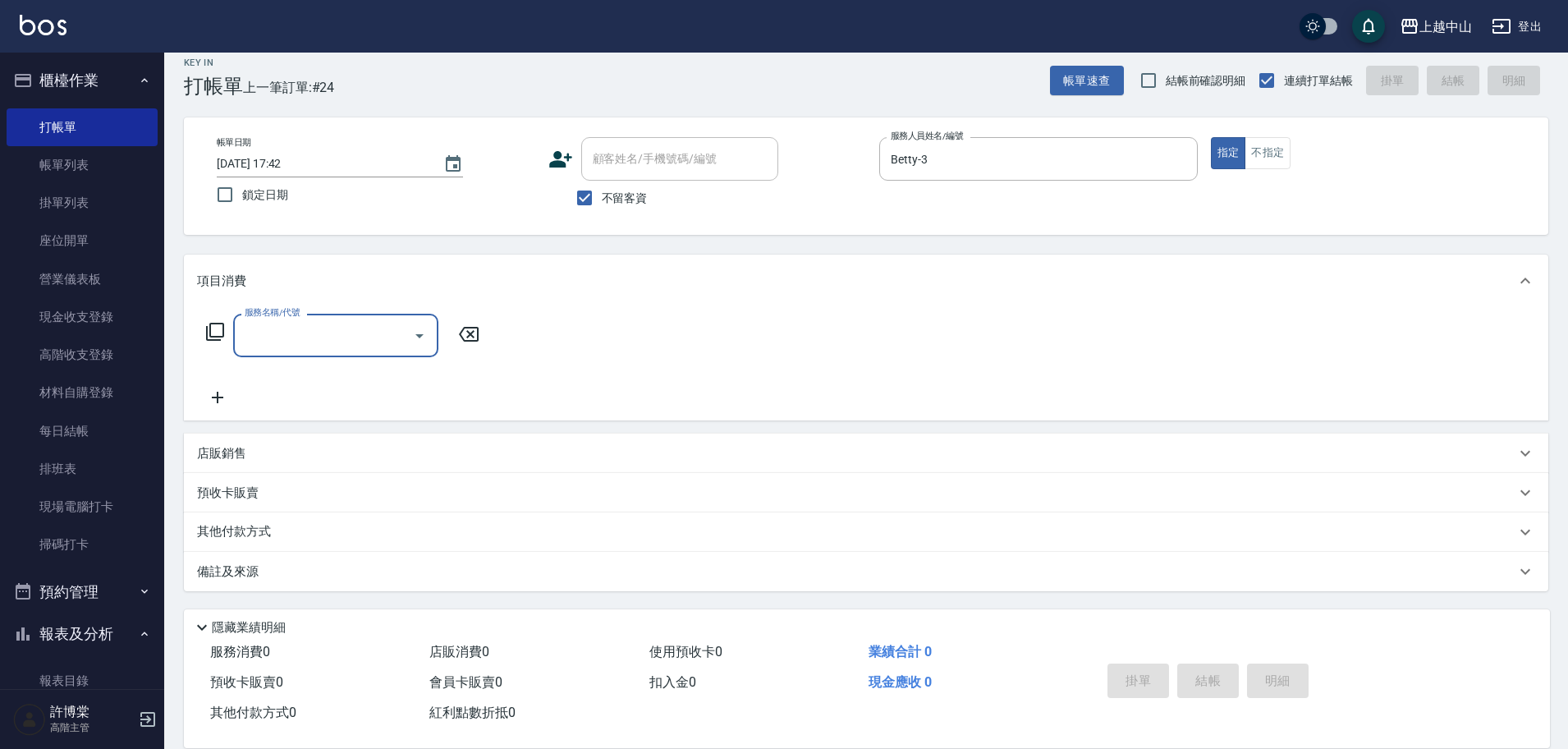
click at [429, 440] on div "店販銷售" at bounding box center [865, 453] width 1364 height 39
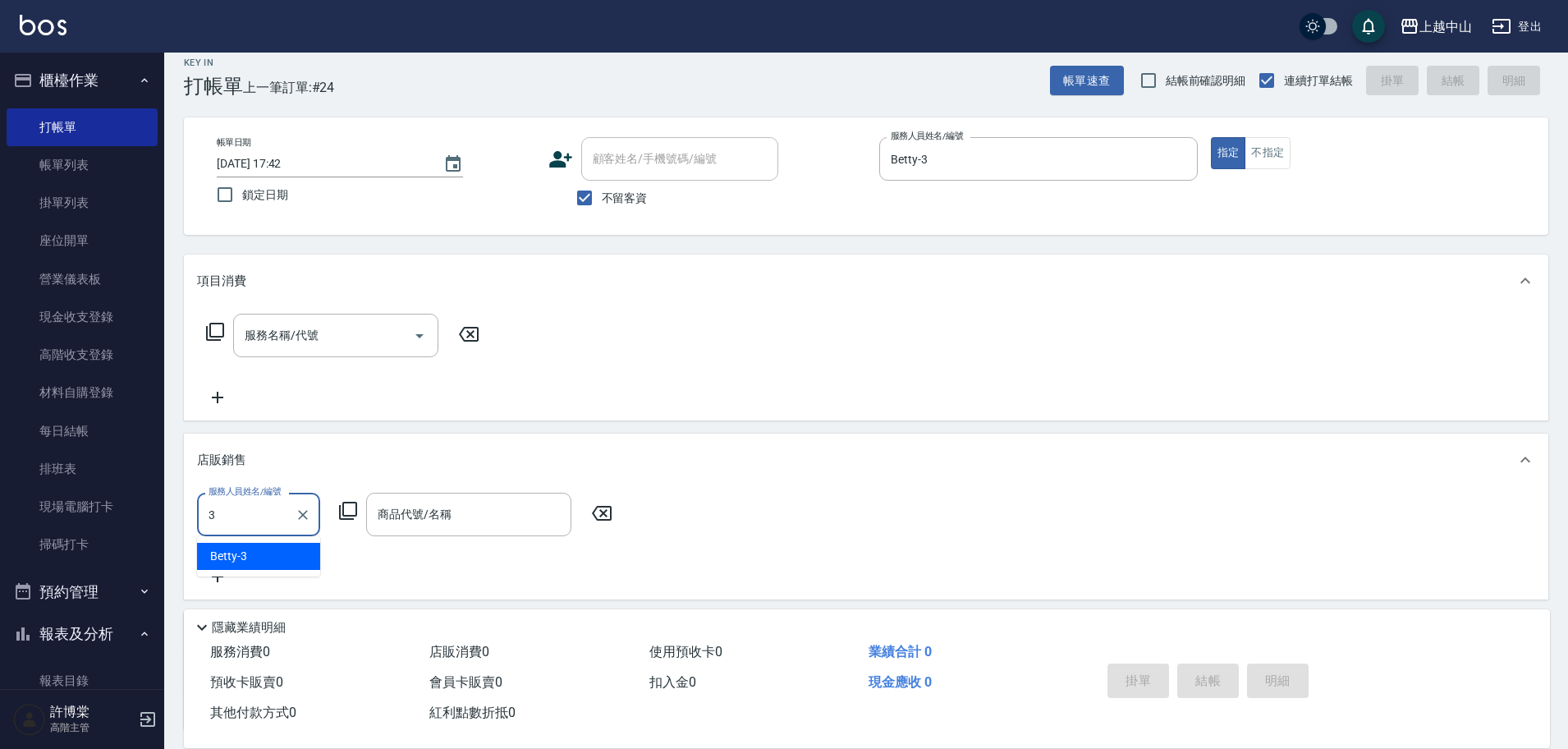
type input "Betty-3"
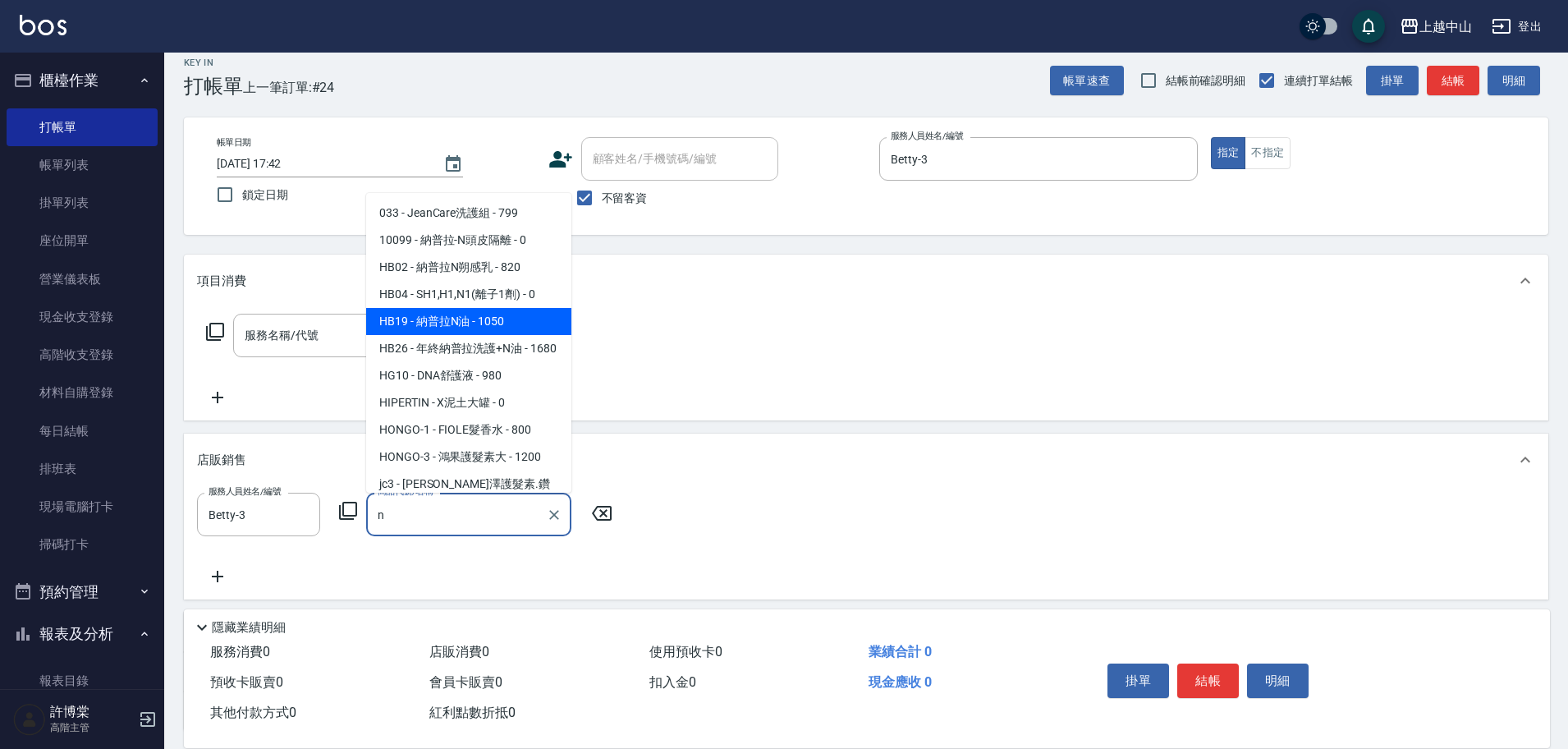
click at [483, 319] on span "HB19 - 納普拉N油 - 1050" at bounding box center [469, 321] width 205 height 27
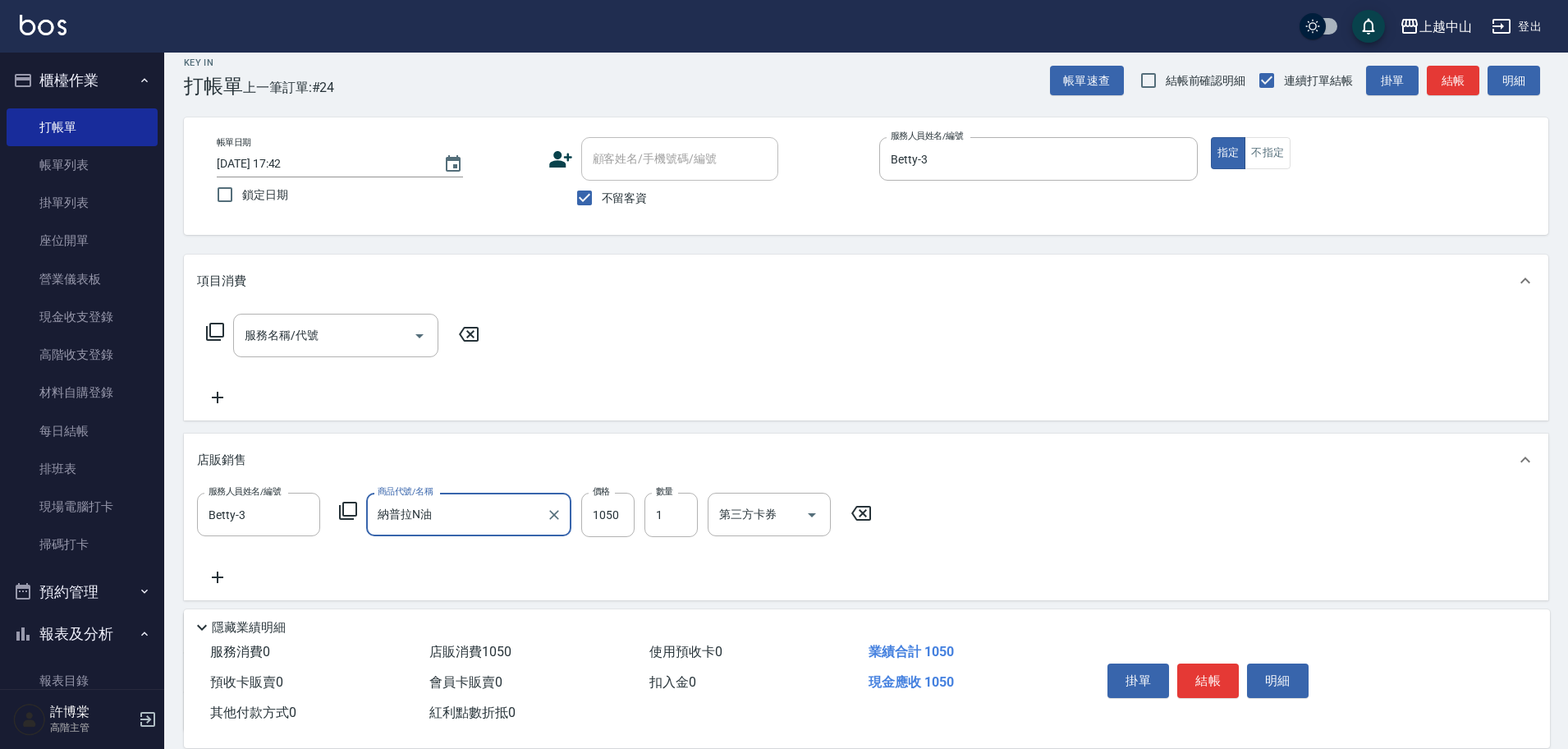
type input "納普拉N油"
type input "840"
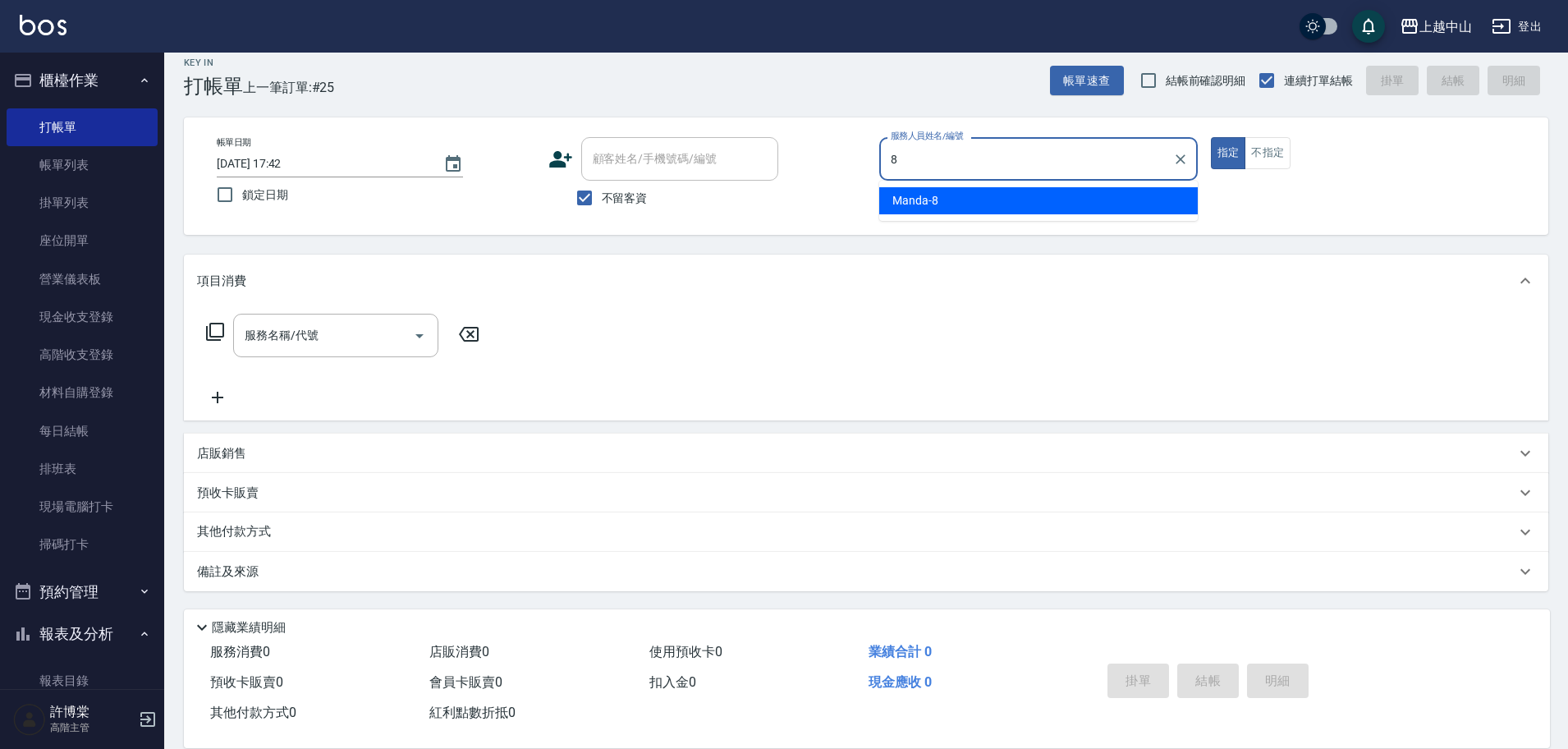
type input "Manda-8"
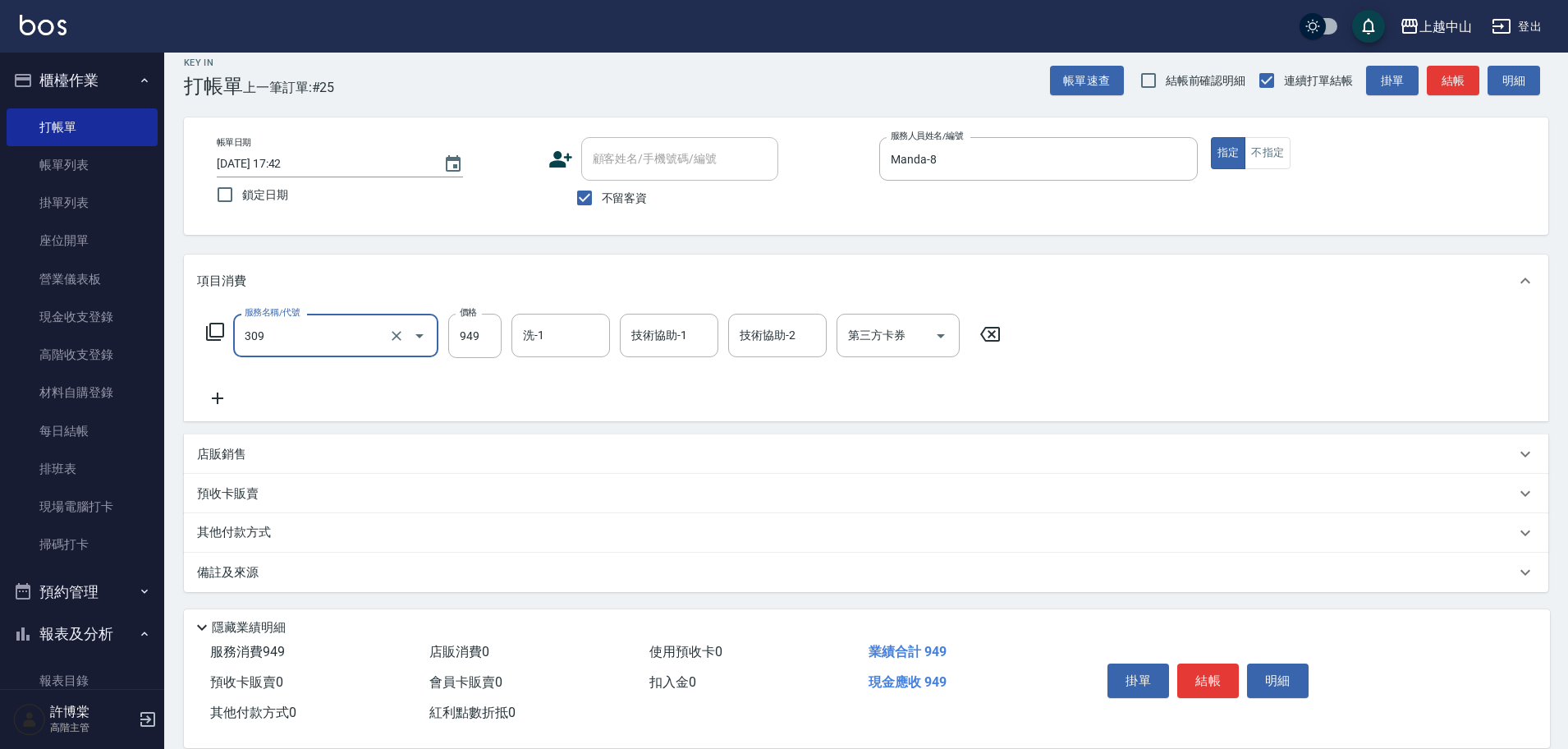
type input "森精萃舒壓調理髮浴(309)"
type input "1050"
type input "薇慈-36"
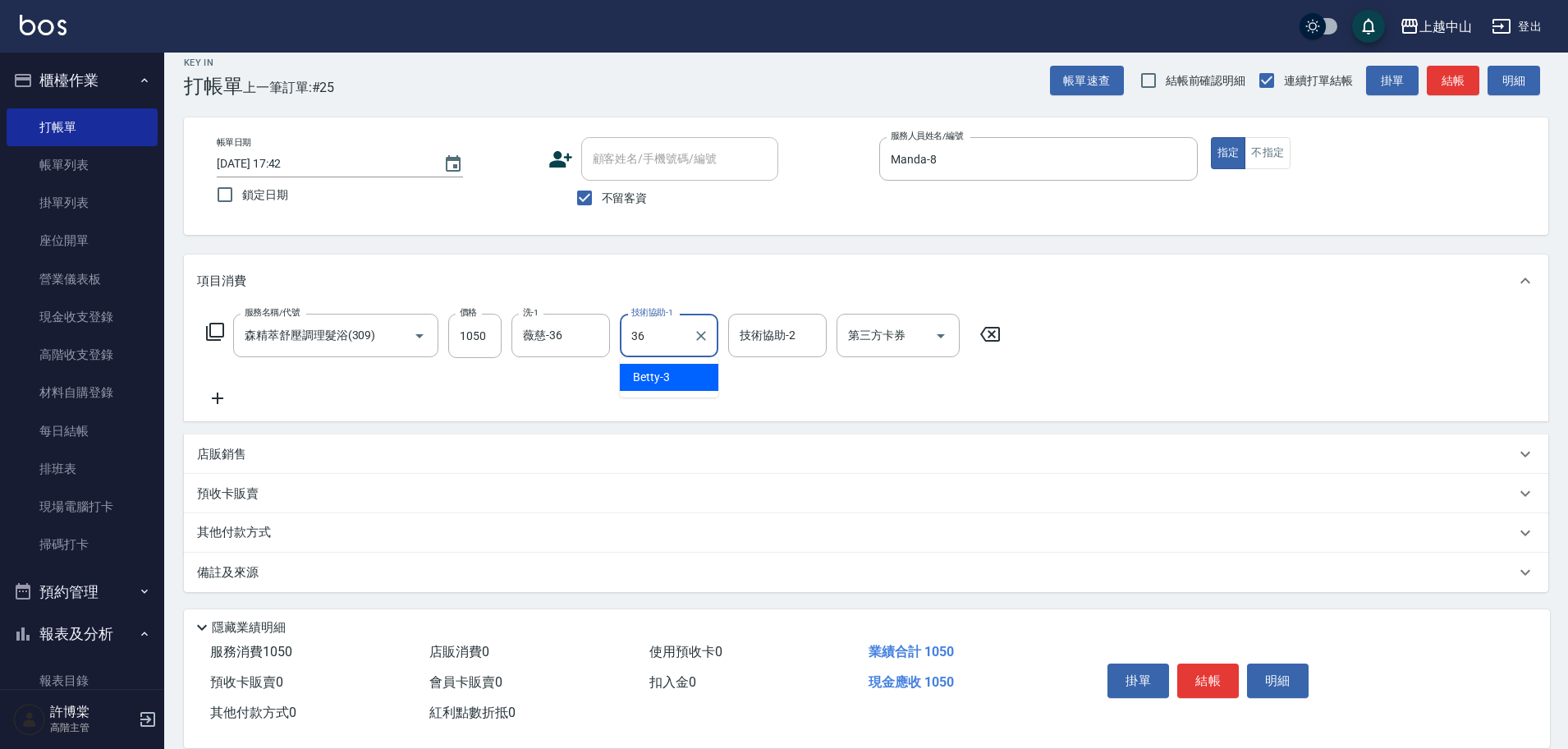
type input "薇慈-36"
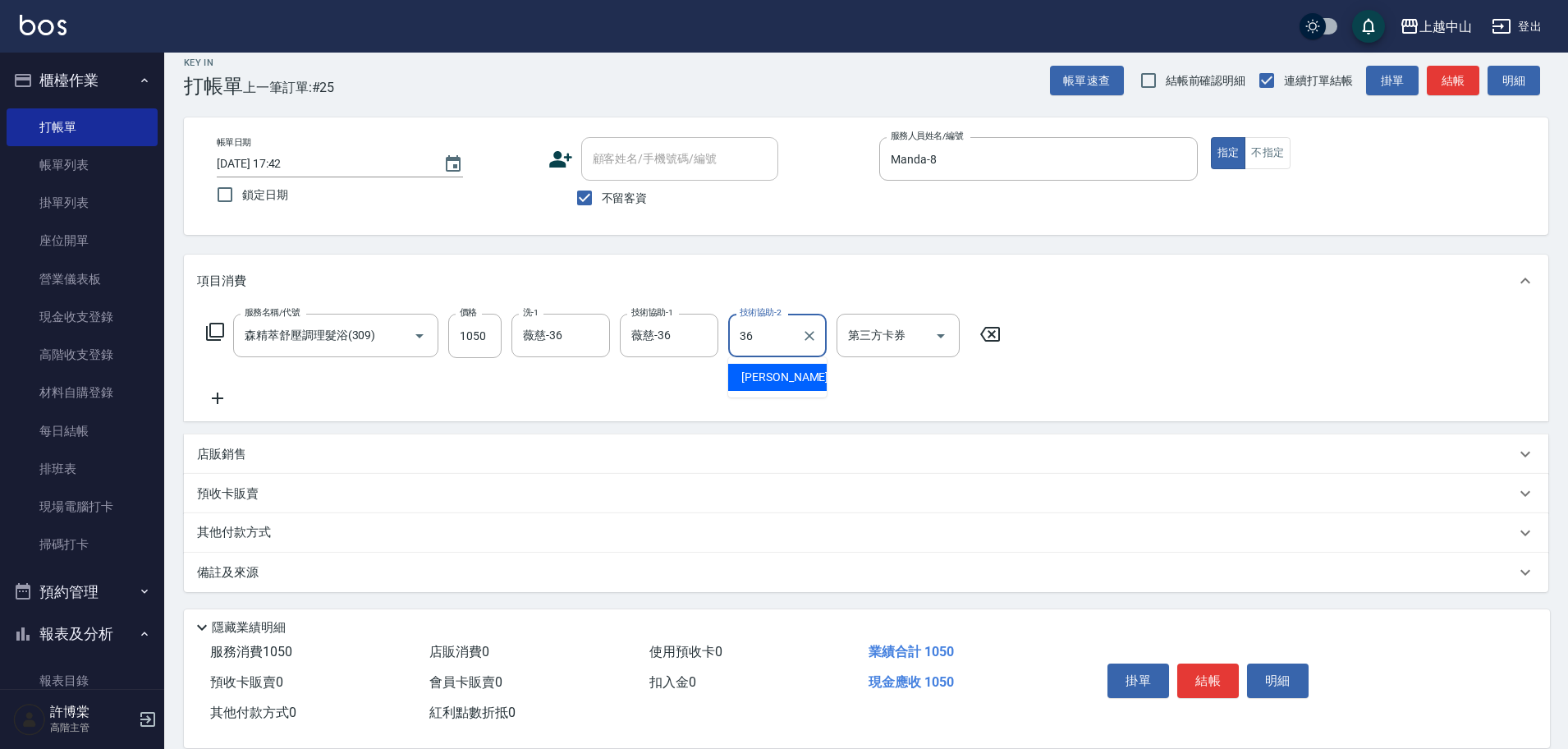
type input "薇慈-36"
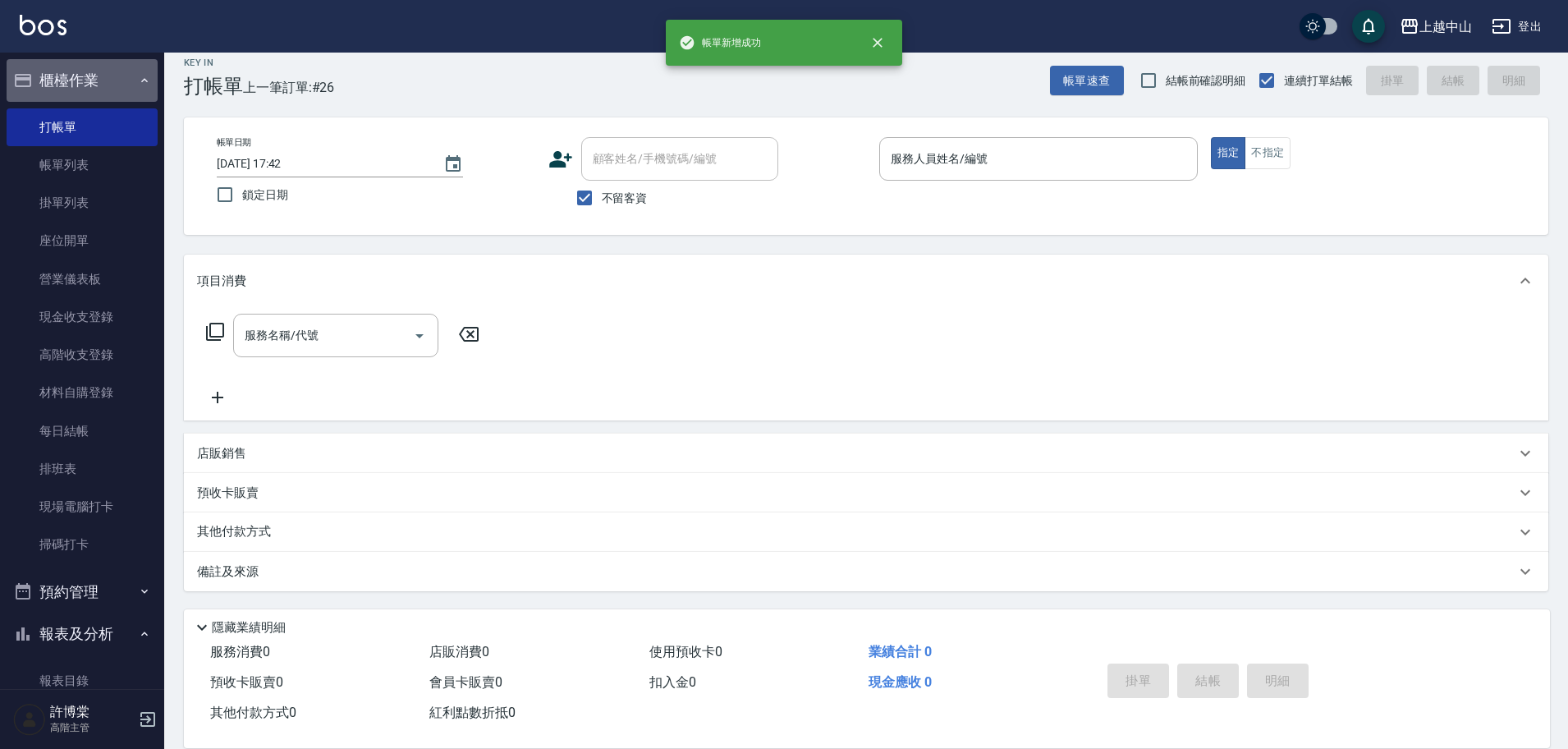
click at [101, 74] on button "櫃檯作業" at bounding box center [82, 81] width 151 height 43
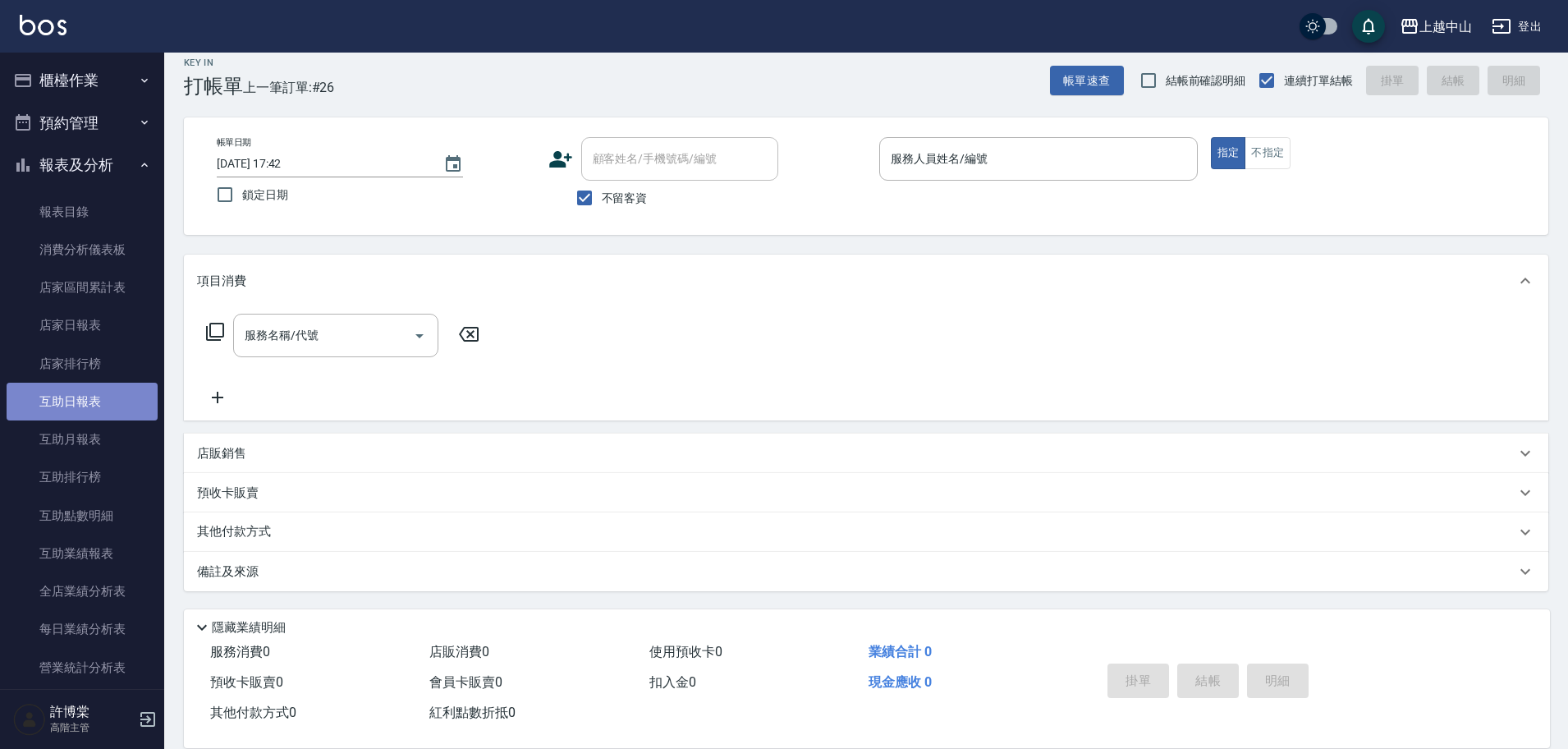
click at [86, 397] on link "互助日報表" at bounding box center [82, 401] width 151 height 38
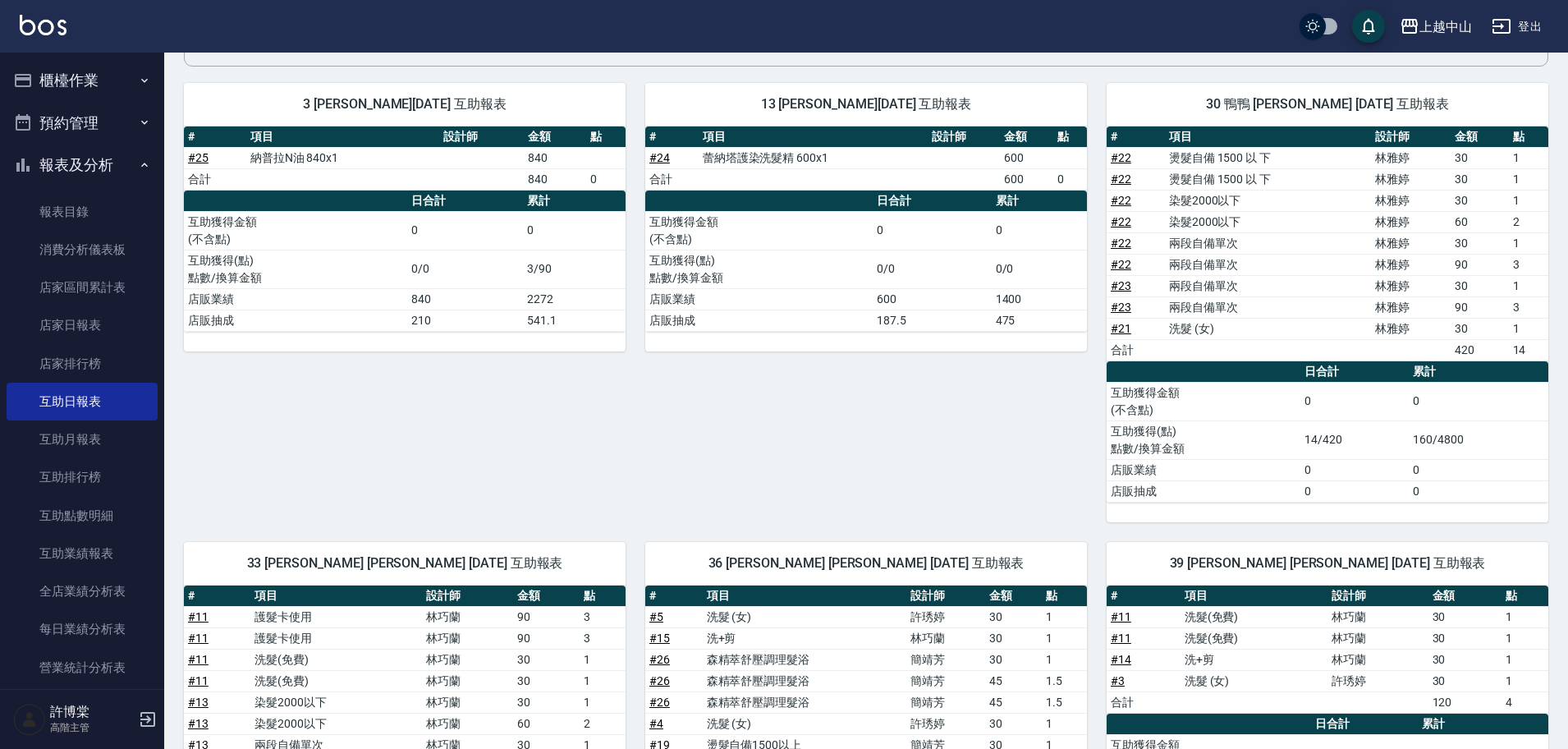
scroll to position [62, 0]
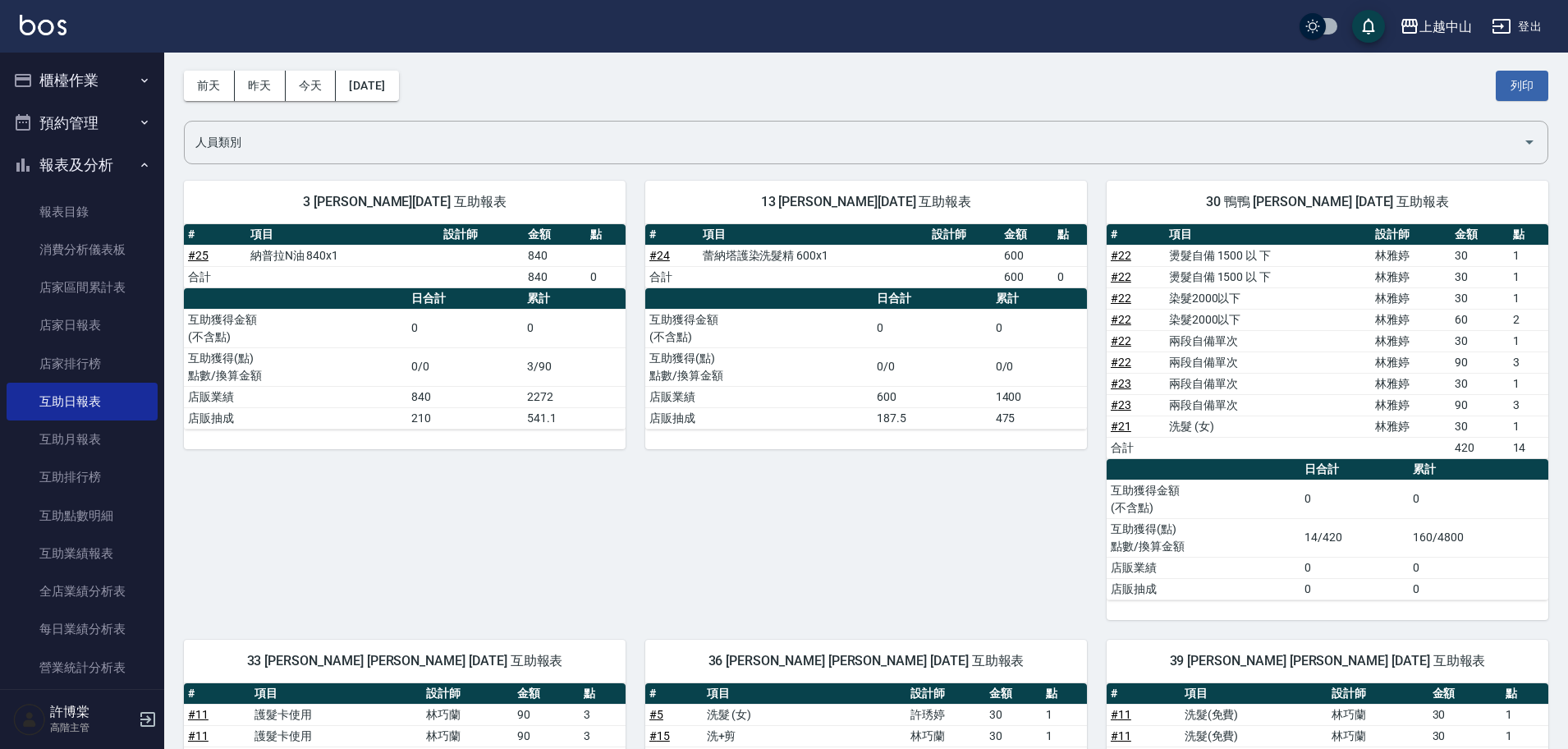
click at [100, 80] on button "櫃檯作業" at bounding box center [82, 81] width 151 height 43
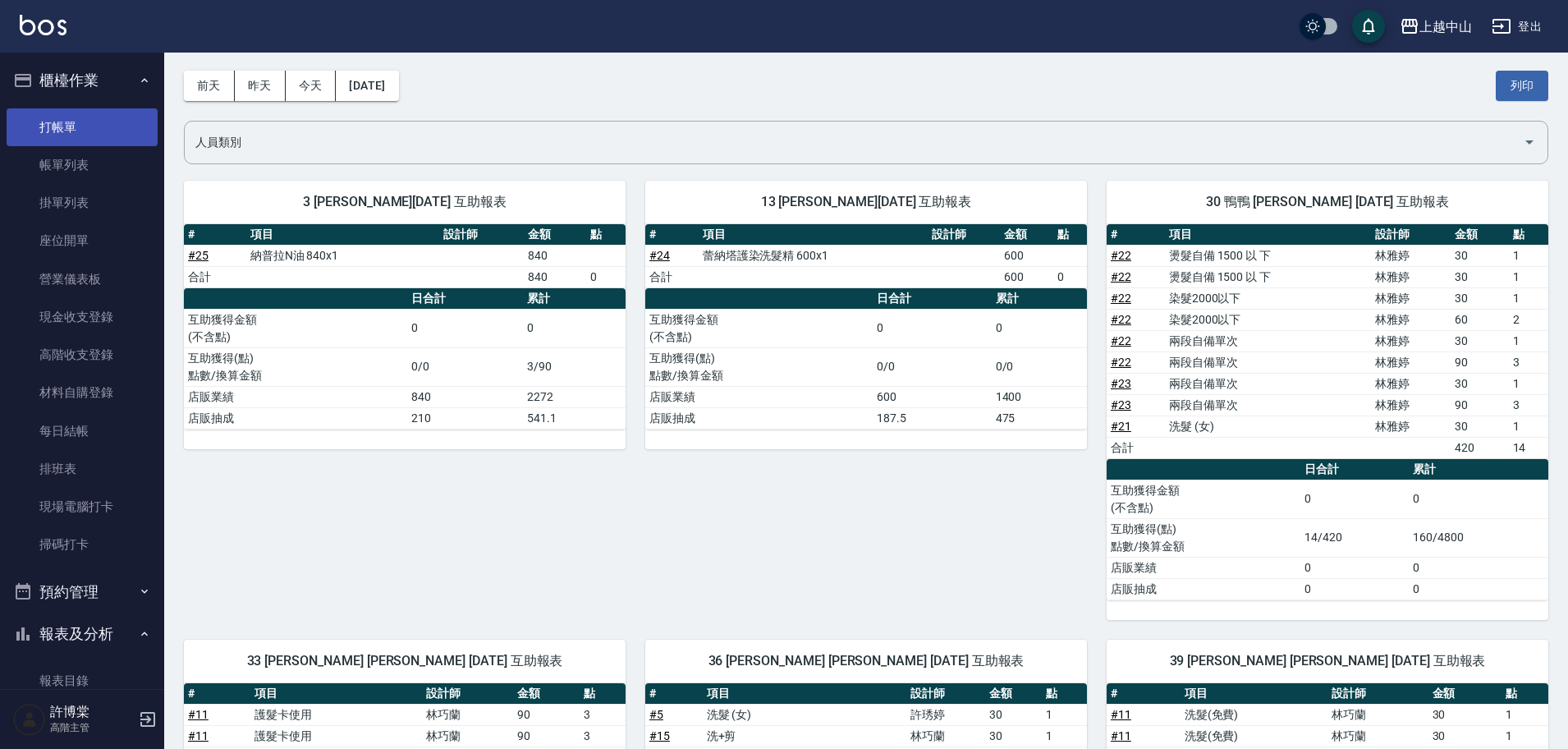
click at [84, 118] on link "打帳單" at bounding box center [82, 127] width 151 height 38
